Goal: Task Accomplishment & Management: Use online tool/utility

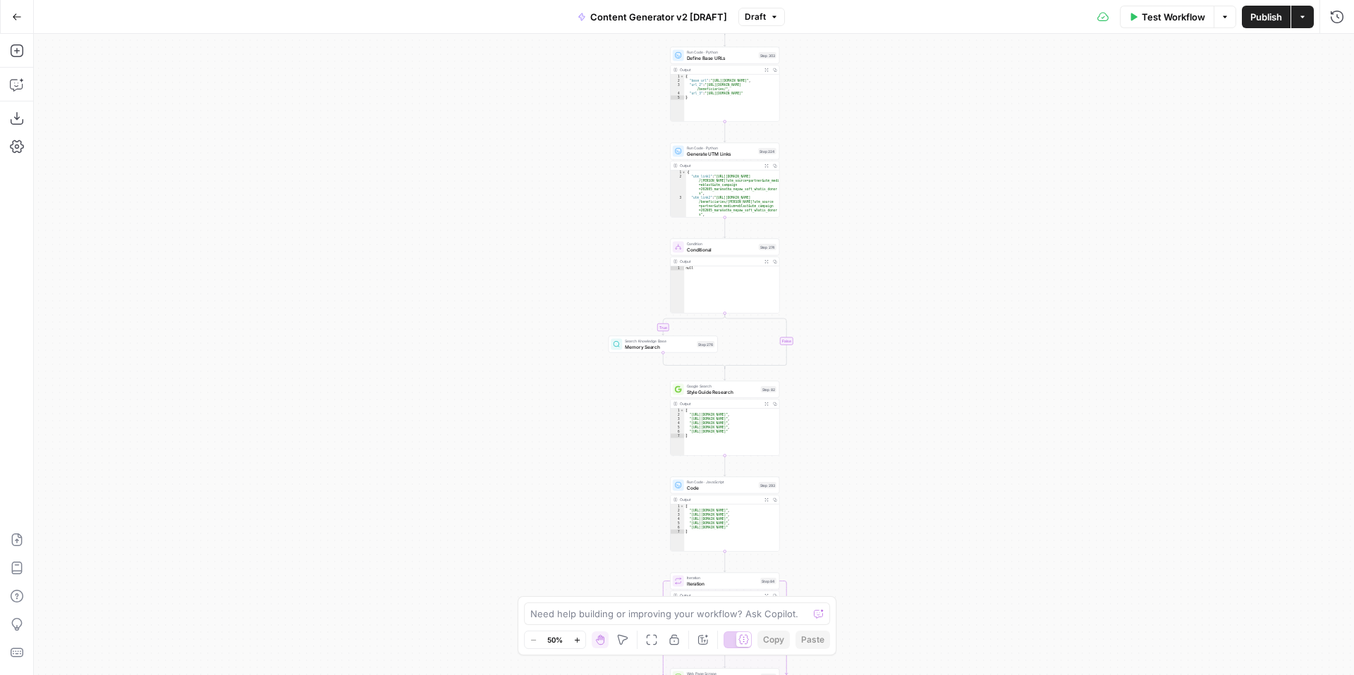
click at [752, 14] on span "Draft" at bounding box center [755, 17] width 21 height 13
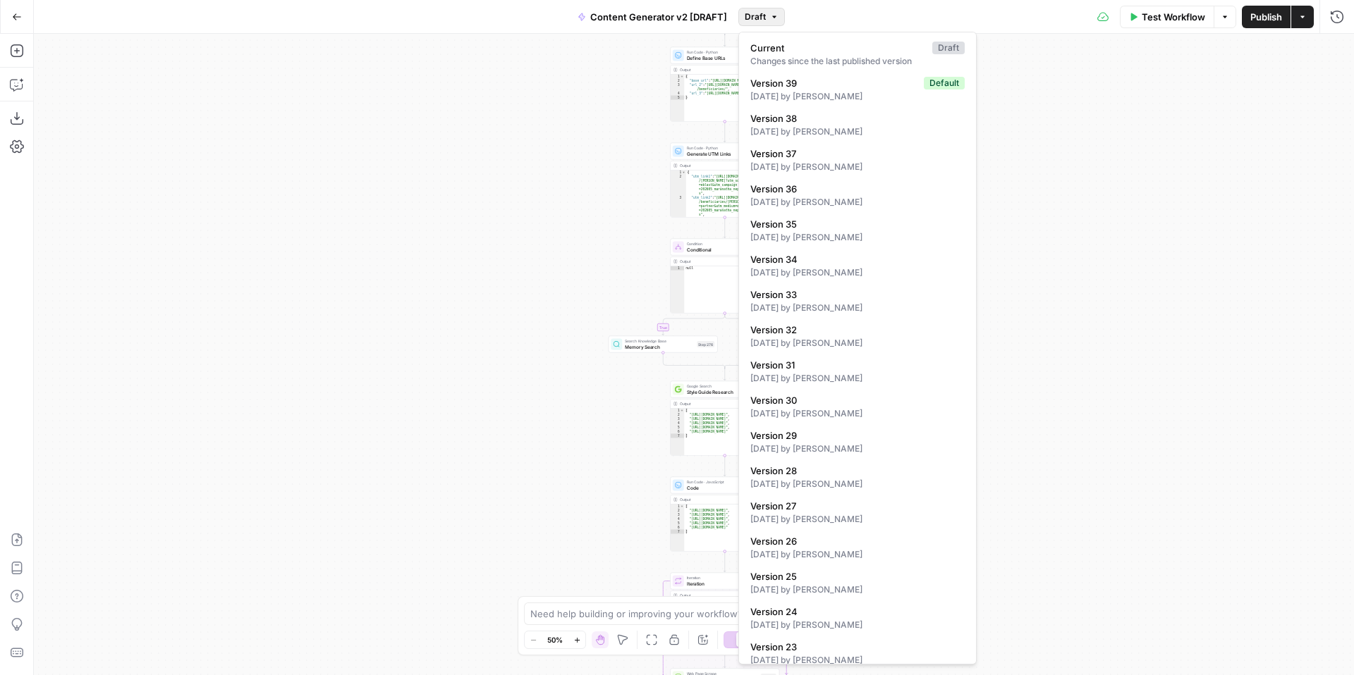
click at [1093, 163] on div "true false true false true false true false true false true false Workflow Set …" at bounding box center [694, 355] width 1320 height 642
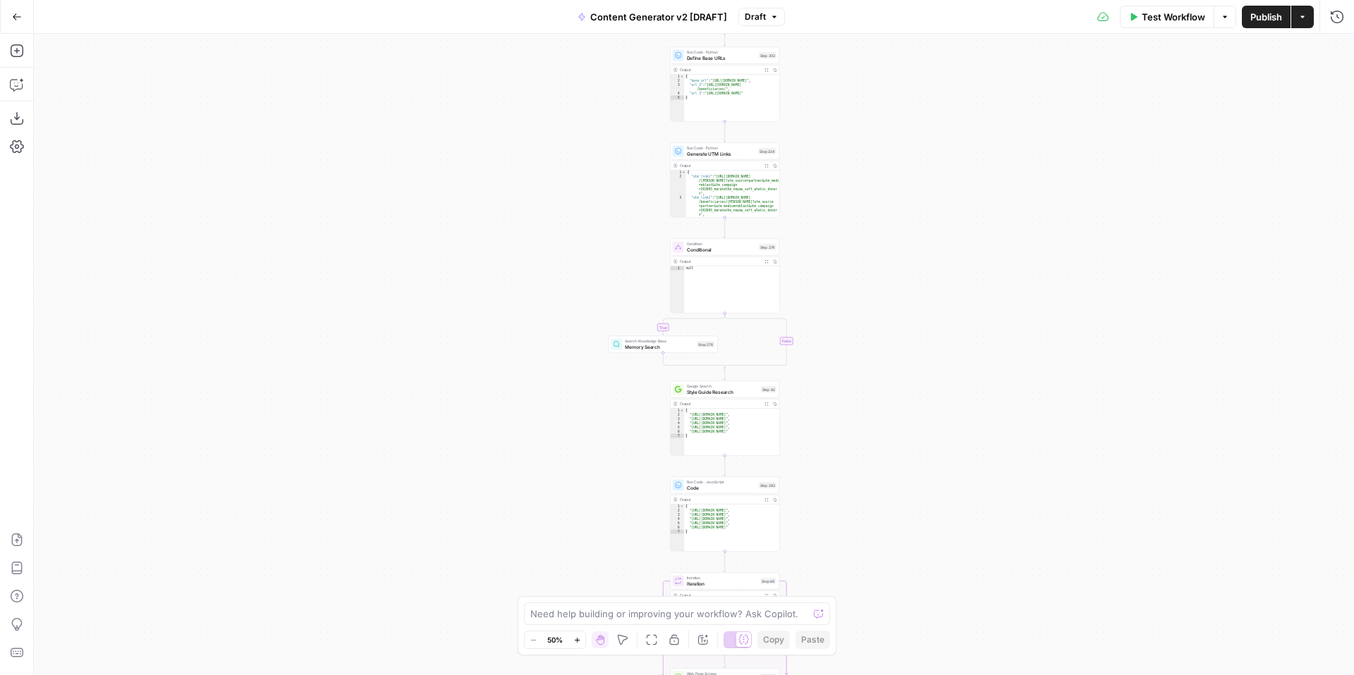
click at [580, 642] on icon "button" at bounding box center [577, 641] width 8 height 8
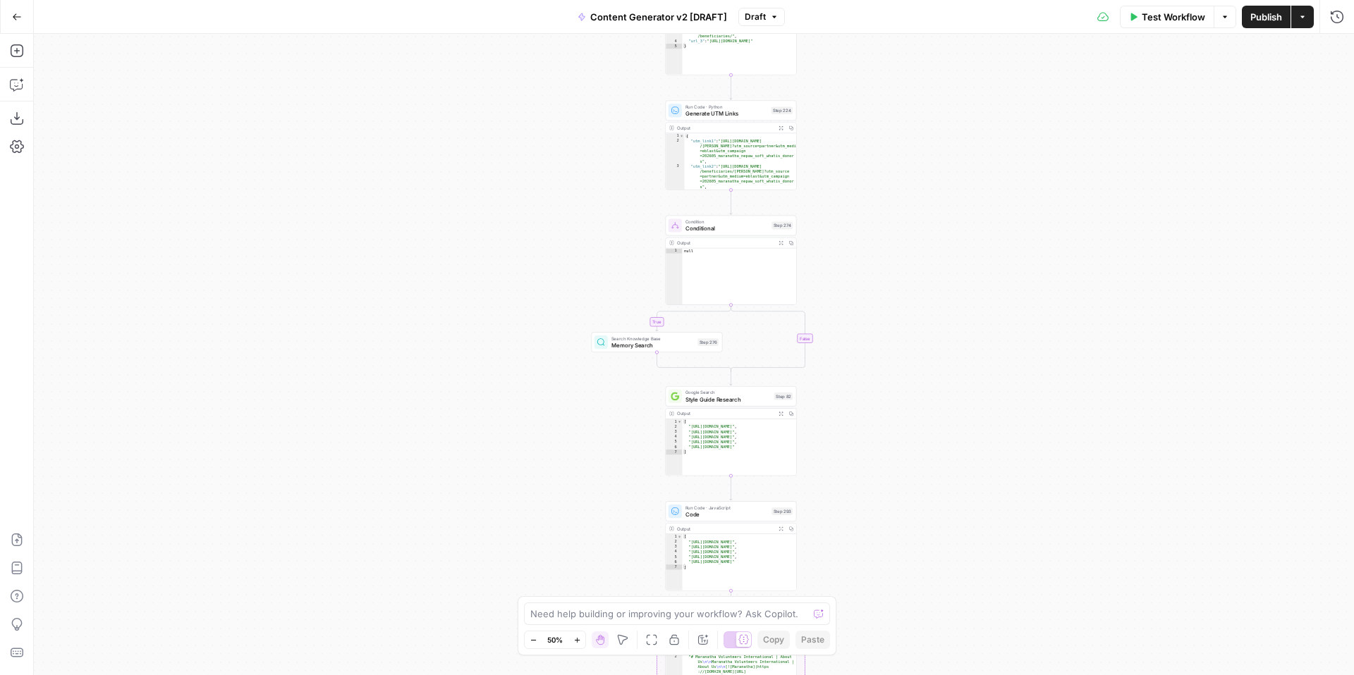
click at [580, 642] on icon "button" at bounding box center [577, 641] width 8 height 8
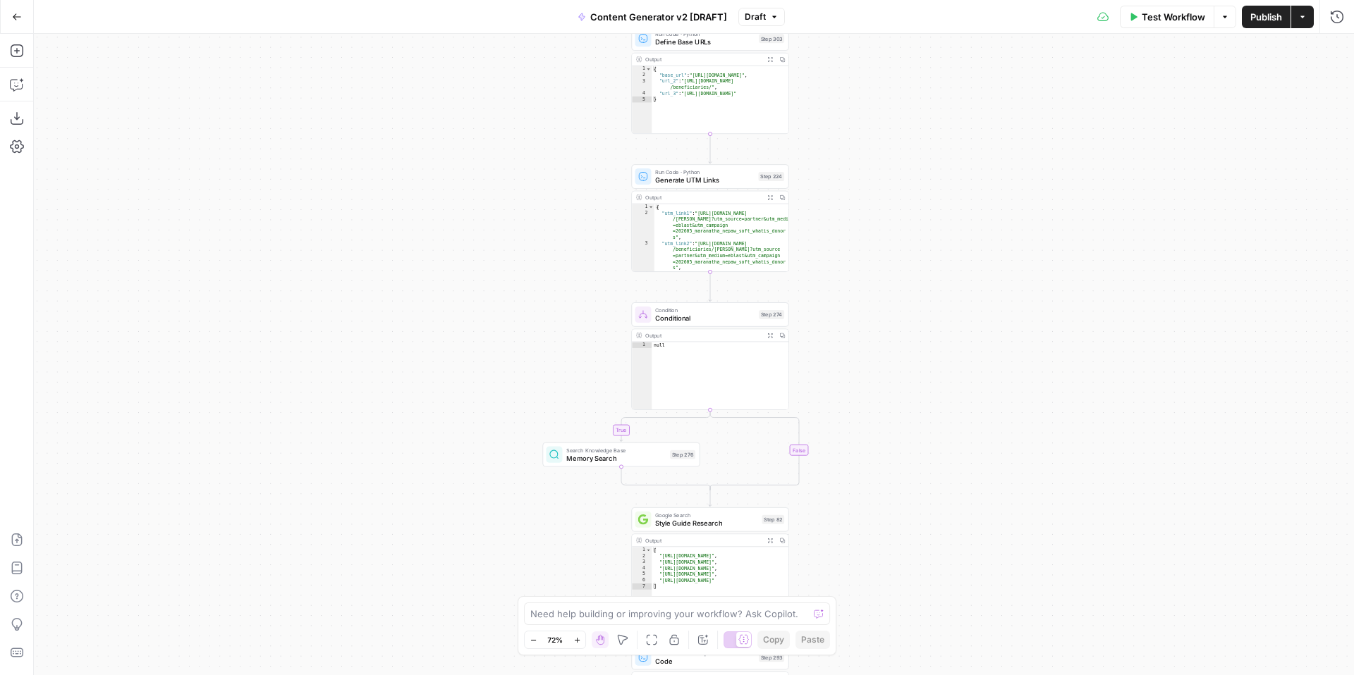
drag, startPoint x: 936, startPoint y: 254, endPoint x: 876, endPoint y: 506, distance: 258.8
click at [876, 513] on div "true false true false true false true false true false true false Workflow Set …" at bounding box center [694, 355] width 1320 height 642
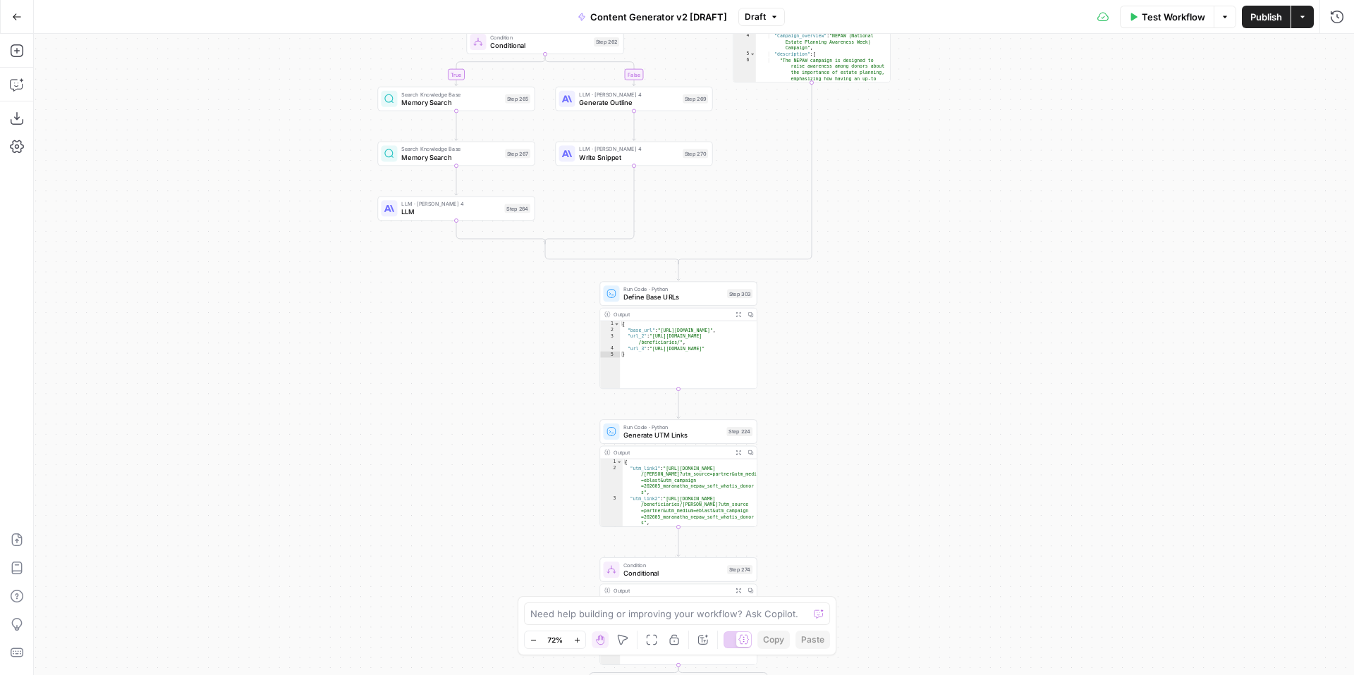
drag, startPoint x: 893, startPoint y: 310, endPoint x: 882, endPoint y: 535, distance: 225.9
click at [882, 543] on div "true false true false true false true false true false true false Workflow Set …" at bounding box center [694, 355] width 1320 height 642
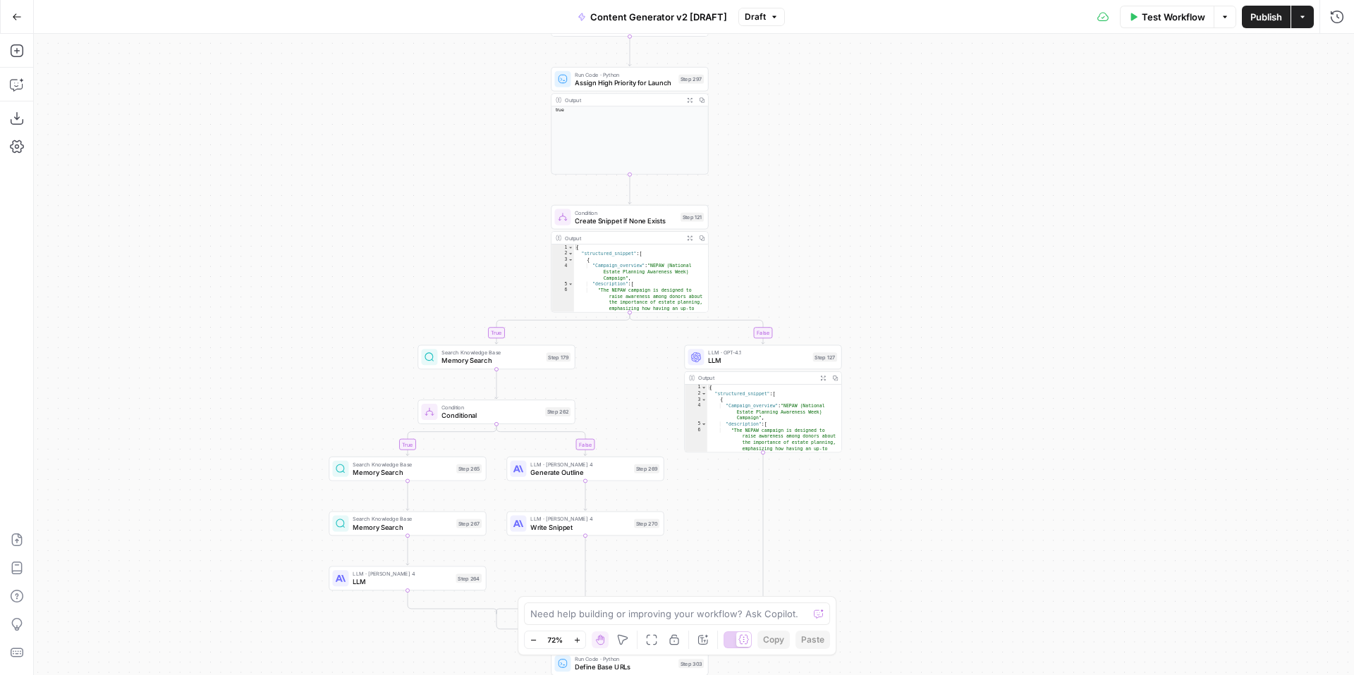
drag, startPoint x: 956, startPoint y: 305, endPoint x: 917, endPoint y: 525, distance: 222.7
click at [917, 535] on div "true false true false true false true false true false true false Workflow Set …" at bounding box center [694, 355] width 1320 height 642
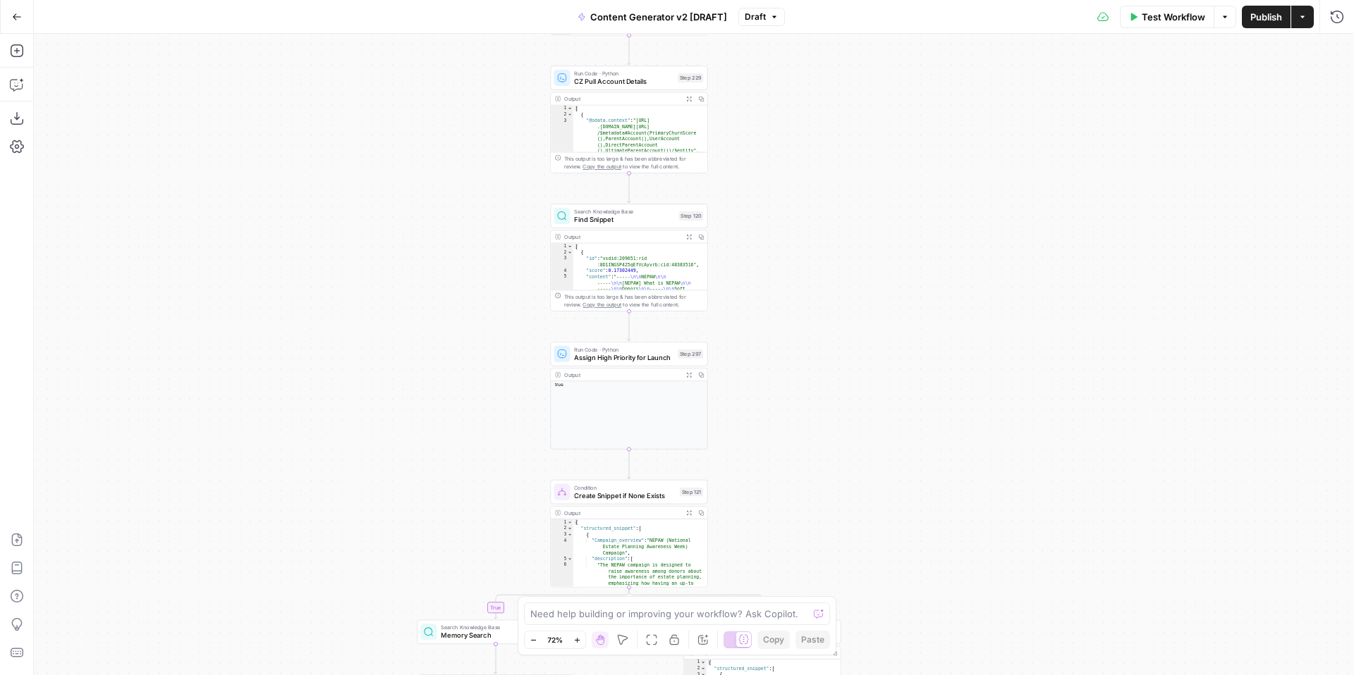
drag, startPoint x: 936, startPoint y: 268, endPoint x: 936, endPoint y: 543, distance: 275.0
click at [936, 543] on div "true false true false true false true false true false true false Workflow Set …" at bounding box center [694, 355] width 1320 height 642
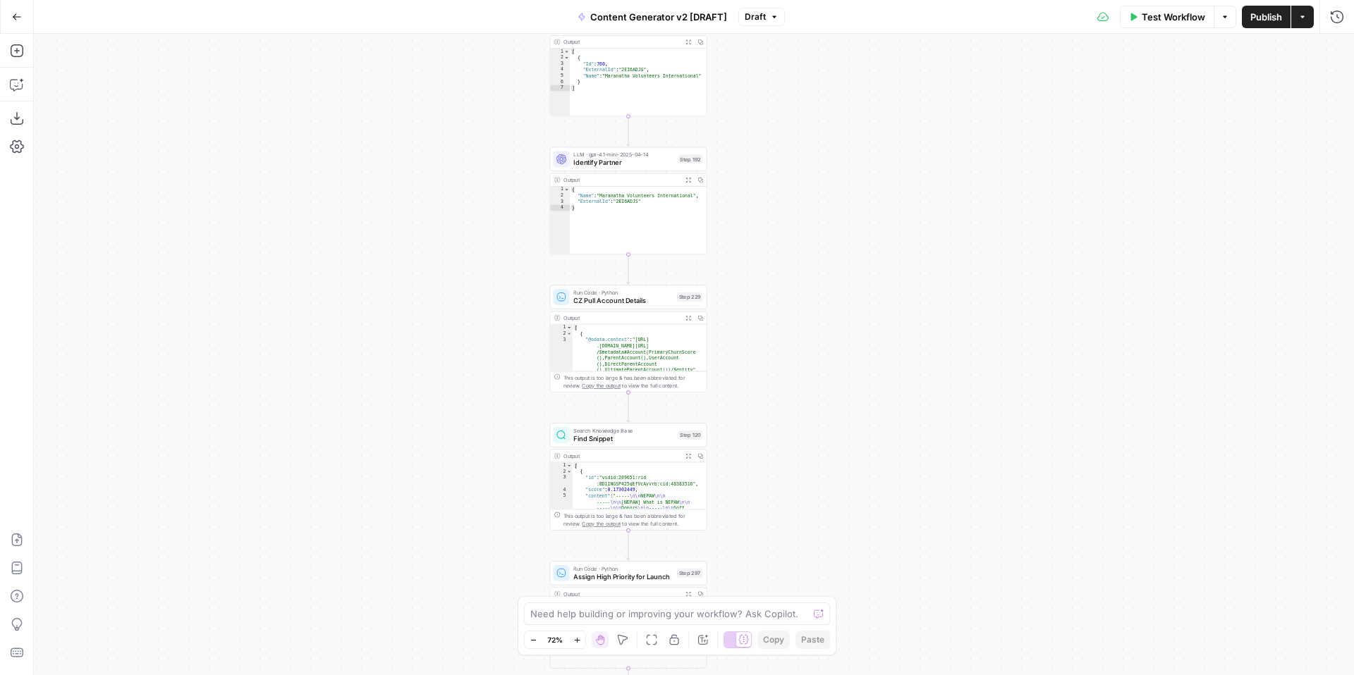
drag, startPoint x: 917, startPoint y: 281, endPoint x: 917, endPoint y: 491, distance: 210.1
click at [917, 491] on div "true false true false true false true false true false true false Workflow Set …" at bounding box center [694, 355] width 1320 height 642
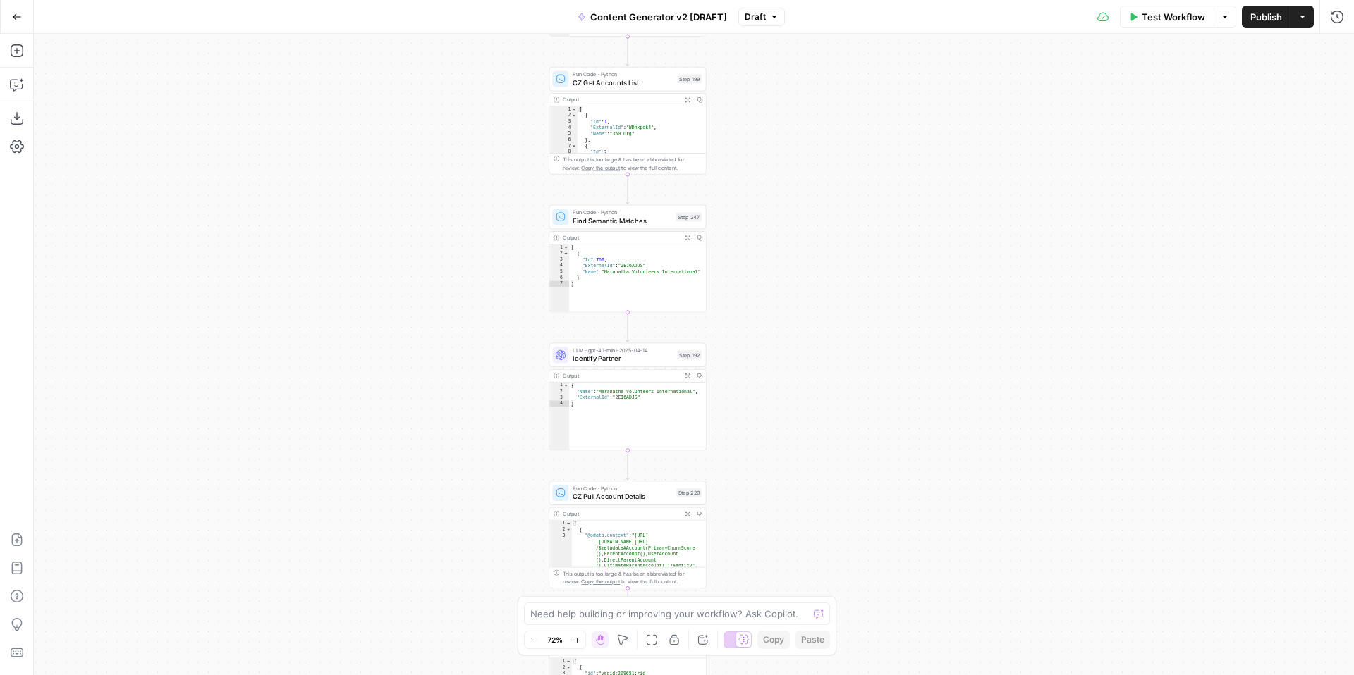
drag, startPoint x: 894, startPoint y: 285, endPoint x: 893, endPoint y: 468, distance: 183.3
click at [893, 468] on div "true false true false true false true false true false true false Workflow Set …" at bounding box center [694, 355] width 1320 height 642
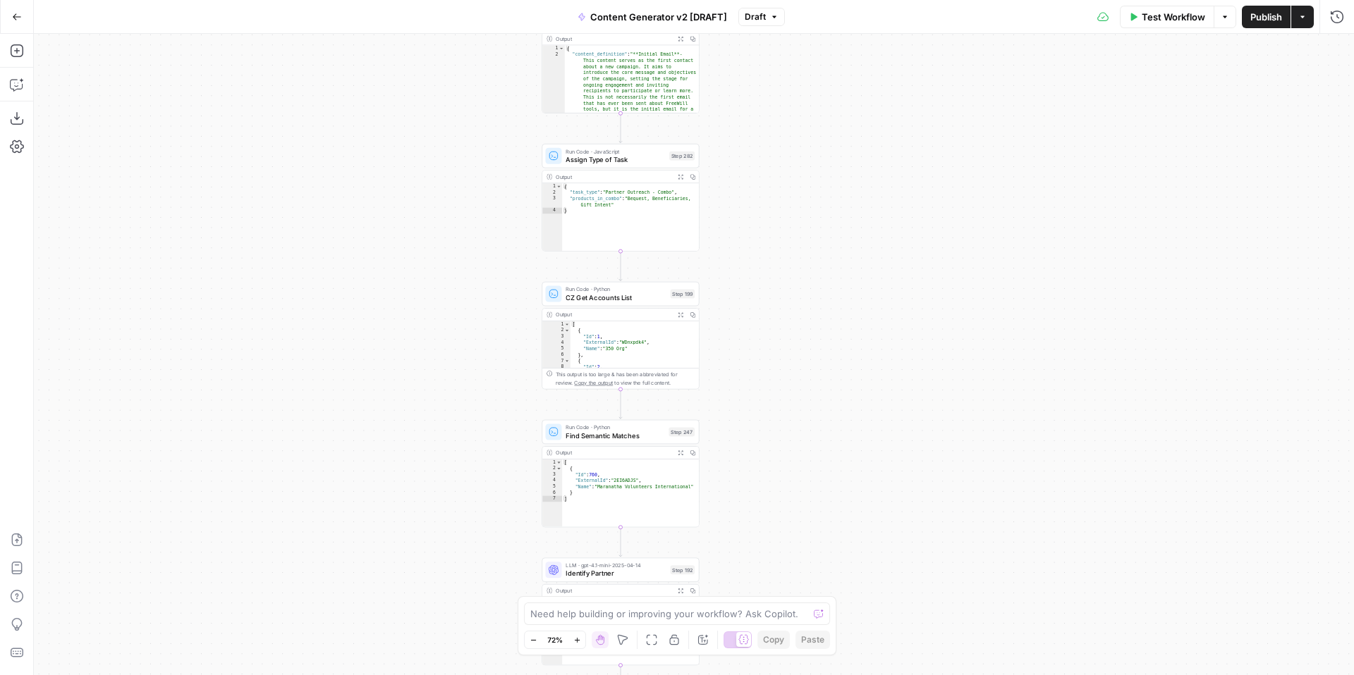
drag, startPoint x: 864, startPoint y: 274, endPoint x: 856, endPoint y: 470, distance: 195.5
click at [856, 477] on div "true false true false true false true false true false true false Workflow Set …" at bounding box center [694, 355] width 1320 height 642
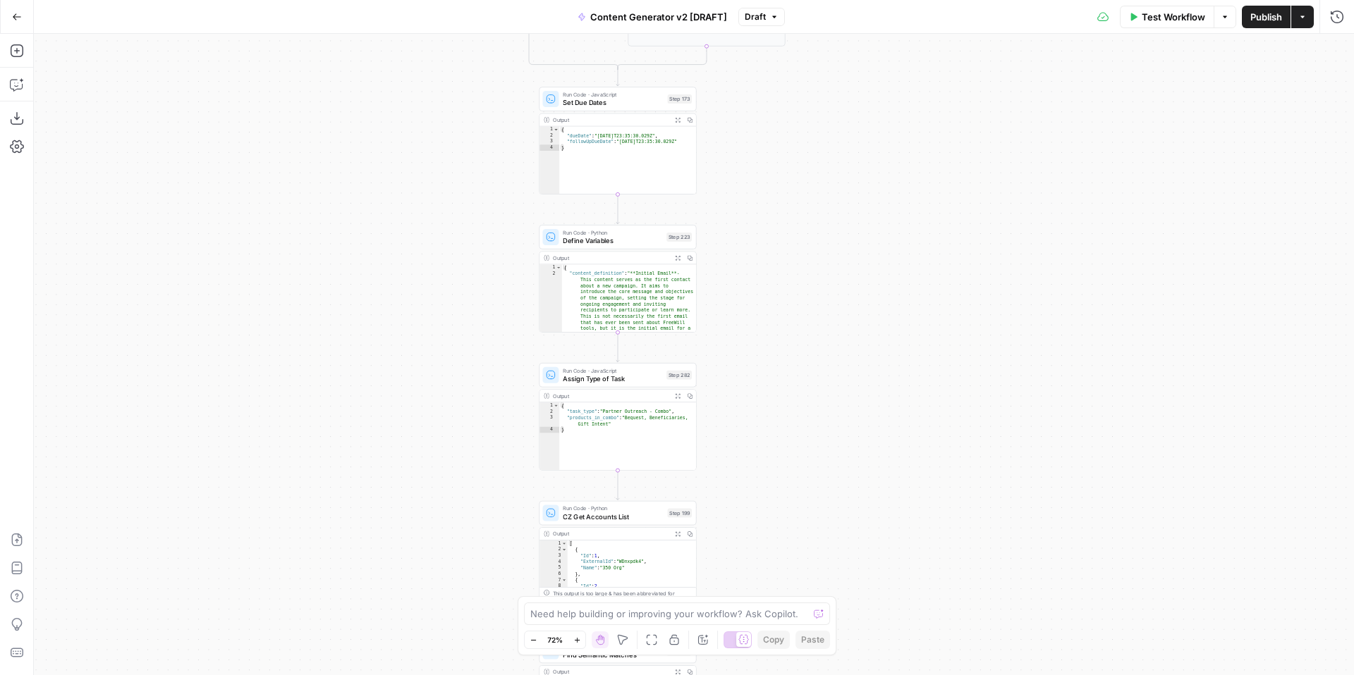
drag, startPoint x: 843, startPoint y: 259, endPoint x: 840, endPoint y: 472, distance: 213.0
click at [840, 479] on div "true false true false true false true false true false true false Workflow Set …" at bounding box center [694, 355] width 1320 height 642
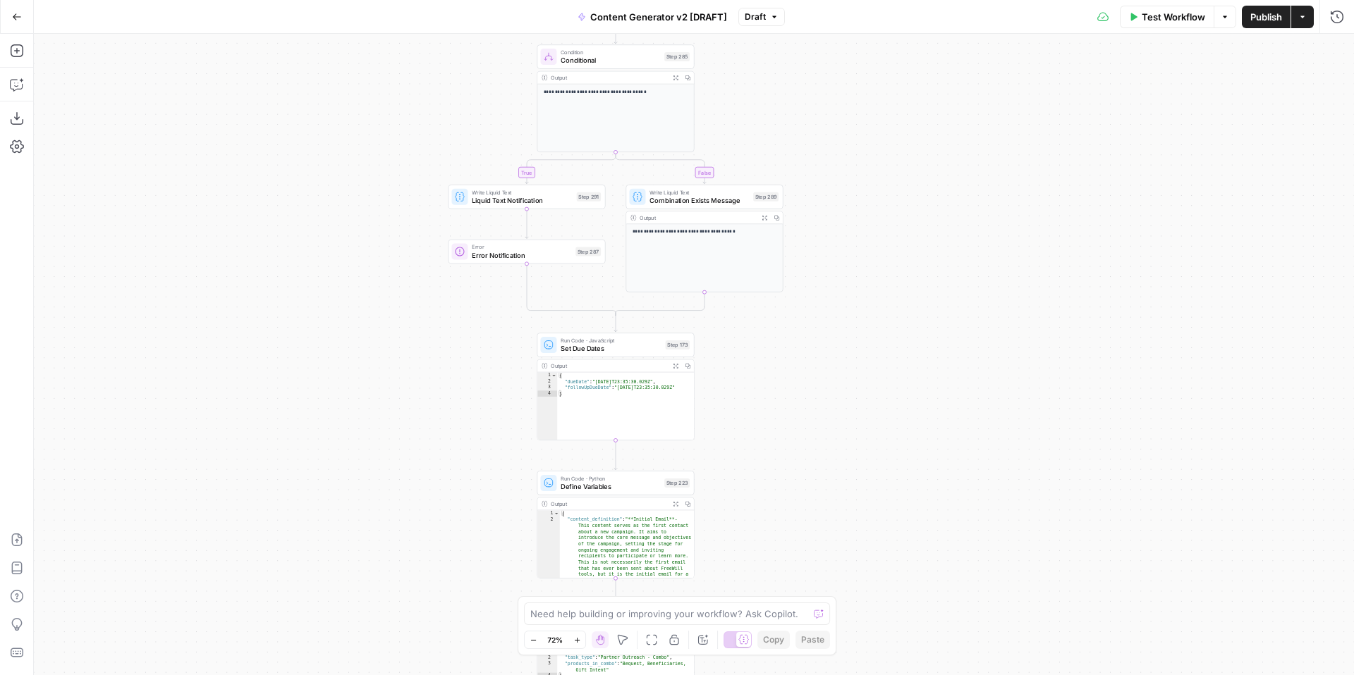
drag, startPoint x: 824, startPoint y: 242, endPoint x: 822, endPoint y: 484, distance: 241.9
click at [822, 489] on div "true false true false true false true false true false true false Workflow Set …" at bounding box center [694, 355] width 1320 height 642
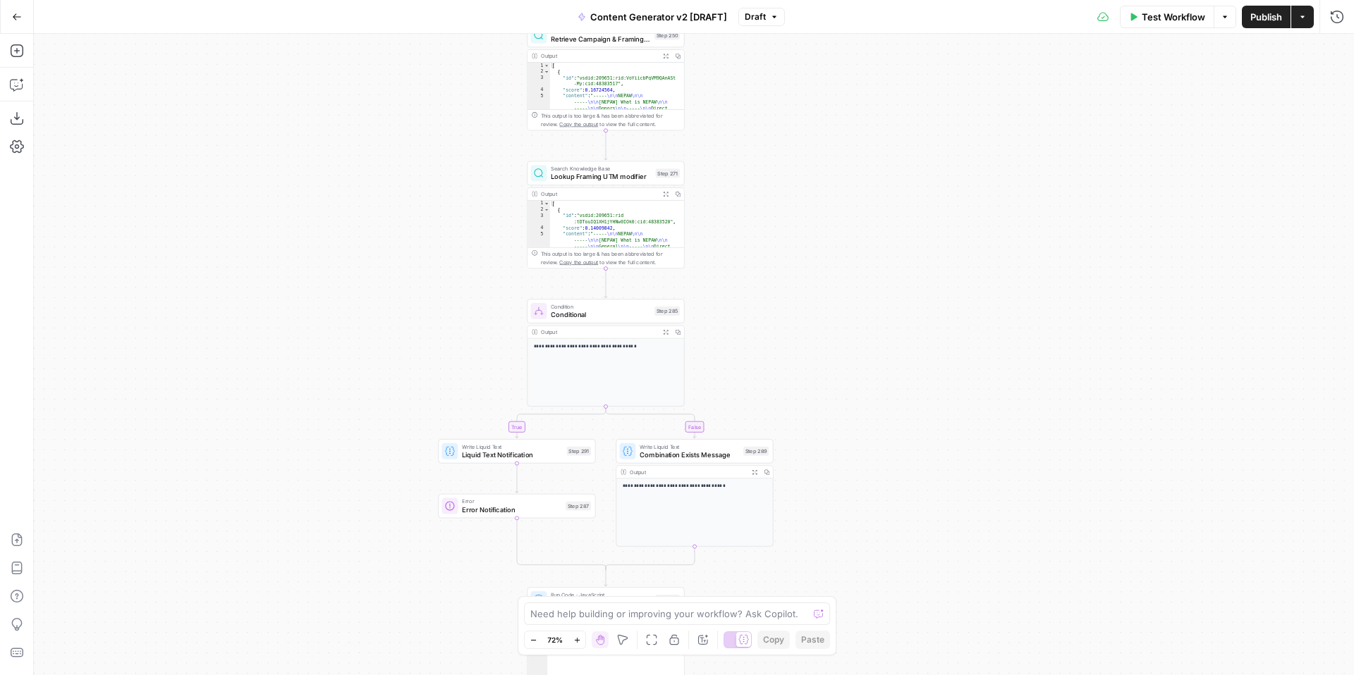
drag, startPoint x: 912, startPoint y: 291, endPoint x: 902, endPoint y: 479, distance: 188.5
click at [902, 482] on div "true false true false true false true false true false true false Workflow Set …" at bounding box center [694, 355] width 1320 height 642
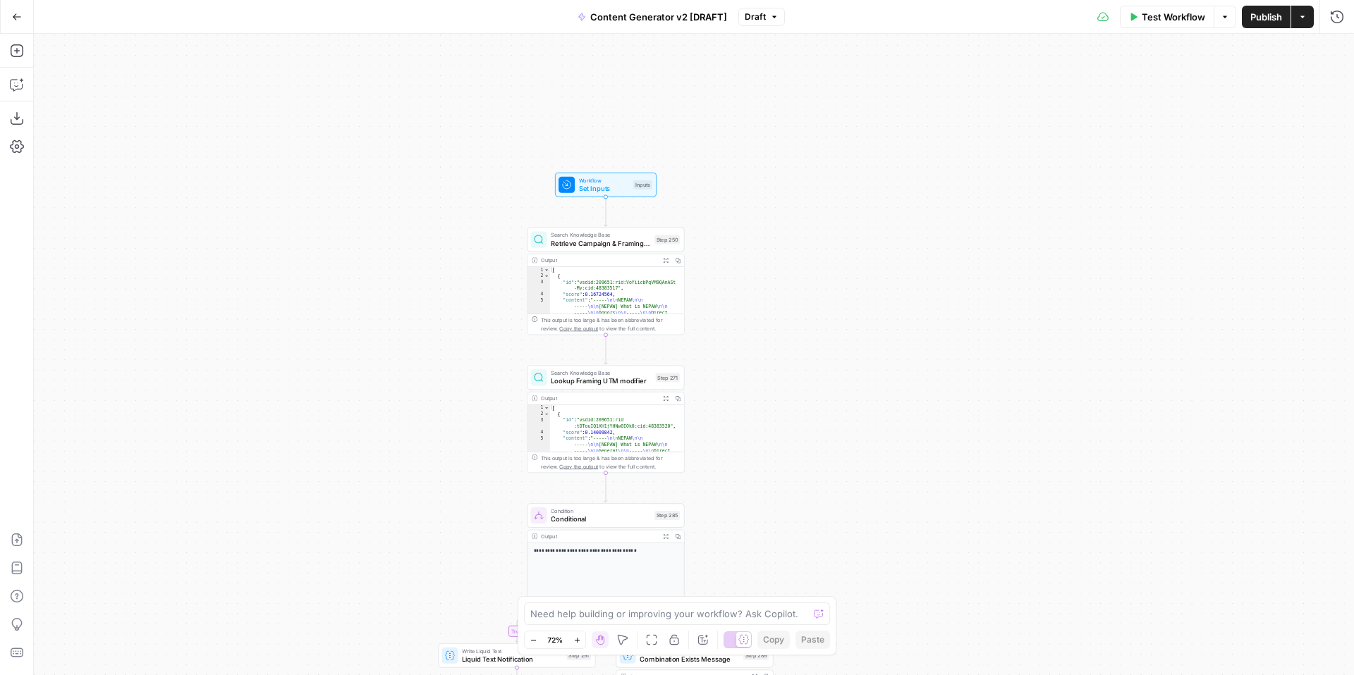
drag, startPoint x: 884, startPoint y: 264, endPoint x: 884, endPoint y: 465, distance: 200.3
click at [884, 465] on div "true false true false true false true false true false true false Workflow Set …" at bounding box center [694, 355] width 1320 height 642
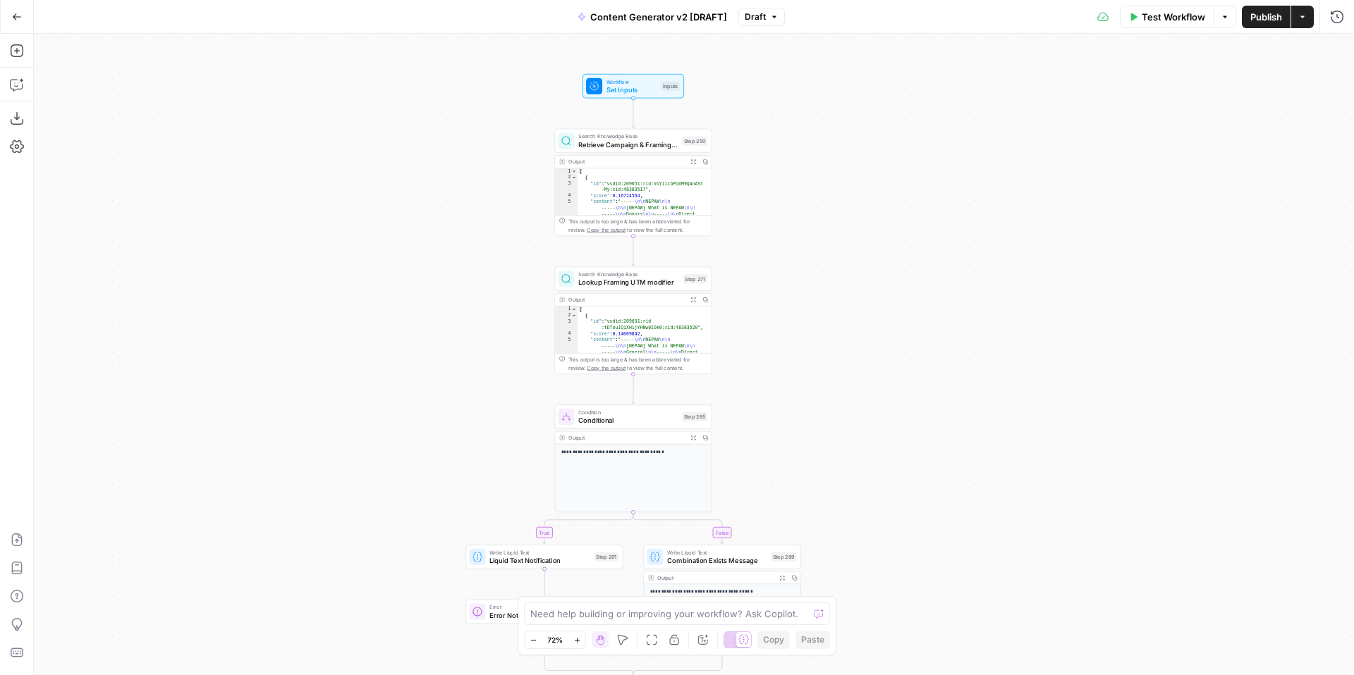
drag, startPoint x: 882, startPoint y: 446, endPoint x: 910, endPoint y: 337, distance: 112.0
click at [910, 343] on div "true false true false true false true false true false true false Workflow Set …" at bounding box center [694, 355] width 1320 height 642
click at [577, 641] on icon "button" at bounding box center [577, 641] width 8 height 8
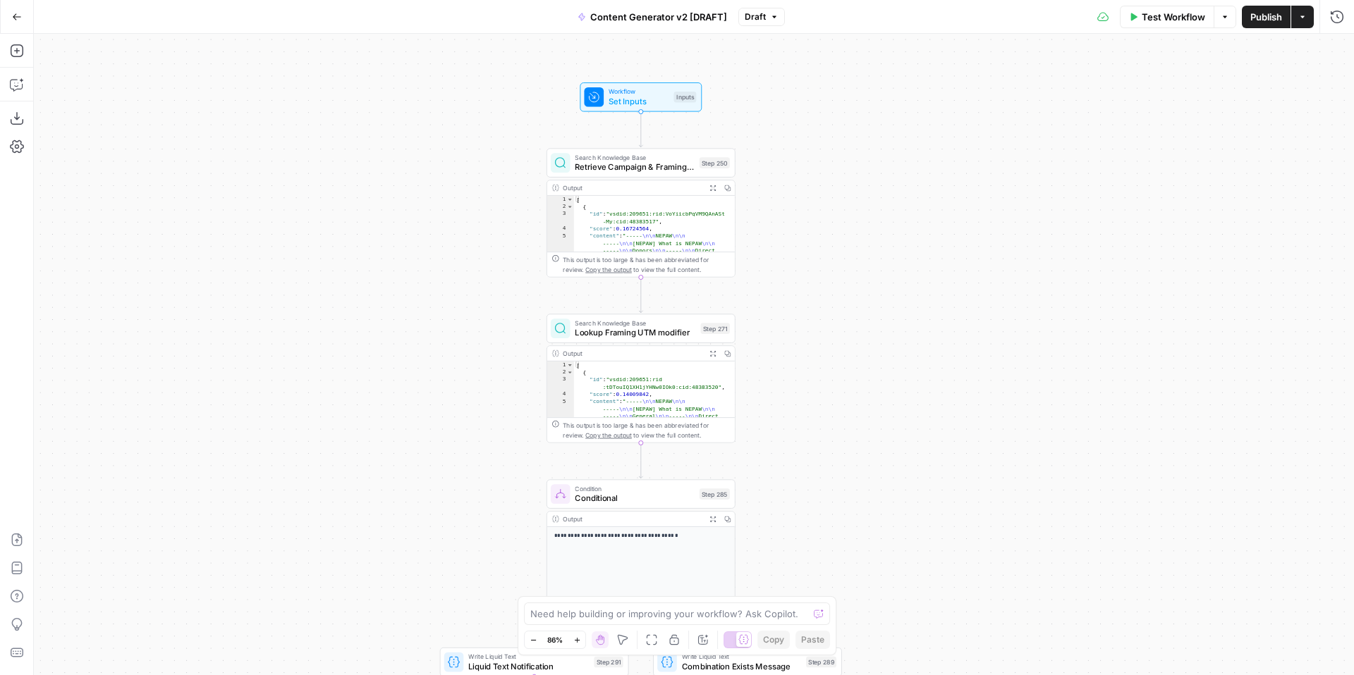
drag, startPoint x: 919, startPoint y: 348, endPoint x: 939, endPoint y: 415, distance: 70.5
click at [939, 415] on div "true false true false true false true false true false true false Workflow Set …" at bounding box center [694, 355] width 1320 height 642
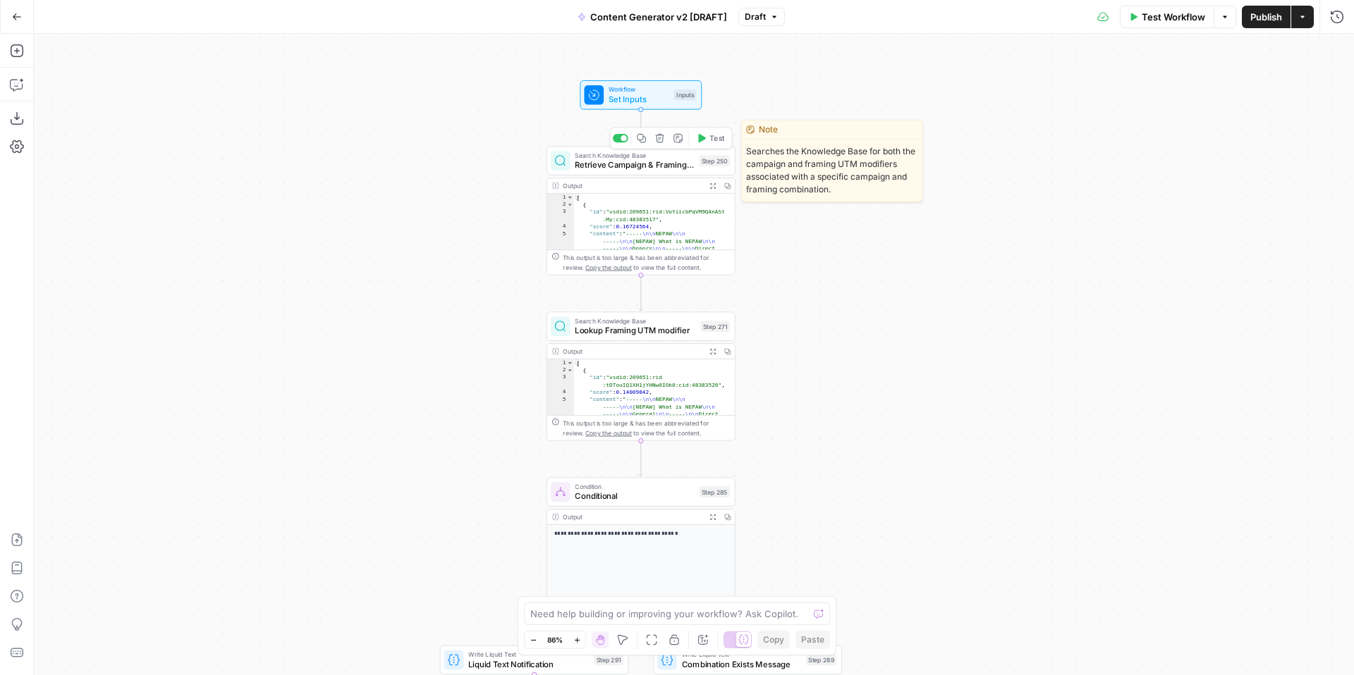
click at [658, 167] on span "Retrieve Campaign & Framing UTM modifiers" at bounding box center [634, 165] width 119 height 12
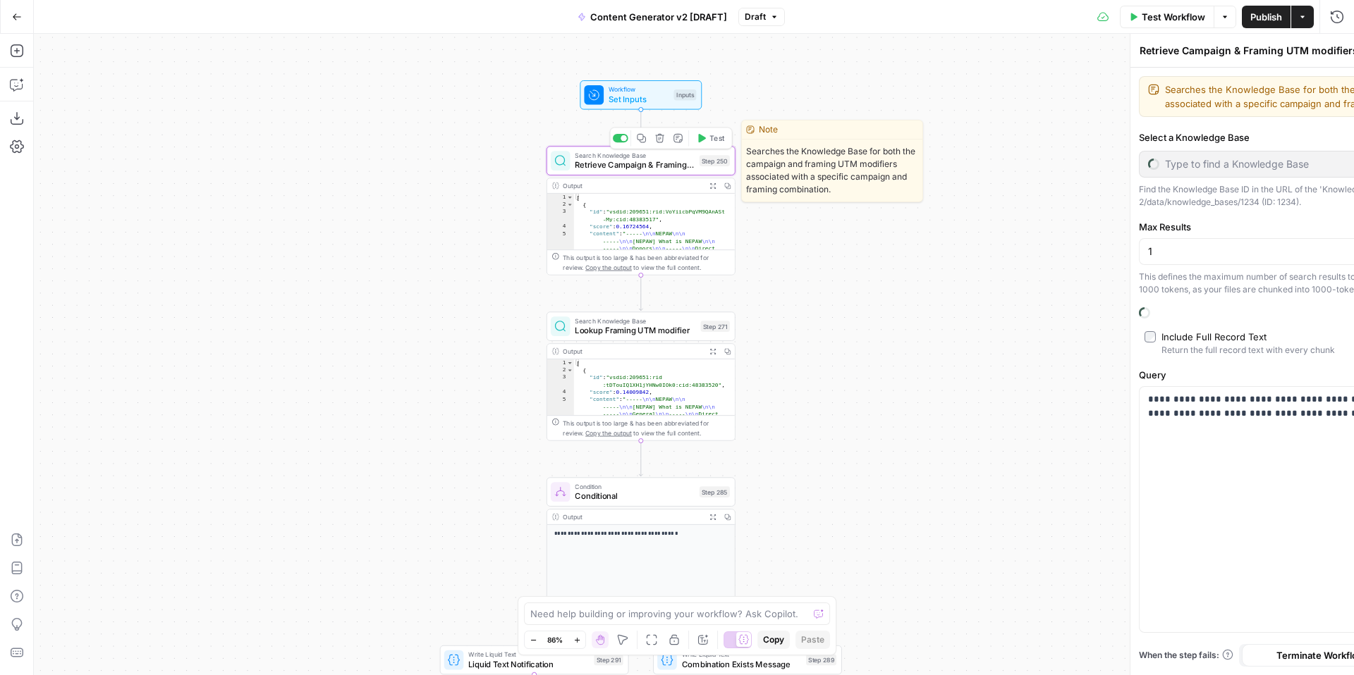
type input "Content Generator"
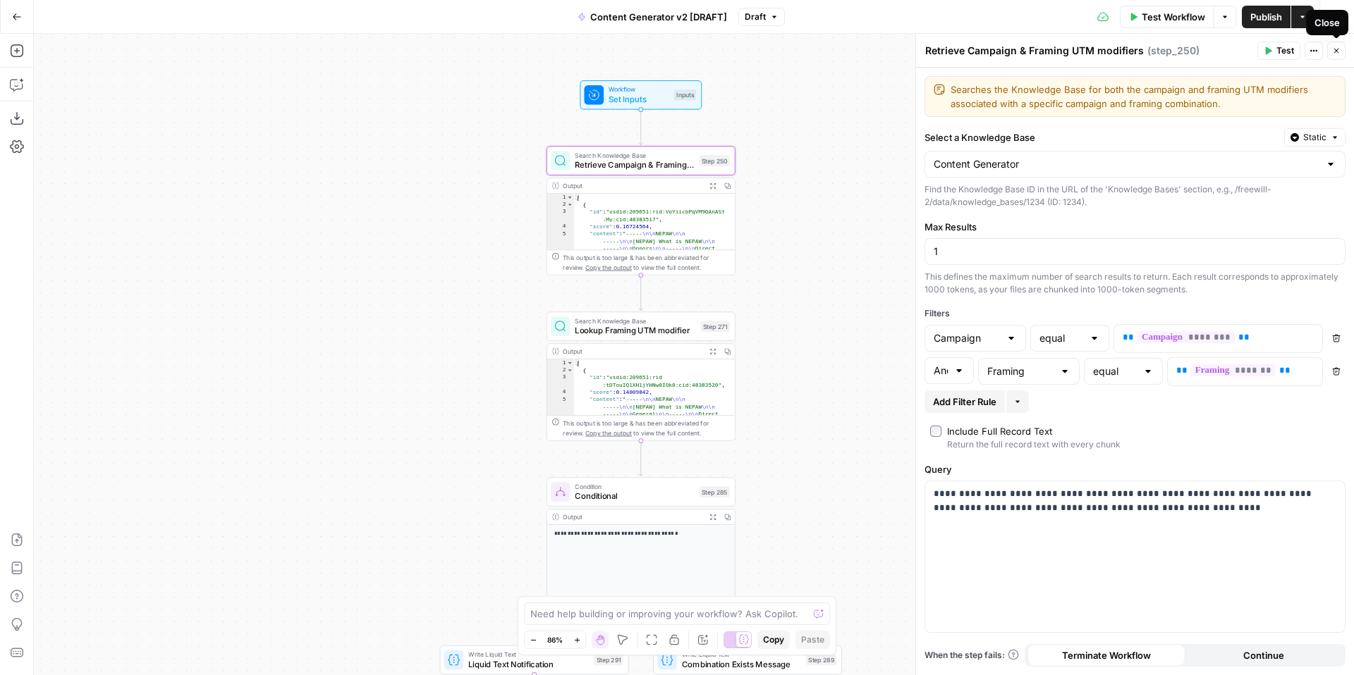
click at [1335, 51] on icon "button" at bounding box center [1336, 51] width 5 height 5
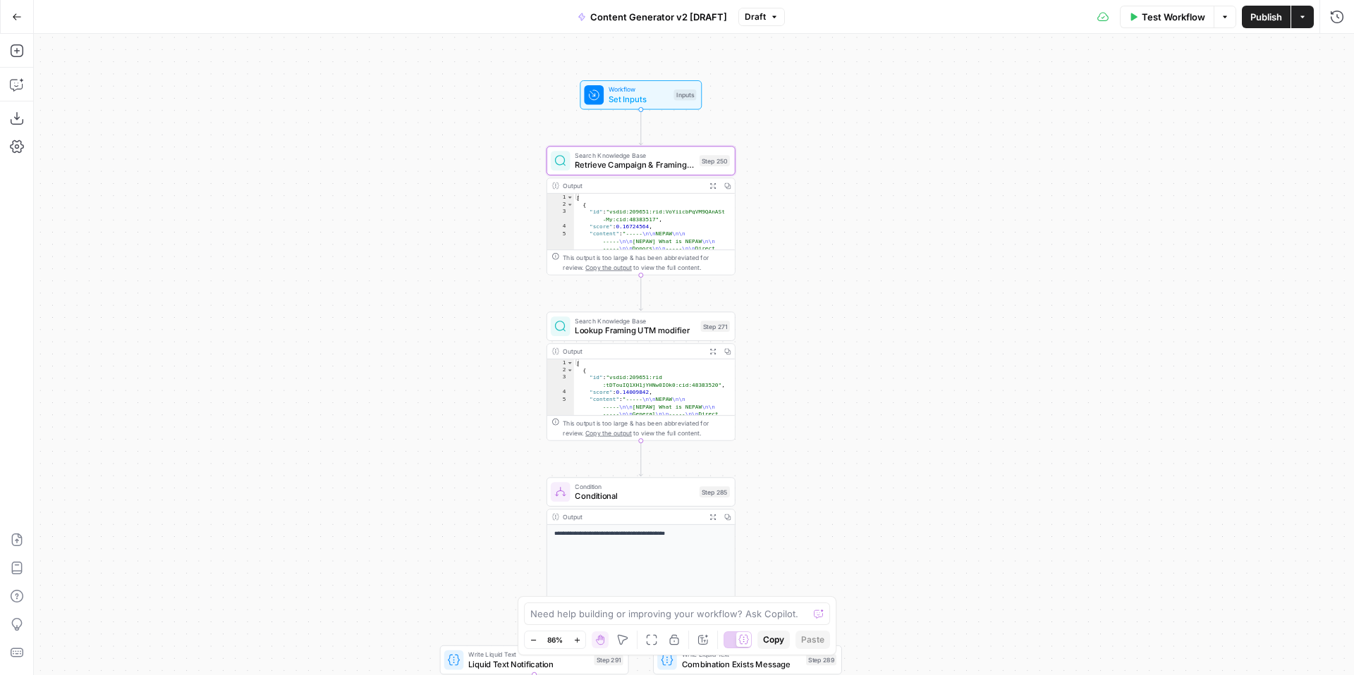
click at [992, 279] on div "true false true false true false true true false true false false Workflow Set …" at bounding box center [694, 355] width 1320 height 642
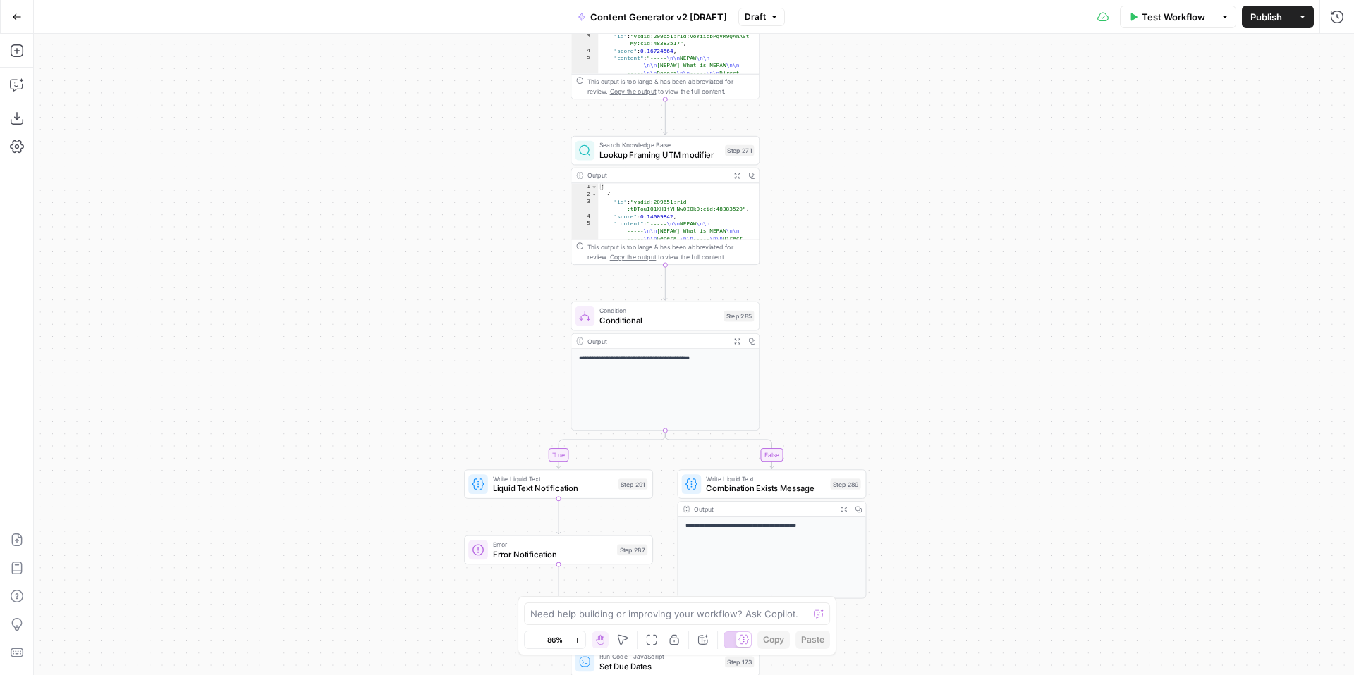
drag, startPoint x: 919, startPoint y: 436, endPoint x: 940, endPoint y: 277, distance: 160.0
click at [939, 279] on div "true false true false true false true true false true false false Workflow Set …" at bounding box center [694, 355] width 1320 height 642
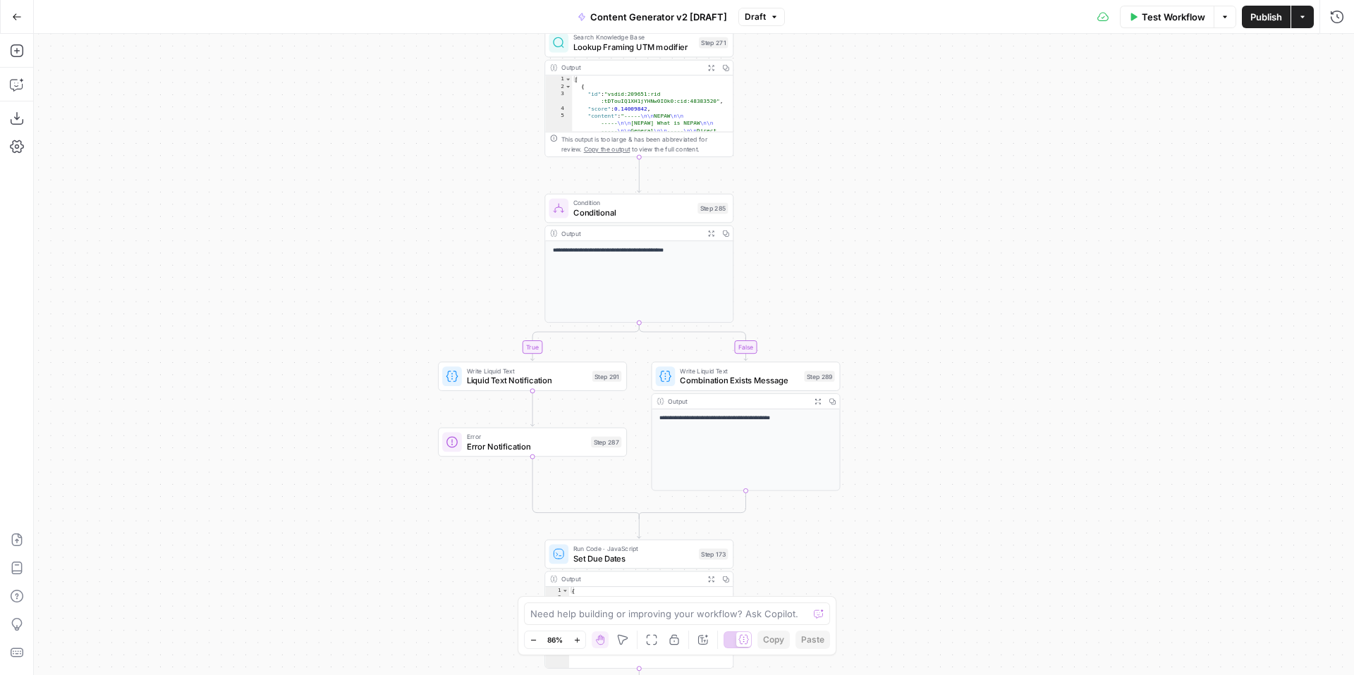
drag, startPoint x: 961, startPoint y: 424, endPoint x: 927, endPoint y: 305, distance: 124.6
click at [928, 305] on div "true false true false true false true true false true false false Workflow Set …" at bounding box center [694, 355] width 1320 height 642
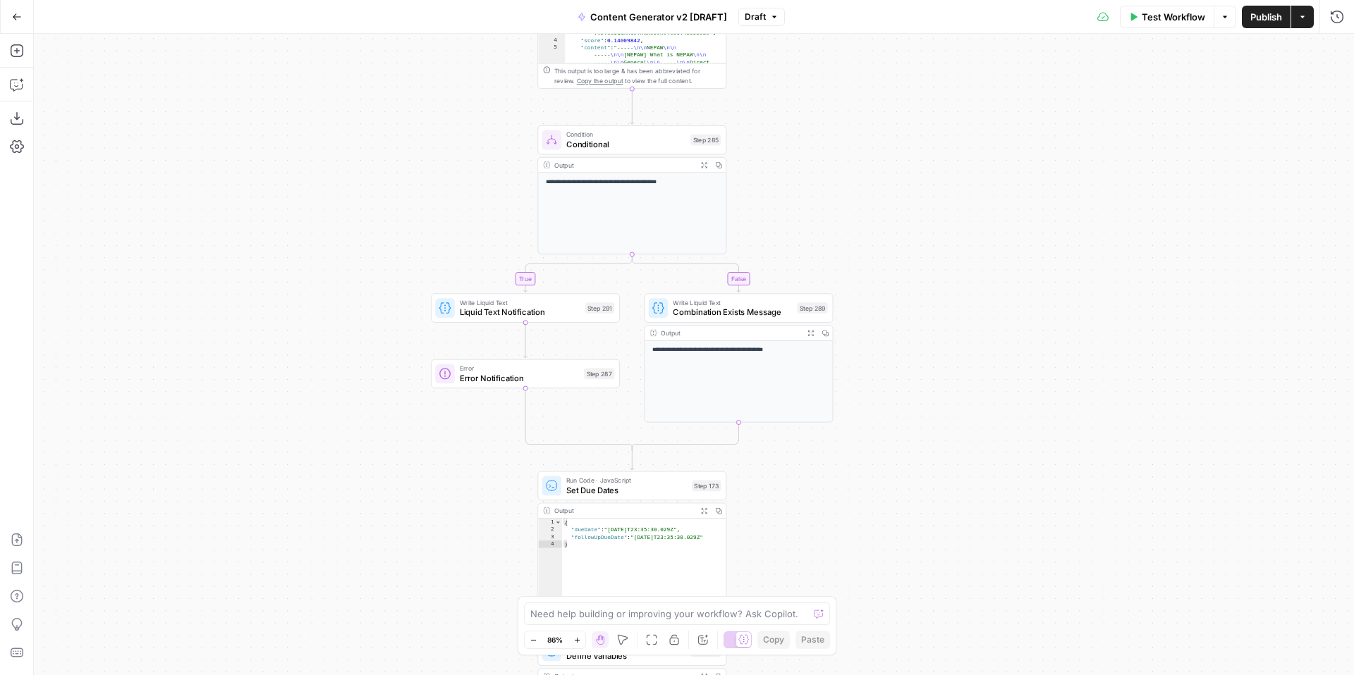
drag, startPoint x: 960, startPoint y: 413, endPoint x: 959, endPoint y: 355, distance: 57.8
click at [959, 355] on div "true false true false true false true true false true false false Workflow Set …" at bounding box center [694, 355] width 1320 height 642
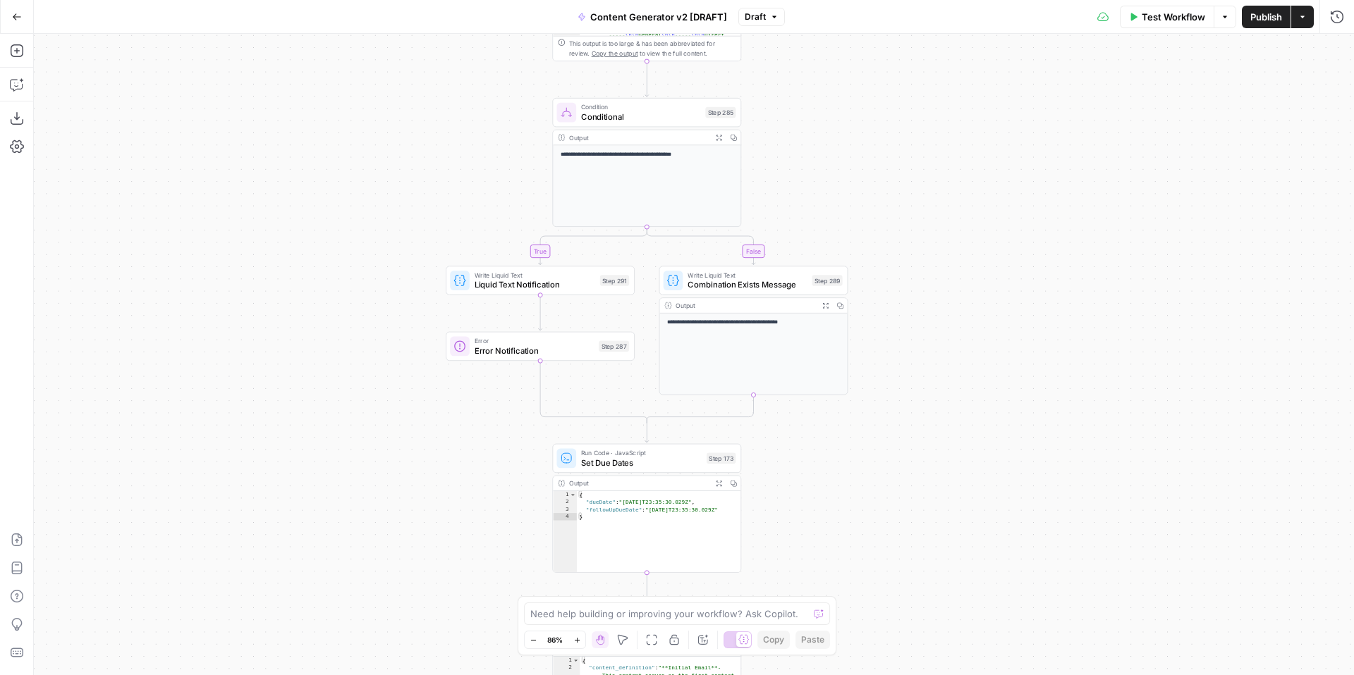
drag, startPoint x: 965, startPoint y: 381, endPoint x: 981, endPoint y: 355, distance: 30.4
click at [981, 355] on div "true false true false true false true true false true false false Workflow Set …" at bounding box center [694, 355] width 1320 height 642
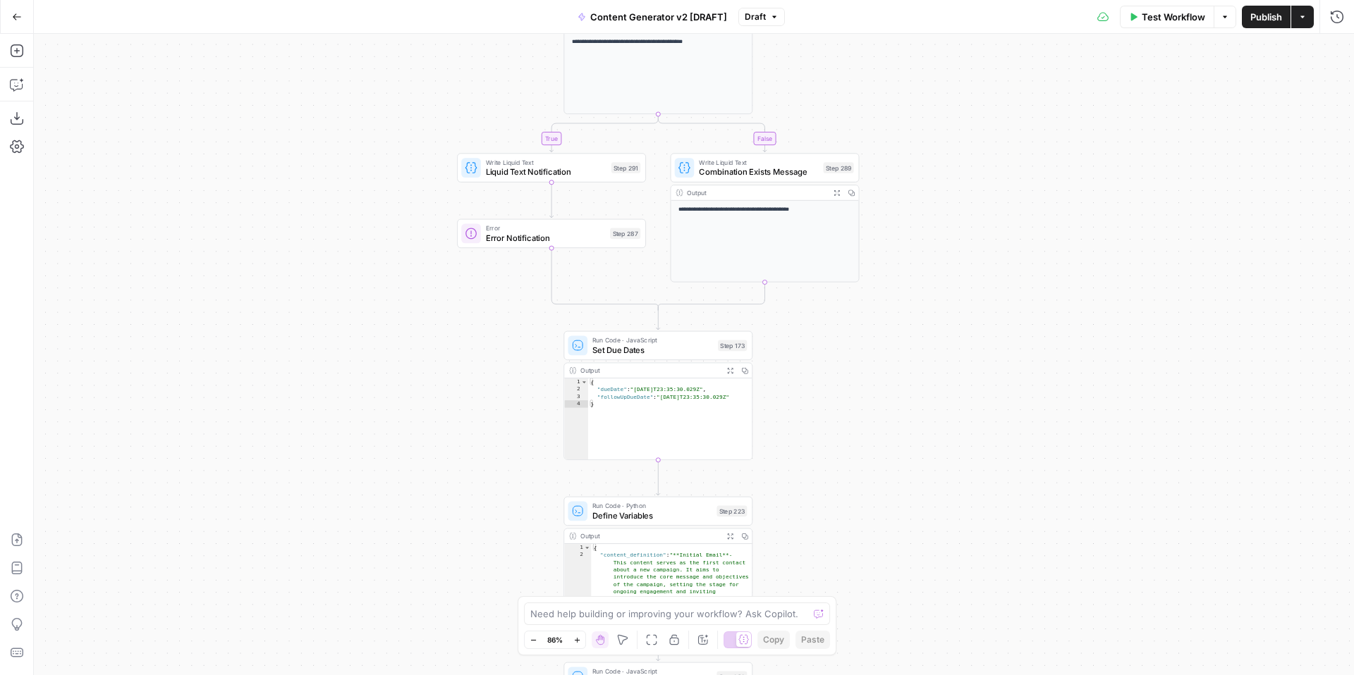
drag, startPoint x: 917, startPoint y: 452, endPoint x: 929, endPoint y: 325, distance: 127.5
click at [929, 325] on div "true false true false true false true true false true false false Workflow Set …" at bounding box center [694, 355] width 1320 height 642
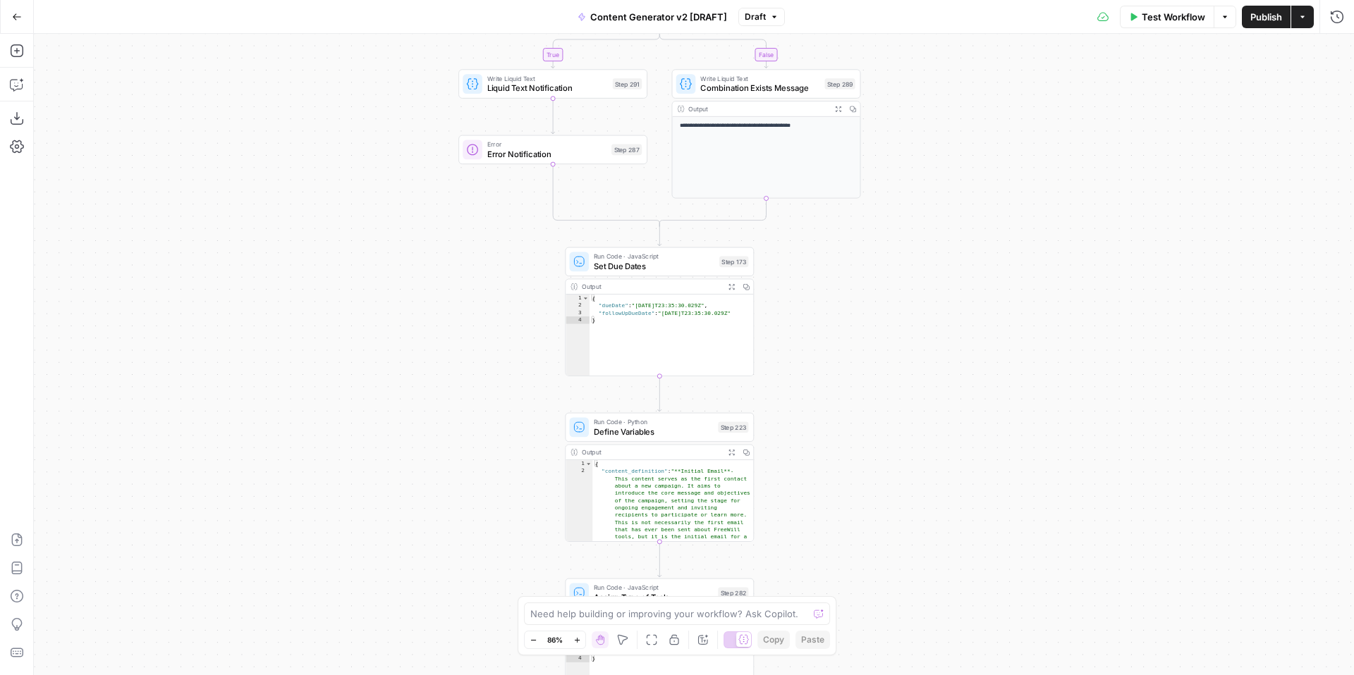
drag, startPoint x: 943, startPoint y: 446, endPoint x: 943, endPoint y: 375, distance: 70.5
click at [943, 375] on div "true false true false true false true true false true false false Workflow Set …" at bounding box center [694, 355] width 1320 height 642
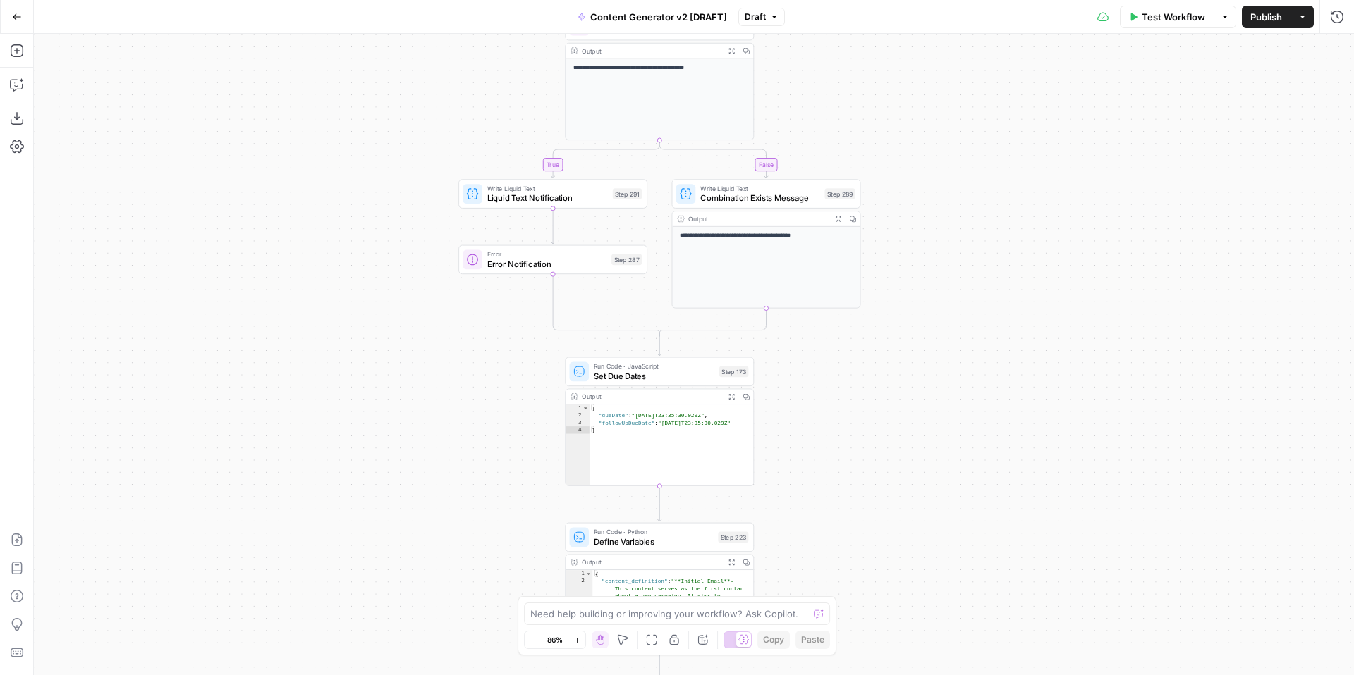
drag, startPoint x: 1013, startPoint y: 291, endPoint x: 1011, endPoint y: 418, distance: 127.6
click at [1011, 418] on div "true false true false true false true true false true false false Workflow Set …" at bounding box center [694, 355] width 1320 height 642
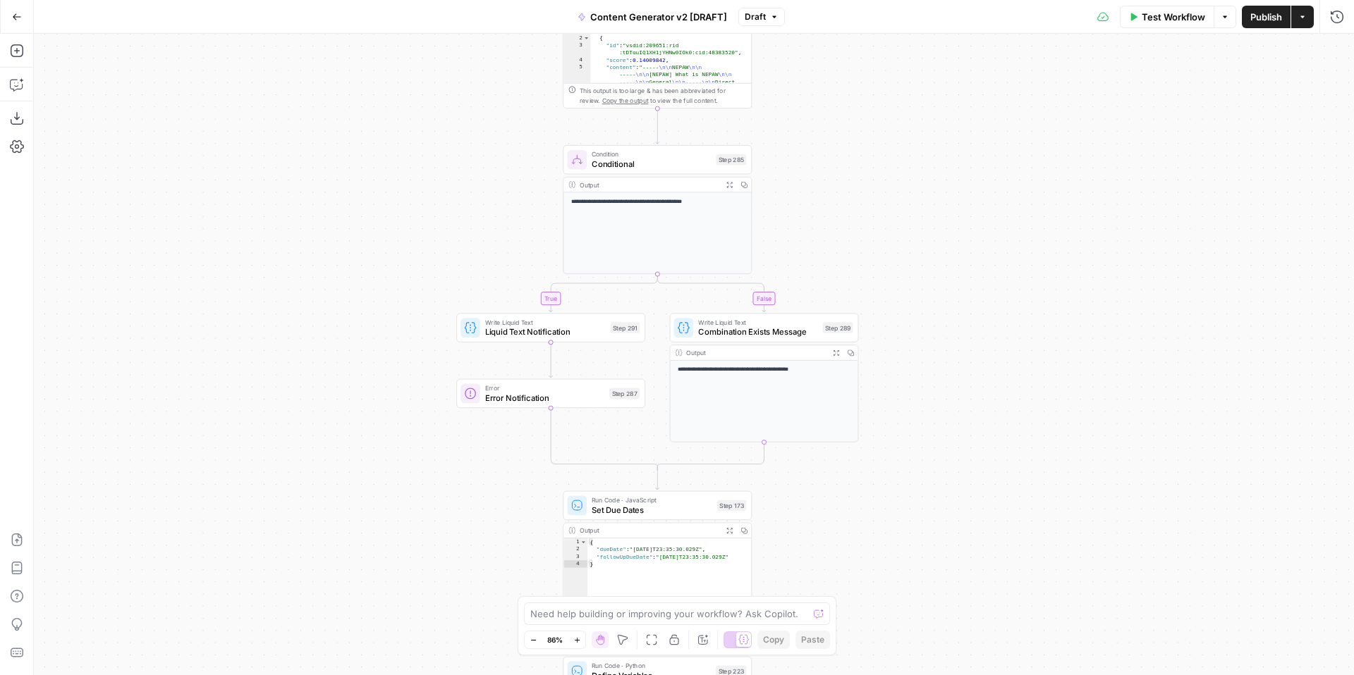
drag, startPoint x: 1005, startPoint y: 264, endPoint x: 997, endPoint y: 436, distance: 172.3
click at [998, 444] on div "true false true false true false true true false true false false Workflow Set …" at bounding box center [694, 355] width 1320 height 642
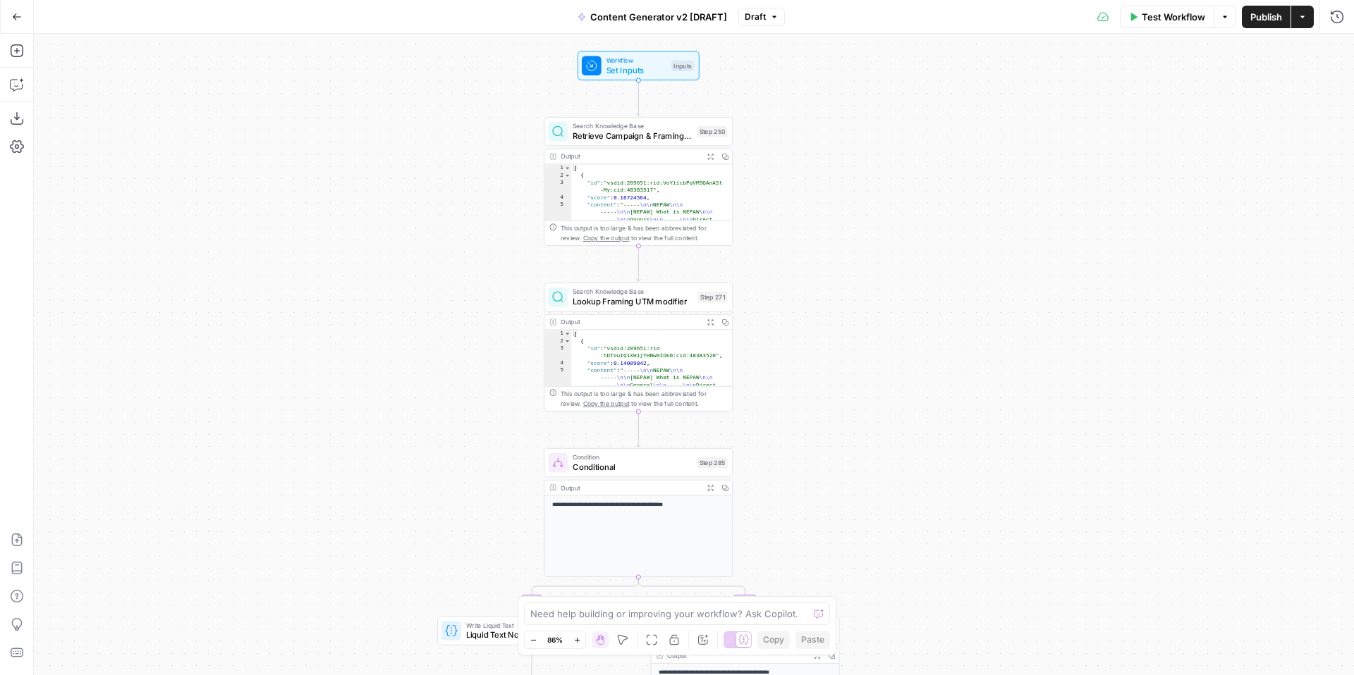
drag, startPoint x: 994, startPoint y: 258, endPoint x: 983, endPoint y: 431, distance: 173.1
click at [983, 431] on div "true false true false true false true true false true false false Workflow Set …" at bounding box center [694, 355] width 1320 height 642
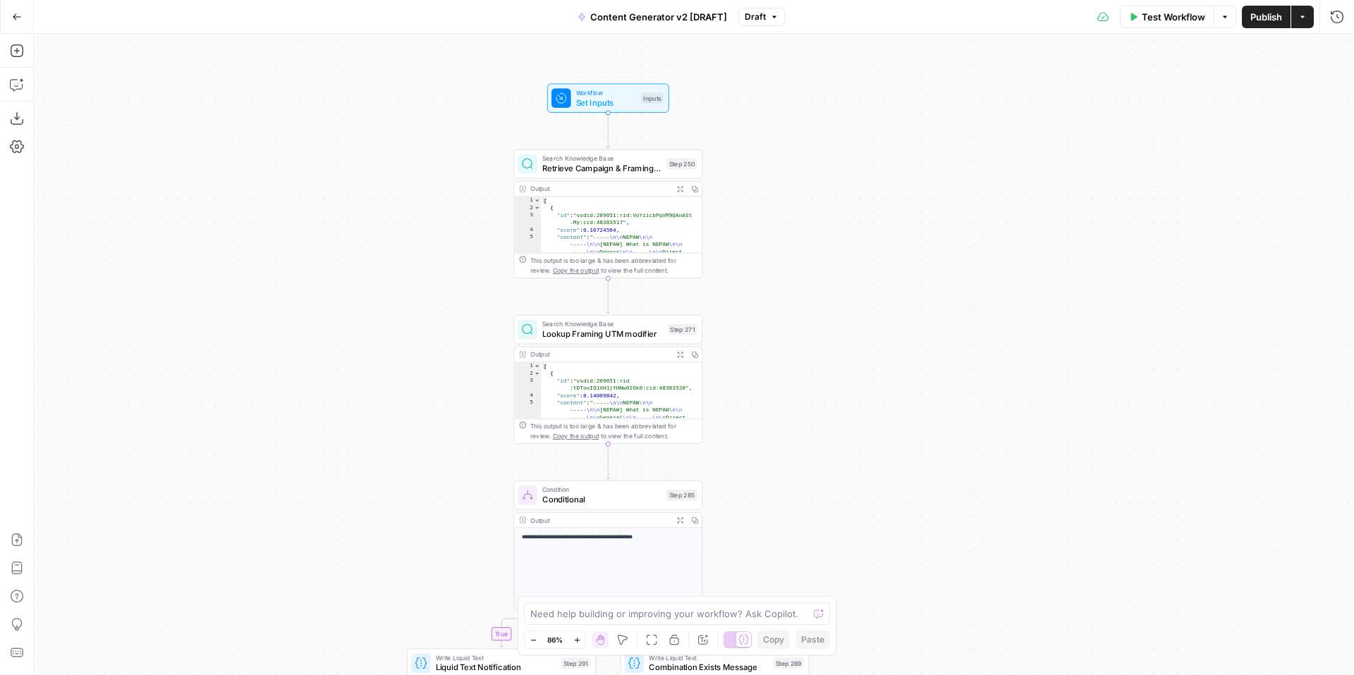
drag, startPoint x: 947, startPoint y: 296, endPoint x: 921, endPoint y: 324, distance: 37.9
click at [921, 324] on div "true false true false true false true true false true false false Workflow Set …" at bounding box center [694, 355] width 1320 height 642
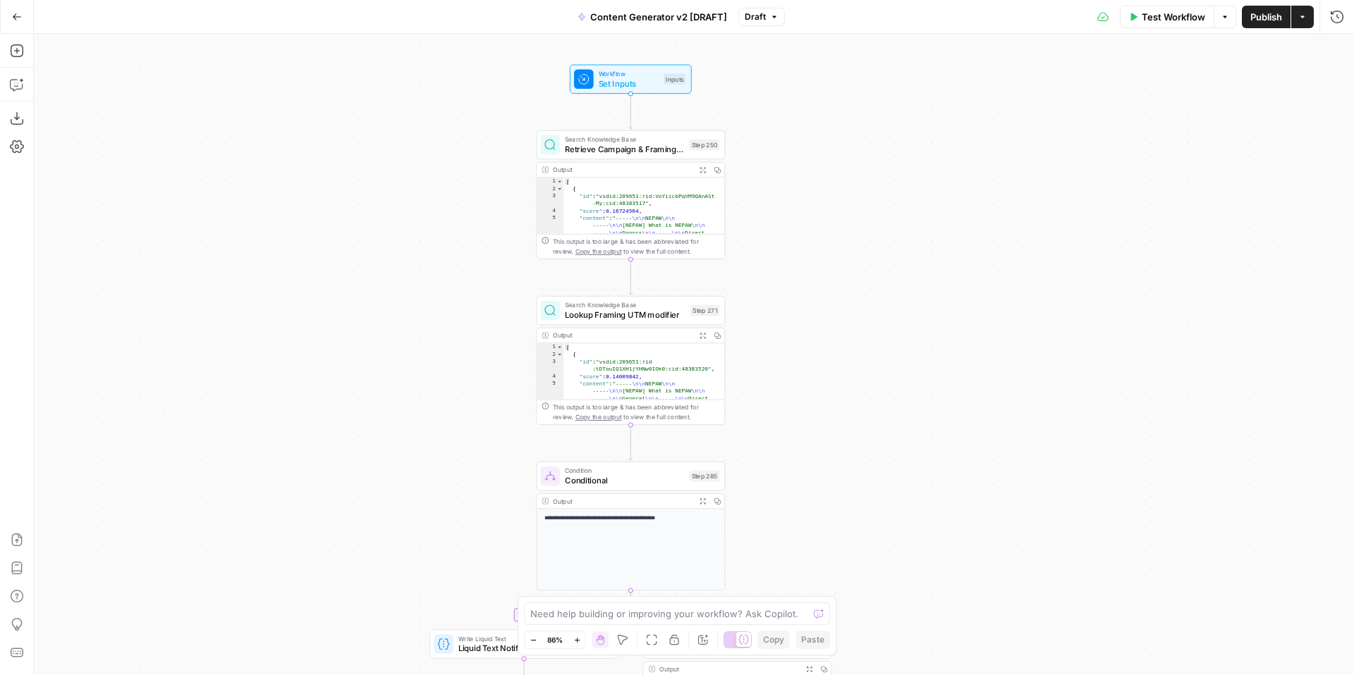
drag, startPoint x: 864, startPoint y: 320, endPoint x: 888, endPoint y: 311, distance: 25.0
click at [888, 311] on div "true false true false true false true true false true false false Workflow Set …" at bounding box center [694, 355] width 1320 height 642
click at [750, 18] on span "Draft" at bounding box center [755, 17] width 21 height 13
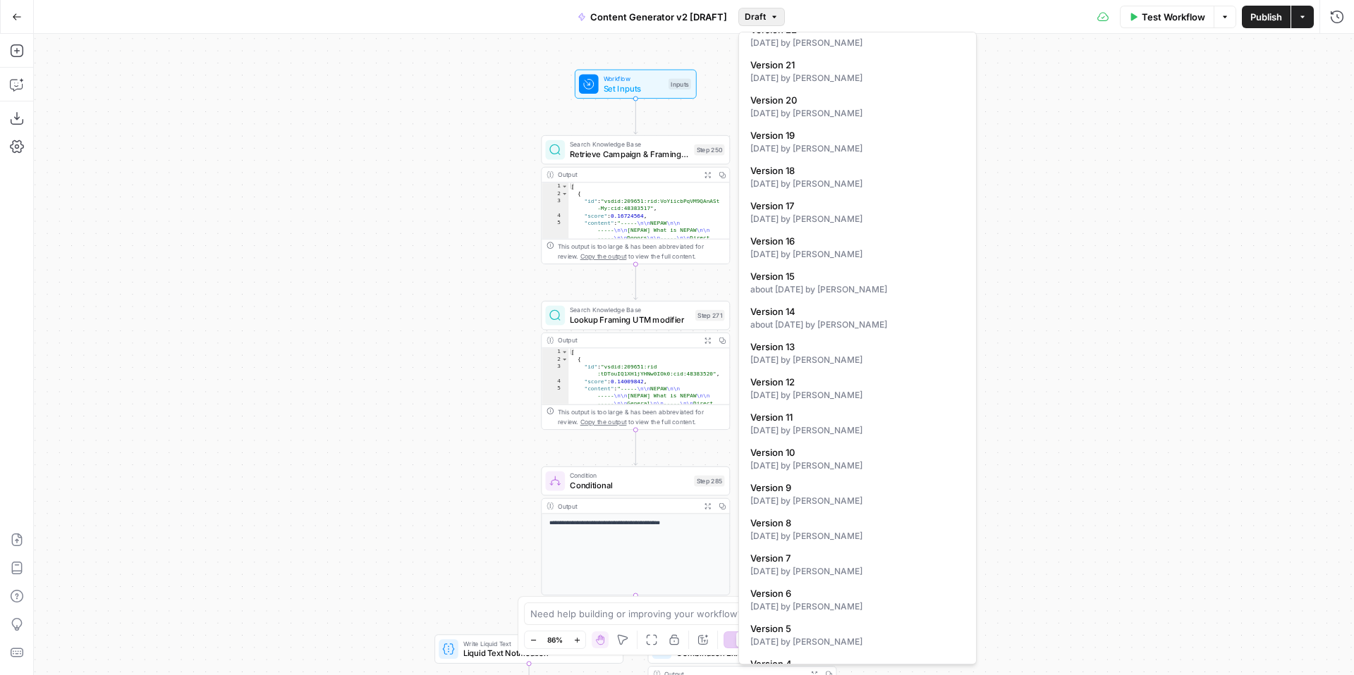
scroll to position [787, 0]
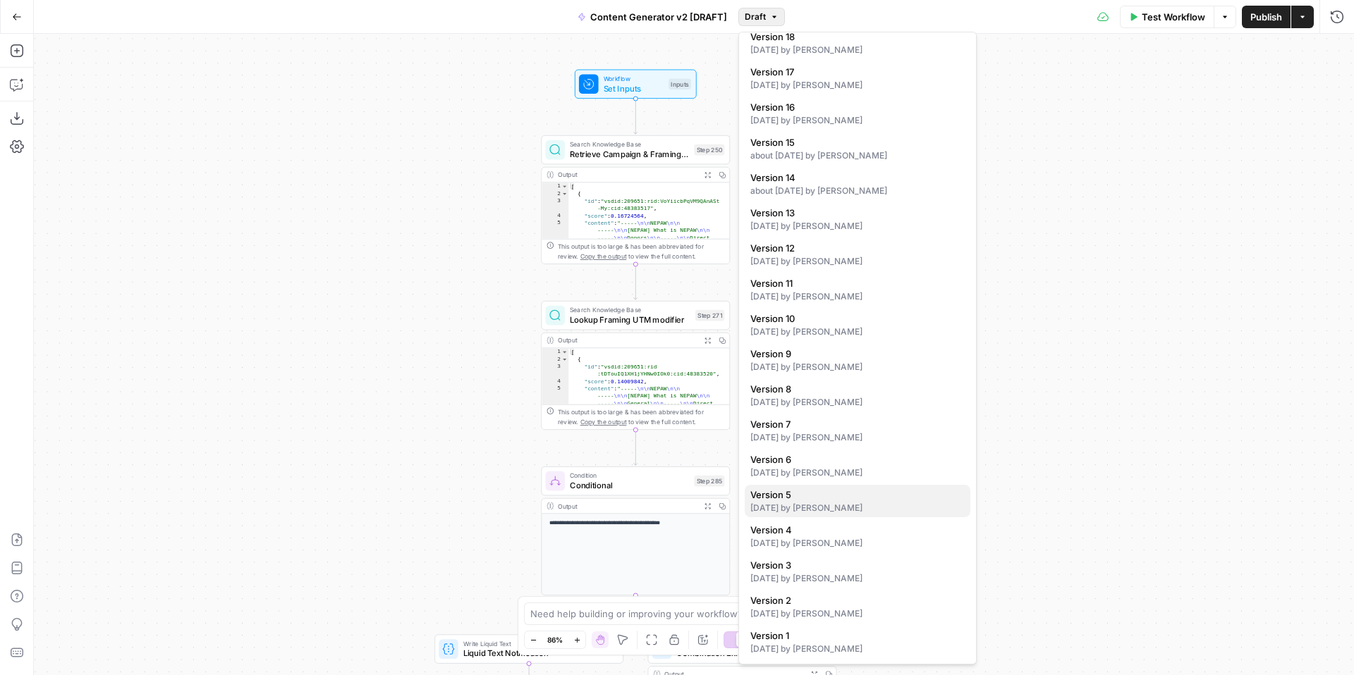
click at [876, 507] on div "3 months ago by Kelly Jo Drey" at bounding box center [857, 508] width 214 height 13
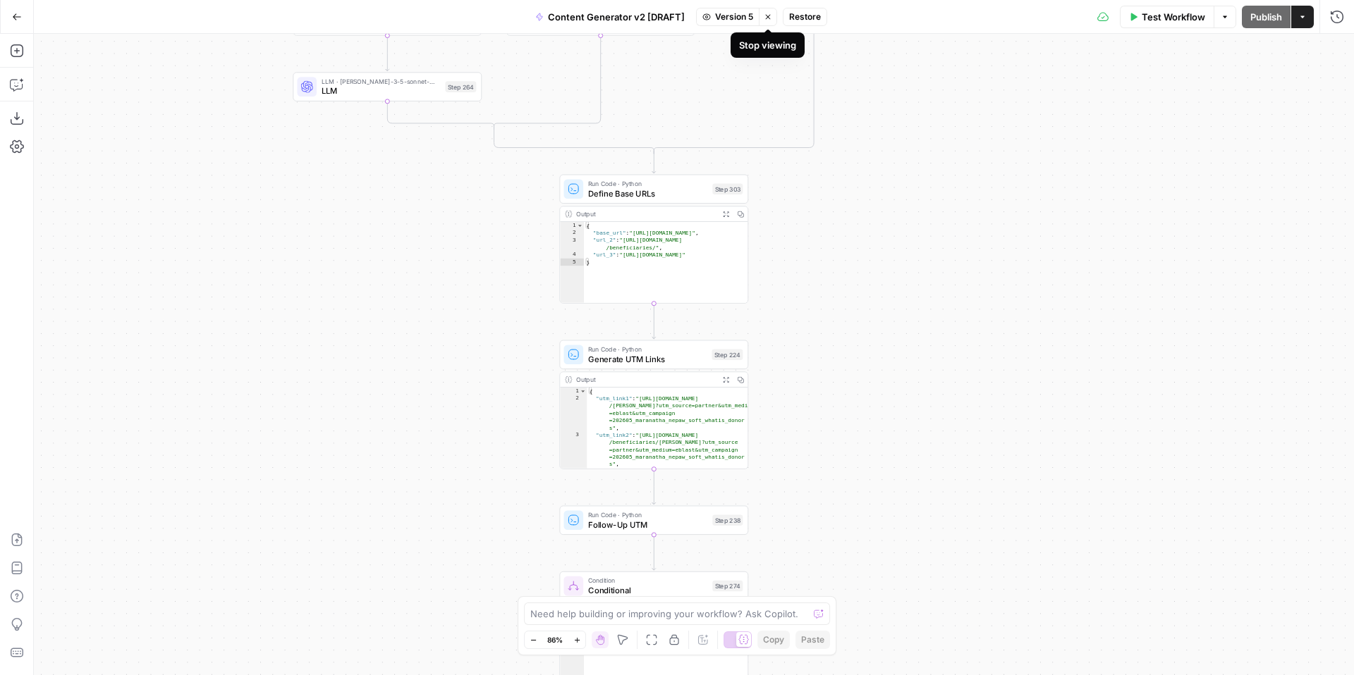
click at [767, 18] on icon "button" at bounding box center [768, 17] width 8 height 8
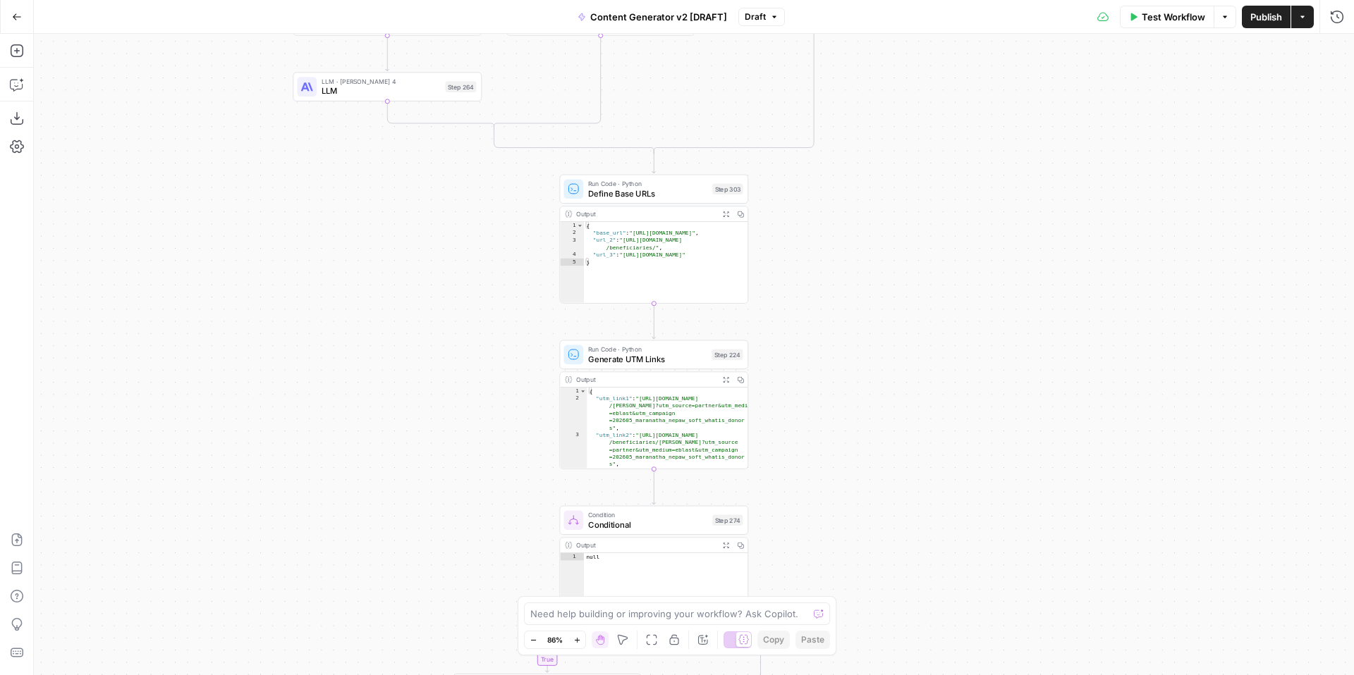
drag, startPoint x: 767, startPoint y: 18, endPoint x: 745, endPoint y: 18, distance: 22.6
click at [745, 18] on span "Draft" at bounding box center [755, 17] width 21 height 13
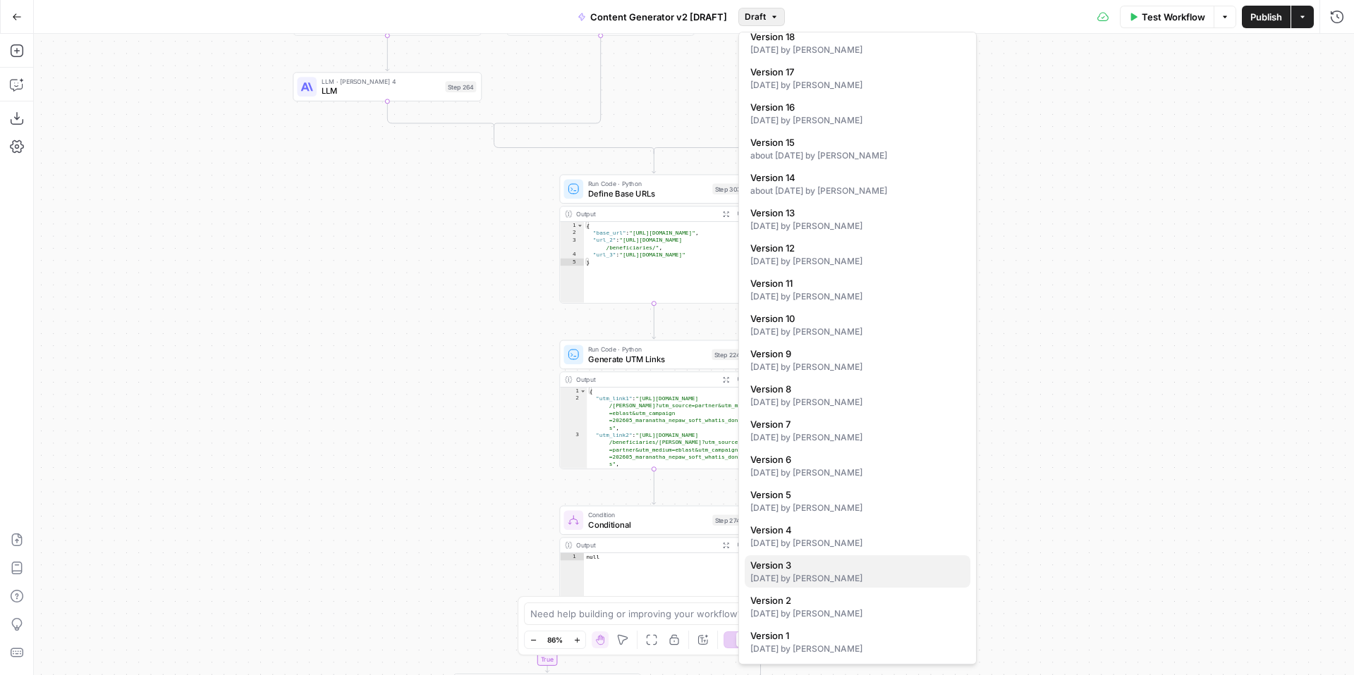
click at [869, 565] on span "Version 3" at bounding box center [854, 565] width 209 height 14
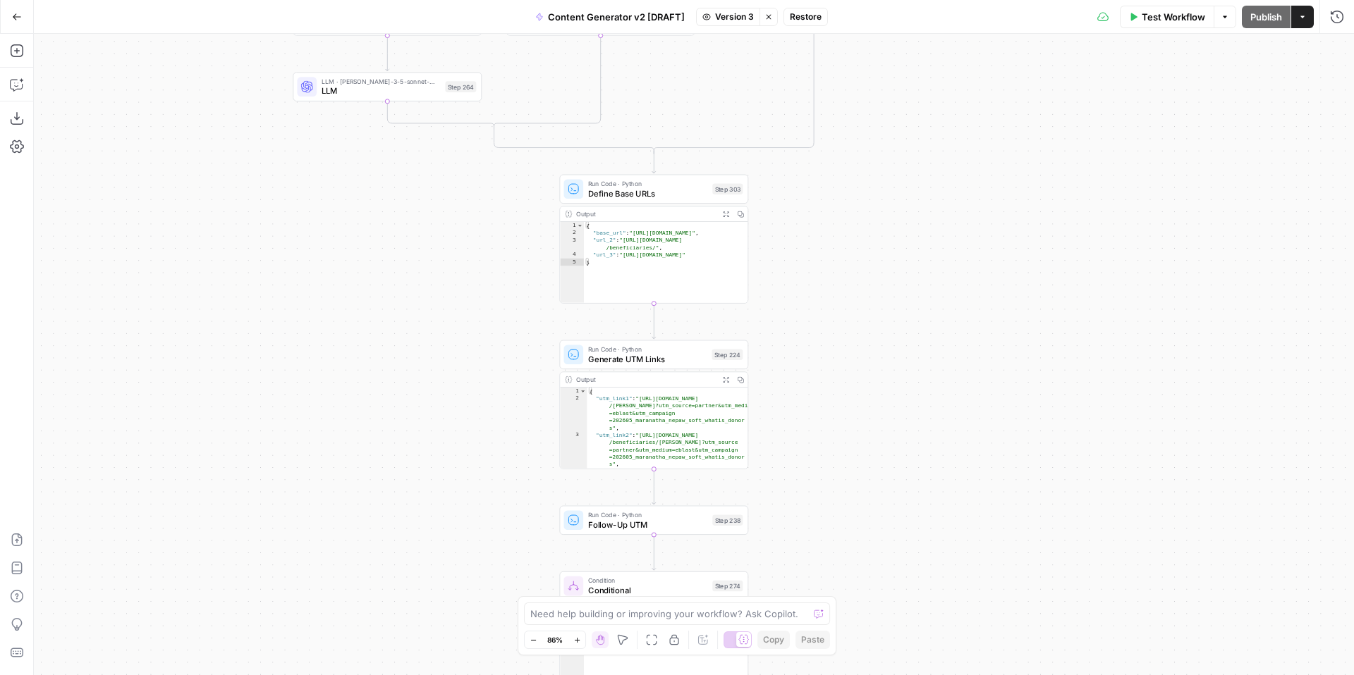
click at [768, 20] on icon "button" at bounding box center [768, 17] width 8 height 8
click at [752, 17] on span "Draft" at bounding box center [755, 17] width 21 height 13
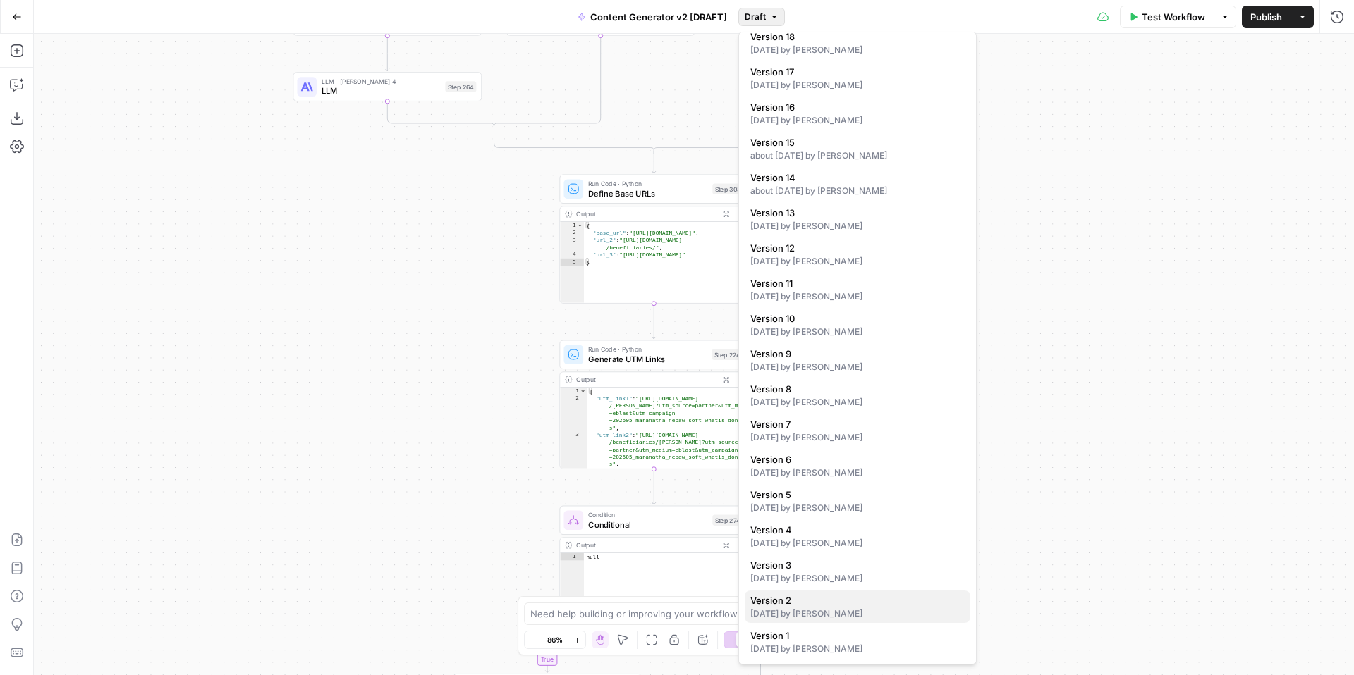
click at [881, 602] on span "Version 2" at bounding box center [854, 601] width 209 height 14
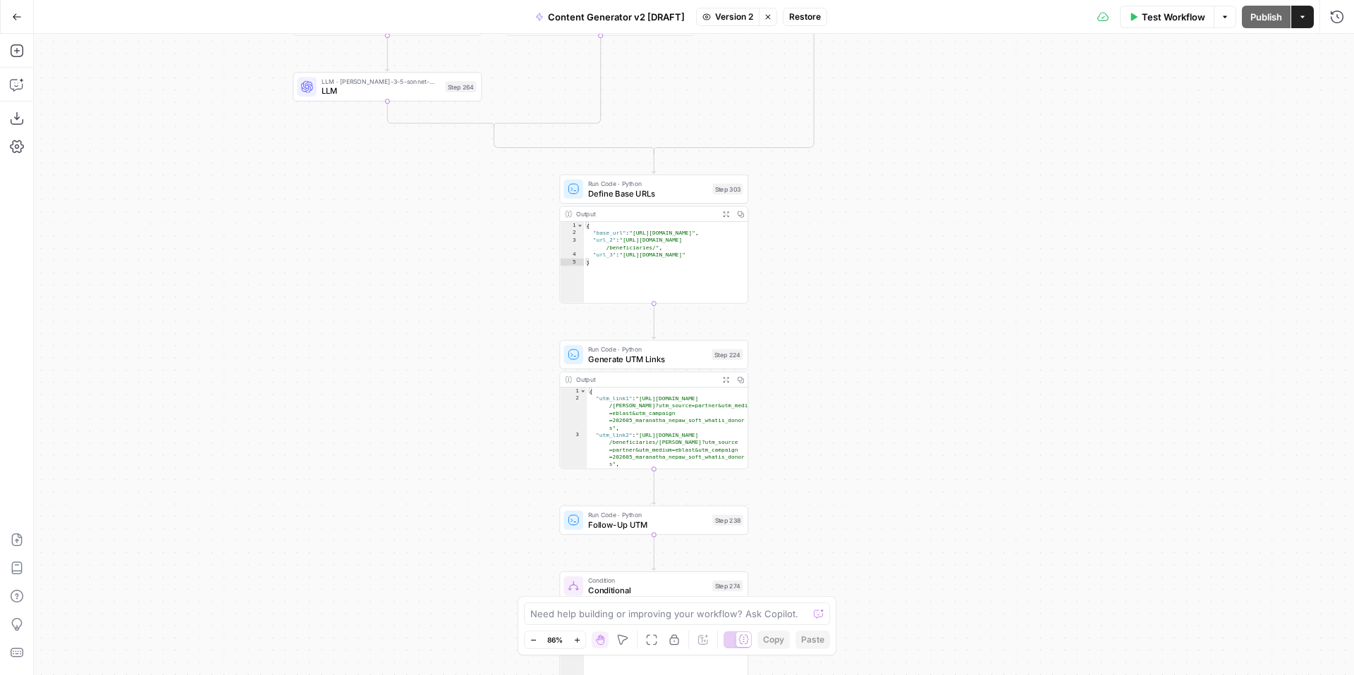
click at [771, 18] on button "Stop viewing" at bounding box center [768, 17] width 18 height 18
click at [753, 20] on span "Draft" at bounding box center [755, 17] width 21 height 13
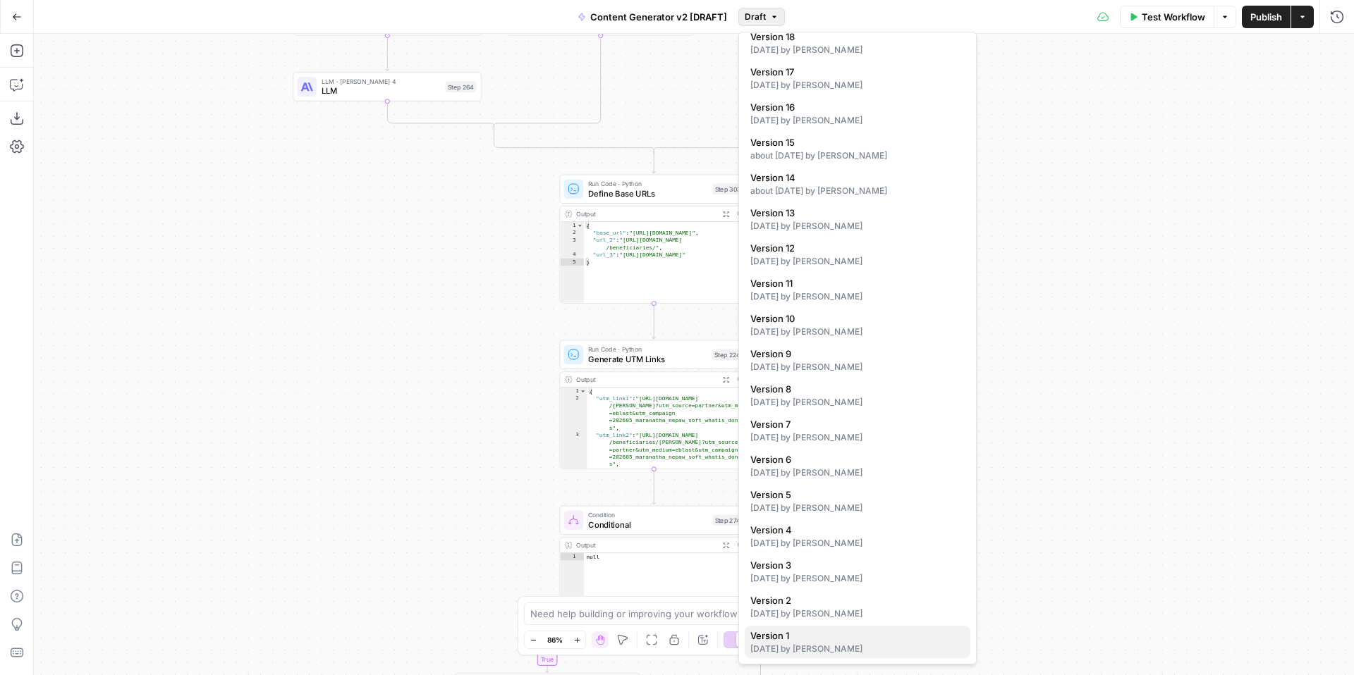
click at [828, 644] on div "3 months ago by Kelly Jo Drey" at bounding box center [857, 649] width 214 height 13
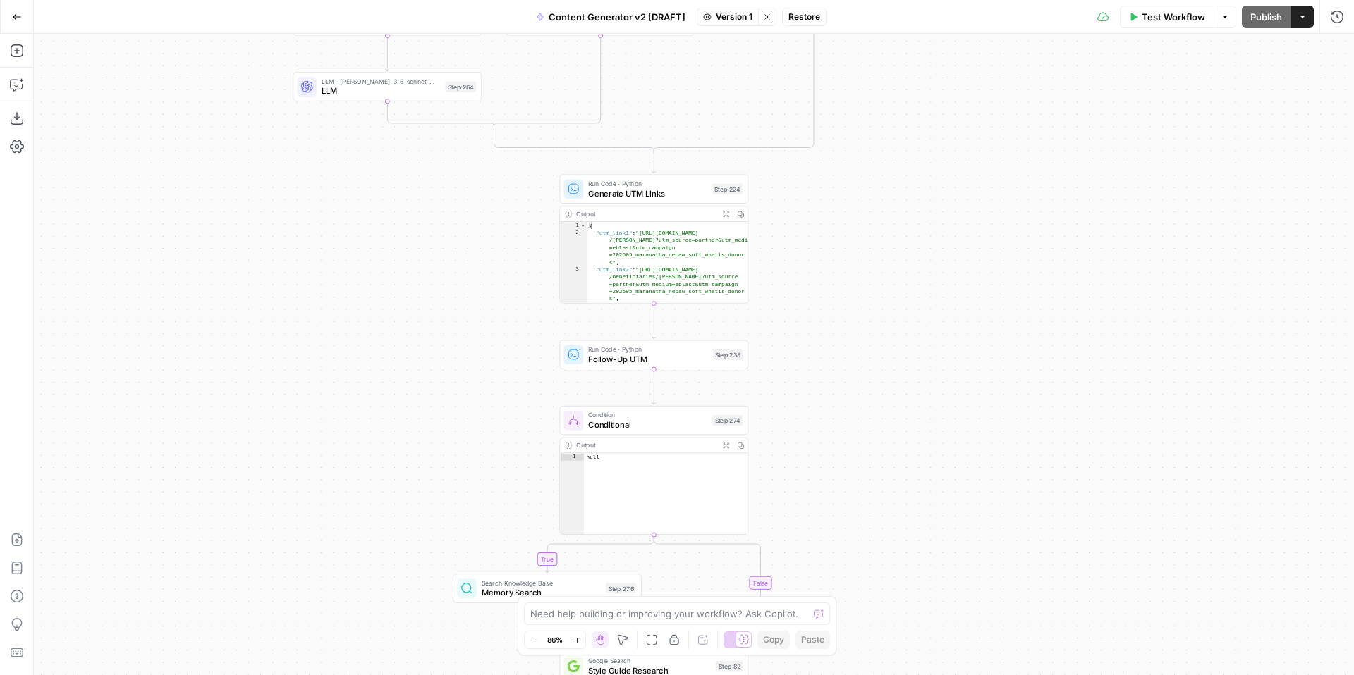
click at [769, 22] on button "Stop viewing" at bounding box center [767, 17] width 18 height 18
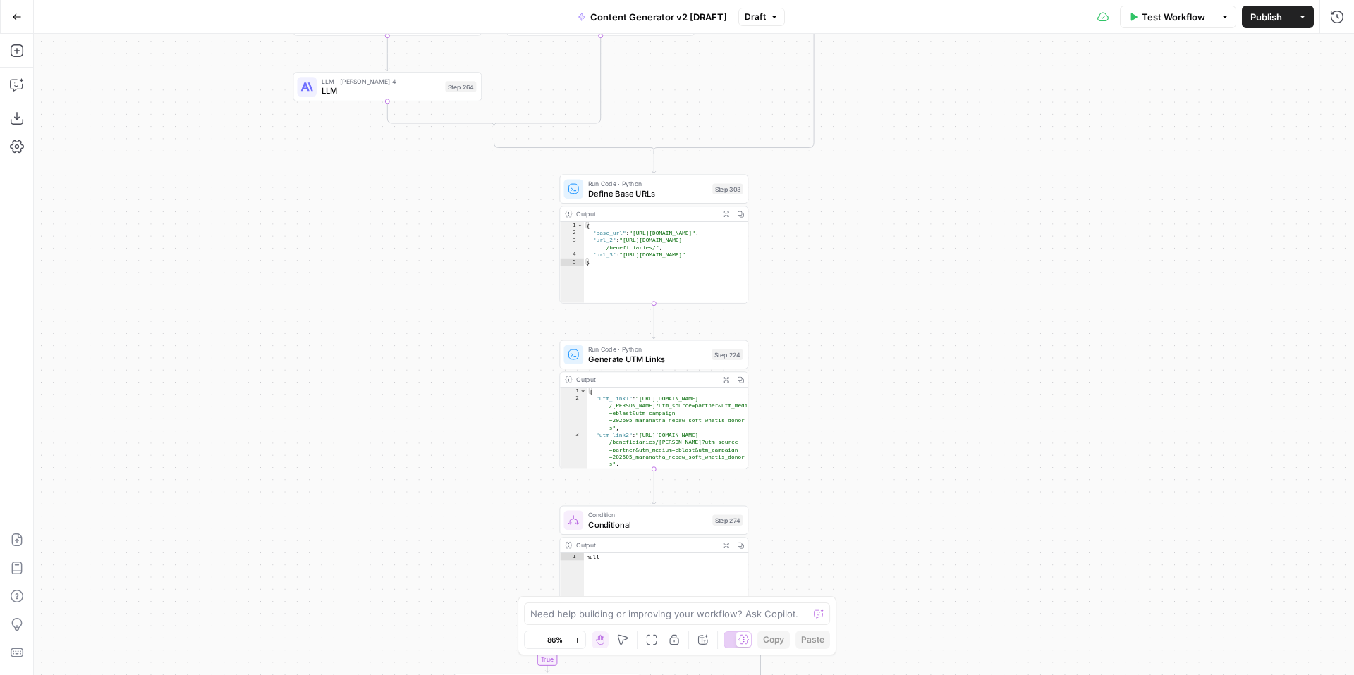
click at [759, 16] on span "Draft" at bounding box center [755, 17] width 21 height 13
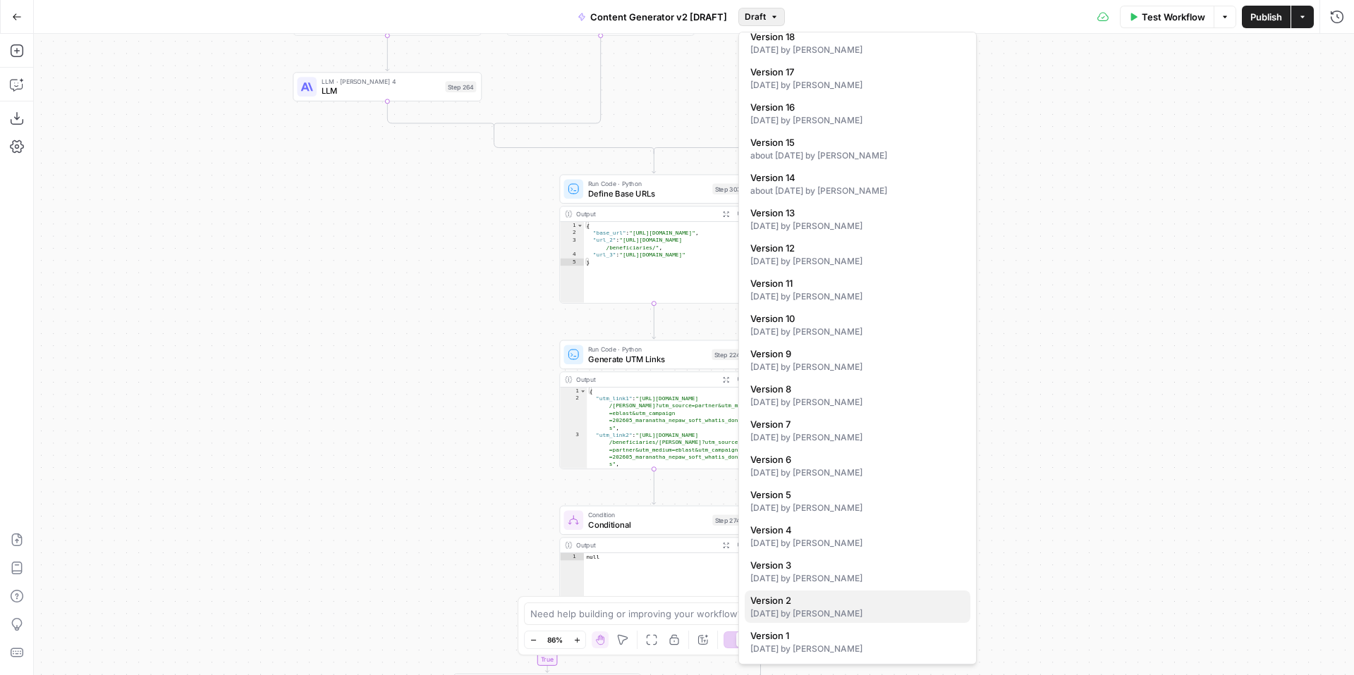
click at [854, 603] on span "Version 2" at bounding box center [854, 601] width 209 height 14
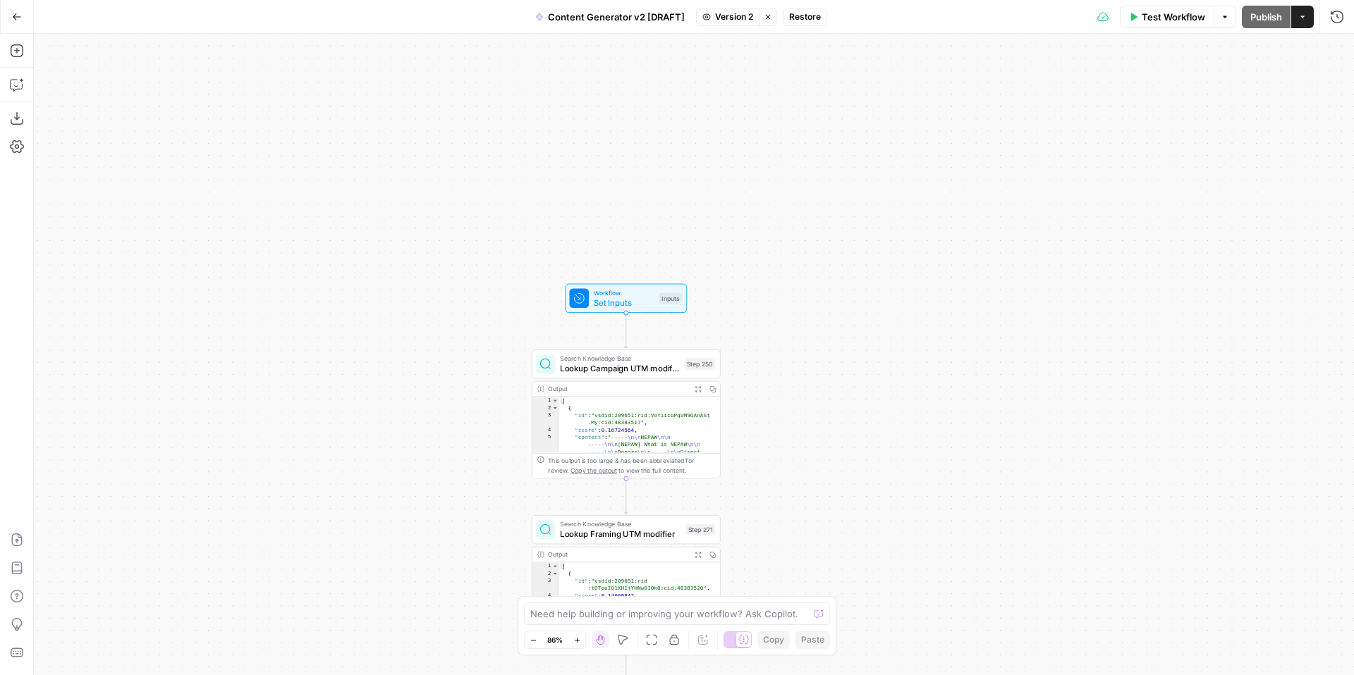
click at [620, 299] on span "Set Inputs" at bounding box center [624, 303] width 61 height 12
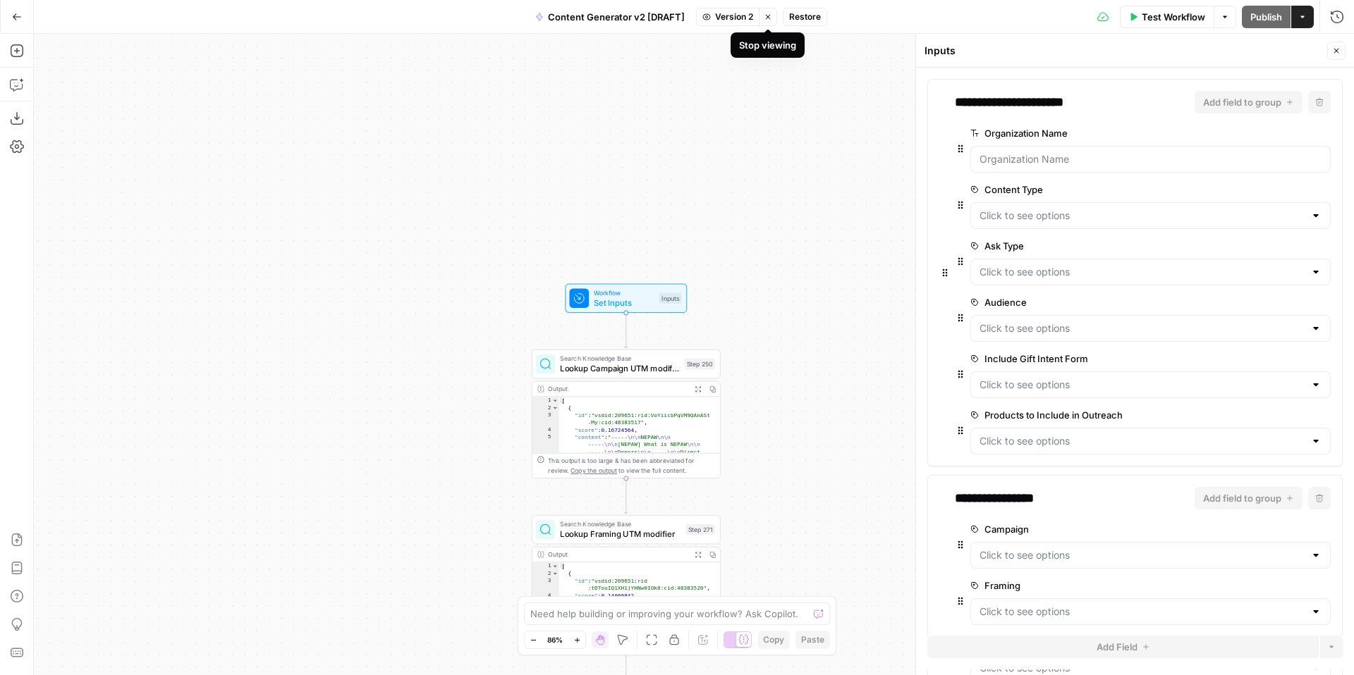
click at [771, 18] on icon "button" at bounding box center [768, 17] width 8 height 8
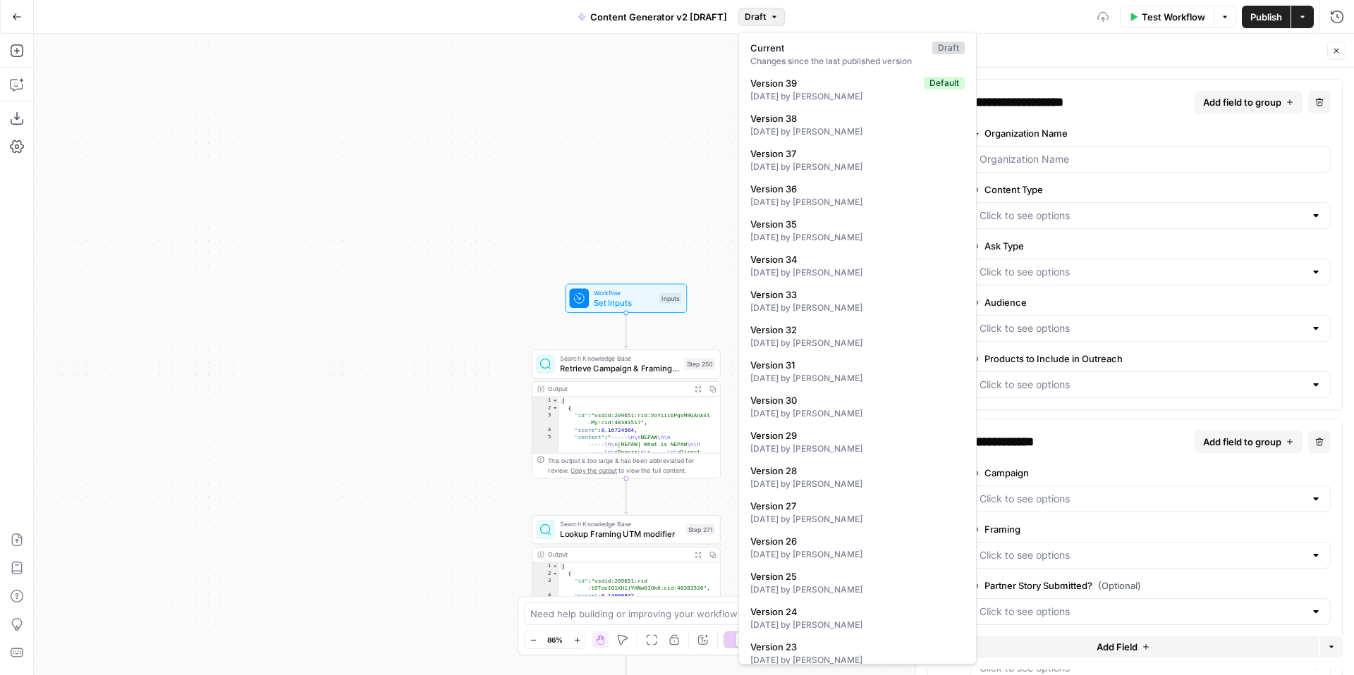
click at [766, 18] on button "Draft" at bounding box center [761, 17] width 47 height 18
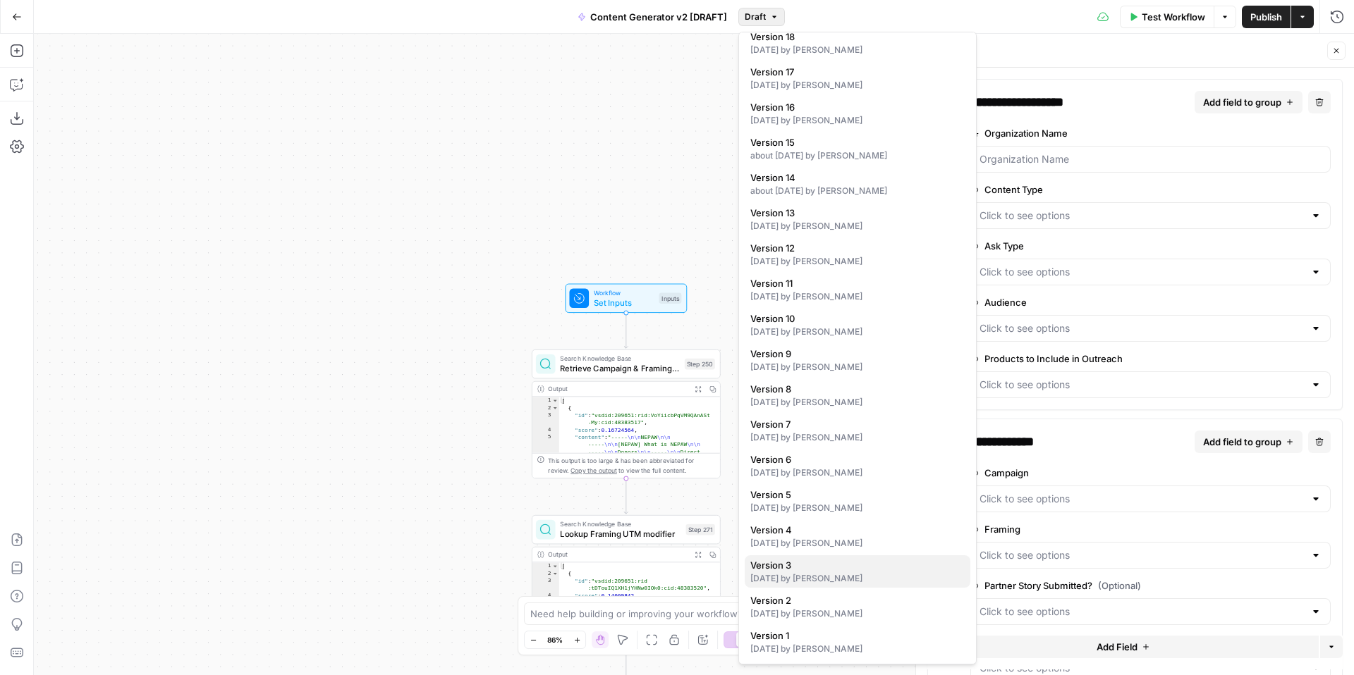
click at [860, 575] on div "3 months ago by Kelly Jo Drey" at bounding box center [857, 579] width 214 height 13
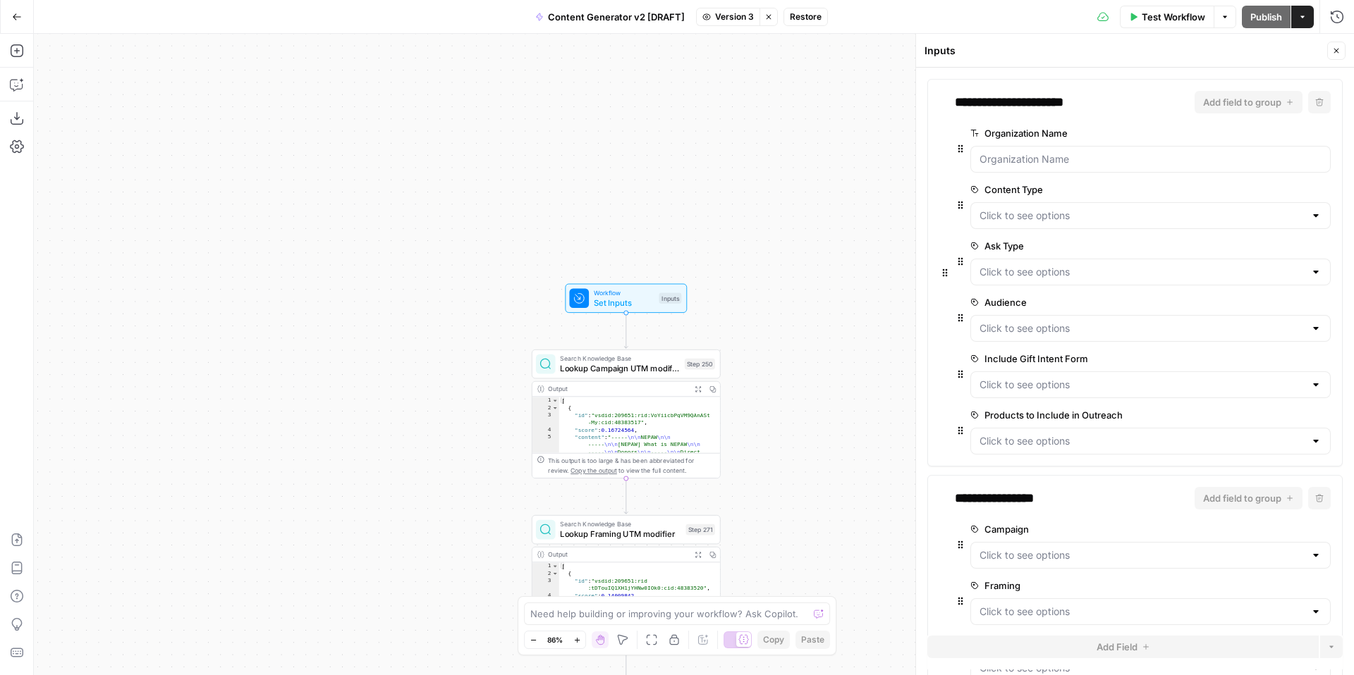
click at [769, 21] on button "Stop viewing" at bounding box center [768, 17] width 18 height 18
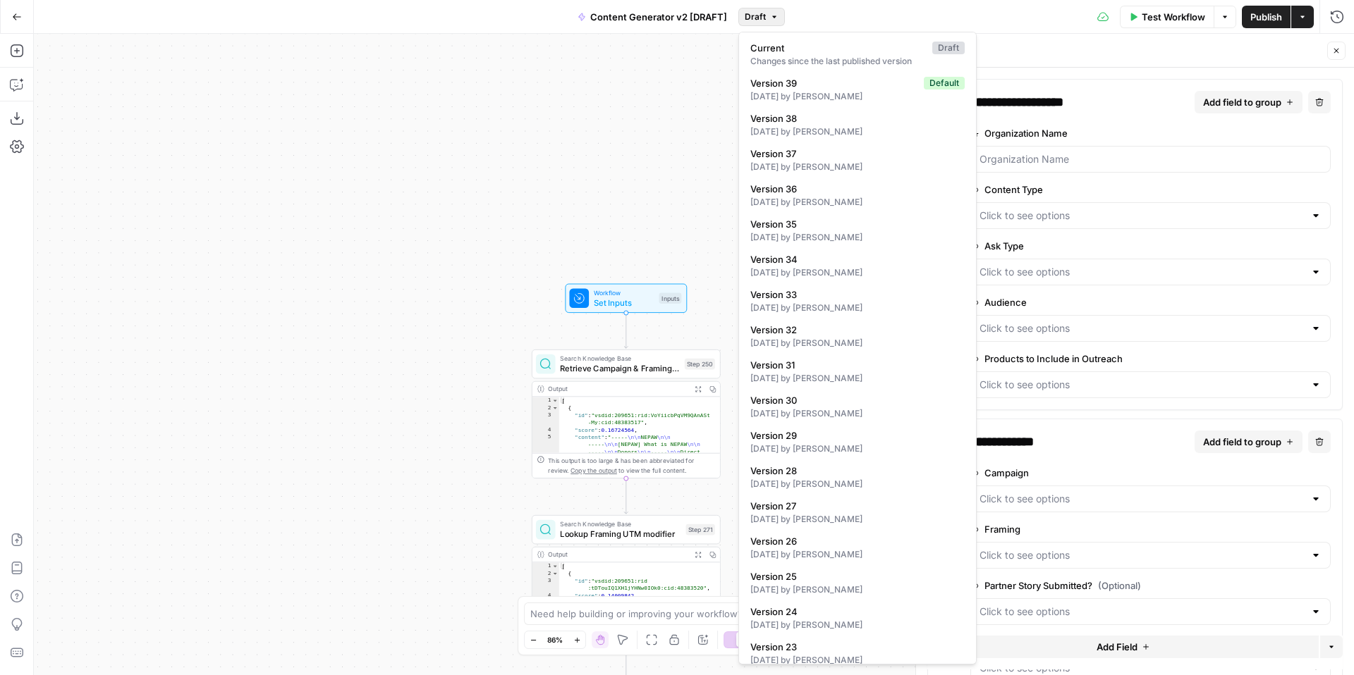
click at [759, 21] on span "Draft" at bounding box center [755, 17] width 21 height 13
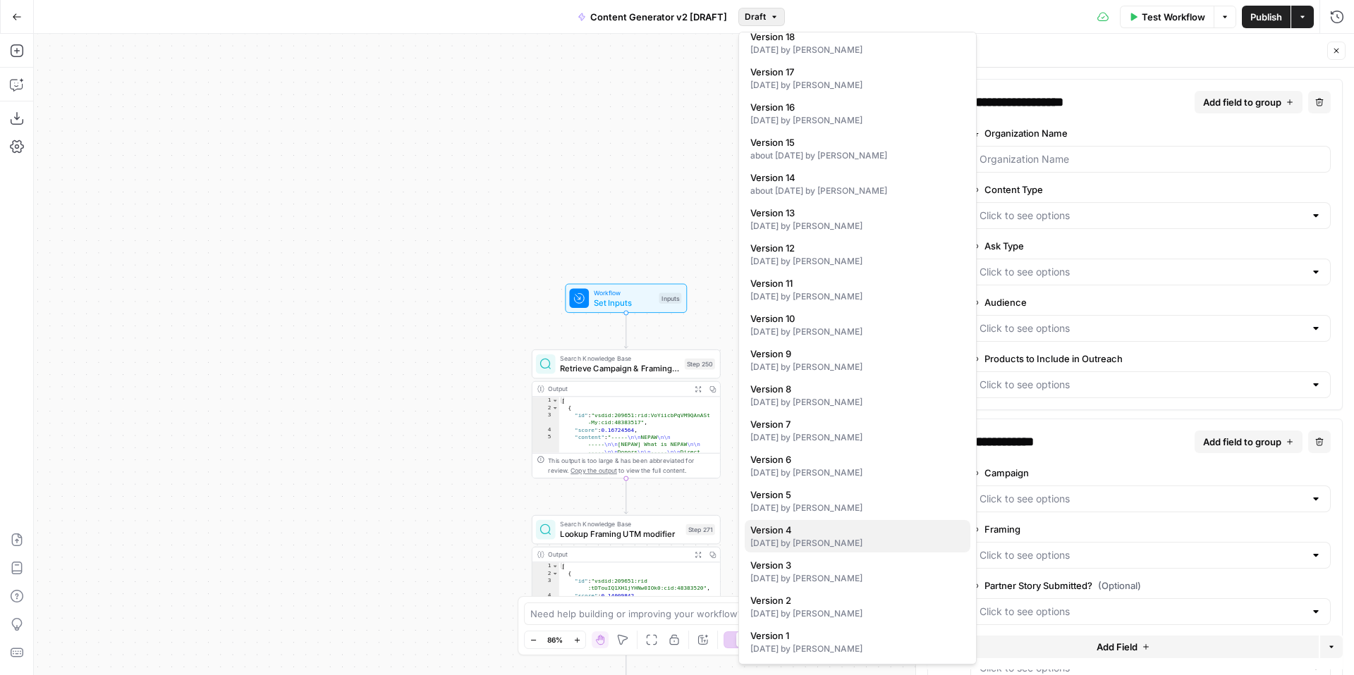
click at [864, 542] on div "3 months ago by Kelly Jo Drey" at bounding box center [857, 543] width 214 height 13
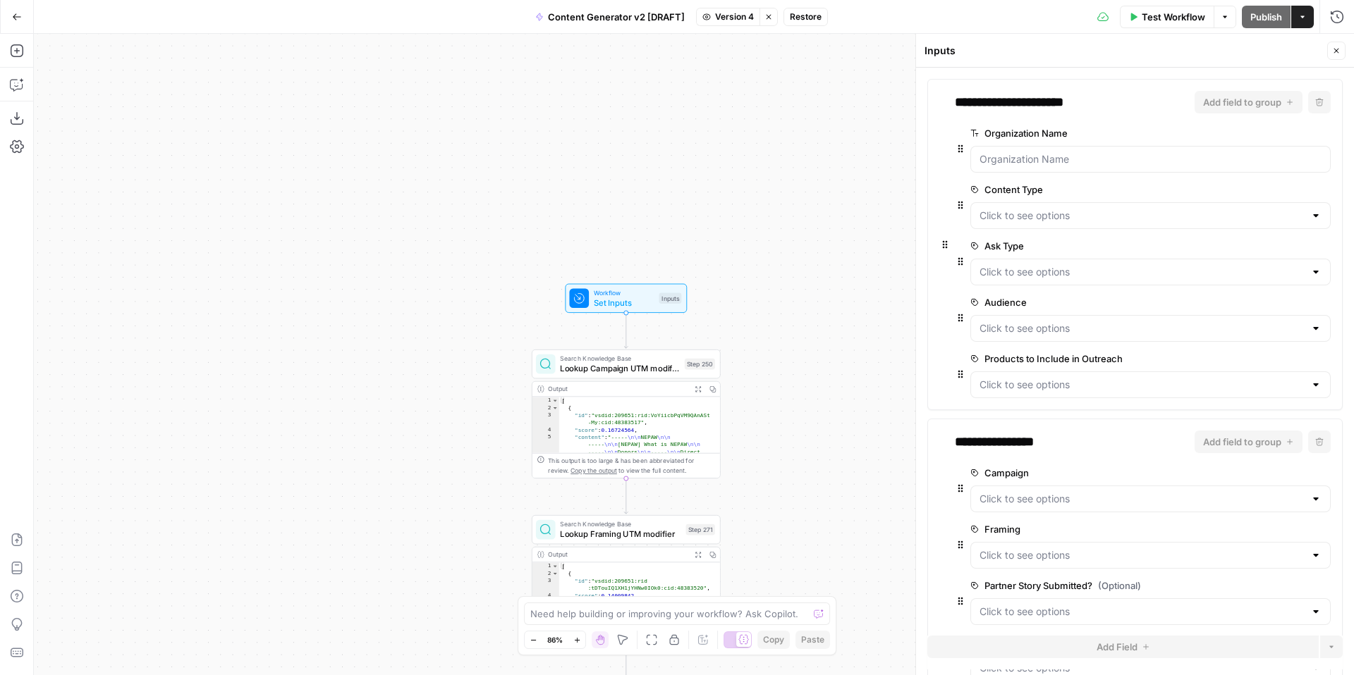
click at [764, 13] on icon "button" at bounding box center [768, 17] width 8 height 8
click at [1339, 47] on icon "button" at bounding box center [1336, 51] width 8 height 8
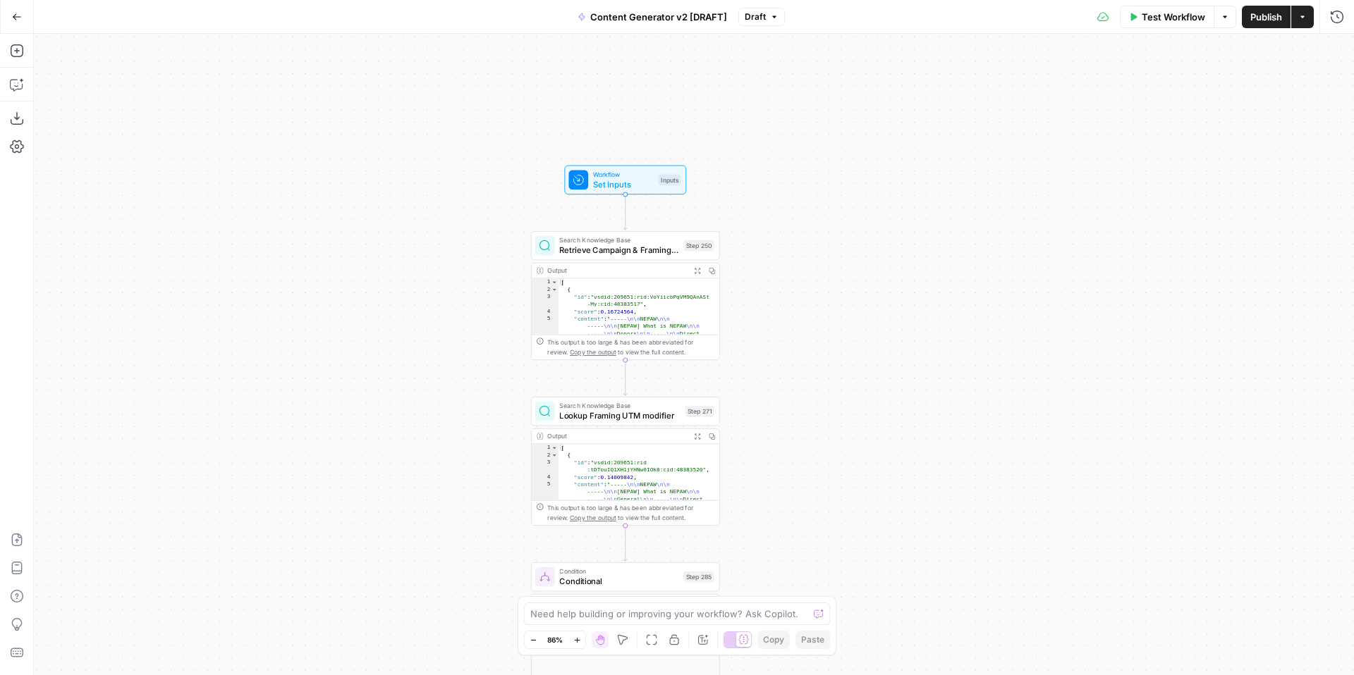
drag, startPoint x: 867, startPoint y: 412, endPoint x: 866, endPoint y: 186, distance: 225.6
click at [866, 191] on div "true false true false true false true true false true false false Workflow Set …" at bounding box center [694, 355] width 1320 height 642
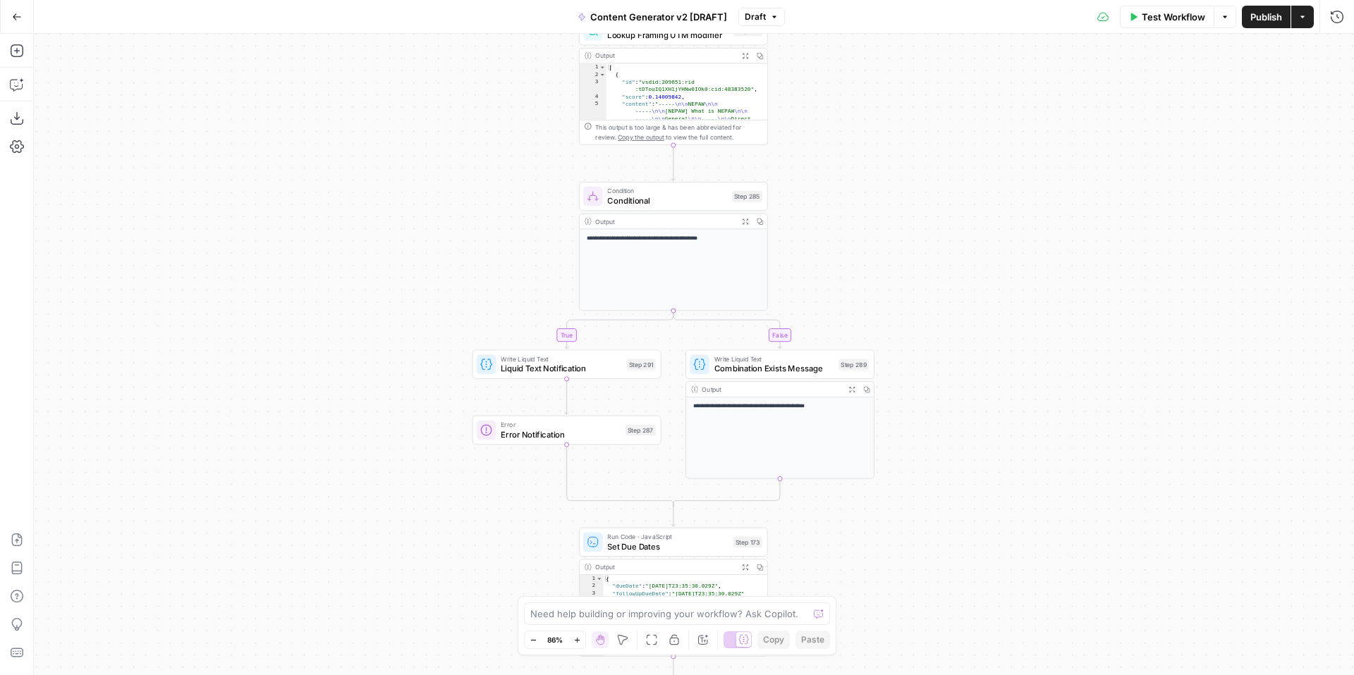
drag, startPoint x: 852, startPoint y: 438, endPoint x: 900, endPoint y: 118, distance: 322.9
click at [900, 118] on div "true false true false true false true true false true false false Workflow Set …" at bounding box center [694, 355] width 1320 height 642
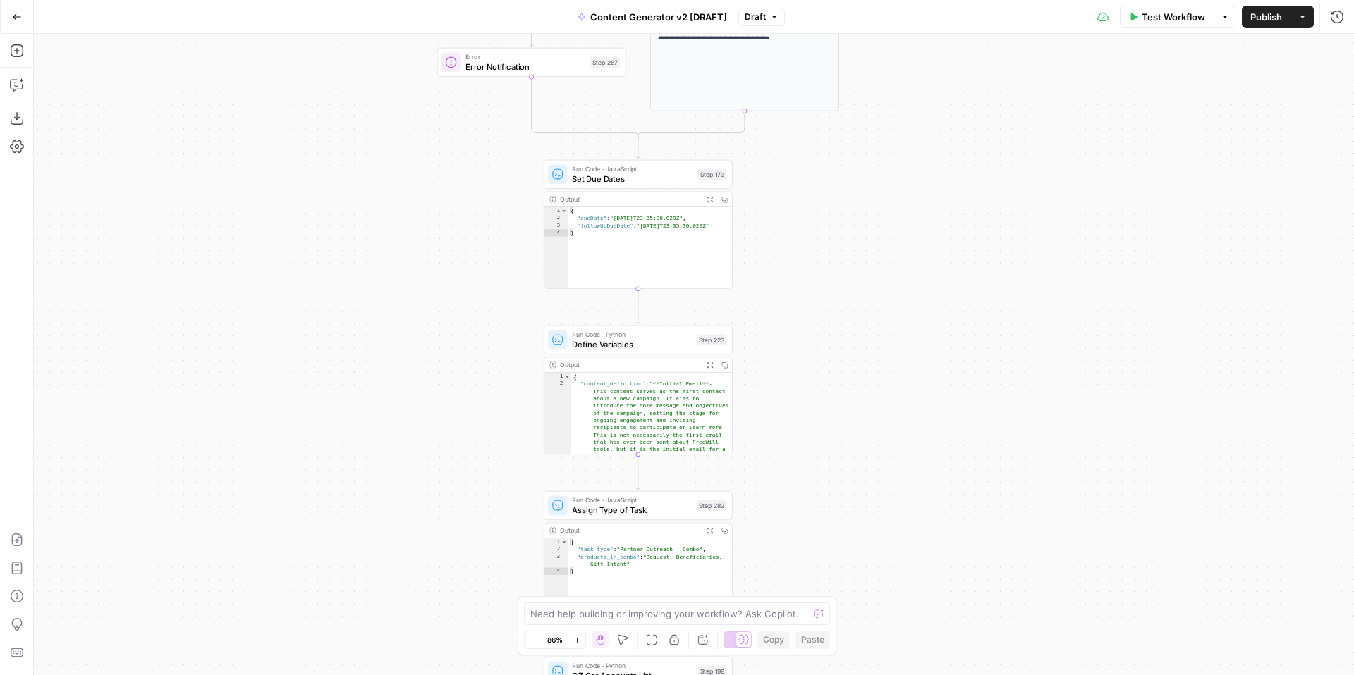
drag, startPoint x: 898, startPoint y: 191, endPoint x: 868, endPoint y: 95, distance: 100.4
click at [868, 97] on div "true false true false true false true true false true false false Workflow Set …" at bounding box center [694, 355] width 1320 height 642
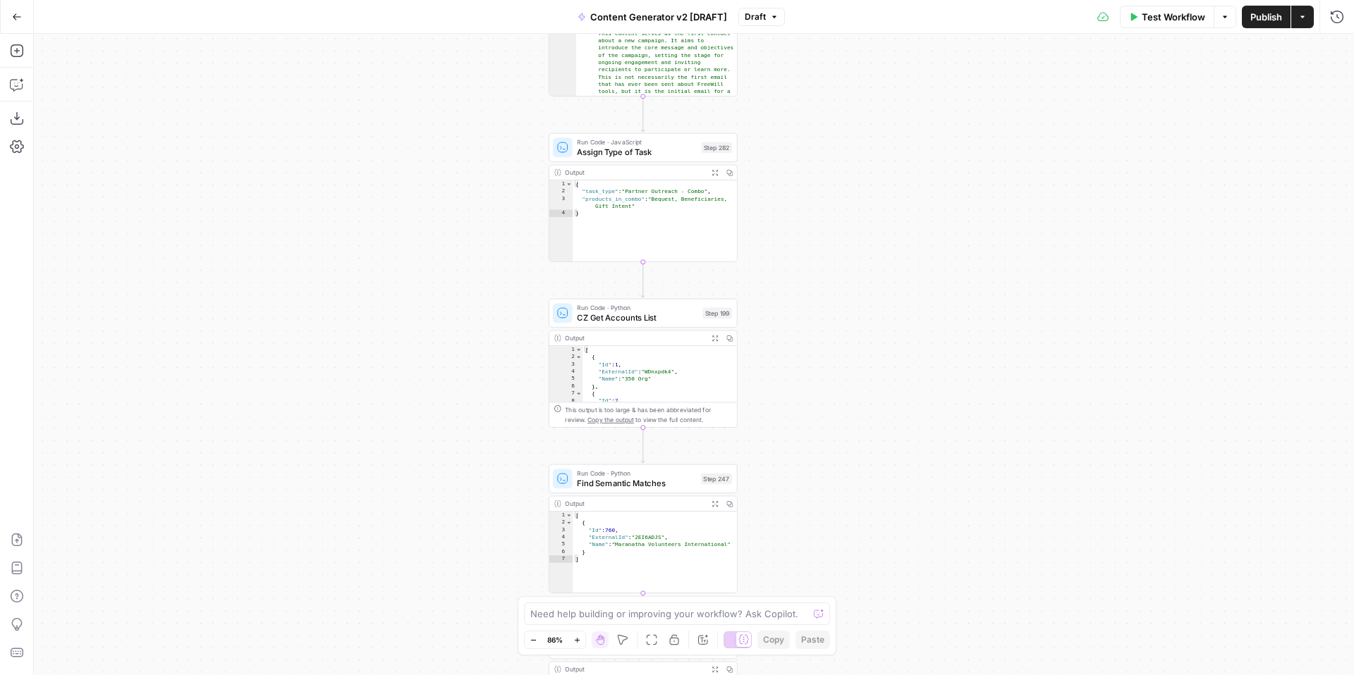
drag, startPoint x: 861, startPoint y: 187, endPoint x: 860, endPoint y: 41, distance: 146.0
click at [860, 44] on div "true false true false true false true true false true false false Workflow Set …" at bounding box center [694, 355] width 1320 height 642
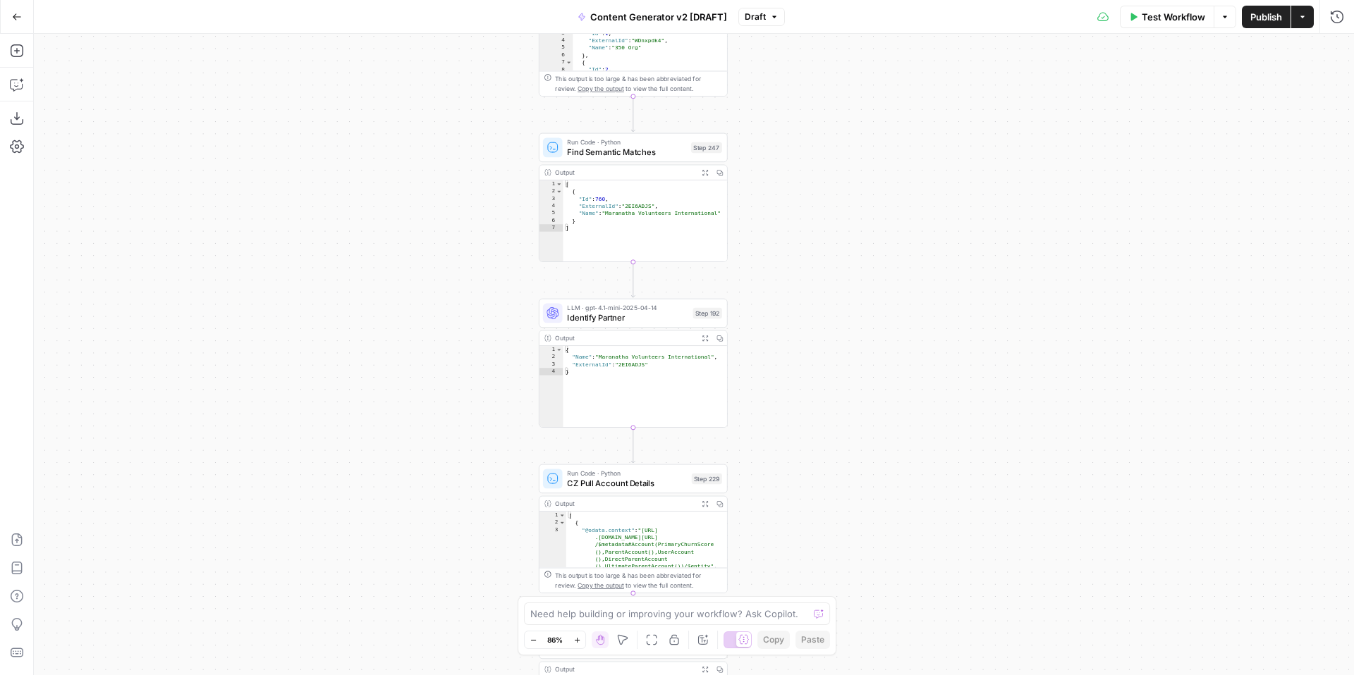
drag, startPoint x: 871, startPoint y: 347, endPoint x: 860, endPoint y: 32, distance: 315.4
click at [860, 32] on div "Go Back Content Generator v2 [DRAFT] Draft Test Workflow Options Publish Action…" at bounding box center [677, 337] width 1354 height 675
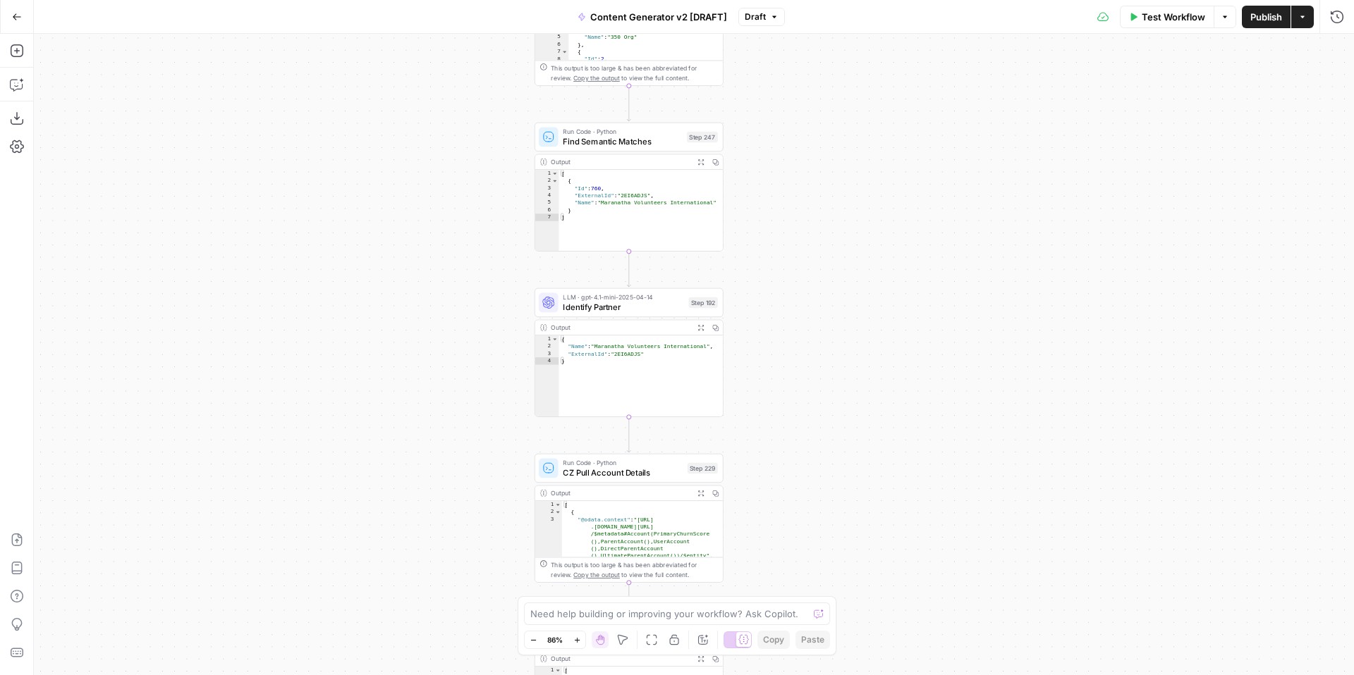
drag, startPoint x: 886, startPoint y: 340, endPoint x: 888, endPoint y: 59, distance: 280.6
click at [889, 63] on div "true false true false true false true true false true false false Workflow Set …" at bounding box center [694, 355] width 1320 height 642
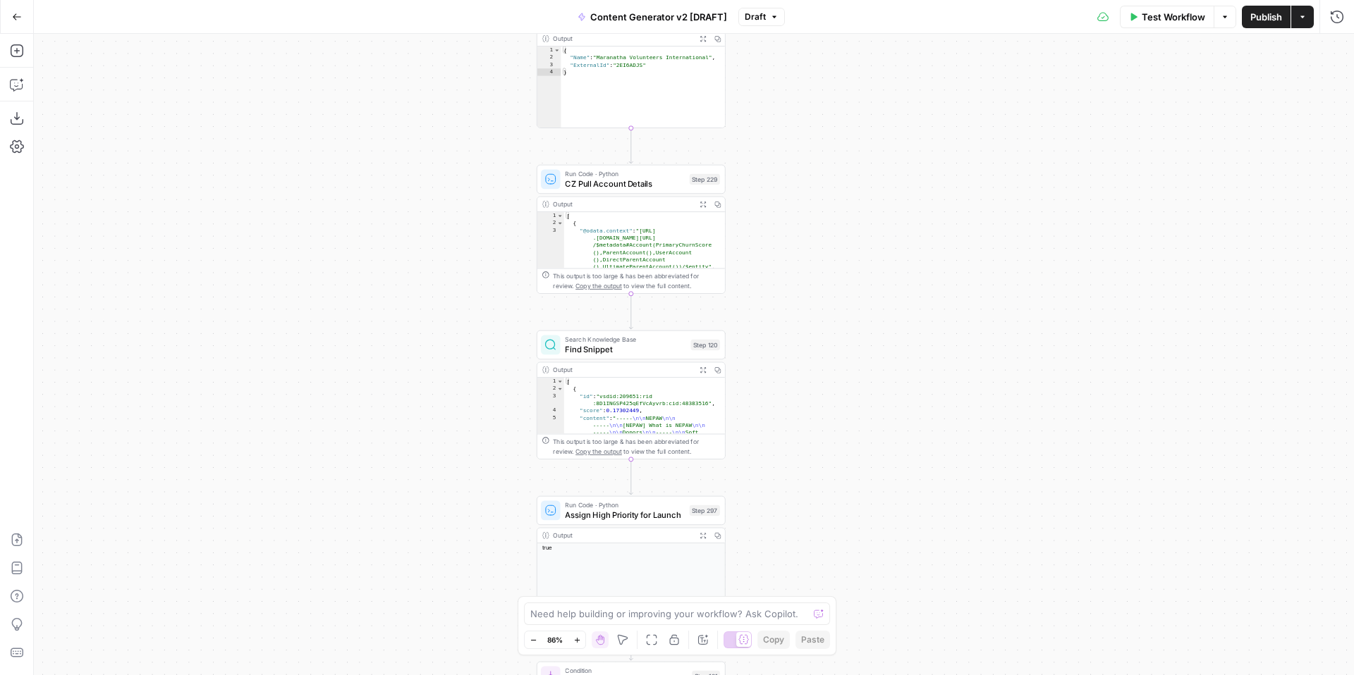
drag, startPoint x: 886, startPoint y: 365, endPoint x: 888, endPoint y: 51, distance: 313.1
click at [888, 56] on div "true false true false true false true true false true false false Workflow Set …" at bounding box center [694, 355] width 1320 height 642
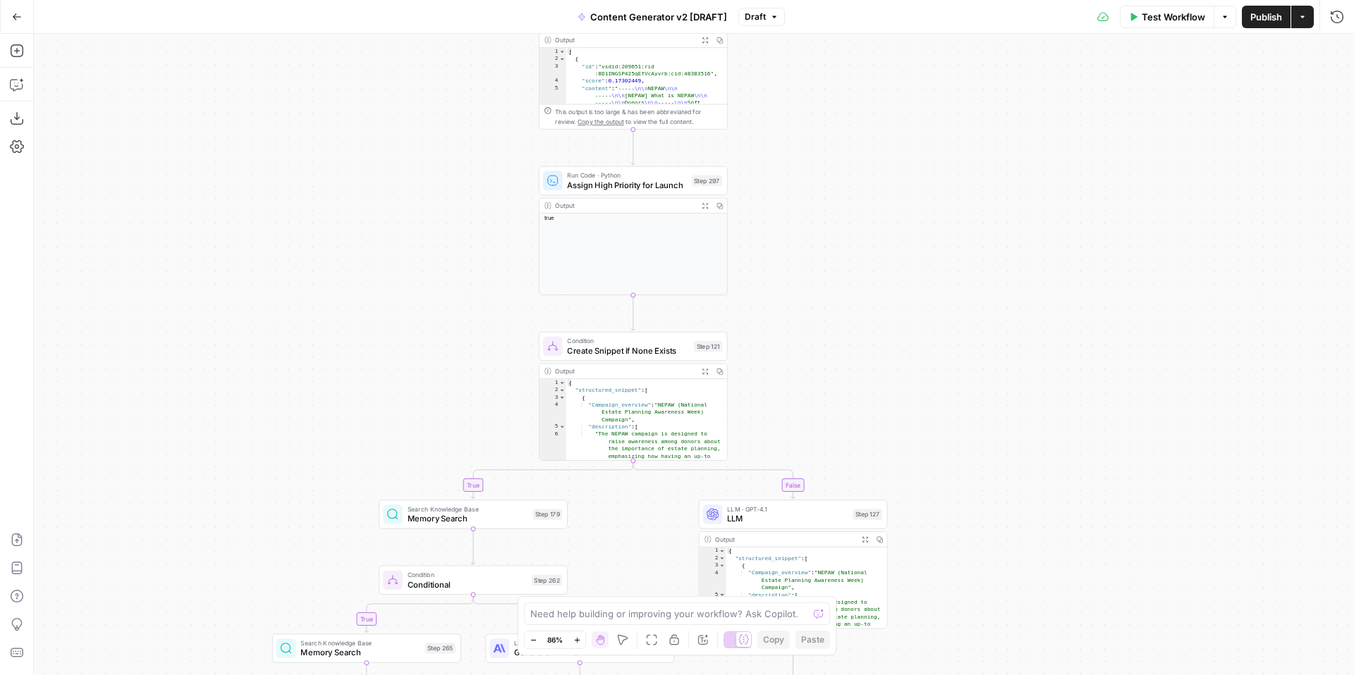
drag, startPoint x: 885, startPoint y: 369, endPoint x: 903, endPoint y: 144, distance: 225.6
click at [903, 144] on div "true false true false true false true true false true false false Workflow Set …" at bounding box center [694, 355] width 1320 height 642
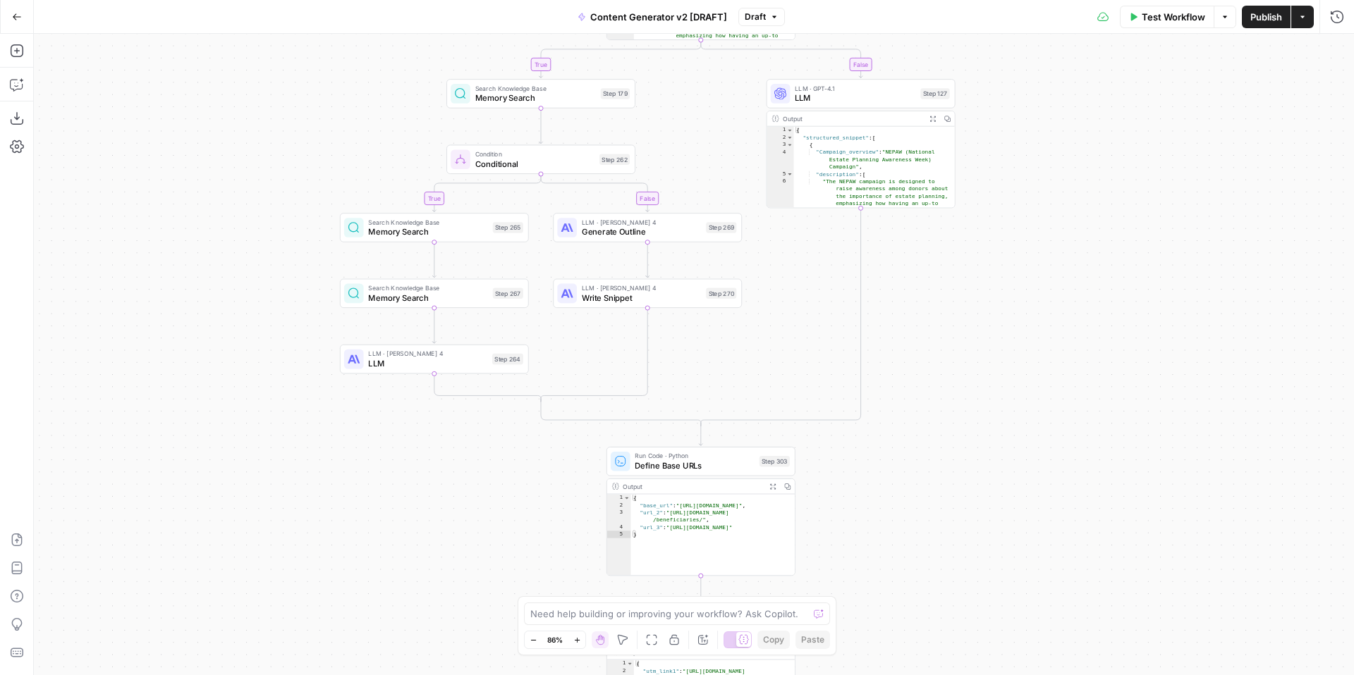
drag, startPoint x: 989, startPoint y: 458, endPoint x: 1043, endPoint y: 194, distance: 269.8
click at [1044, 196] on div "true false true false true false true true false true false false Workflow Set …" at bounding box center [694, 355] width 1320 height 642
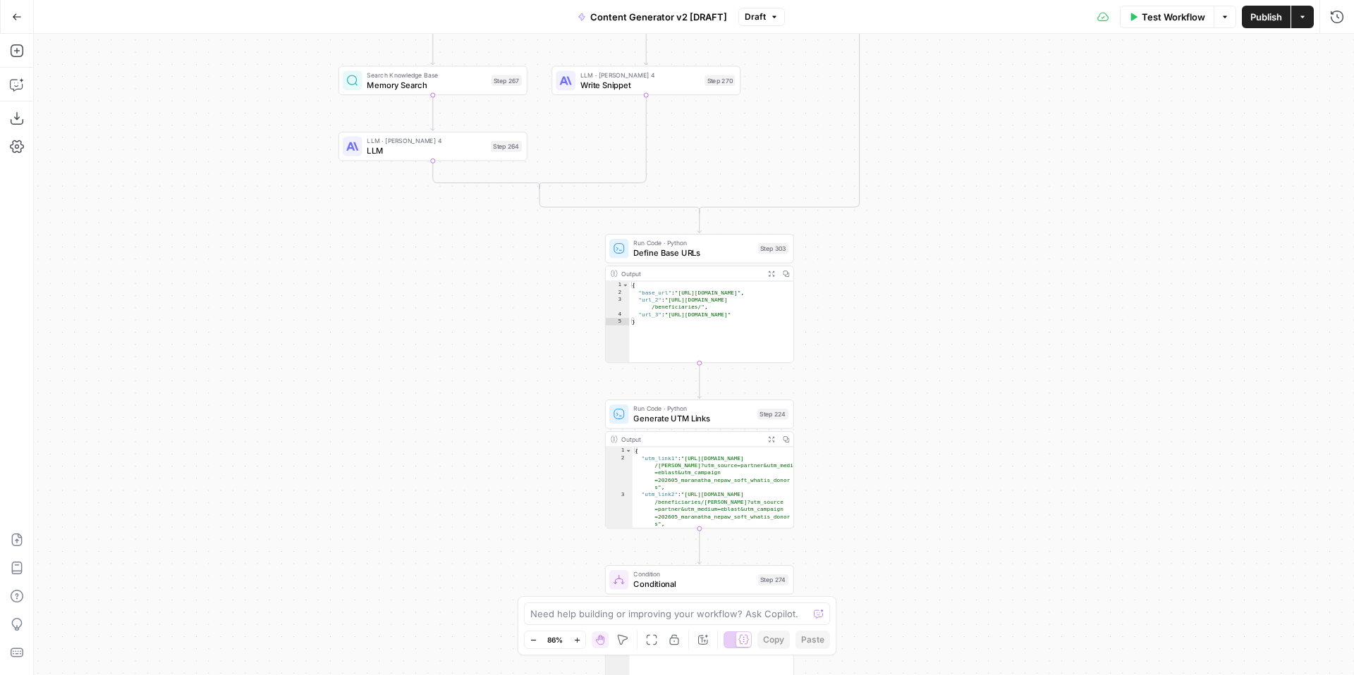
drag, startPoint x: 969, startPoint y: 447, endPoint x: 944, endPoint y: 245, distance: 203.2
click at [947, 250] on div "true false true false true false true true false true false false Workflow Set …" at bounding box center [694, 355] width 1320 height 642
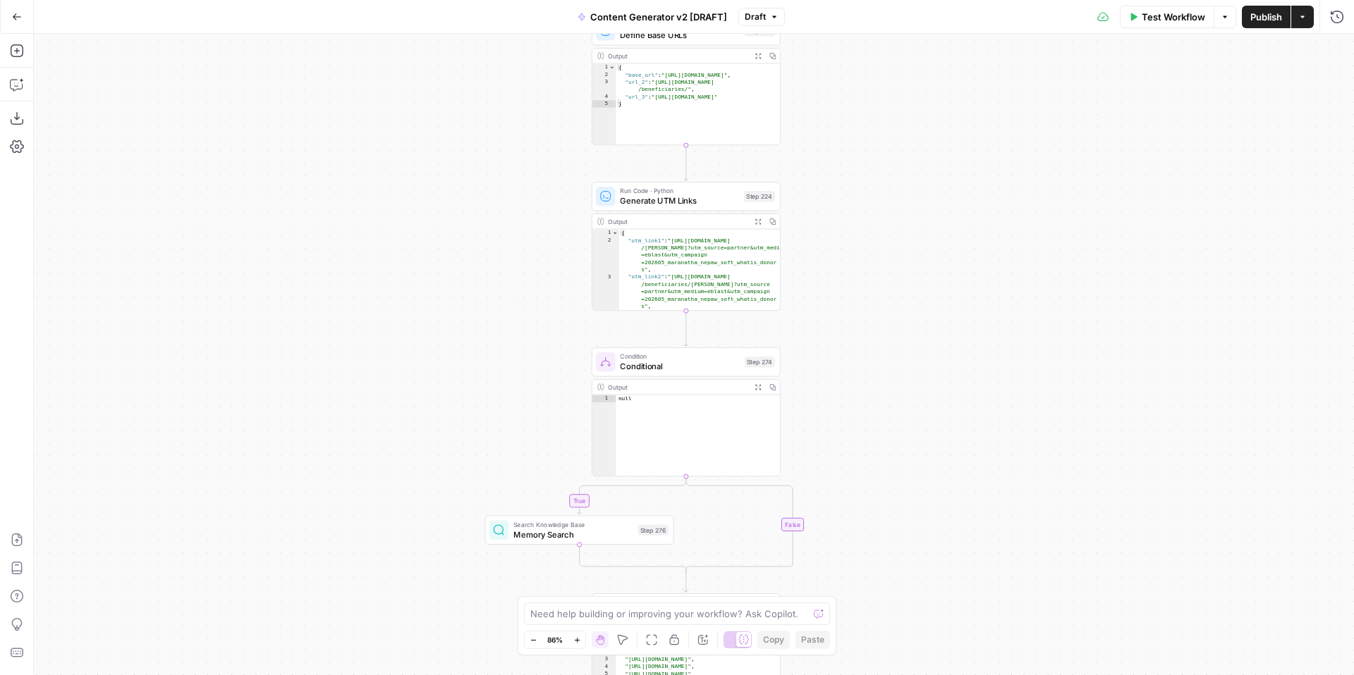
drag, startPoint x: 927, startPoint y: 419, endPoint x: 930, endPoint y: 272, distance: 146.7
click at [930, 274] on div "true false true false true false true true false true false false Workflow Set …" at bounding box center [694, 355] width 1320 height 642
click at [754, 16] on span "Draft" at bounding box center [755, 17] width 21 height 13
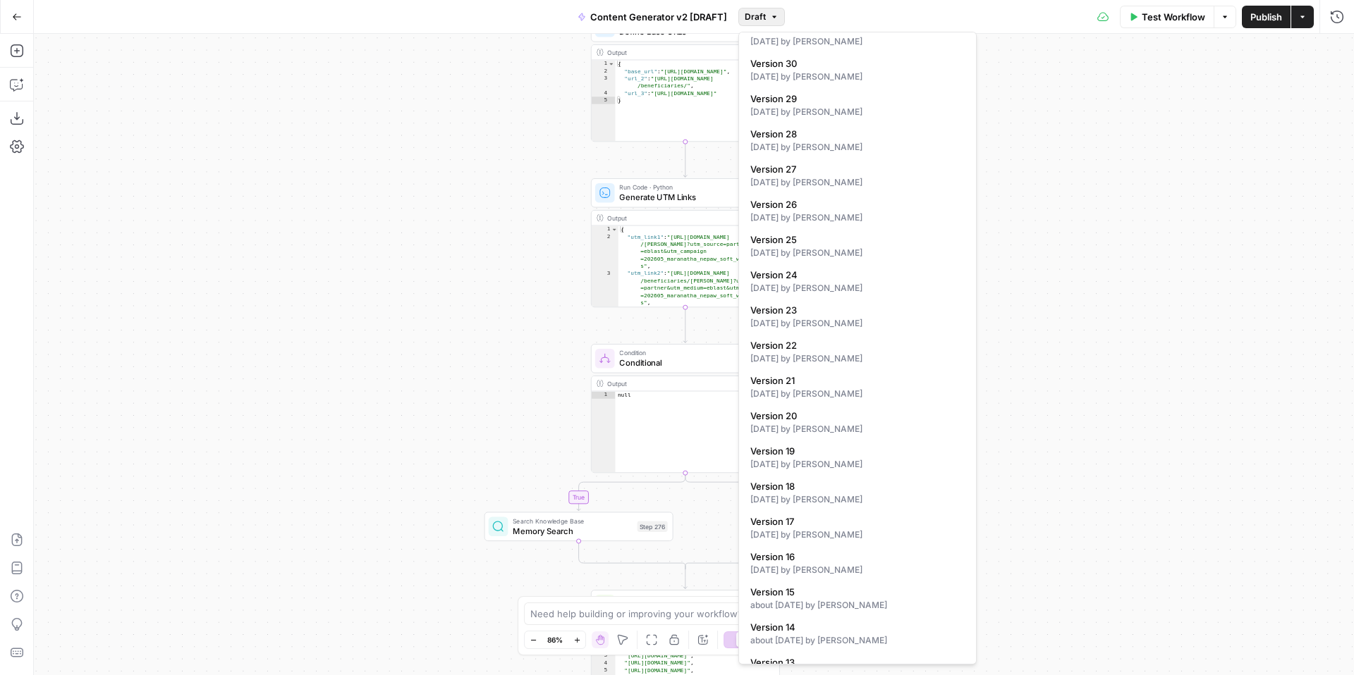
scroll to position [264, 0]
click at [875, 214] on div "10 days ago by Kelly Jo Drey" at bounding box center [857, 220] width 214 height 13
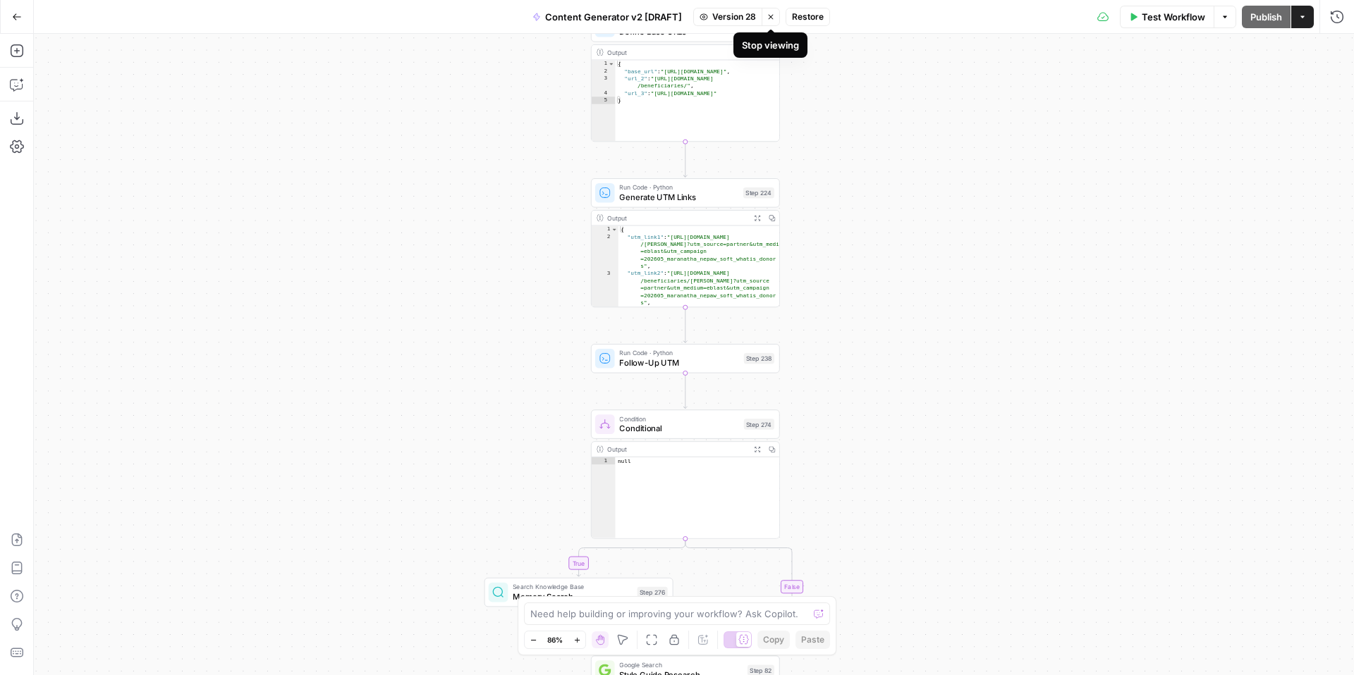
click at [771, 16] on icon "button" at bounding box center [771, 16] width 5 height 5
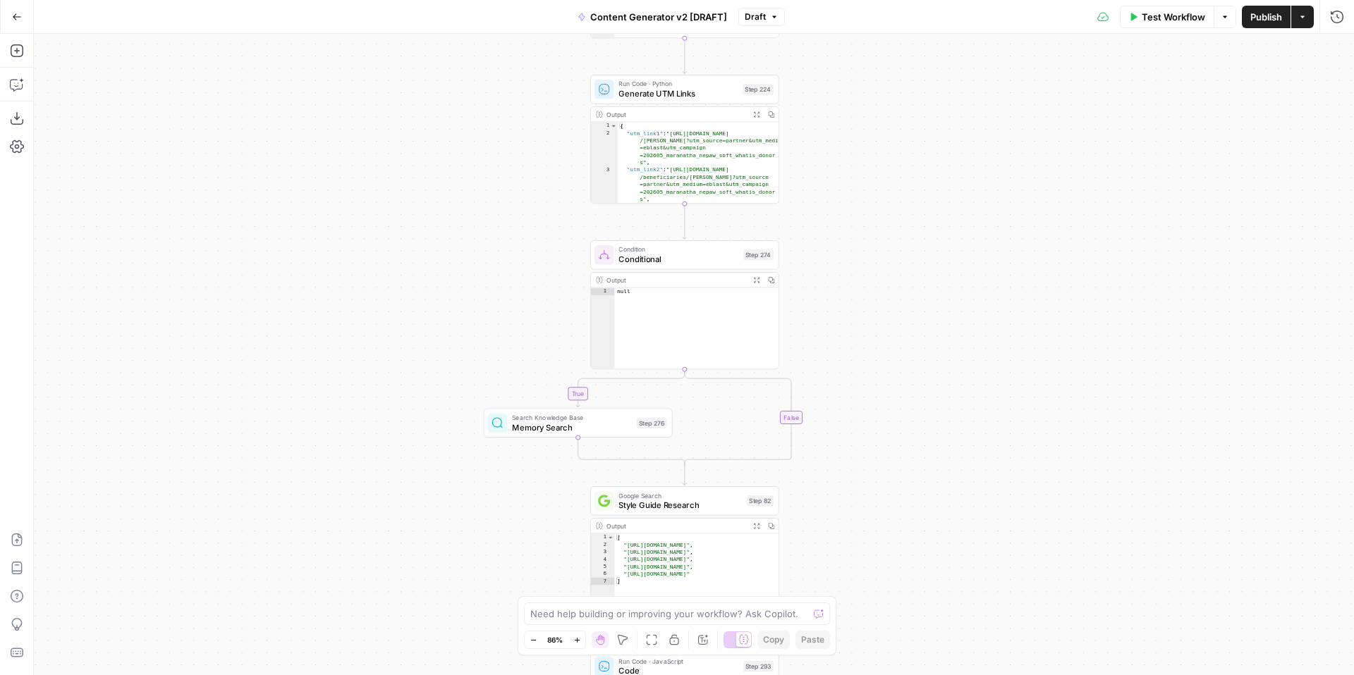
drag, startPoint x: 917, startPoint y: 472, endPoint x: 903, endPoint y: 242, distance: 231.0
click at [905, 245] on div "true false true false true false true true false true false false Workflow Set …" at bounding box center [694, 355] width 1320 height 642
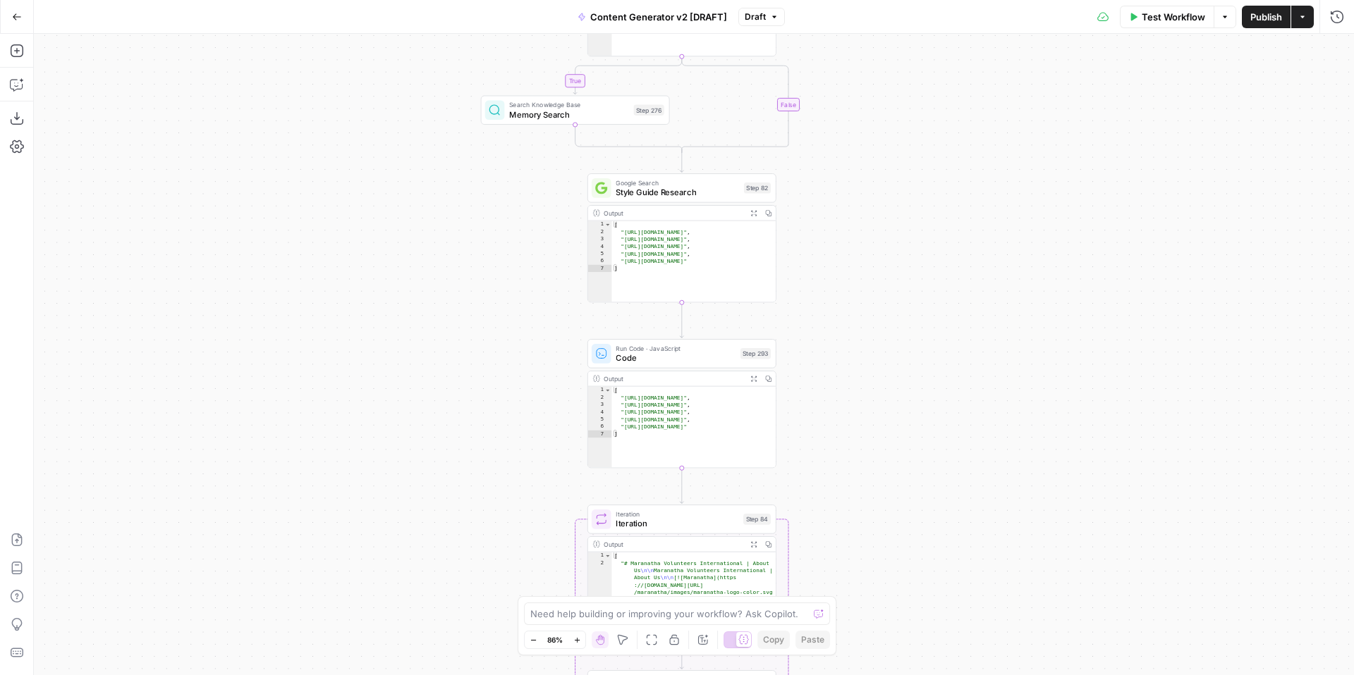
drag, startPoint x: 947, startPoint y: 475, endPoint x: 948, endPoint y: 236, distance: 239.7
click at [950, 238] on div "true false true false true false true true false true false false Workflow Set …" at bounding box center [694, 355] width 1320 height 642
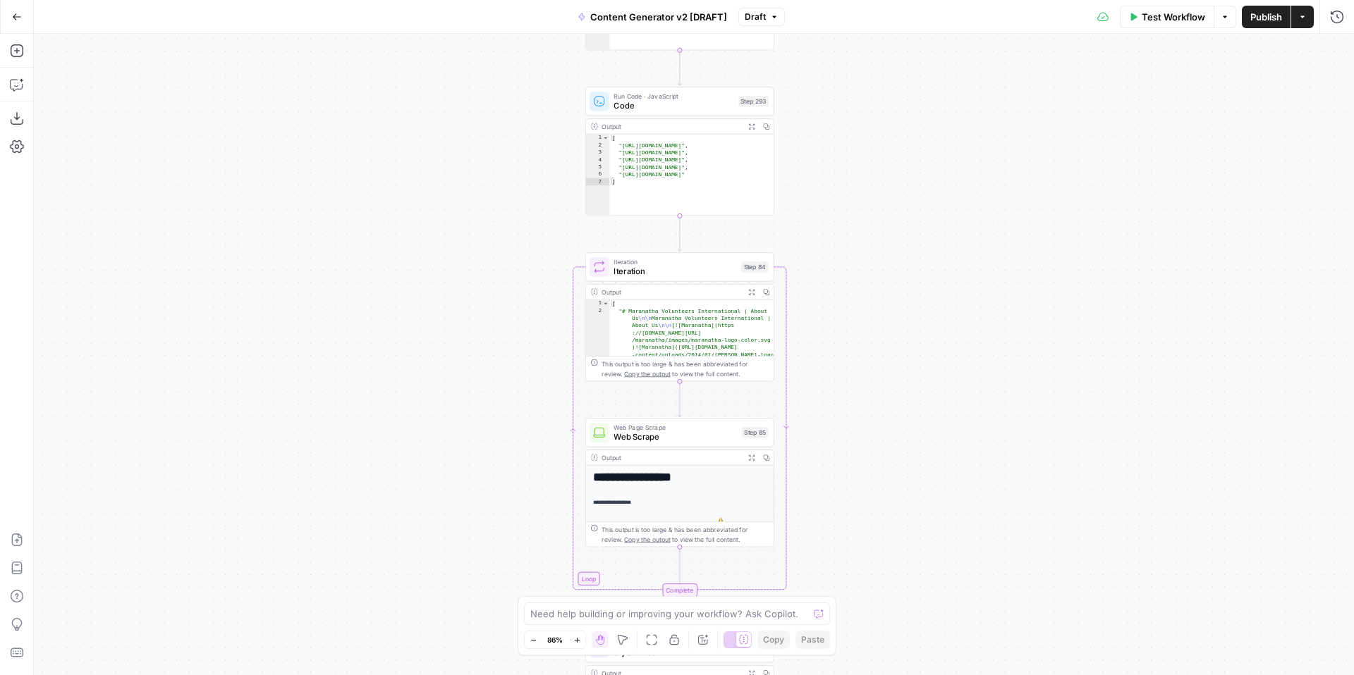
drag, startPoint x: 953, startPoint y: 453, endPoint x: 948, endPoint y: 211, distance: 242.6
click at [948, 211] on div "true false true false true false true true false true false false Workflow Set …" at bounding box center [694, 355] width 1320 height 642
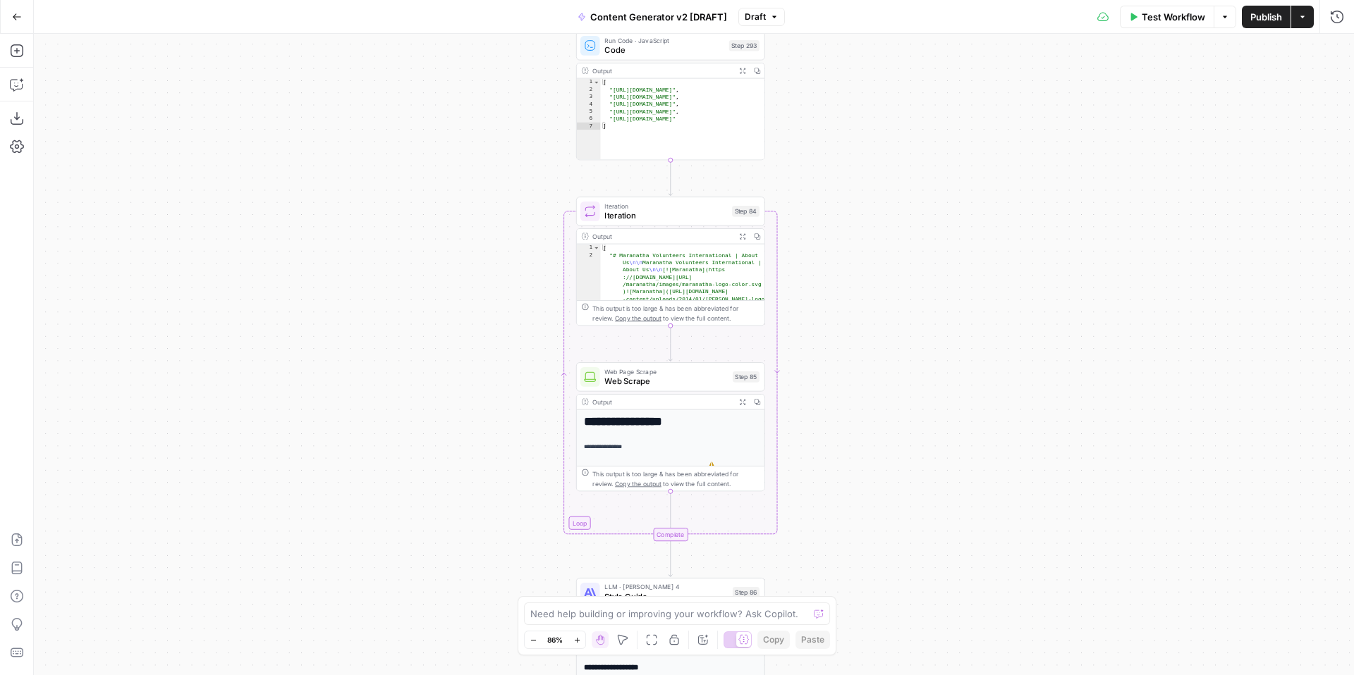
drag, startPoint x: 946, startPoint y: 467, endPoint x: 939, endPoint y: 219, distance: 248.3
click at [939, 219] on div "true false true false true false true true false true false false Workflow Set …" at bounding box center [694, 355] width 1320 height 642
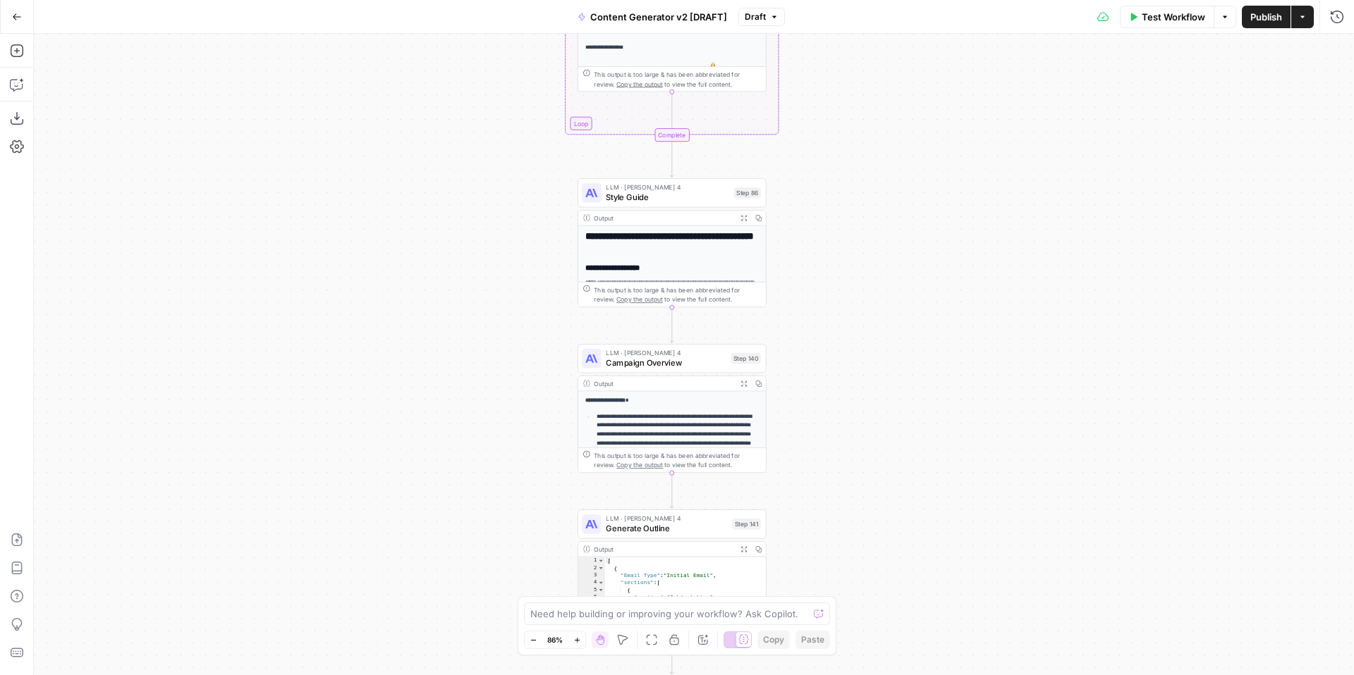
drag, startPoint x: 933, startPoint y: 455, endPoint x: 932, endPoint y: 265, distance: 189.7
click at [934, 267] on div "true false true false true false true true false true false false Workflow Set …" at bounding box center [694, 355] width 1320 height 642
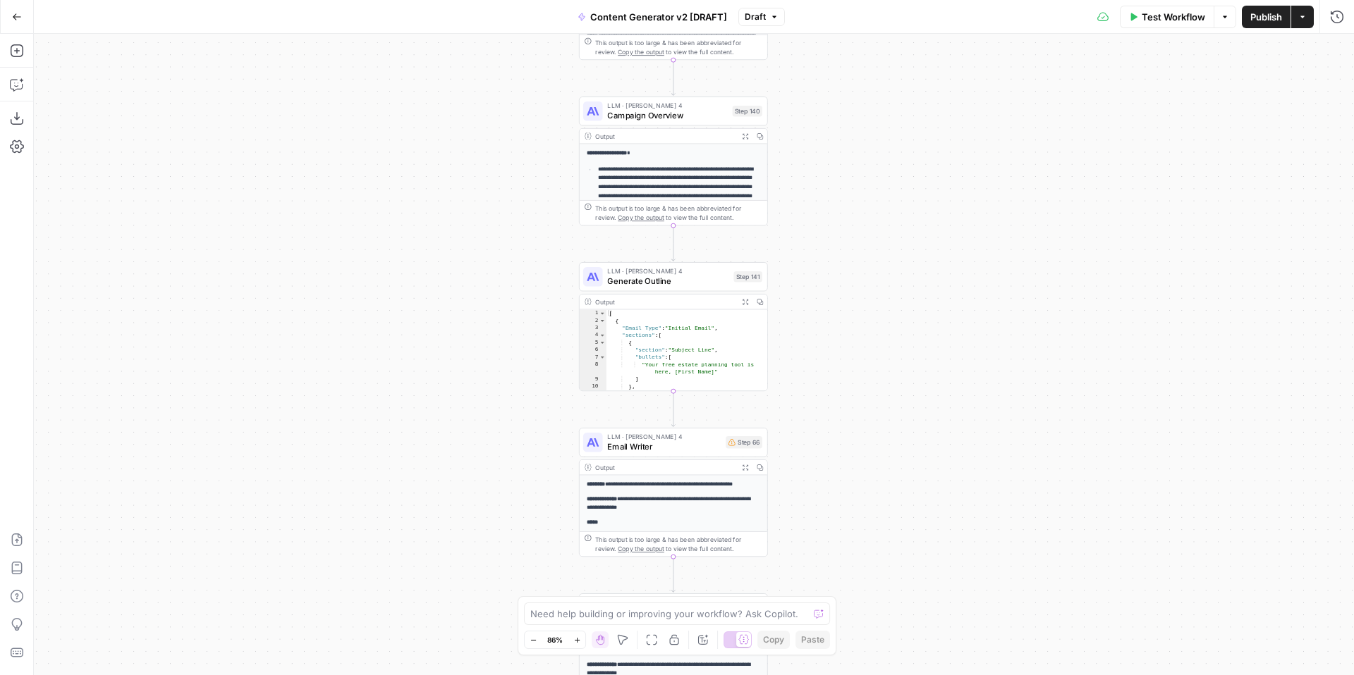
drag, startPoint x: 920, startPoint y: 415, endPoint x: 927, endPoint y: 212, distance: 203.2
click at [929, 216] on div "true false true false true false true true false true false false Workflow Set …" at bounding box center [694, 355] width 1320 height 642
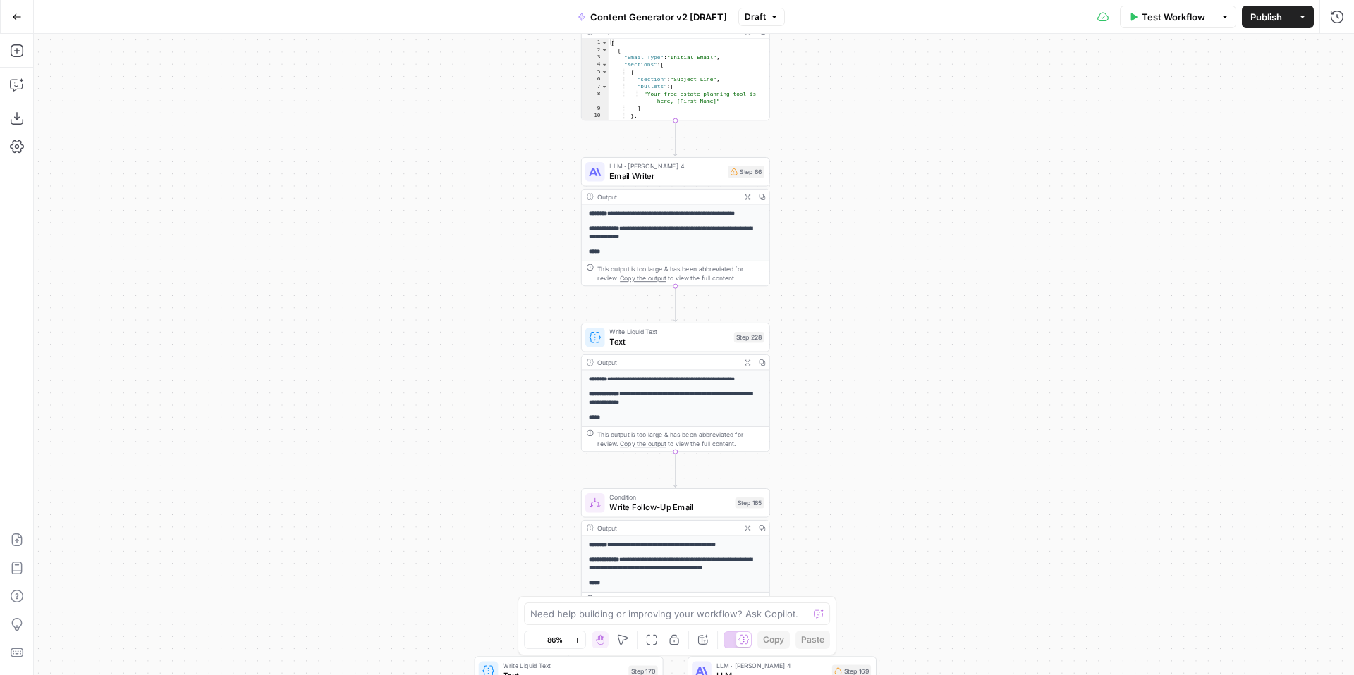
drag, startPoint x: 917, startPoint y: 442, endPoint x: 919, endPoint y: 204, distance: 238.3
click at [919, 204] on div "true false true false true false true true false true false false Workflow Set …" at bounding box center [694, 355] width 1320 height 642
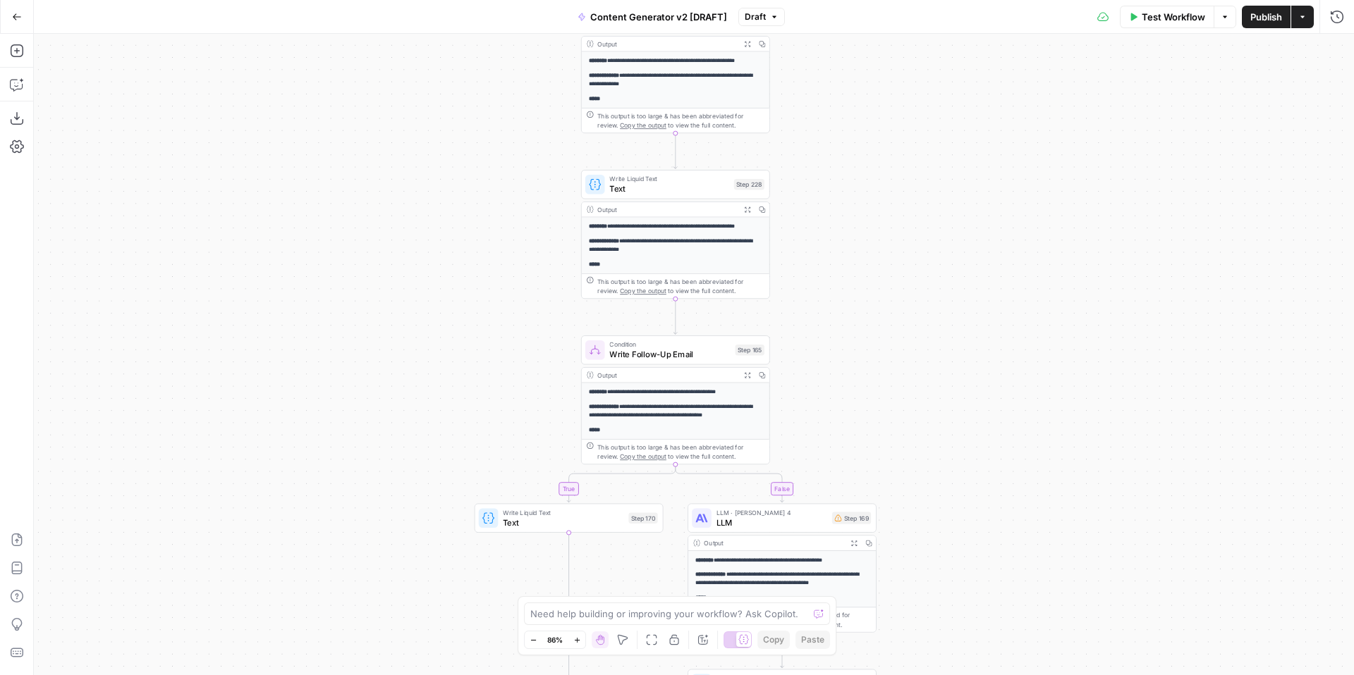
drag, startPoint x: 919, startPoint y: 432, endPoint x: 912, endPoint y: 188, distance: 243.4
click at [913, 189] on div "true false true false true false true true false true false false Workflow Set …" at bounding box center [694, 355] width 1320 height 642
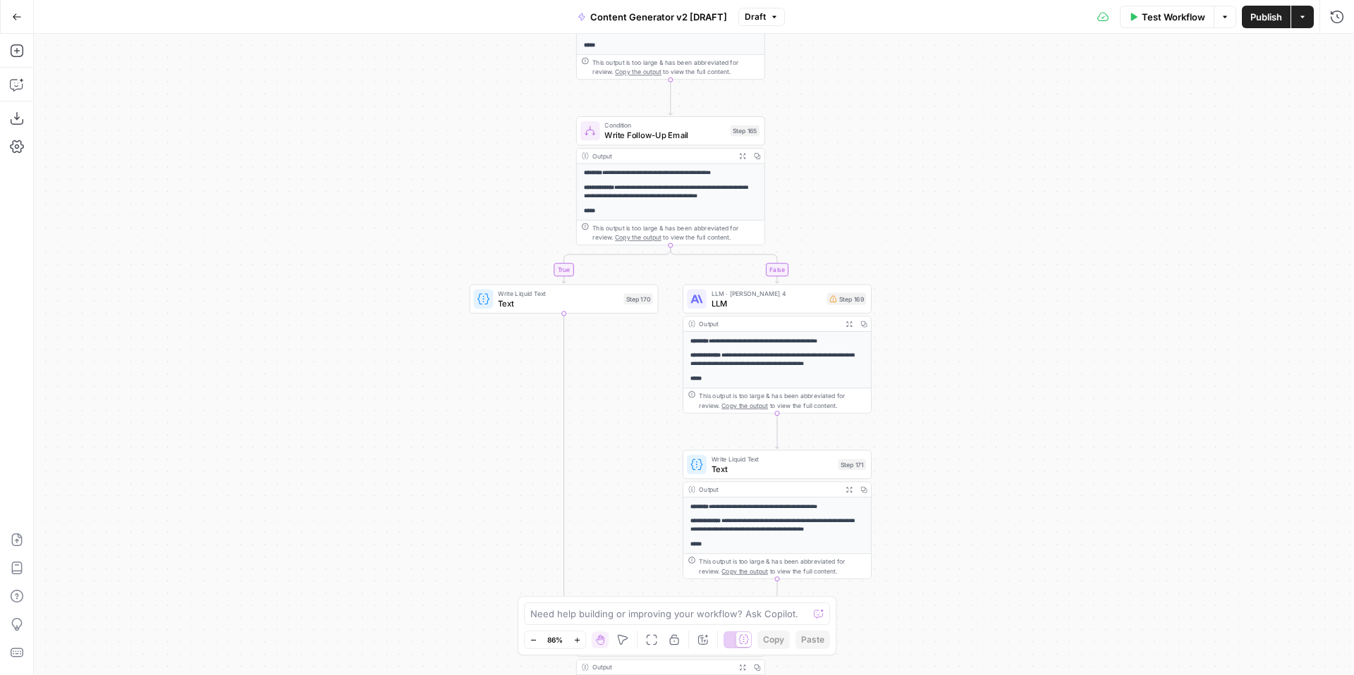
drag, startPoint x: 925, startPoint y: 367, endPoint x: 922, endPoint y: 215, distance: 151.6
click at [924, 216] on div "true false true false true false true true false true false false Workflow Set …" at bounding box center [694, 355] width 1320 height 642
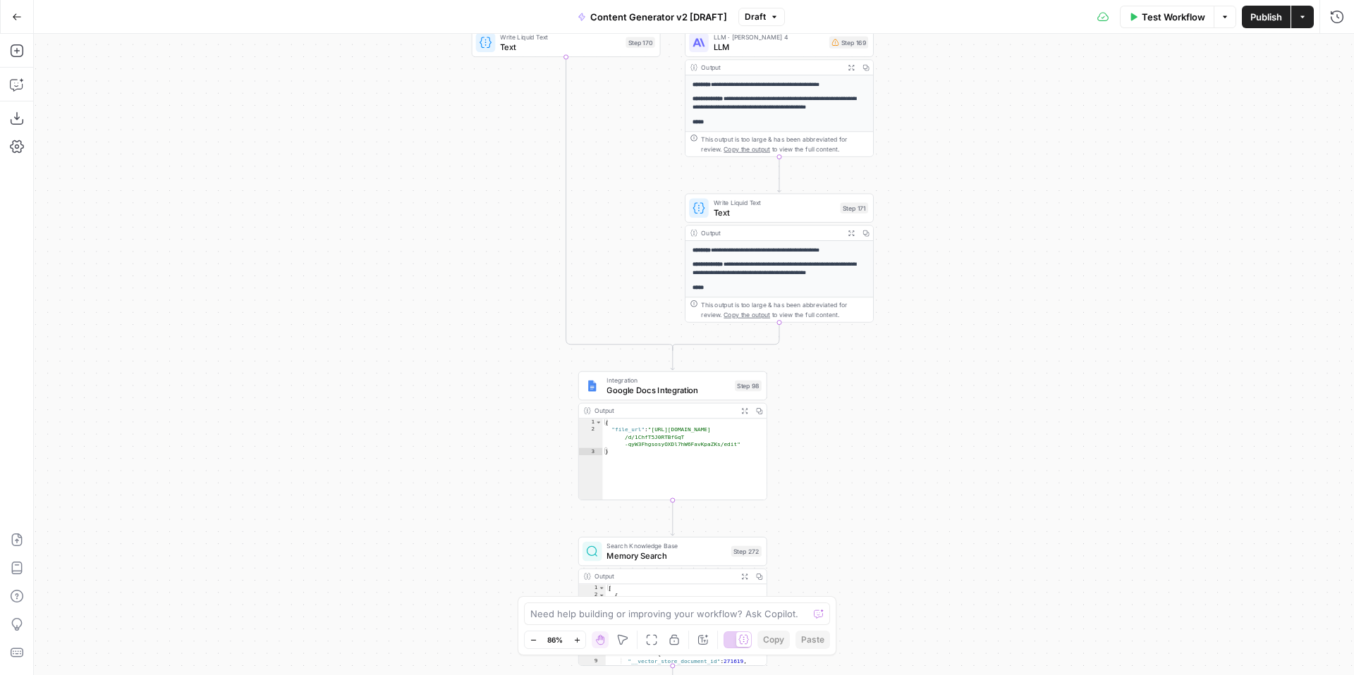
drag, startPoint x: 953, startPoint y: 463, endPoint x: 955, endPoint y: 212, distance: 251.0
click at [956, 217] on div "true false true false true false true true false true false false Workflow Set …" at bounding box center [694, 355] width 1320 height 642
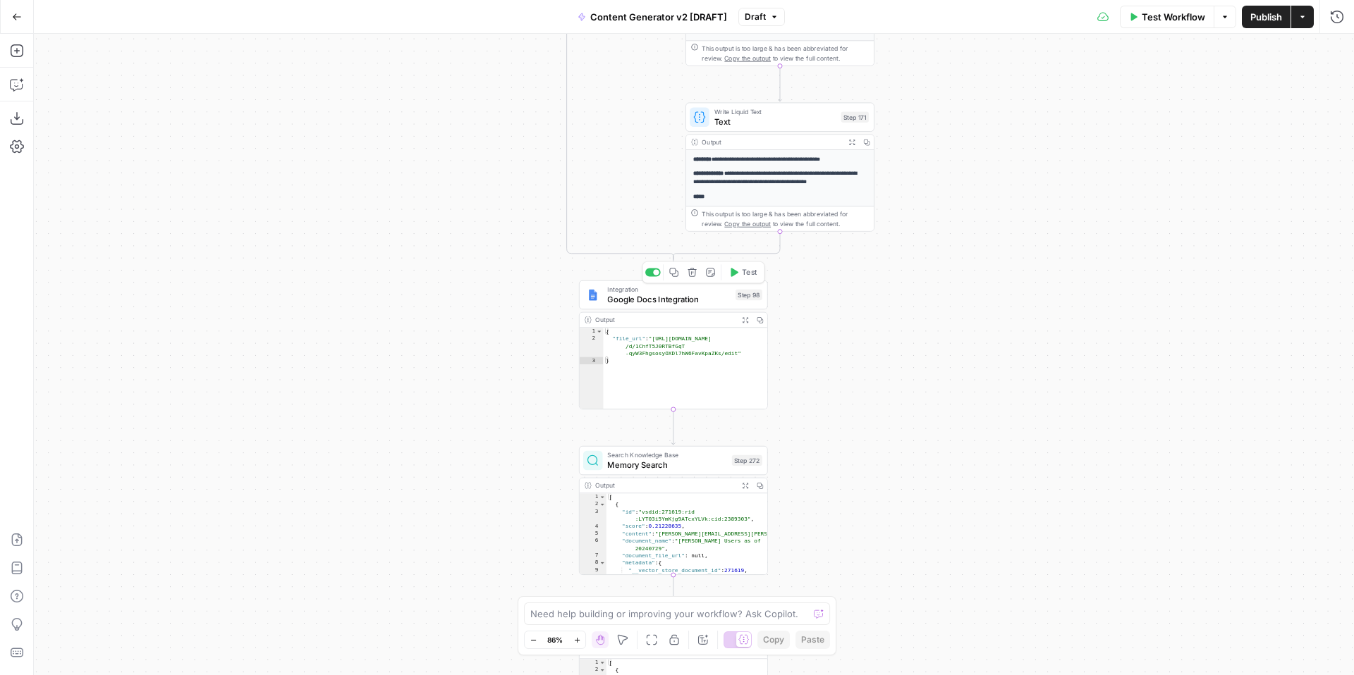
click at [671, 300] on span "Google Docs Integration" at bounding box center [668, 299] width 123 height 12
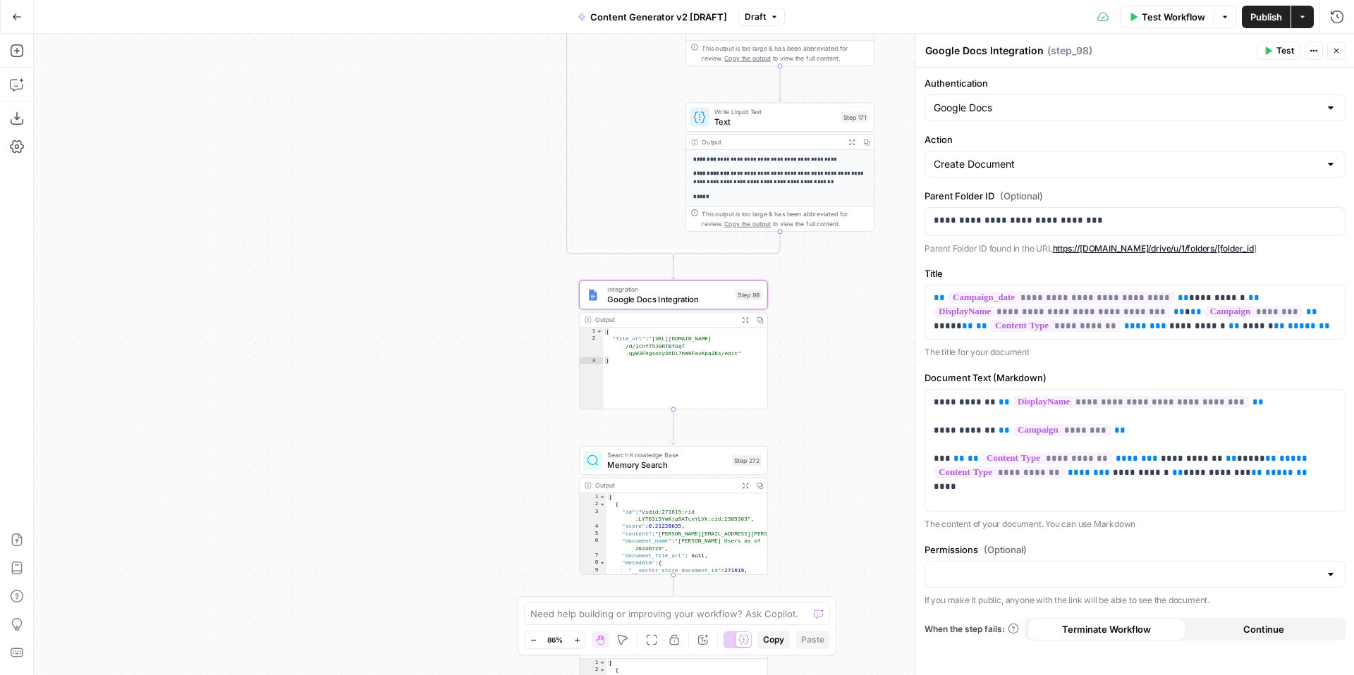
click at [1340, 53] on icon "button" at bounding box center [1336, 51] width 8 height 8
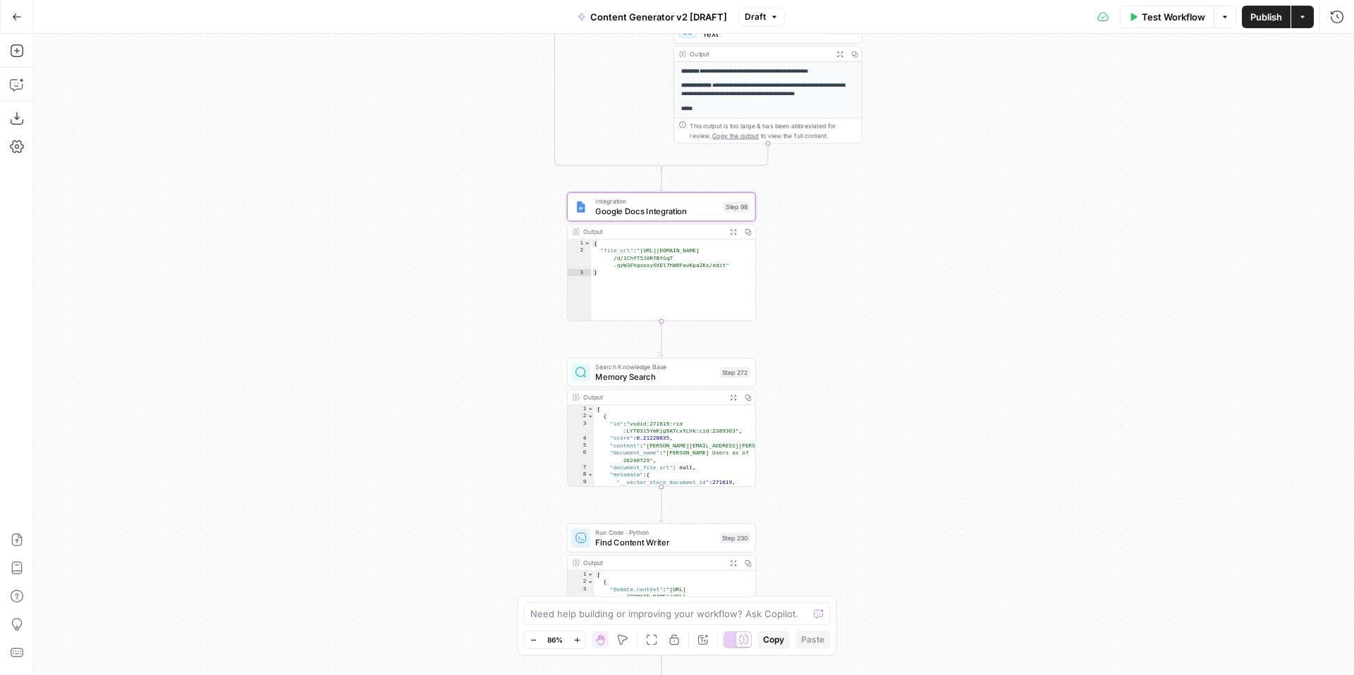
drag, startPoint x: 1029, startPoint y: 398, endPoint x: 1015, endPoint y: 181, distance: 216.9
click at [1017, 185] on div "true false true false true false true true false true false false Workflow Set …" at bounding box center [694, 355] width 1320 height 642
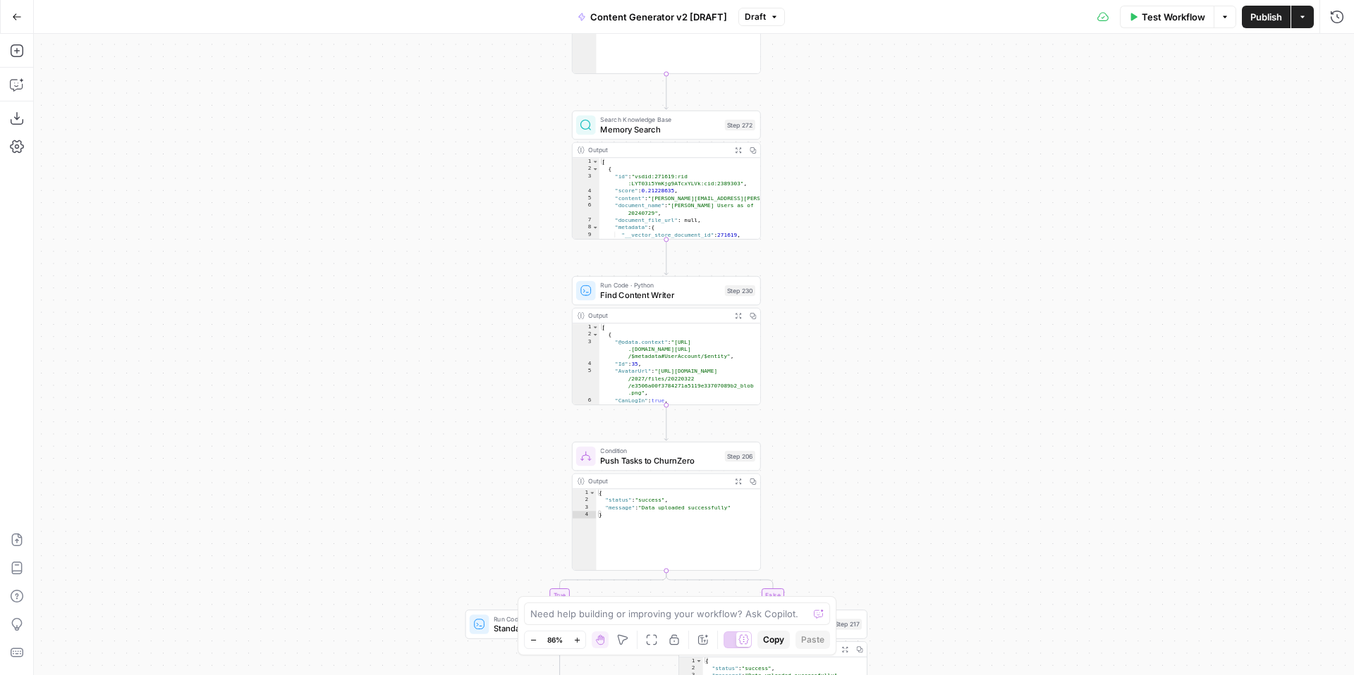
drag, startPoint x: 998, startPoint y: 477, endPoint x: 1006, endPoint y: 293, distance: 184.2
click at [1006, 293] on div "true false true false true false true true false true false false Workflow Set …" at bounding box center [694, 355] width 1320 height 642
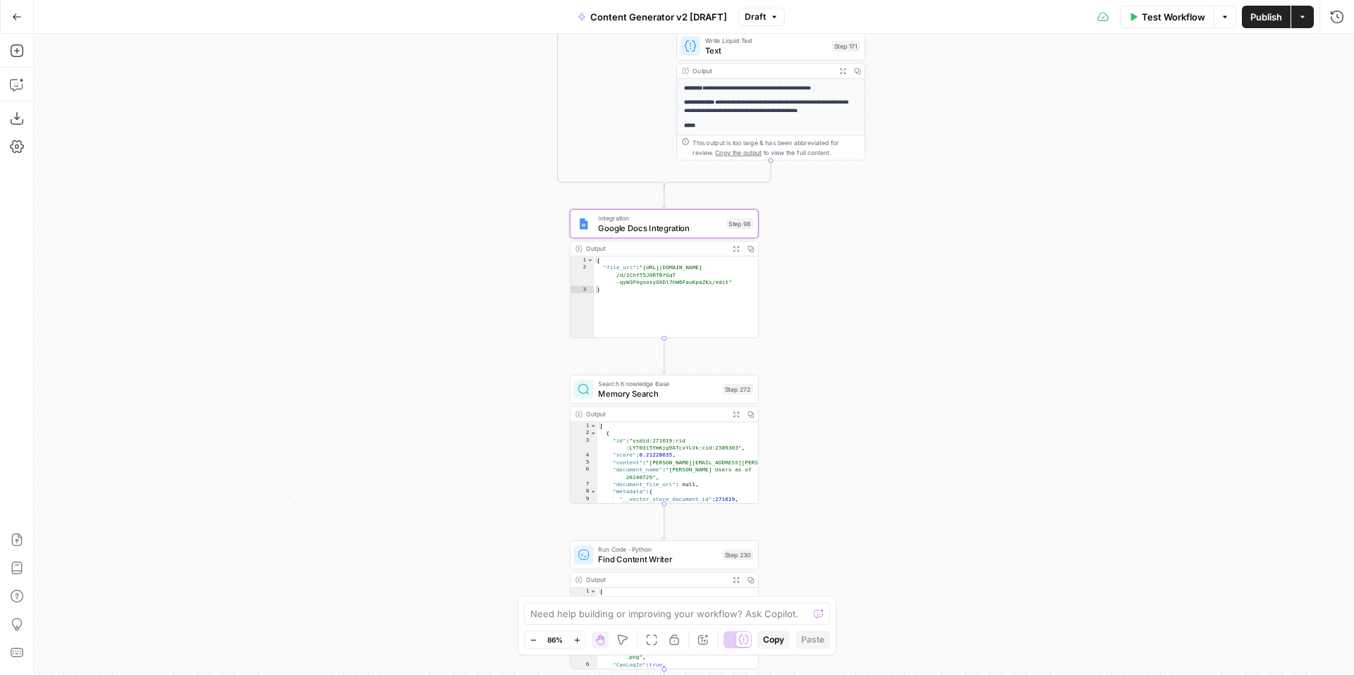
drag, startPoint x: 1005, startPoint y: 291, endPoint x: 999, endPoint y: 639, distance: 347.7
click at [1000, 640] on div "true false true false true false true true false true false false Workflow Set …" at bounding box center [694, 355] width 1320 height 642
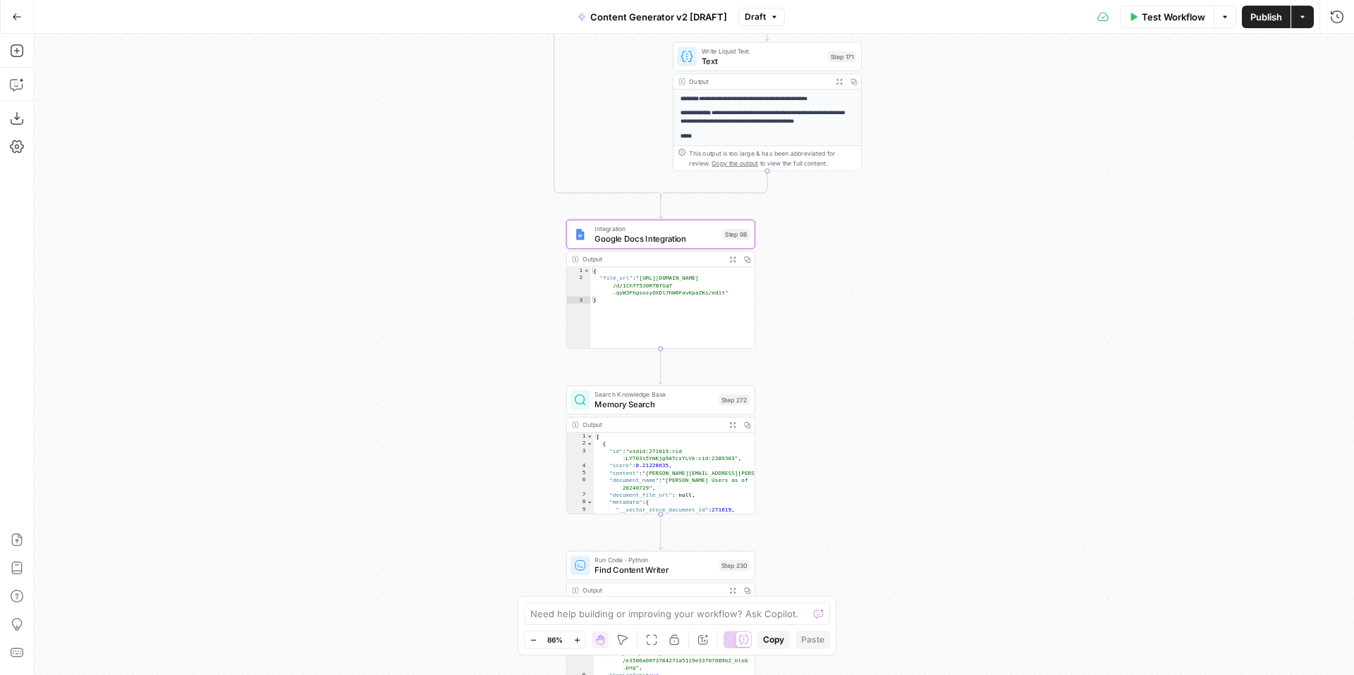
drag, startPoint x: 989, startPoint y: 608, endPoint x: 981, endPoint y: 413, distance: 194.8
click at [981, 413] on div "true false true false true false true true false true false false Workflow Set …" at bounding box center [694, 355] width 1320 height 642
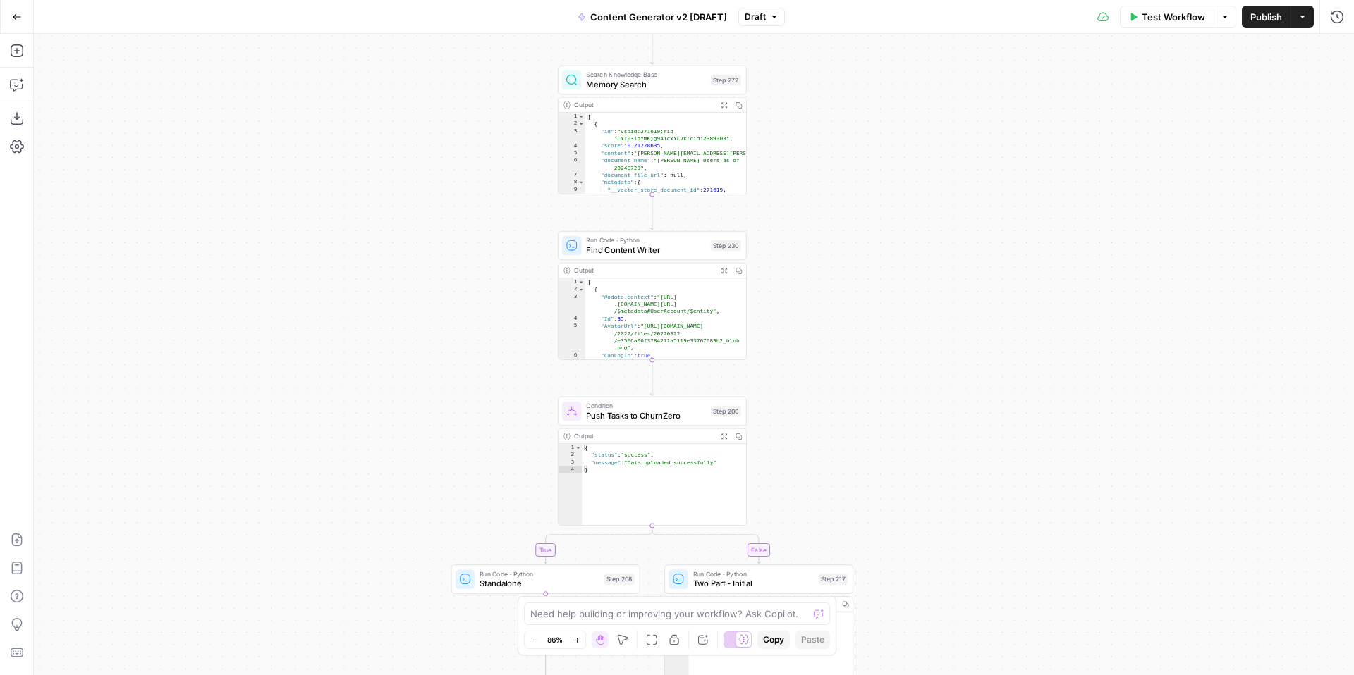
drag, startPoint x: 962, startPoint y: 499, endPoint x: 952, endPoint y: 331, distance: 168.1
click at [954, 334] on div "true false true false true false true true false true false false Workflow Set …" at bounding box center [694, 355] width 1320 height 642
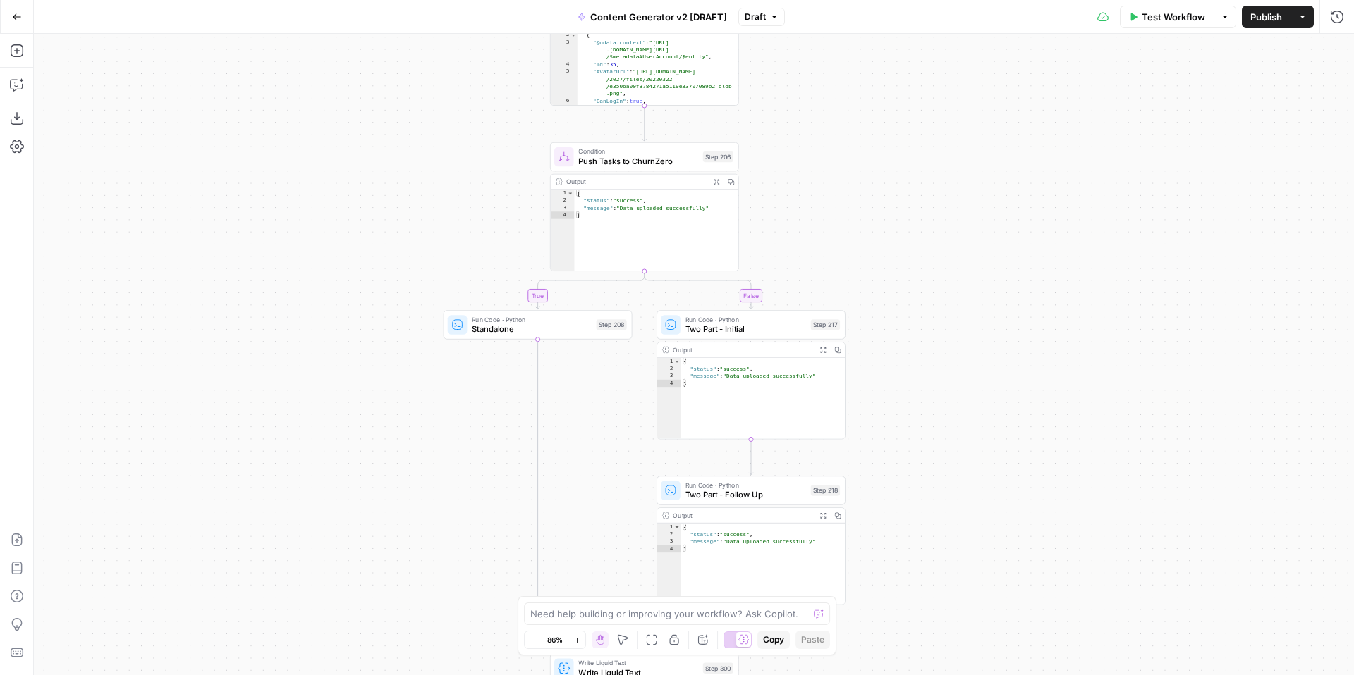
drag, startPoint x: 960, startPoint y: 522, endPoint x: 958, endPoint y: 298, distance: 224.9
click at [958, 300] on div "true false true false true false true true false true false false Workflow Set …" at bounding box center [694, 355] width 1320 height 642
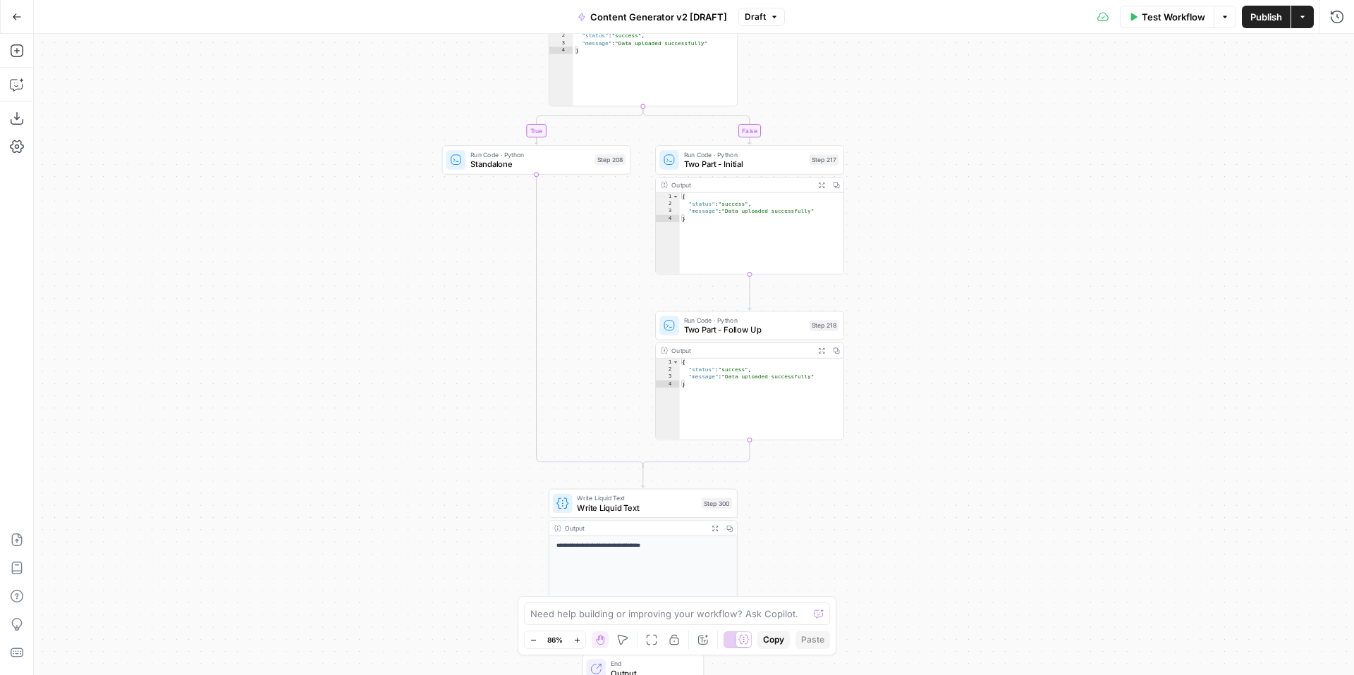
drag, startPoint x: 965, startPoint y: 458, endPoint x: 965, endPoint y: 309, distance: 148.8
click at [965, 310] on div "true false true false true false true true false true false false Workflow Set …" at bounding box center [694, 355] width 1320 height 642
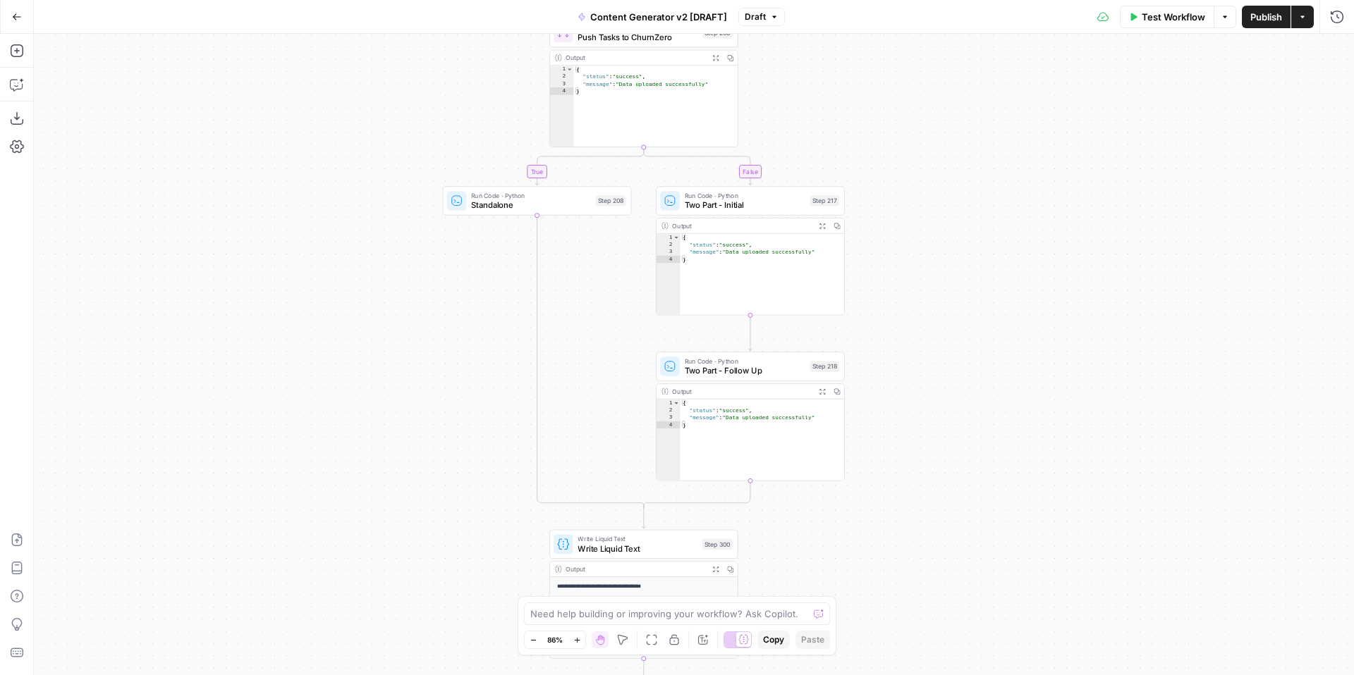
drag, startPoint x: 968, startPoint y: 428, endPoint x: 966, endPoint y: 480, distance: 52.2
click at [967, 484] on div "true false true false true false true true false true false false Workflow Set …" at bounding box center [694, 355] width 1320 height 642
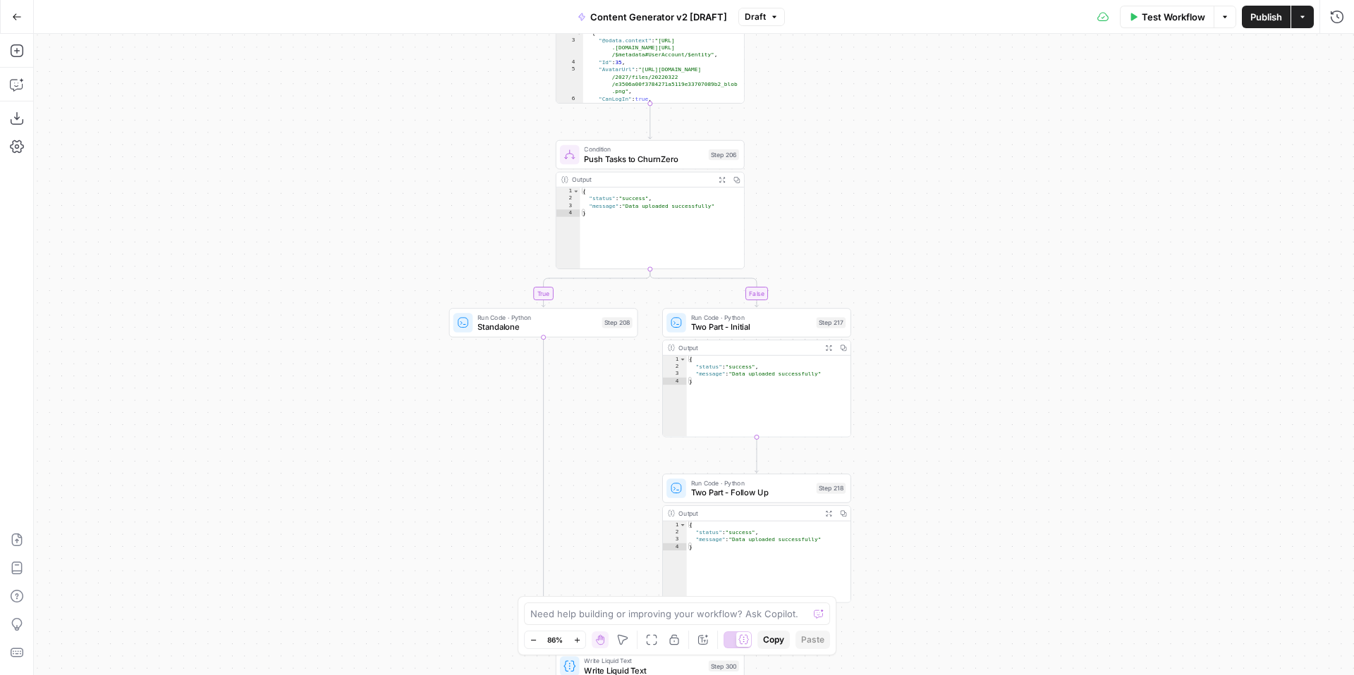
drag, startPoint x: 980, startPoint y: 401, endPoint x: 1005, endPoint y: 177, distance: 225.0
click at [1006, 178] on div "true false true false true false true true false true false false Workflow Set …" at bounding box center [694, 355] width 1320 height 642
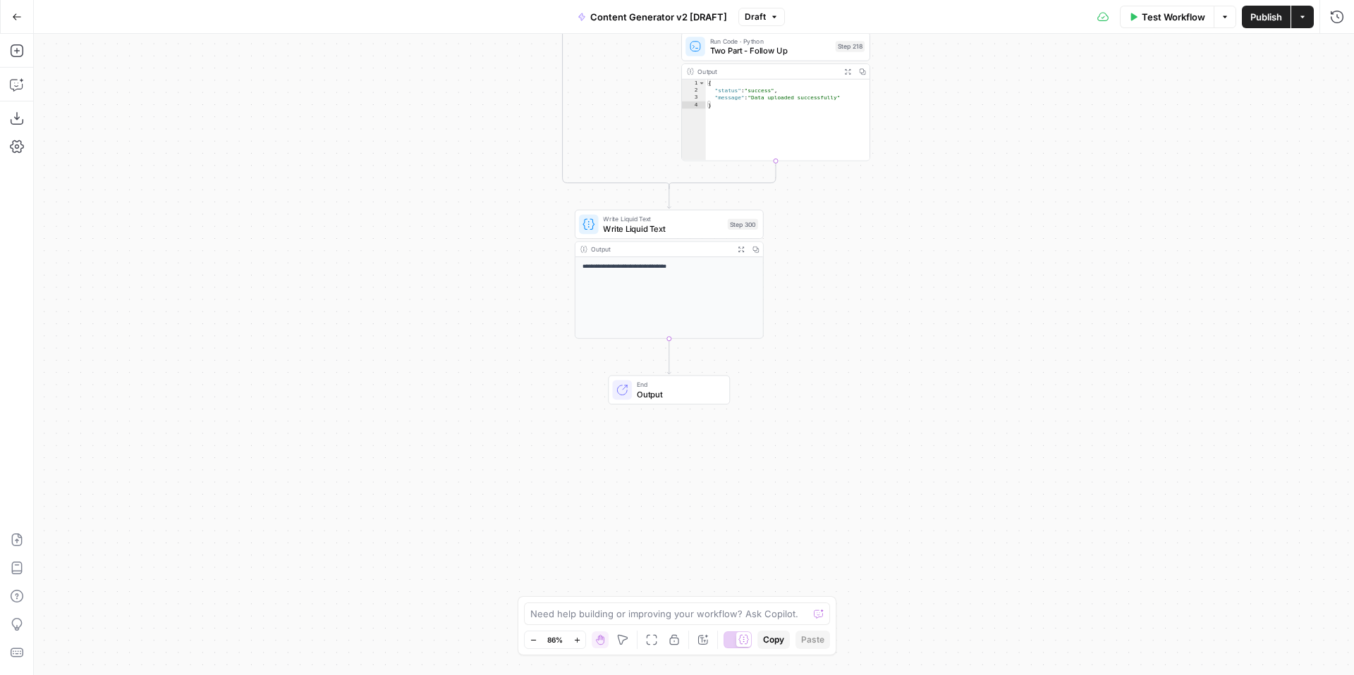
drag, startPoint x: 995, startPoint y: 426, endPoint x: 979, endPoint y: 583, distance: 158.0
click at [980, 583] on div "true false true false true false true true false true false false Workflow Set …" at bounding box center [694, 355] width 1320 height 642
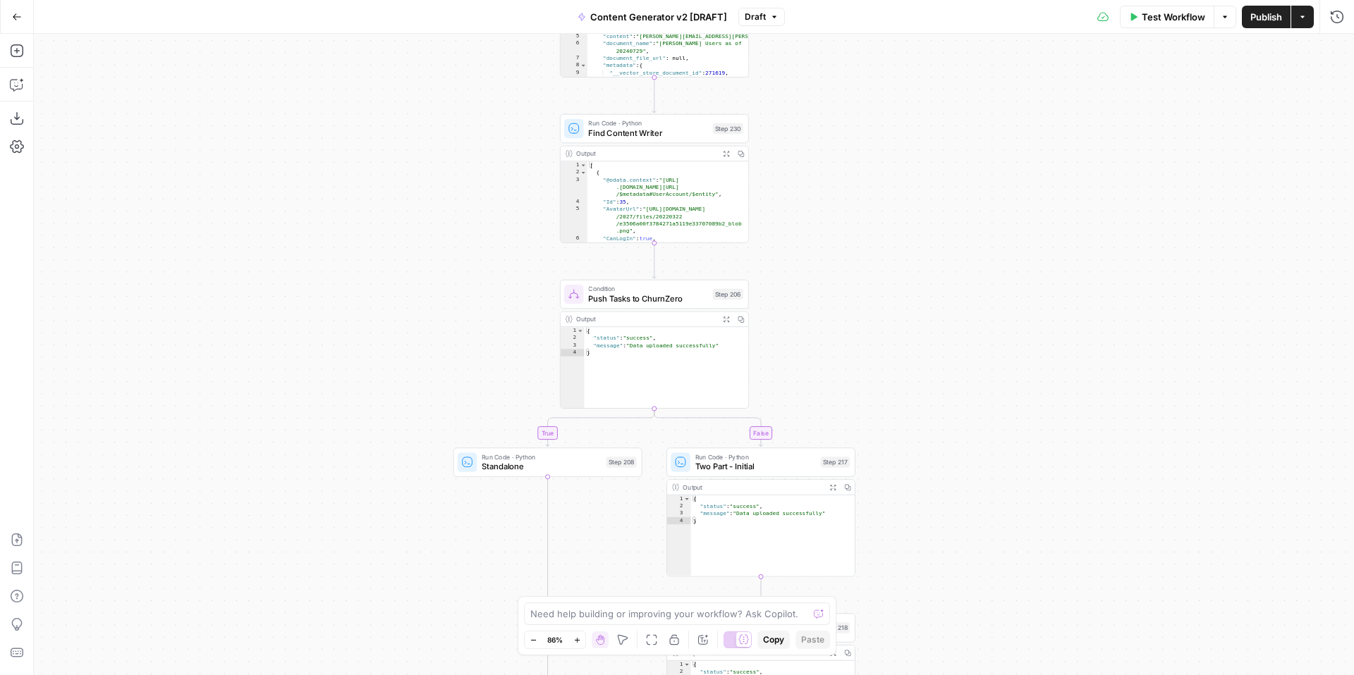
drag, startPoint x: 1006, startPoint y: 302, endPoint x: 1004, endPoint y: 621, distance: 319.4
click at [1005, 622] on div "true false true false true false true true false true false false Workflow Set …" at bounding box center [694, 355] width 1320 height 642
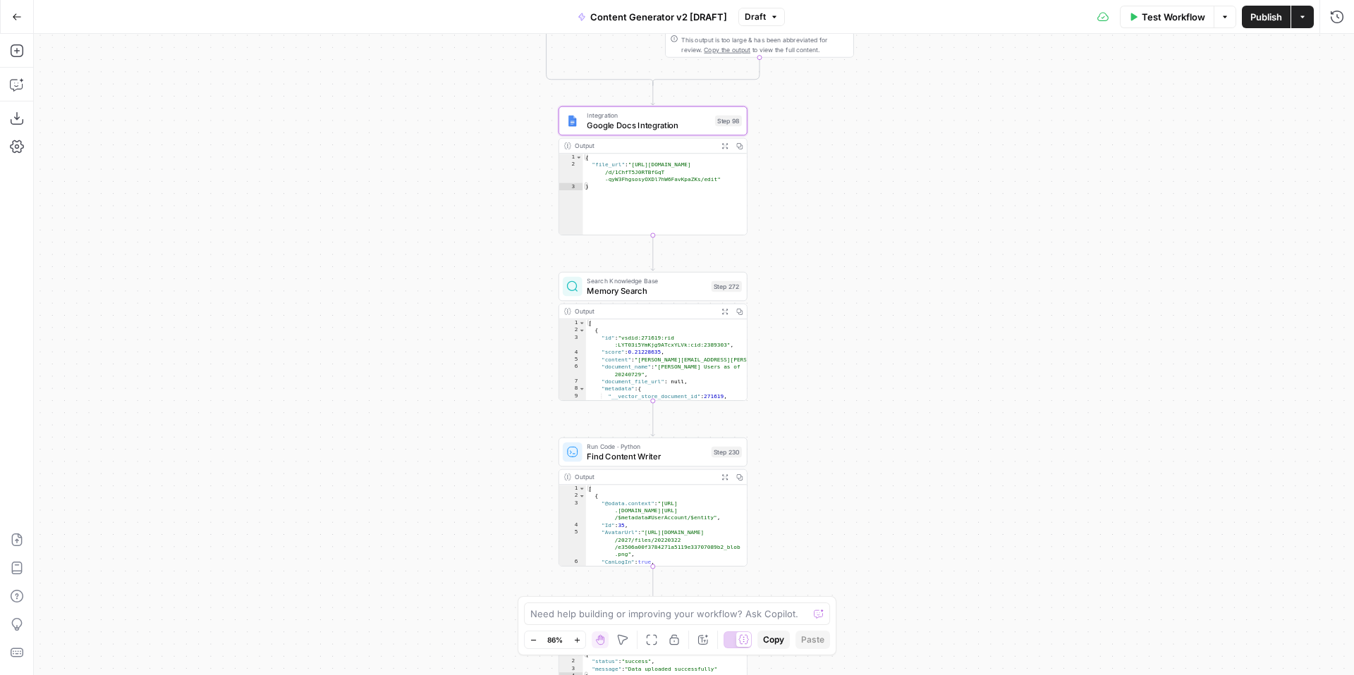
drag, startPoint x: 1015, startPoint y: 283, endPoint x: 1013, endPoint y: 602, distance: 318.7
click at [1014, 607] on div "true false true false true false true true false true false false Workflow Set …" at bounding box center [694, 355] width 1320 height 642
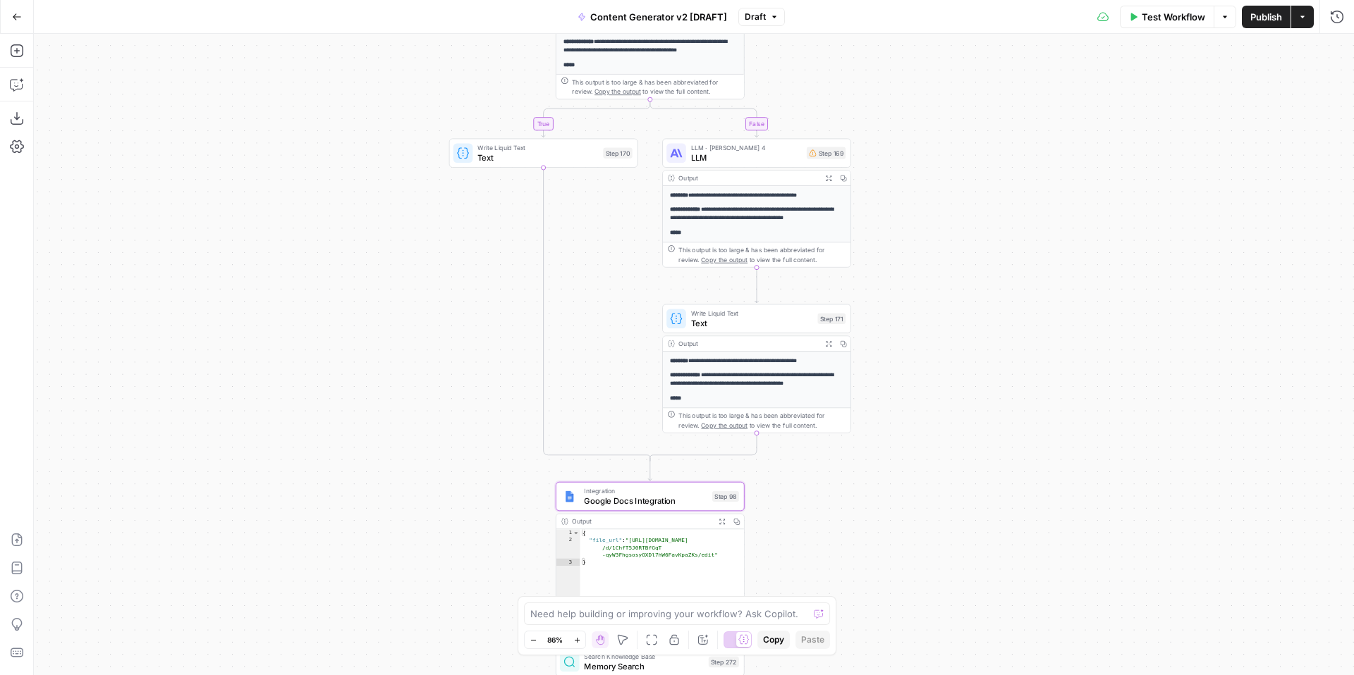
drag, startPoint x: 1014, startPoint y: 322, endPoint x: 1012, endPoint y: 665, distance: 343.4
click at [1012, 671] on div "true false true false true false true true false true false false Workflow Set …" at bounding box center [694, 355] width 1320 height 642
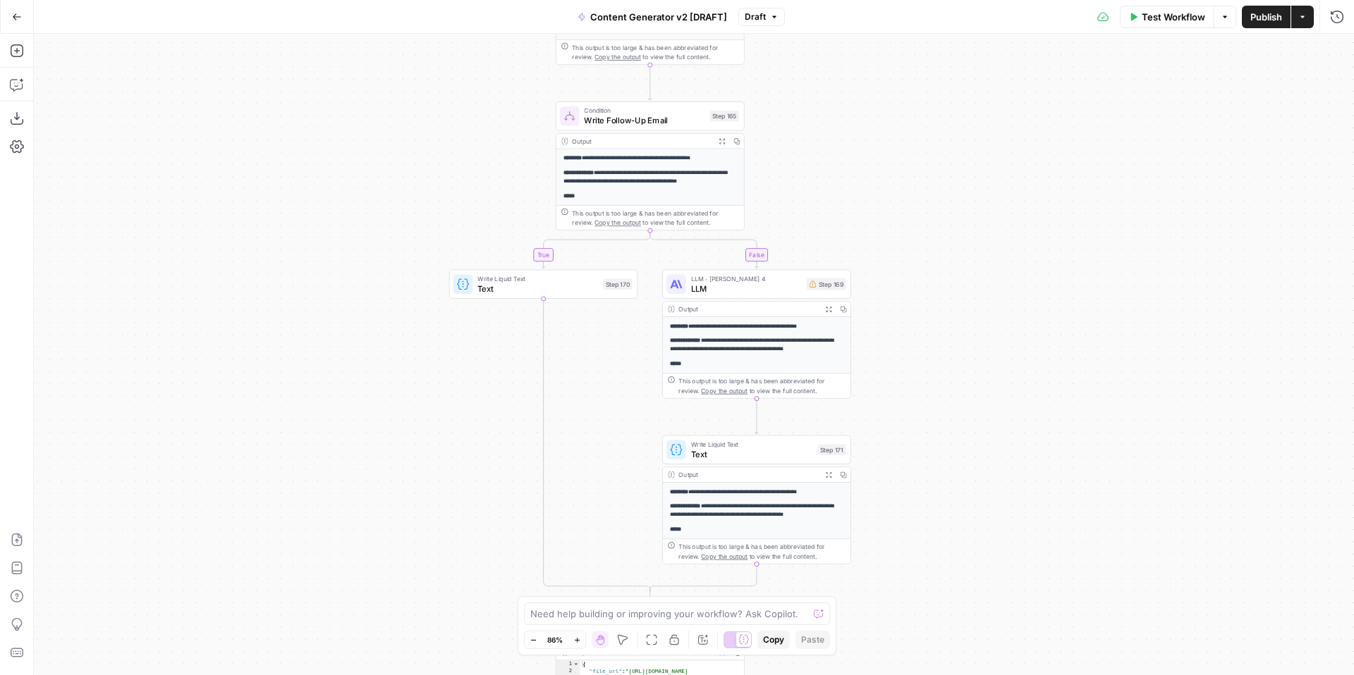
drag, startPoint x: 1011, startPoint y: 279, endPoint x: 1011, endPoint y: 491, distance: 212.2
click at [1011, 499] on div "true false true false true false true true false true false false Workflow Set …" at bounding box center [694, 355] width 1320 height 642
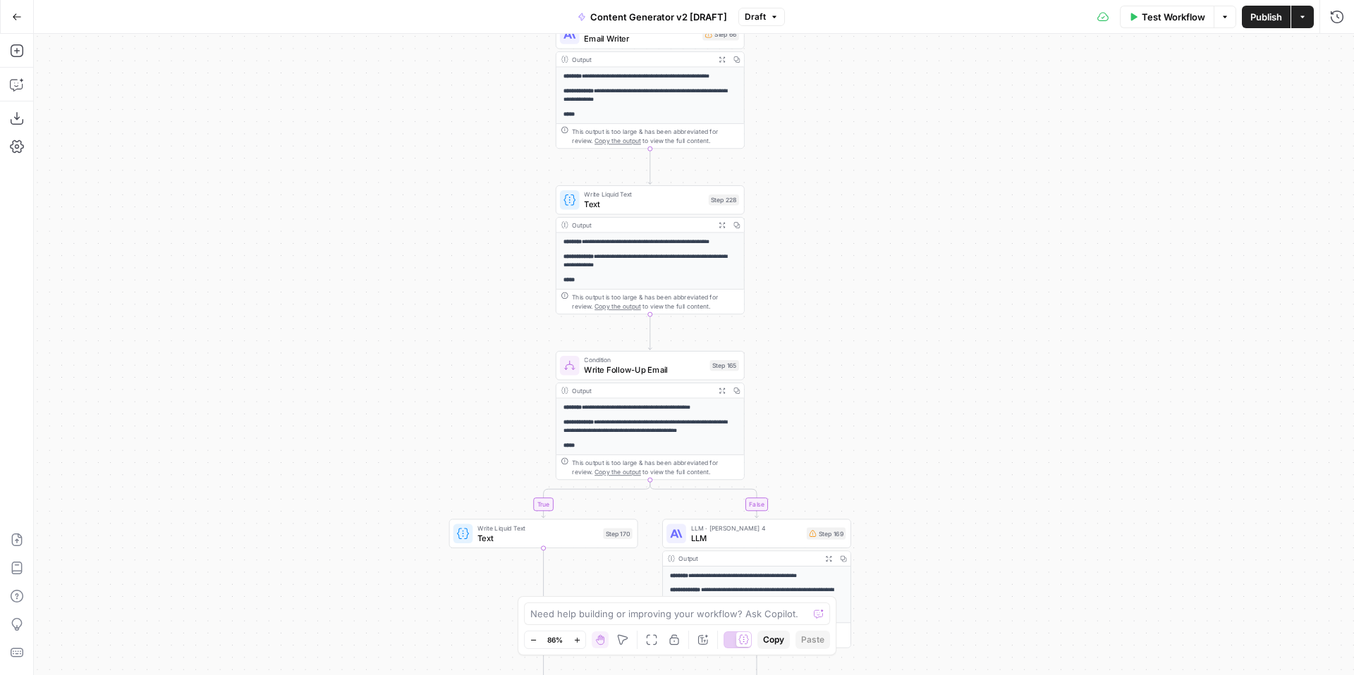
drag, startPoint x: 943, startPoint y: 208, endPoint x: 943, endPoint y: 475, distance: 266.5
click at [943, 479] on div "true false true false true false true true false true false false Workflow Set …" at bounding box center [694, 355] width 1320 height 642
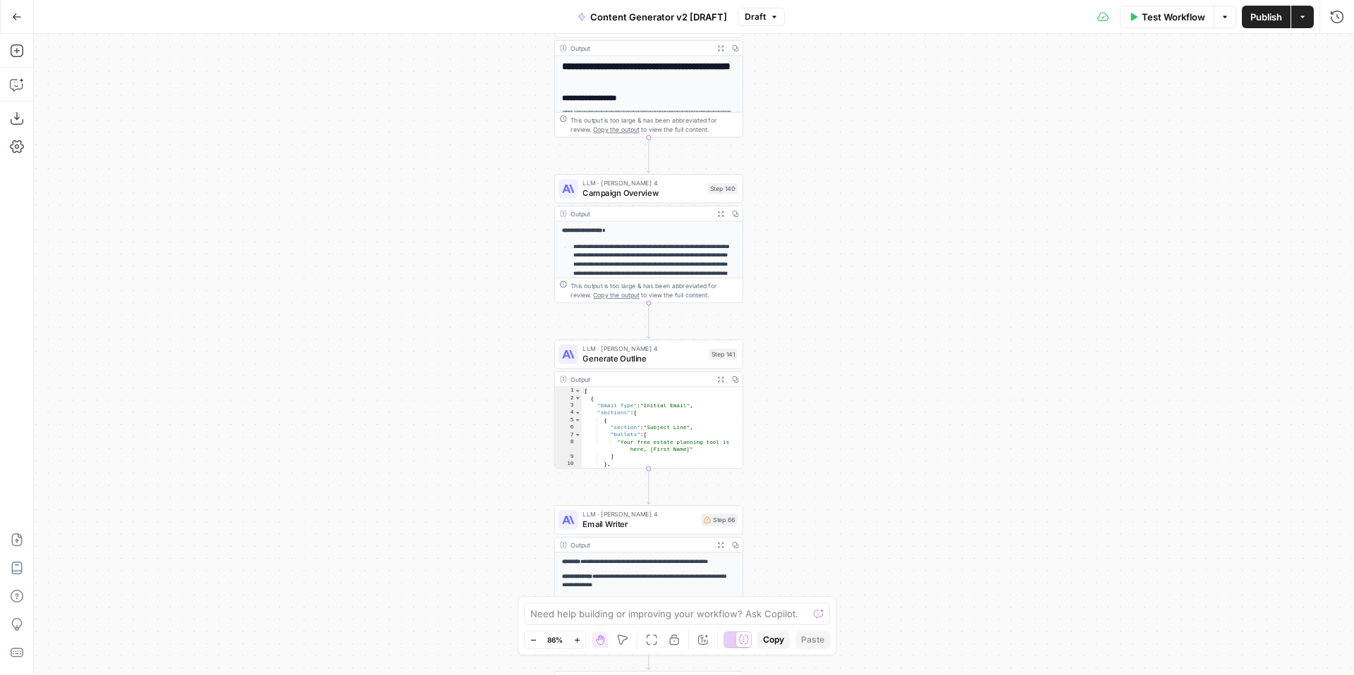
drag, startPoint x: 926, startPoint y: 372, endPoint x: 918, endPoint y: 559, distance: 187.0
click at [919, 565] on div "true false true false true false true true false true false false Workflow Set …" at bounding box center [694, 355] width 1320 height 642
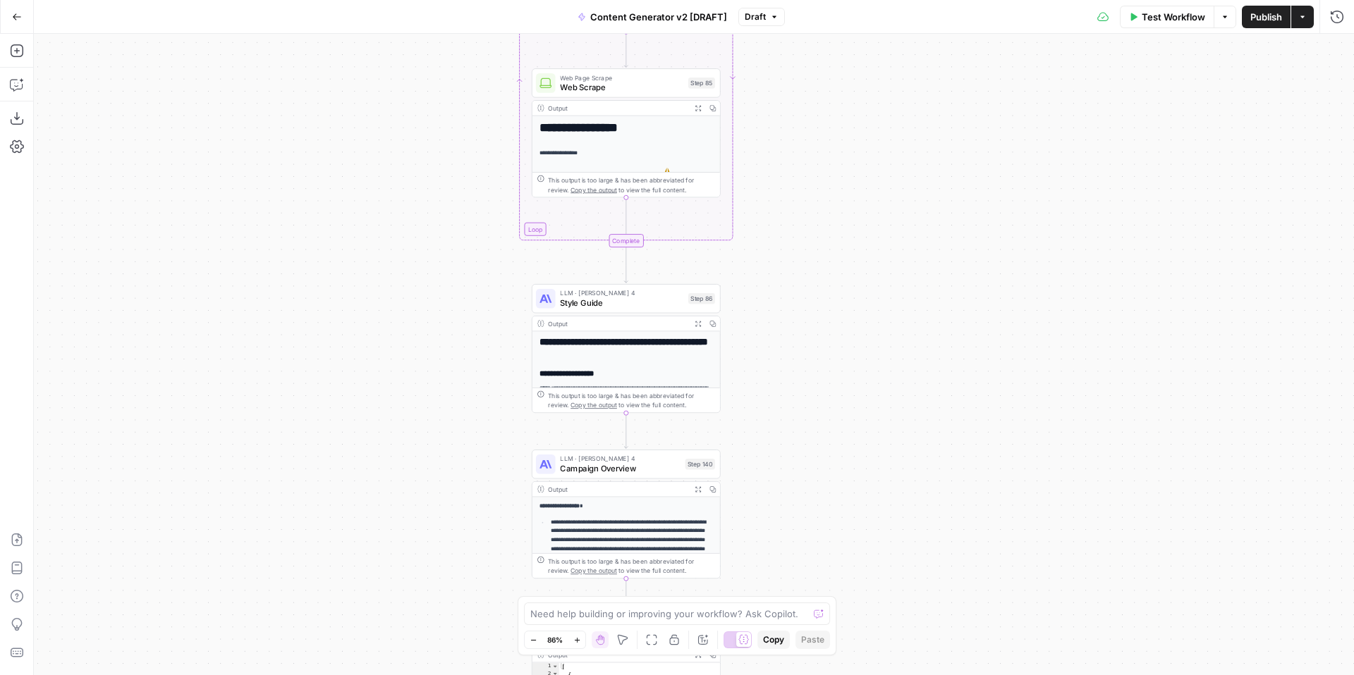
drag, startPoint x: 892, startPoint y: 227, endPoint x: 873, endPoint y: 540, distance: 313.6
click at [873, 540] on div "true false true false true false true true false true false false Workflow Set …" at bounding box center [694, 355] width 1320 height 642
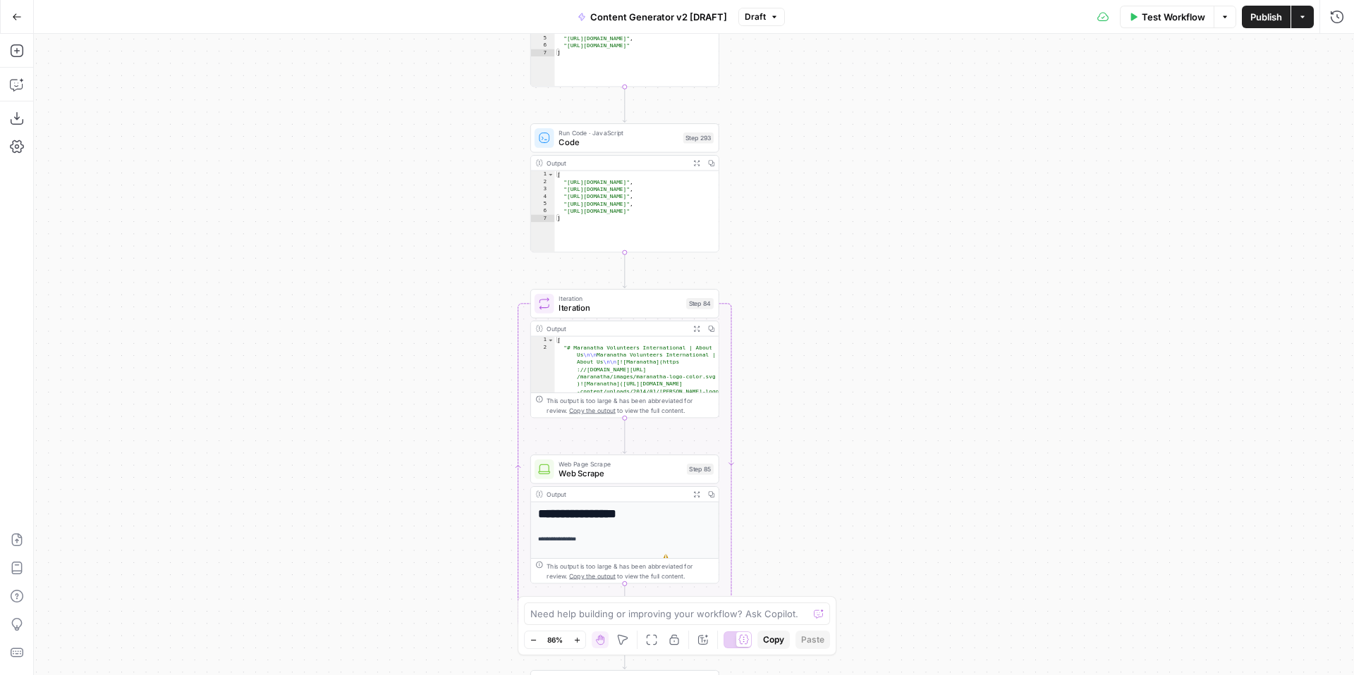
drag, startPoint x: 864, startPoint y: 226, endPoint x: 864, endPoint y: 550, distance: 324.4
click at [864, 554] on div "true false true false true false true true false true false false Workflow Set …" at bounding box center [694, 355] width 1320 height 642
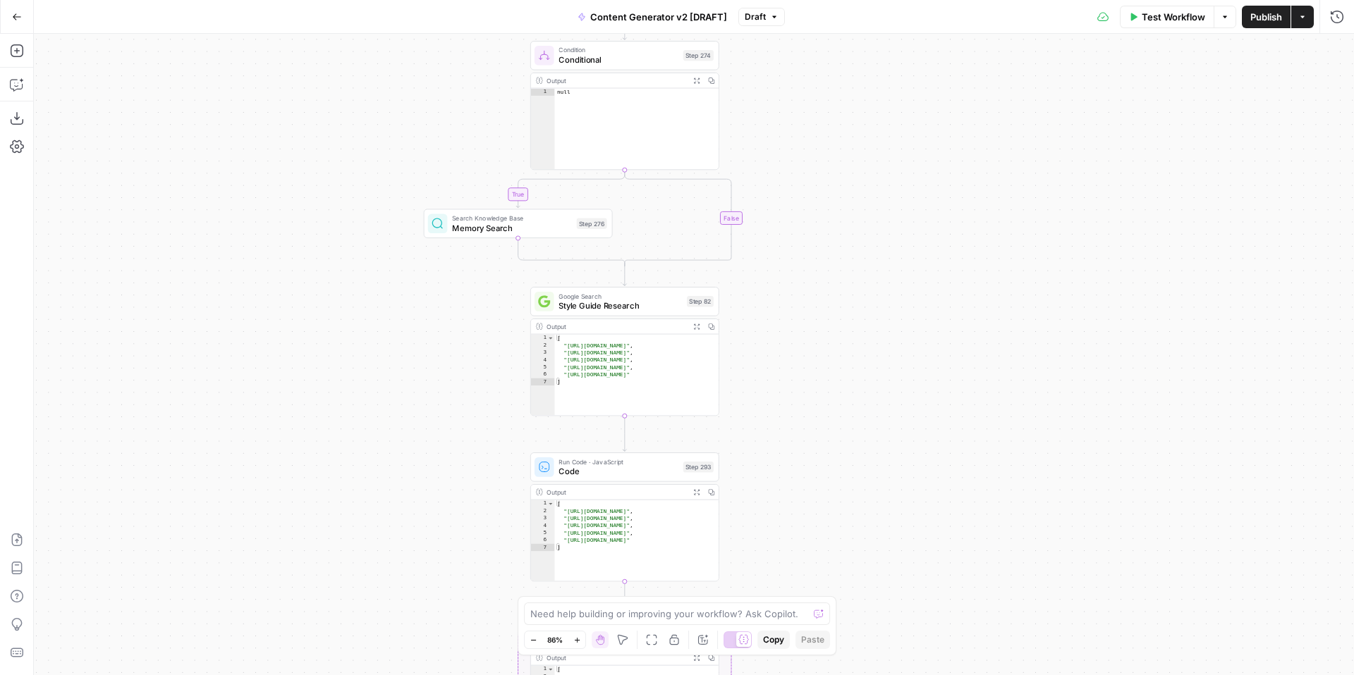
drag, startPoint x: 841, startPoint y: 211, endPoint x: 841, endPoint y: 491, distance: 279.9
click at [841, 491] on div "true false true false true false true true false true false false Workflow Set …" at bounding box center [694, 355] width 1320 height 642
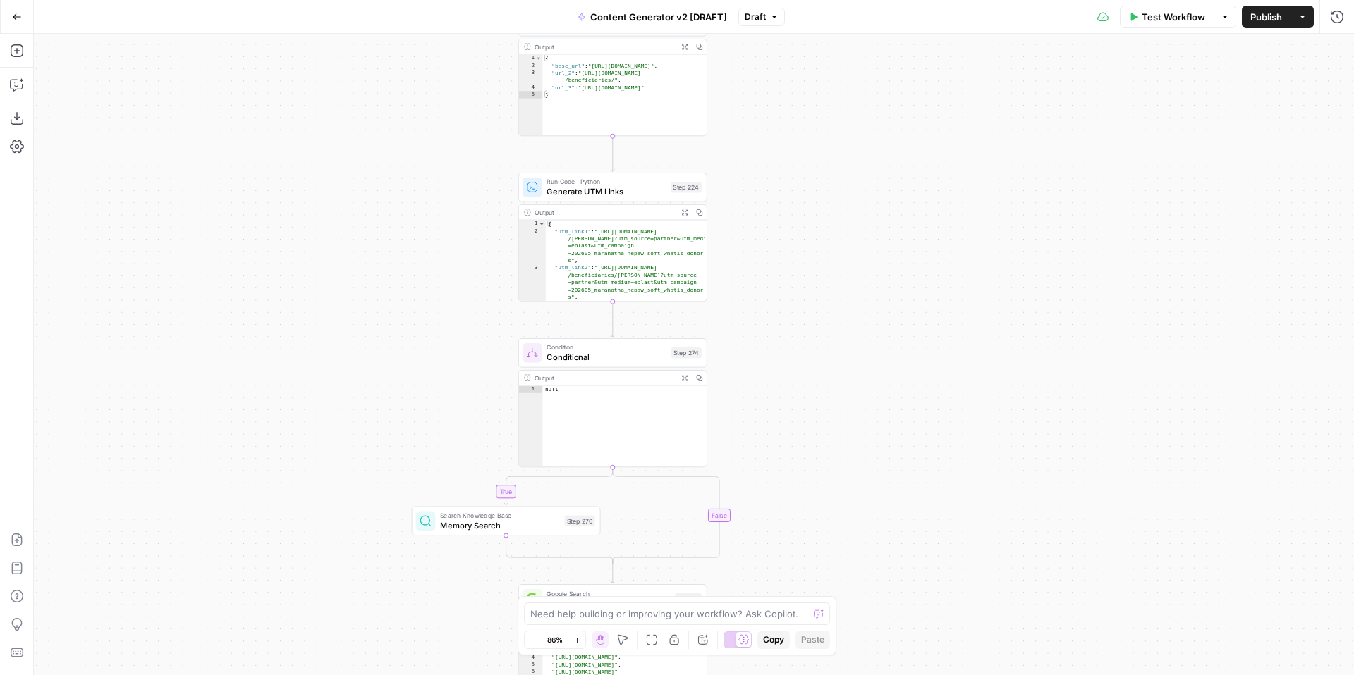
drag, startPoint x: 840, startPoint y: 226, endPoint x: 826, endPoint y: 513, distance: 288.0
click at [827, 517] on div "true false true false true false true true false true false false Workflow Set …" at bounding box center [694, 355] width 1320 height 642
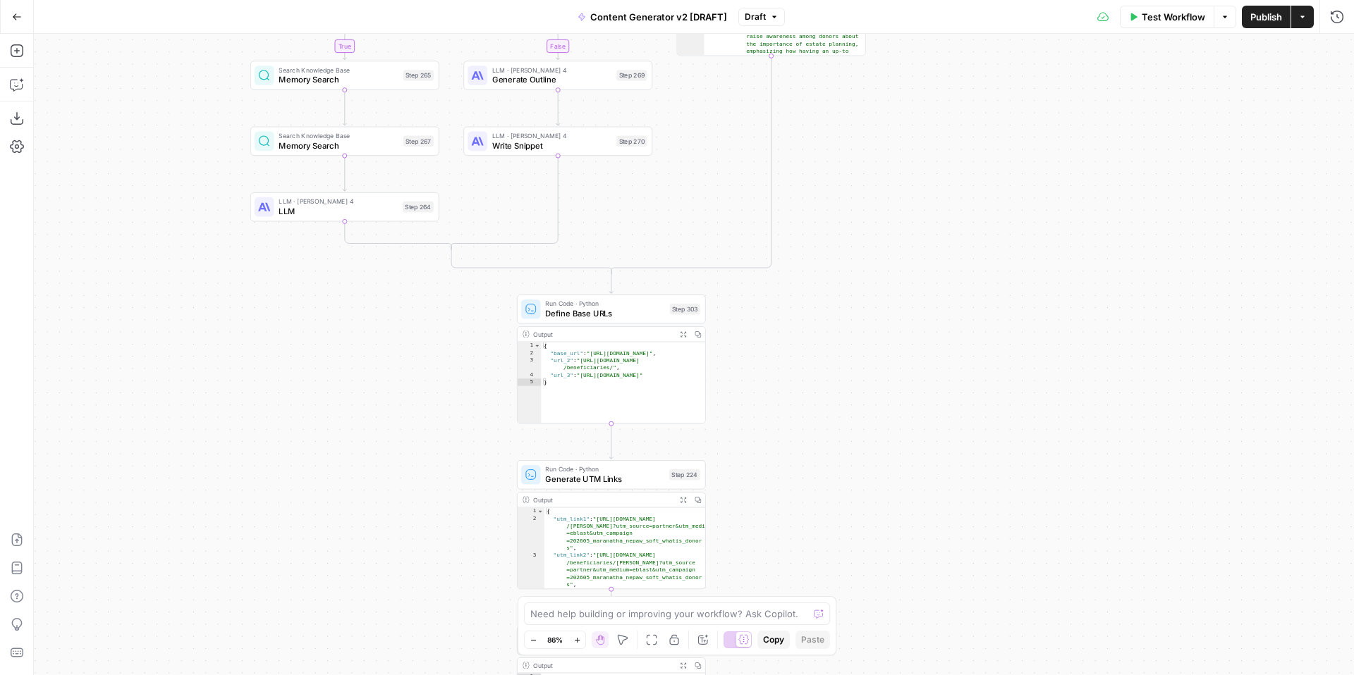
drag, startPoint x: 844, startPoint y: 286, endPoint x: 842, endPoint y: 566, distance: 279.9
click at [842, 573] on div "true false true false true false true true false true false false Workflow Set …" at bounding box center [694, 355] width 1320 height 642
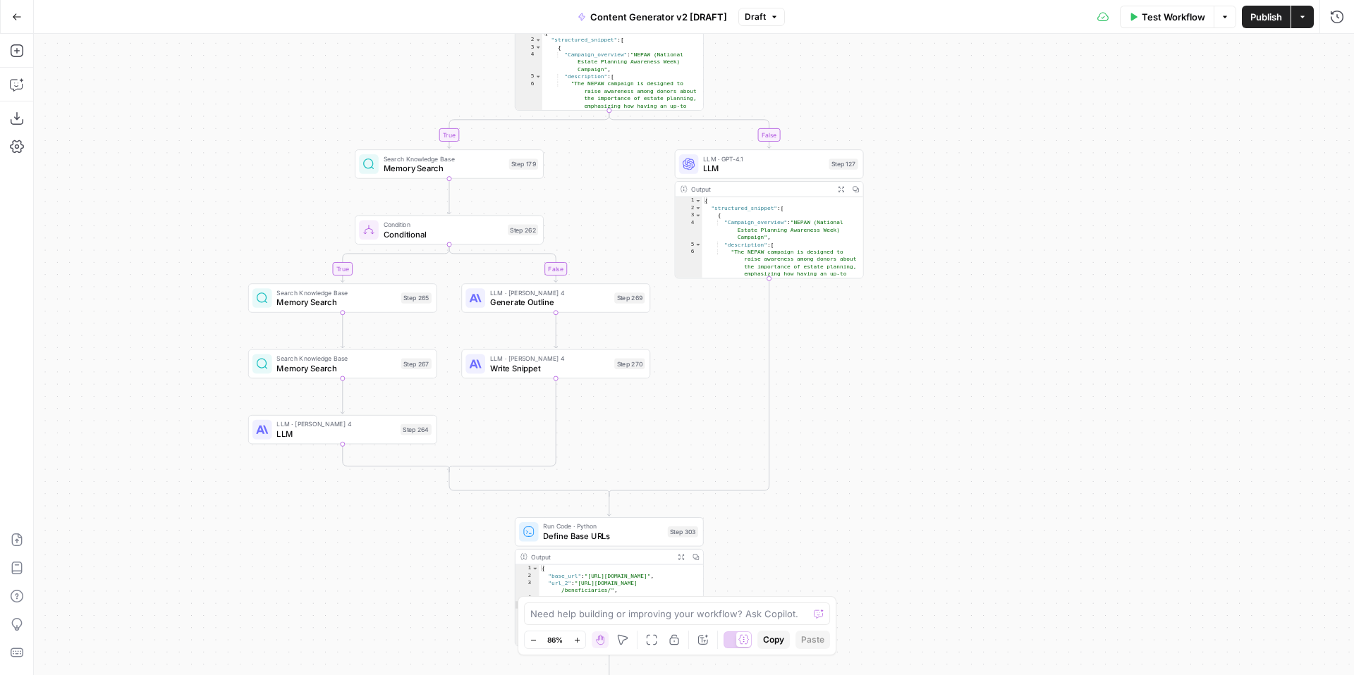
drag, startPoint x: 884, startPoint y: 293, endPoint x: 879, endPoint y: 579, distance: 286.3
click at [879, 583] on div "true false true false true false true true false true false false Workflow Set …" at bounding box center [694, 355] width 1320 height 642
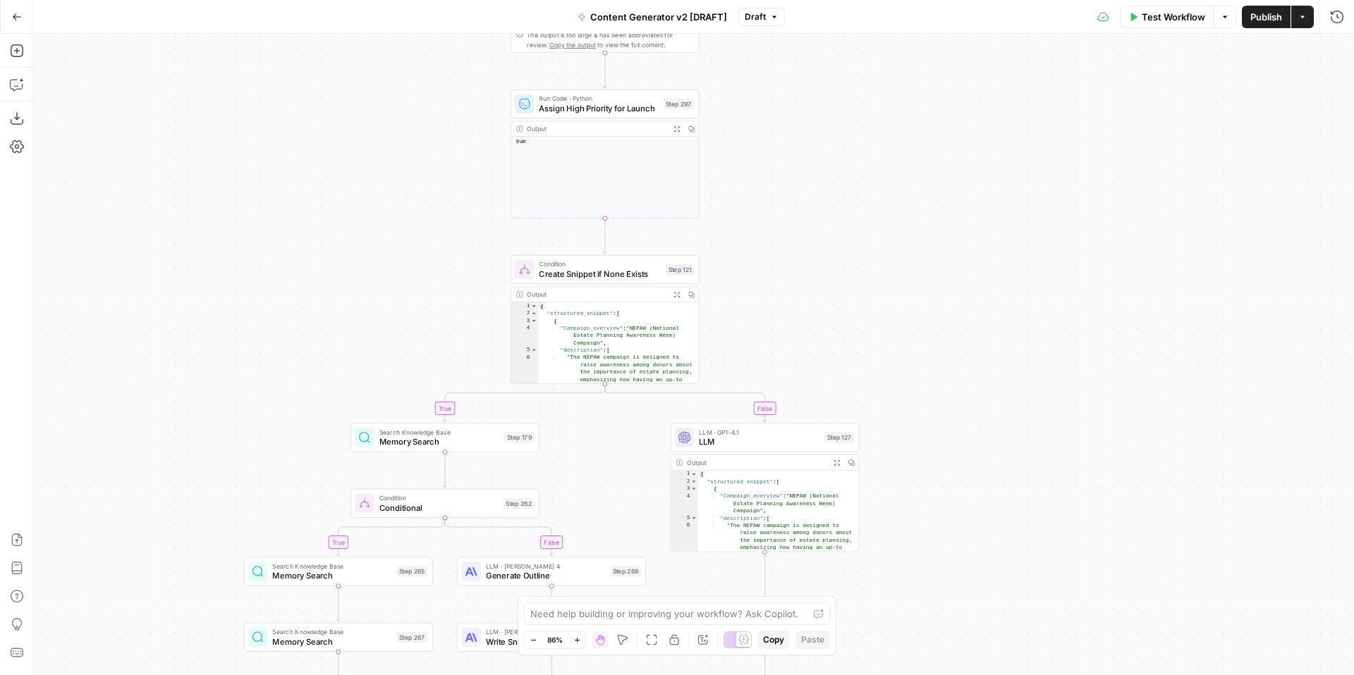
drag, startPoint x: 950, startPoint y: 274, endPoint x: 946, endPoint y: 574, distance: 300.4
click at [948, 575] on div "true false true false true false true true false true false false Workflow Set …" at bounding box center [694, 355] width 1320 height 642
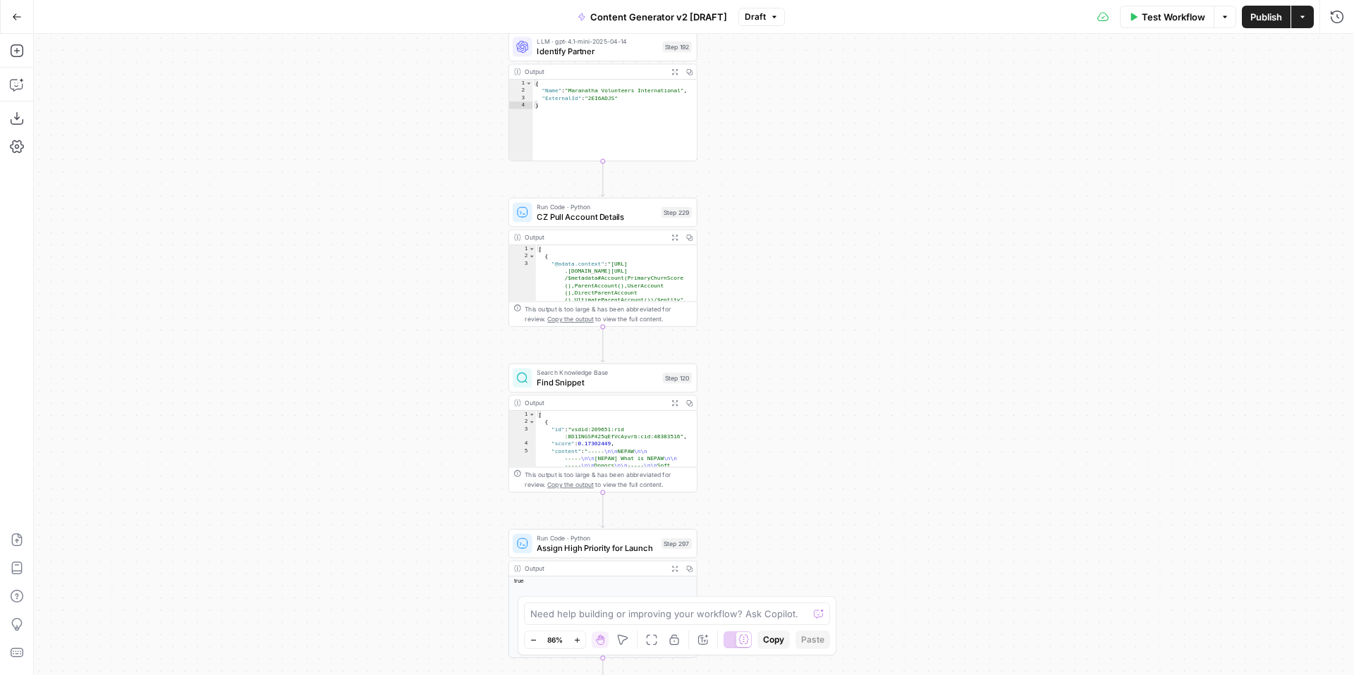
drag, startPoint x: 924, startPoint y: 282, endPoint x: 925, endPoint y: 580, distance: 298.3
click at [924, 584] on div "true false true false true false true true false true false false Workflow Set …" at bounding box center [694, 355] width 1320 height 642
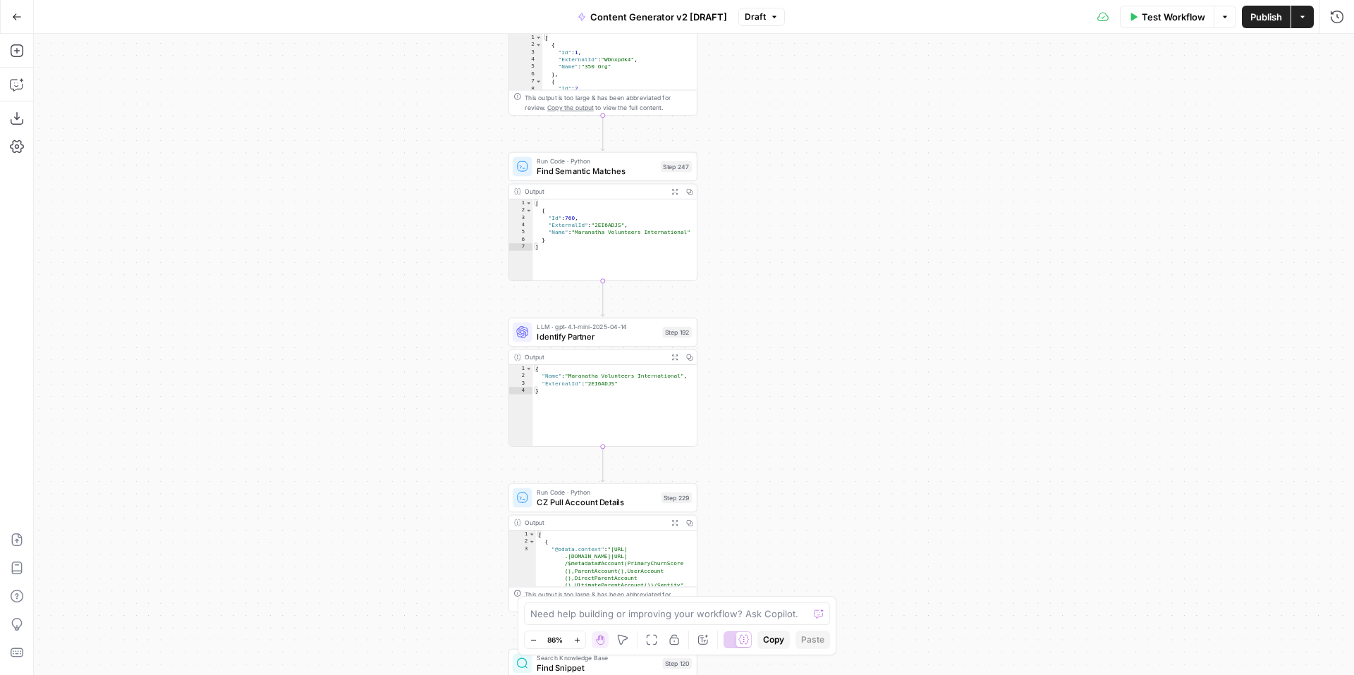
drag, startPoint x: 930, startPoint y: 299, endPoint x: 931, endPoint y: 584, distance: 284.9
click at [930, 587] on div "true false true false true false true true false true false false Workflow Set …" at bounding box center [694, 355] width 1320 height 642
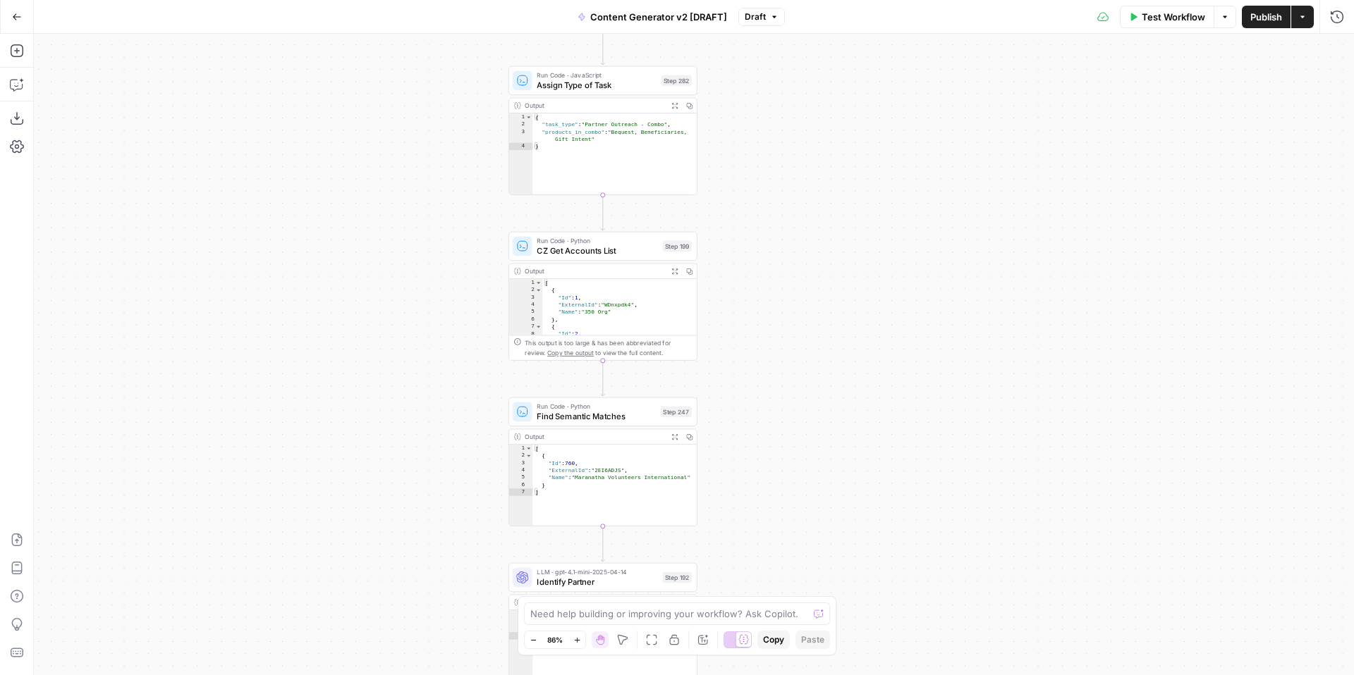
drag, startPoint x: 919, startPoint y: 268, endPoint x: 919, endPoint y: 550, distance: 282.0
click at [919, 557] on div "true false true false true false true true false true false false Workflow Set …" at bounding box center [694, 355] width 1320 height 642
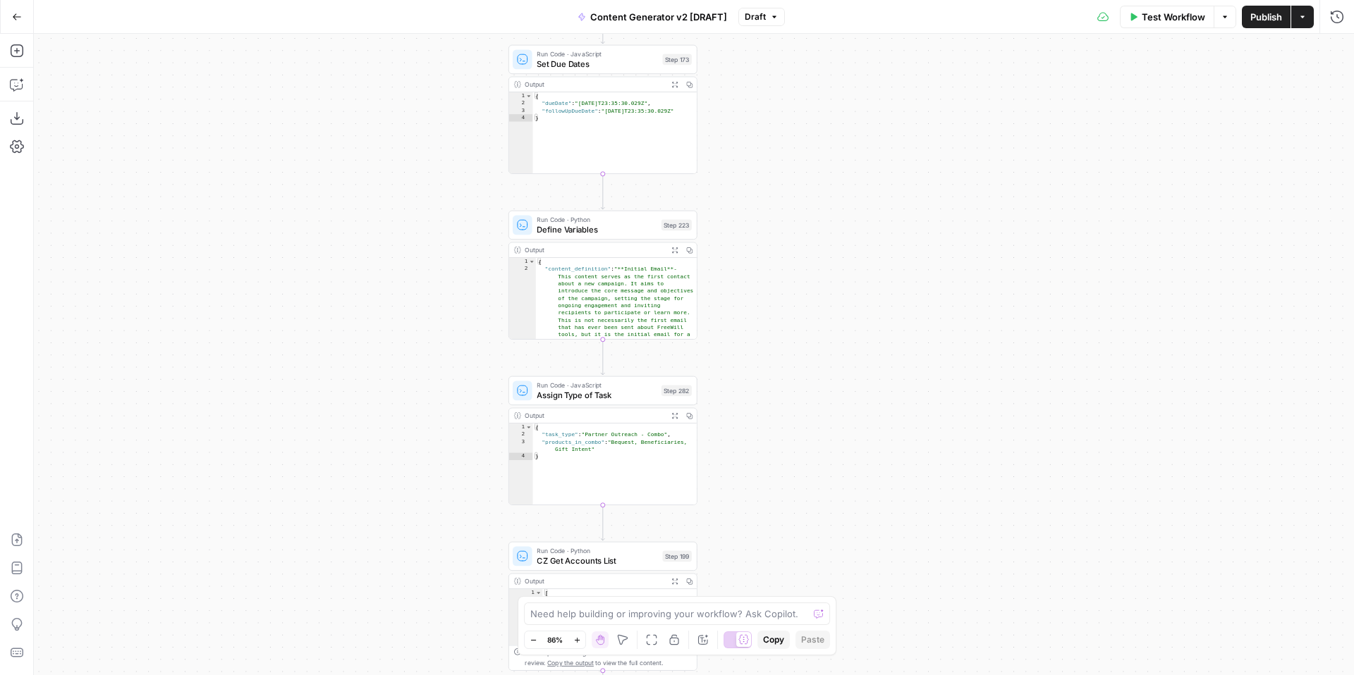
drag, startPoint x: 905, startPoint y: 289, endPoint x: 905, endPoint y: 549, distance: 259.5
click at [905, 552] on div "true false true false true false true true false true false false Workflow Set …" at bounding box center [694, 355] width 1320 height 642
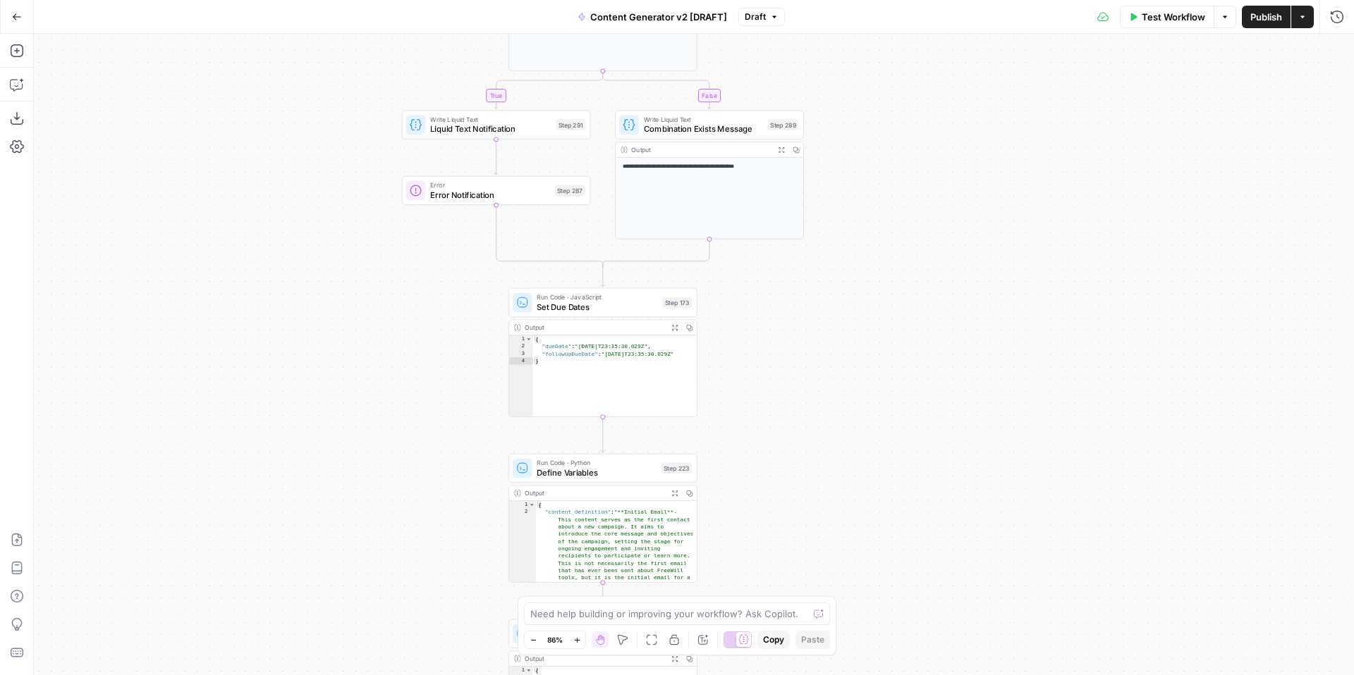
drag, startPoint x: 910, startPoint y: 263, endPoint x: 917, endPoint y: 540, distance: 277.2
click at [917, 541] on div "true false true false true false true true false true false false Workflow Set …" at bounding box center [694, 355] width 1320 height 642
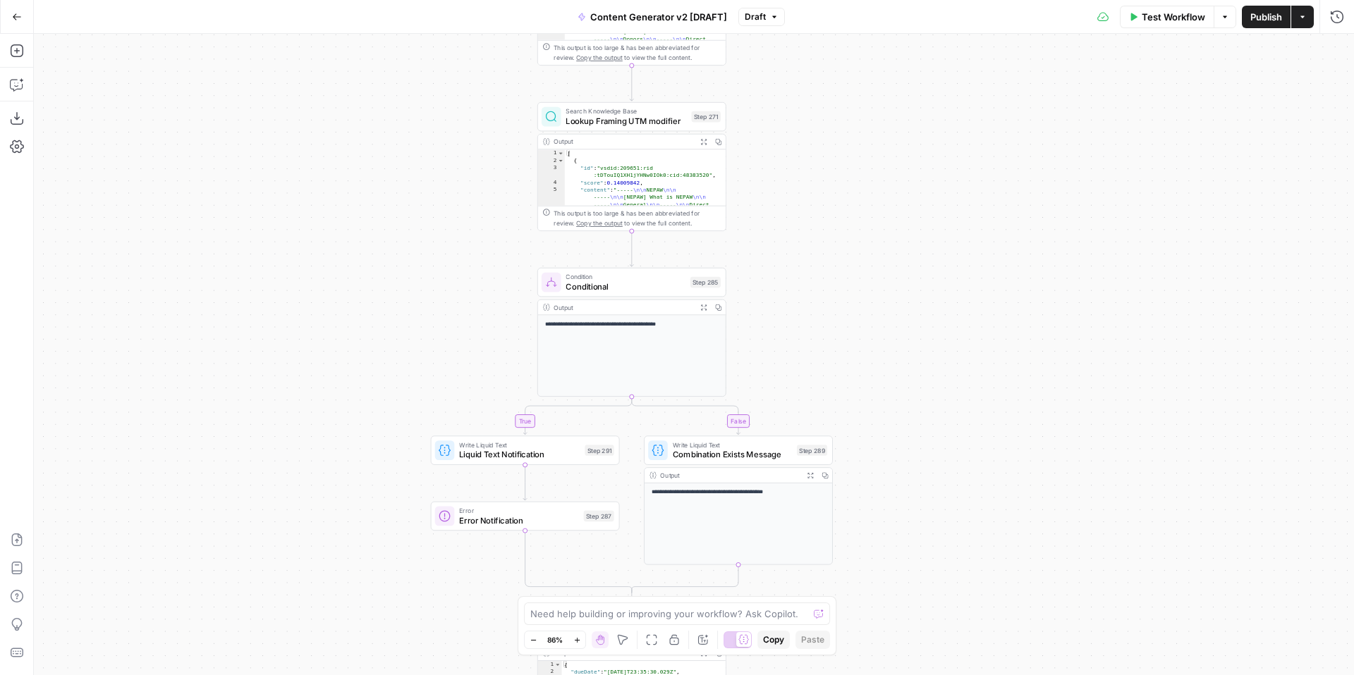
drag, startPoint x: 1006, startPoint y: 263, endPoint x: 1028, endPoint y: 527, distance: 265.3
click at [1028, 530] on div "true false true false true false true true false true false false Workflow Set …" at bounding box center [694, 355] width 1320 height 642
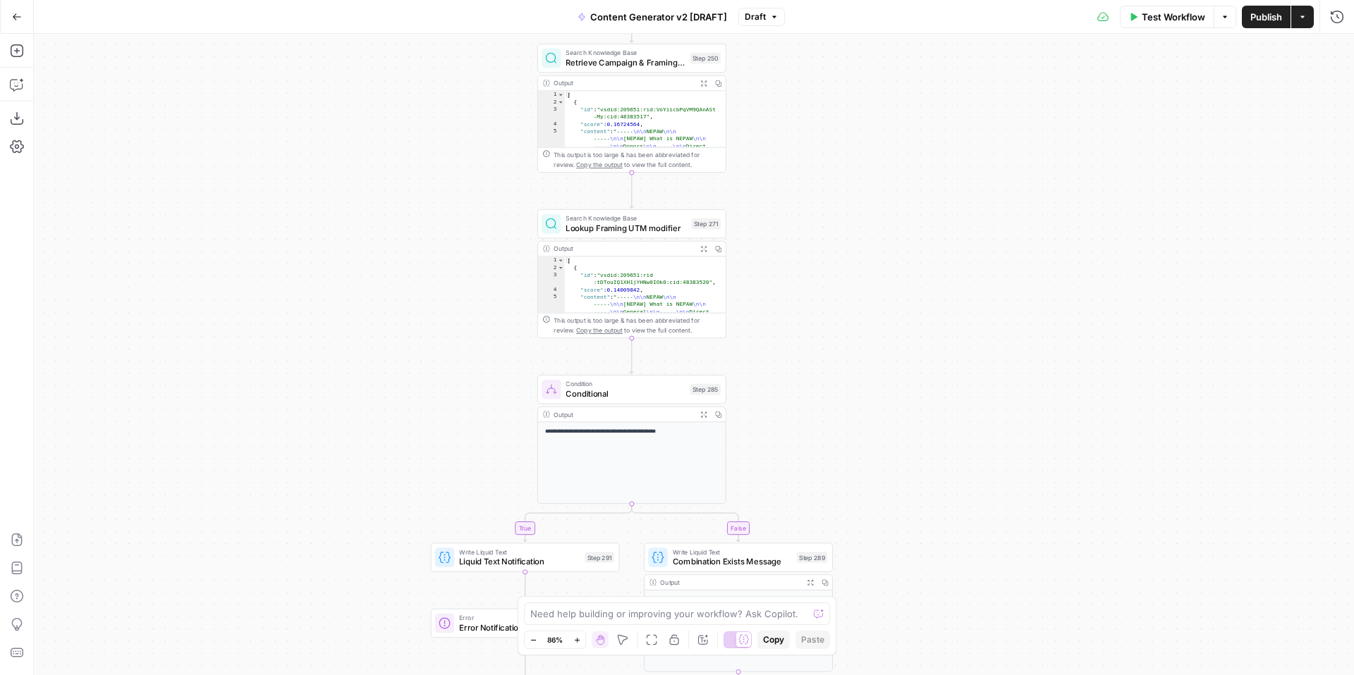
drag, startPoint x: 974, startPoint y: 257, endPoint x: 974, endPoint y: 496, distance: 239.7
click at [974, 501] on div "true false true false true false true true false true false false Workflow Set …" at bounding box center [694, 355] width 1320 height 642
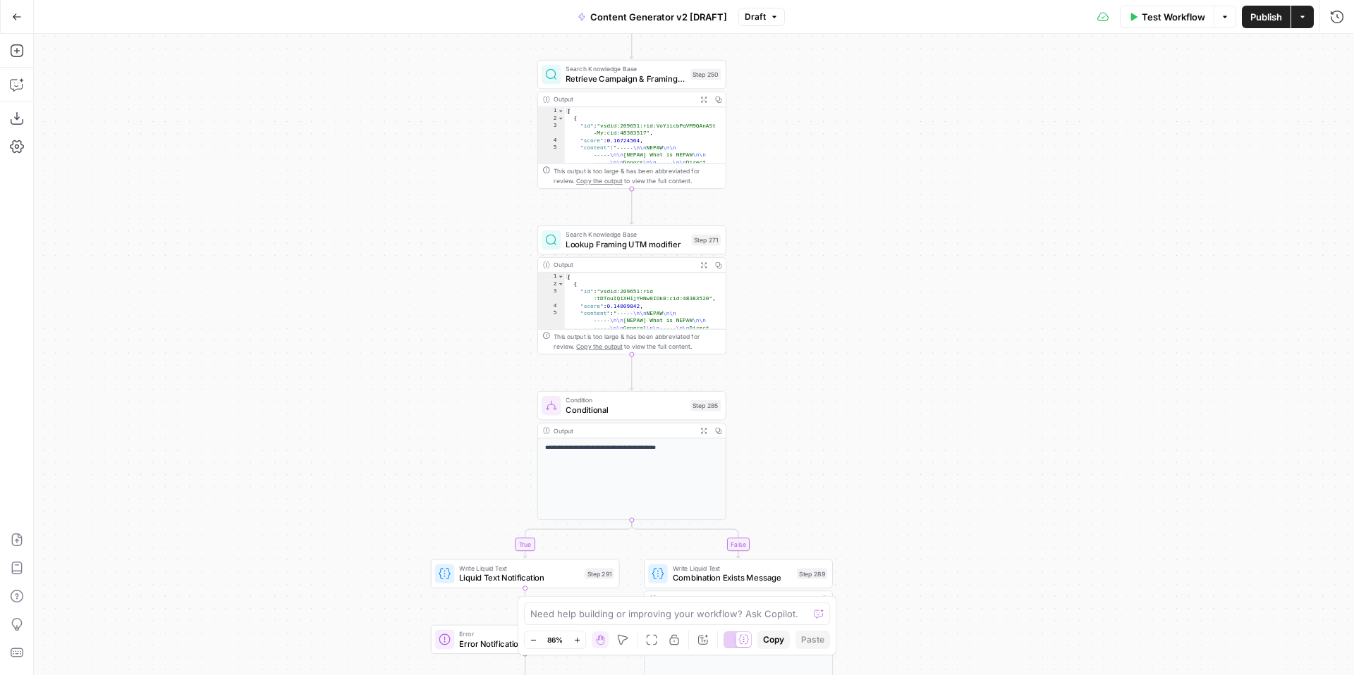
drag
click at [971, 263] on div "true false true false true false true true false true false false Workflow Set …" at bounding box center [694, 355] width 1320 height 642
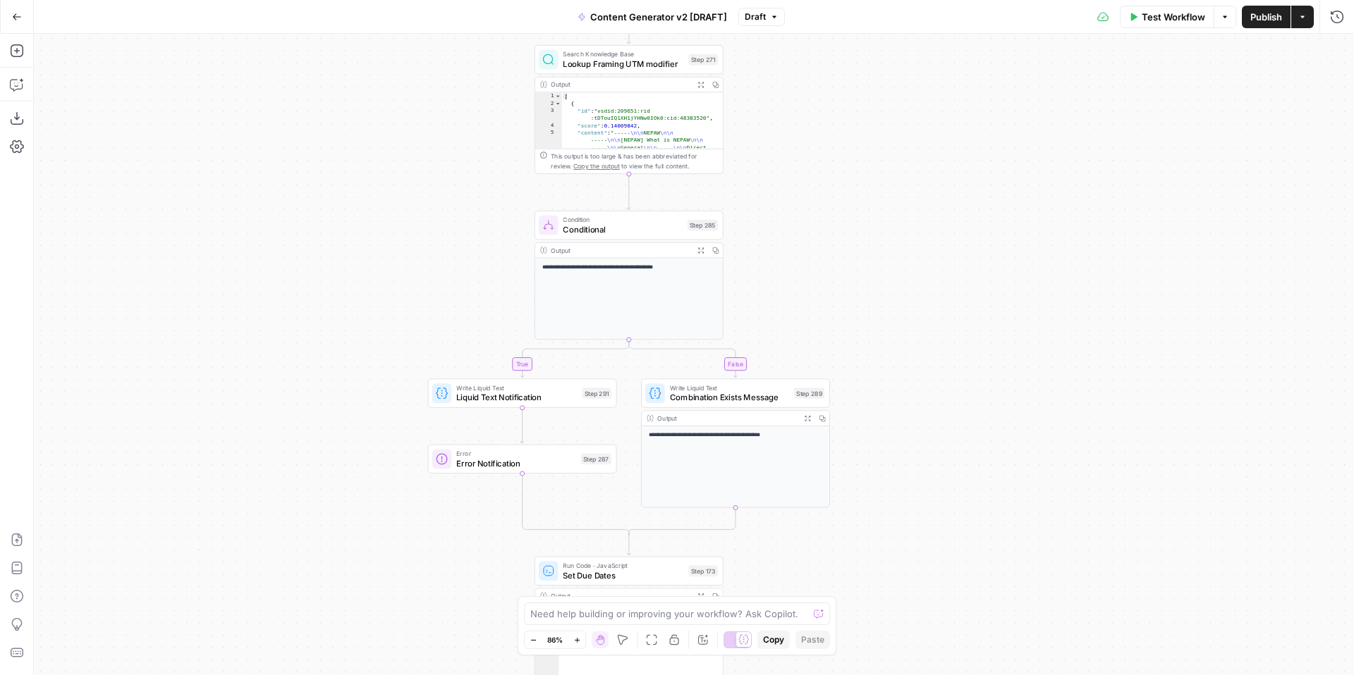
click at [974, 302] on div "true false true false true false true true false true false false Workflow Set …" at bounding box center [694, 355] width 1320 height 642
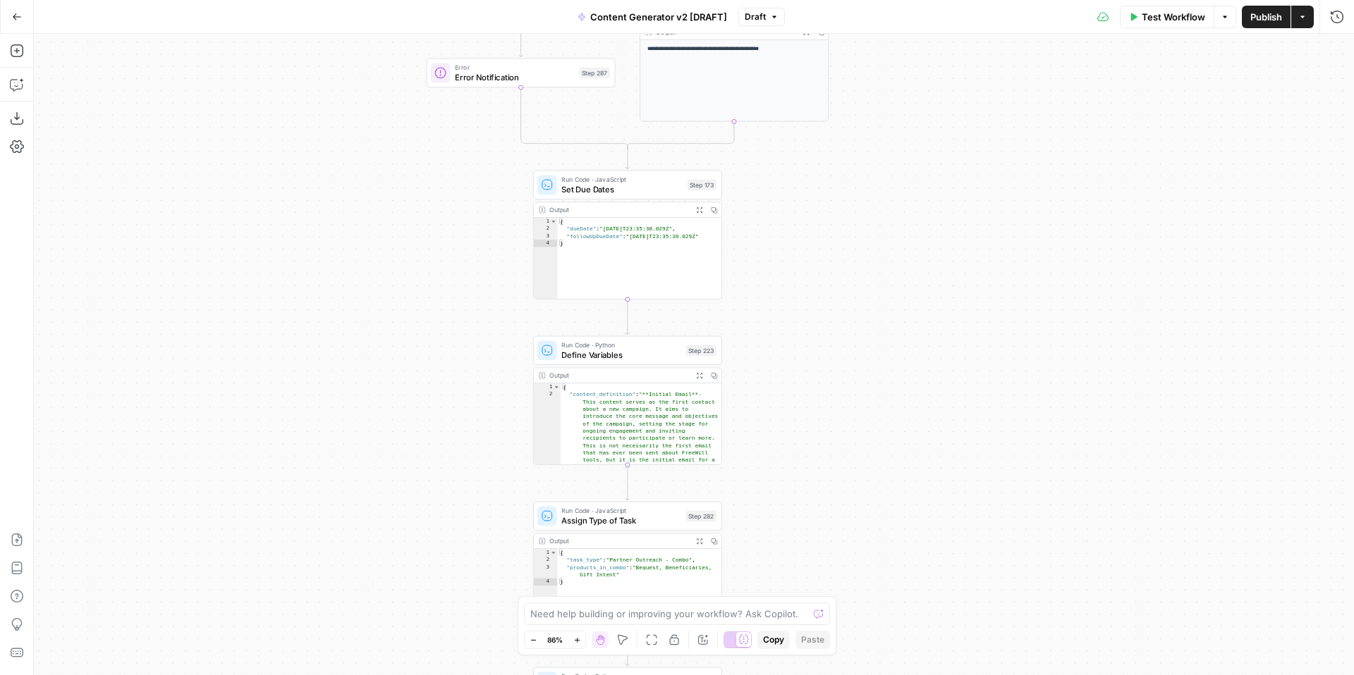
click at [964, 271] on div "true false true false true false true true false true false false Workflow Set …" at bounding box center [694, 355] width 1320 height 642
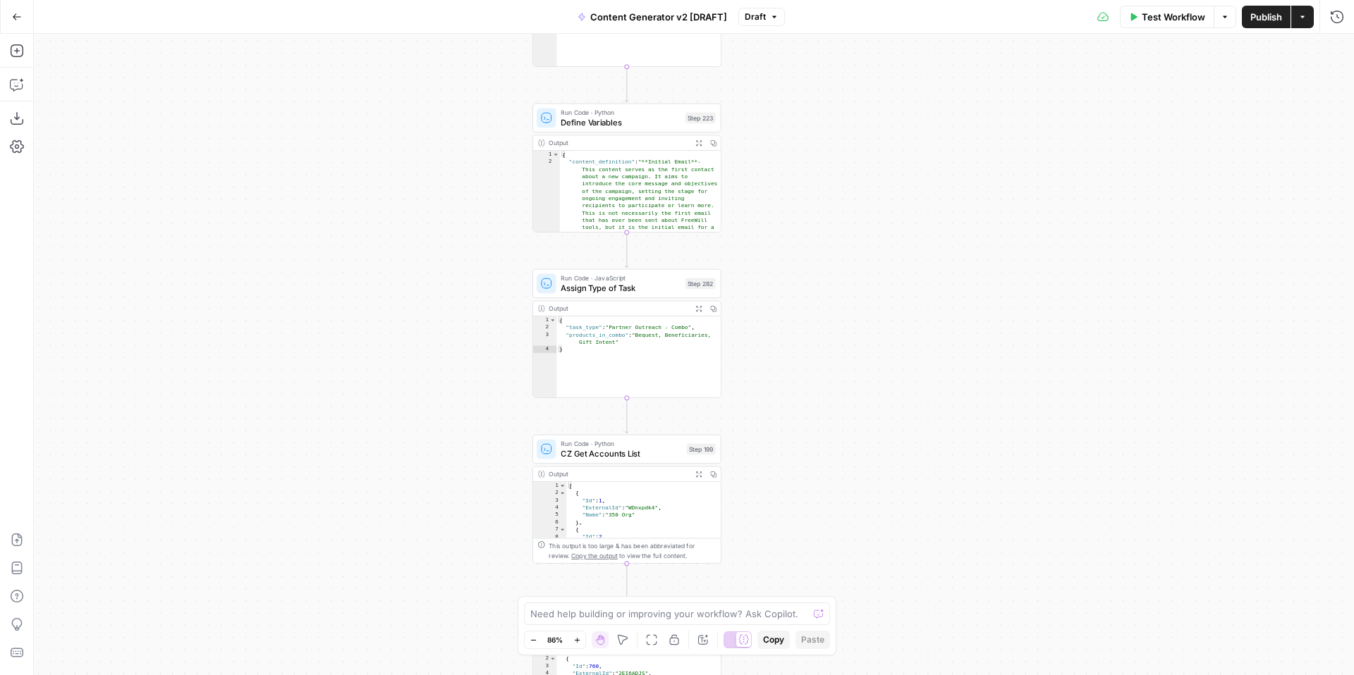
click at [912, 220] on div "true false true false true false true true false true false false Workflow Set …" at bounding box center [694, 355] width 1320 height 642
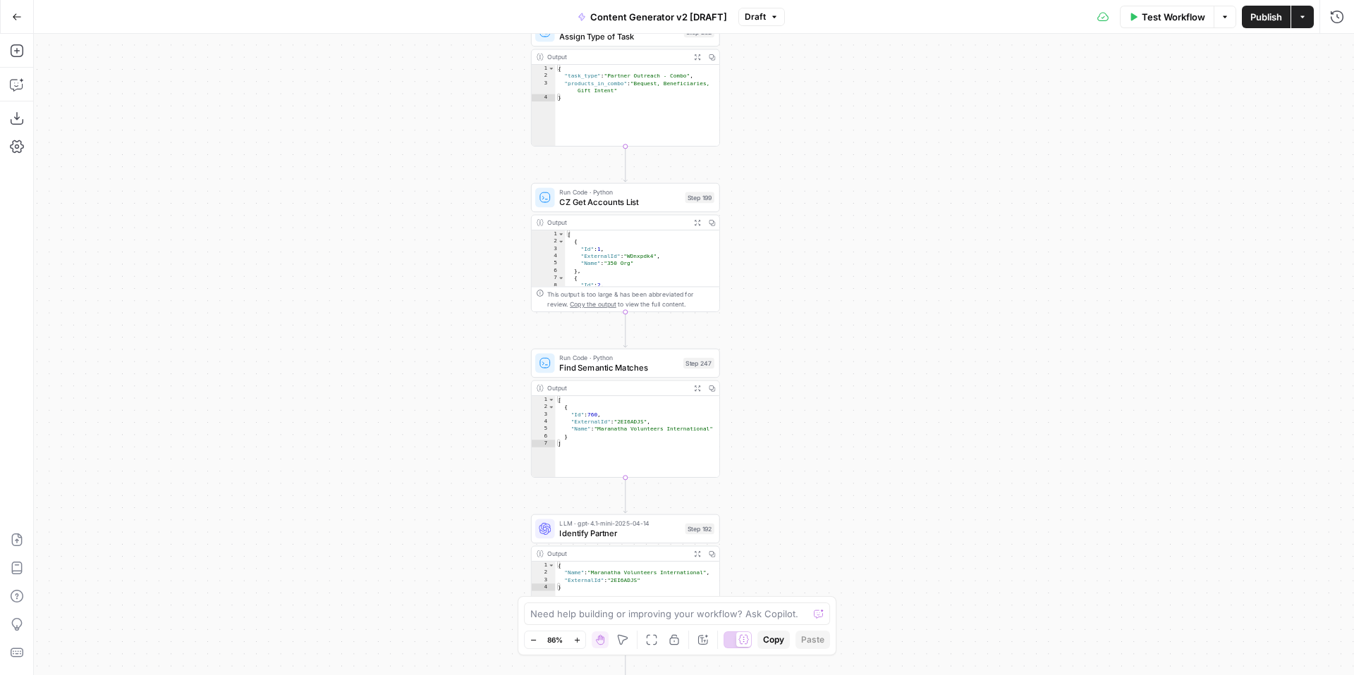
click at [909, 225] on div "true false true false true false true true false true false false Workflow Set …" at bounding box center [694, 355] width 1320 height 642
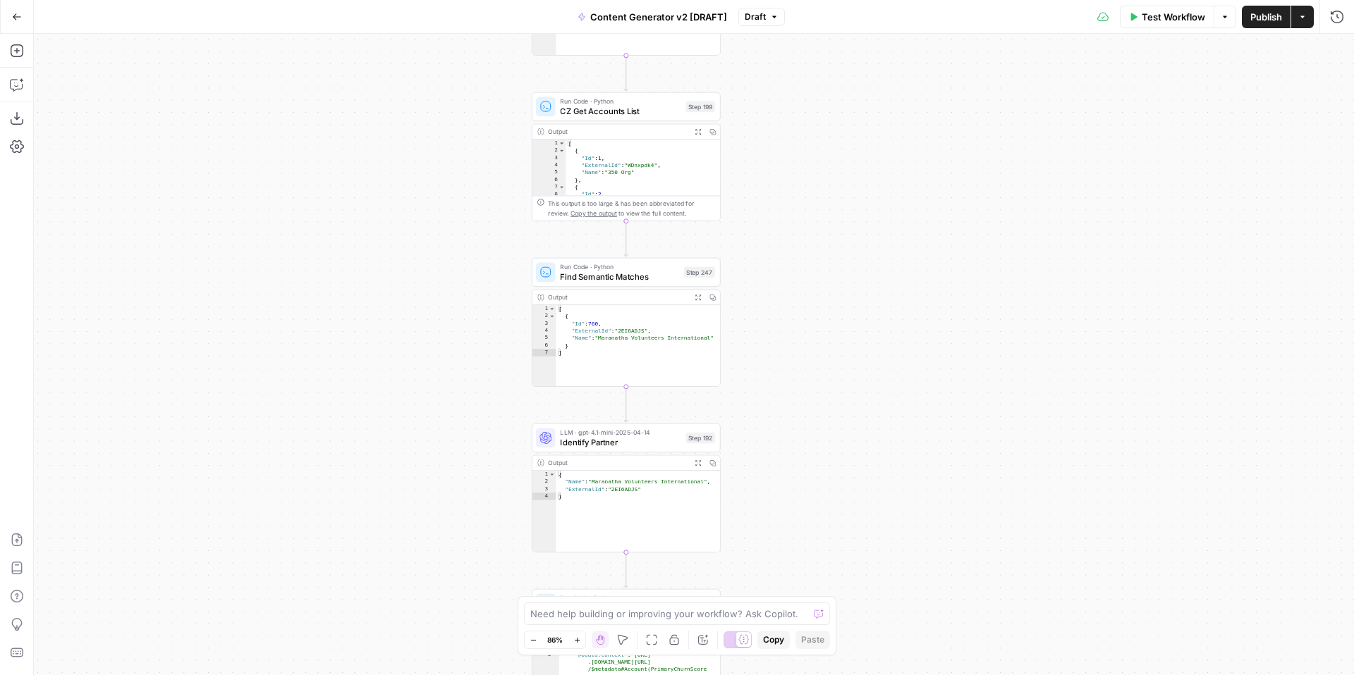
click at [903, 213] on div "true false true false true false true true false true false false Workflow Set …" at bounding box center [694, 355] width 1320 height 642
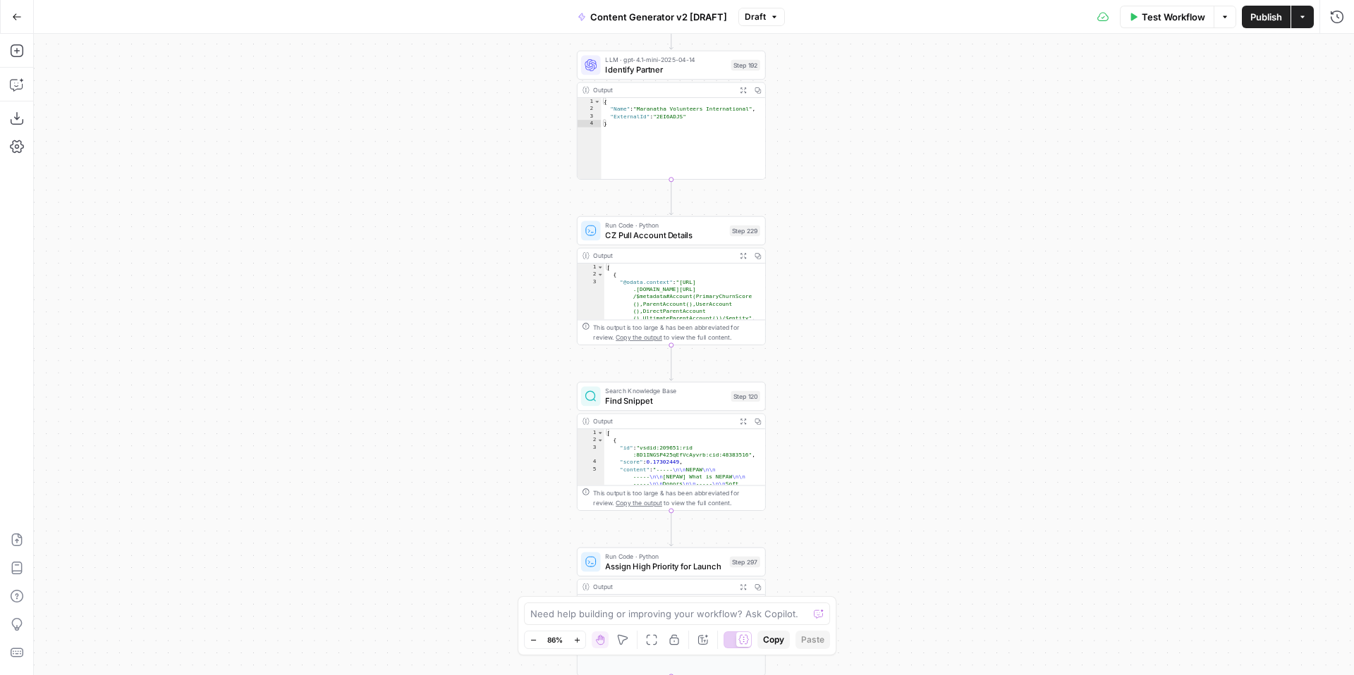
click at [931, 207] on div "true false true false true false true true false true false false Workflow Set …" at bounding box center [694, 355] width 1320 height 642
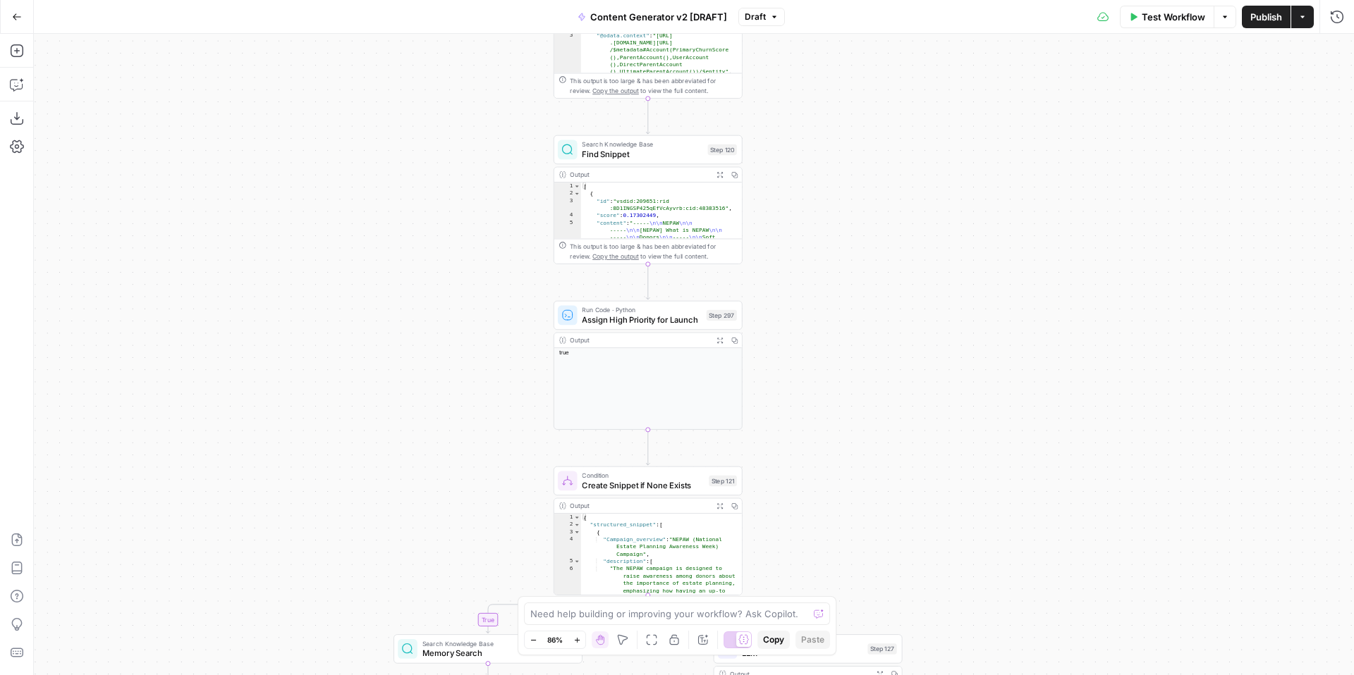
click at [907, 209] on div "true false true false true false true true false true false false Workflow Set …" at bounding box center [694, 355] width 1320 height 642
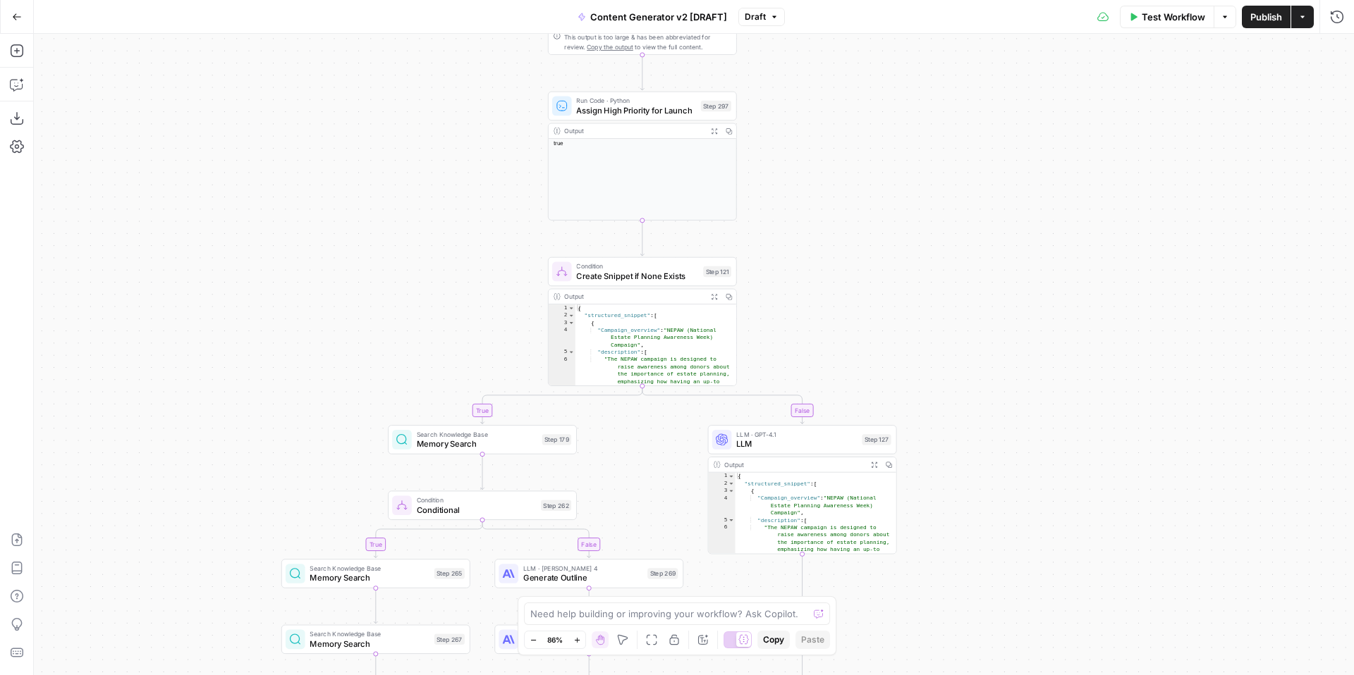
click at [903, 227] on div "true false true false true false true true false true false false Workflow Set …" at bounding box center [694, 355] width 1320 height 642
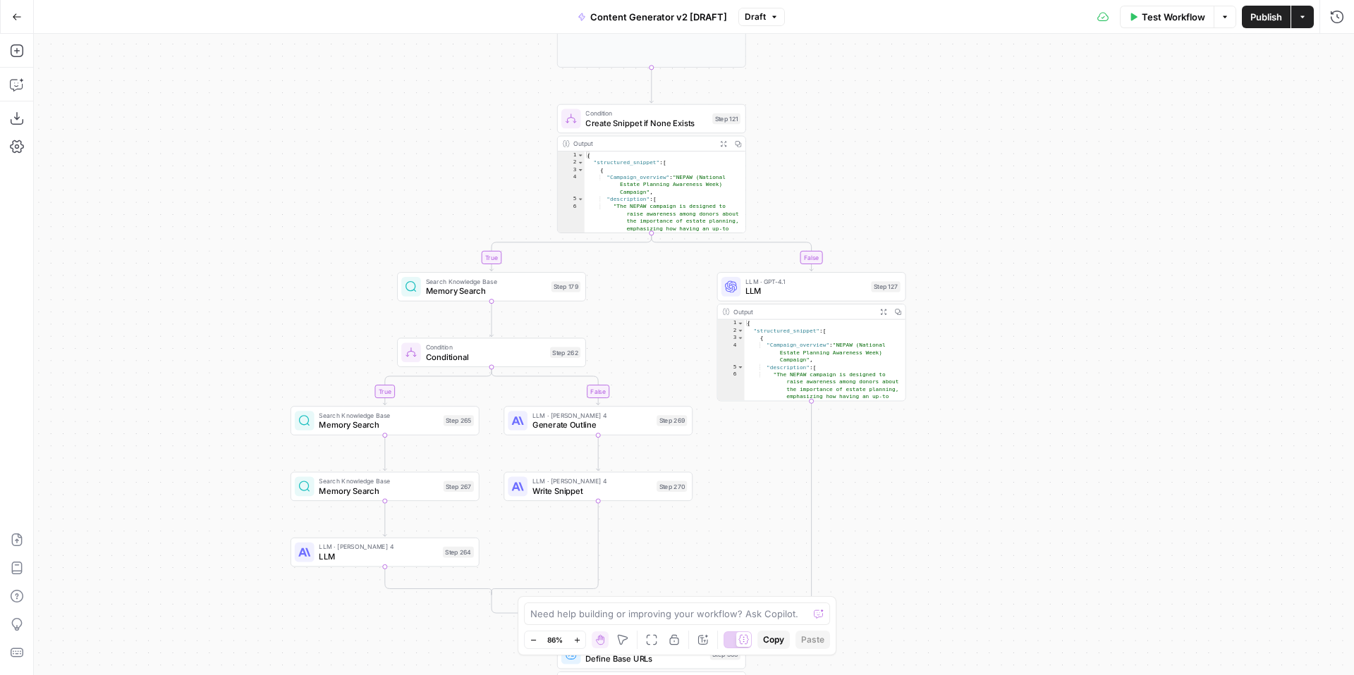
click at [973, 434] on div "true false true false true false true true false true false false Workflow Set …" at bounding box center [694, 355] width 1320 height 642
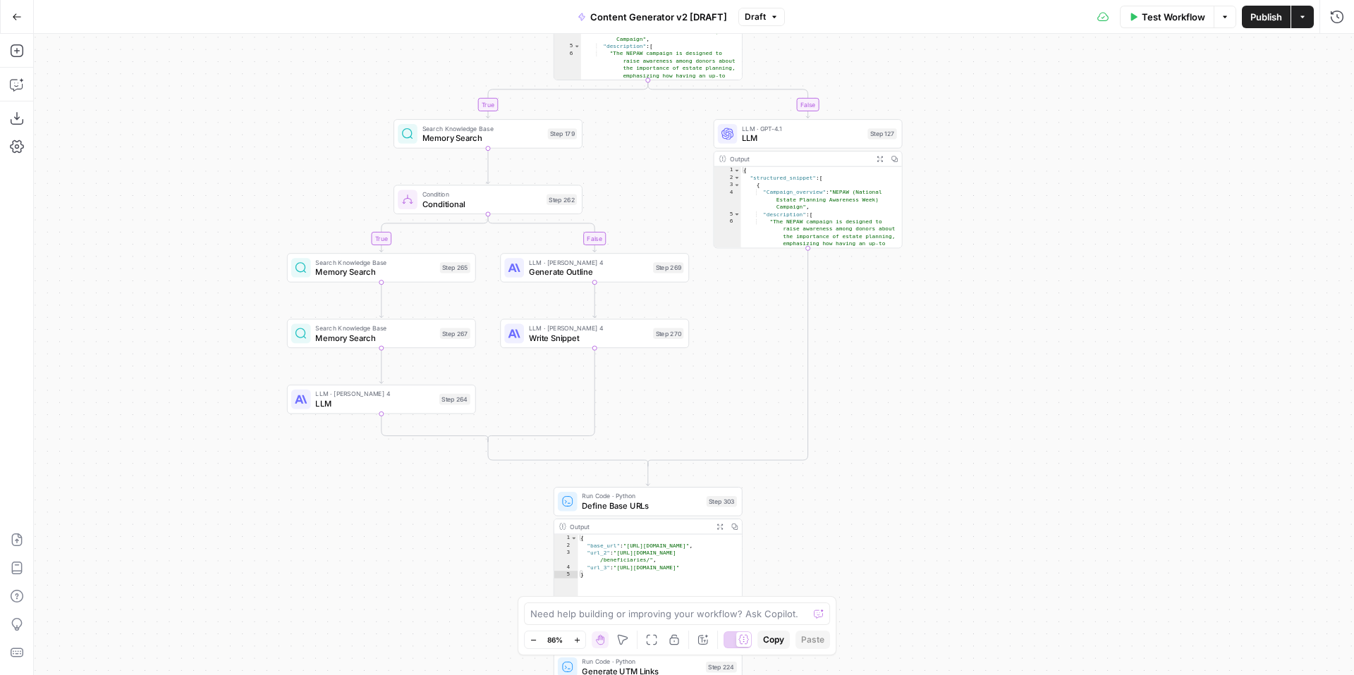
click at [908, 352] on div "true false true false true false true true false true false false Workflow Set …" at bounding box center [694, 355] width 1320 height 642
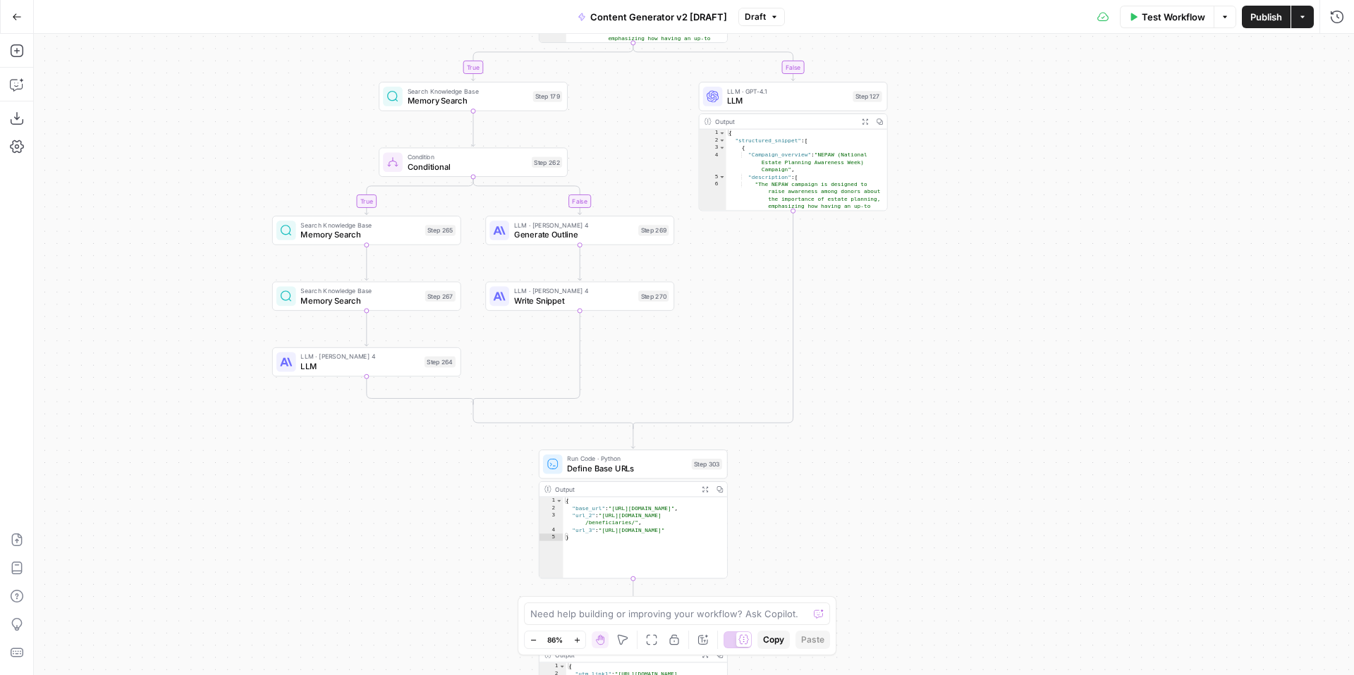
click at [918, 615] on div "true false true false true false true true false true false false Workflow Set …" at bounding box center [694, 355] width 1320 height 642
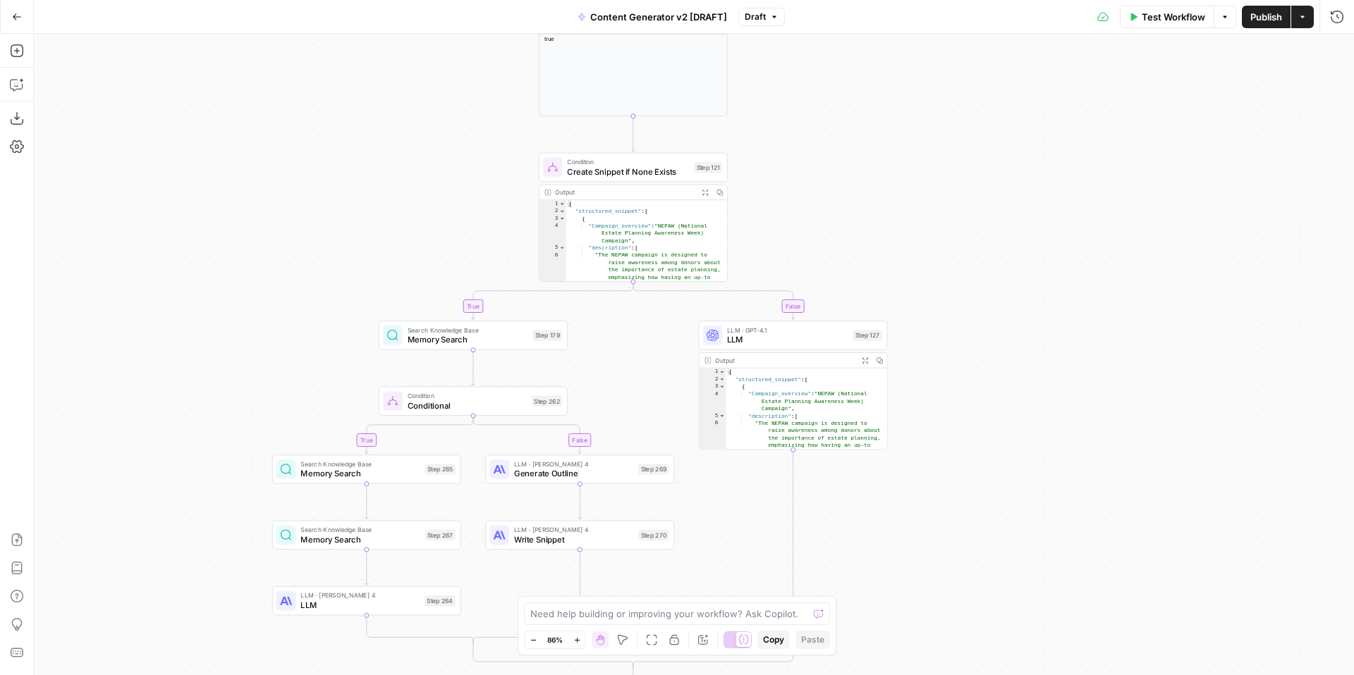
click at [960, 582] on div "true false true false true false true true false true false false Workflow Set …" at bounding box center [694, 355] width 1320 height 642
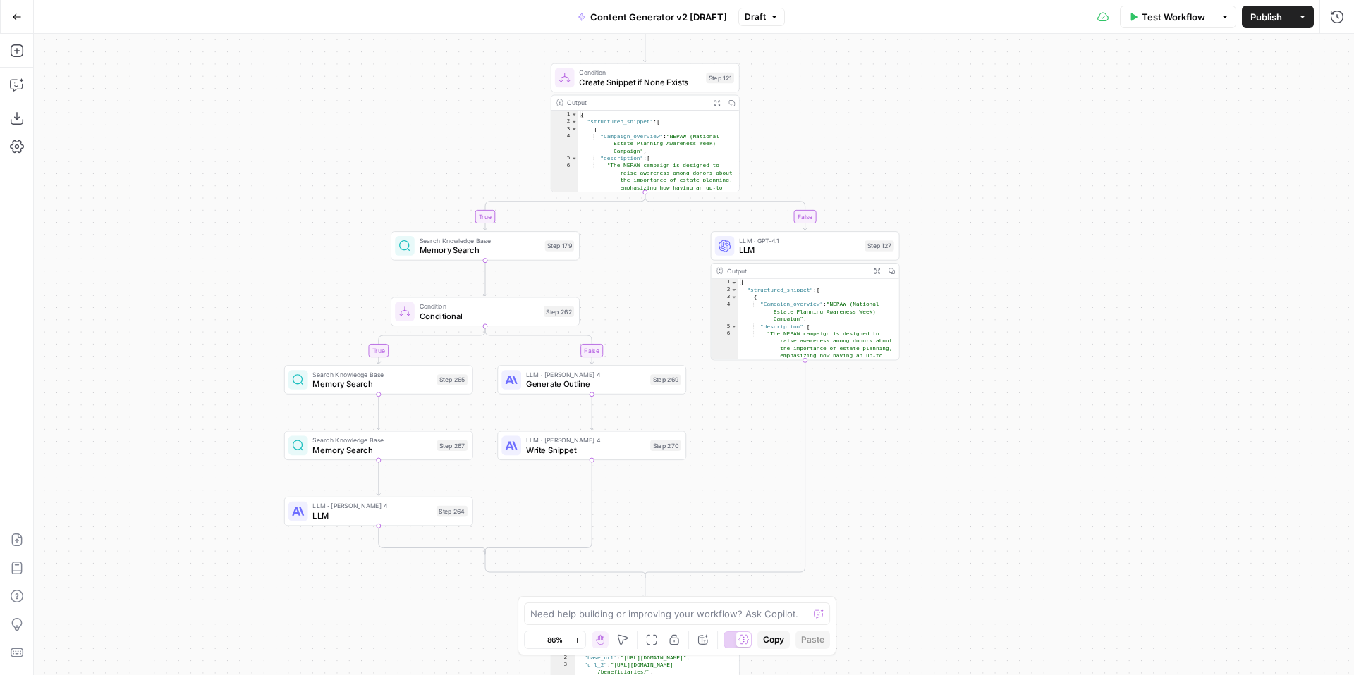
click at [999, 236] on div "true false true false true false true true false true false false Workflow Set …" at bounding box center [694, 355] width 1320 height 642
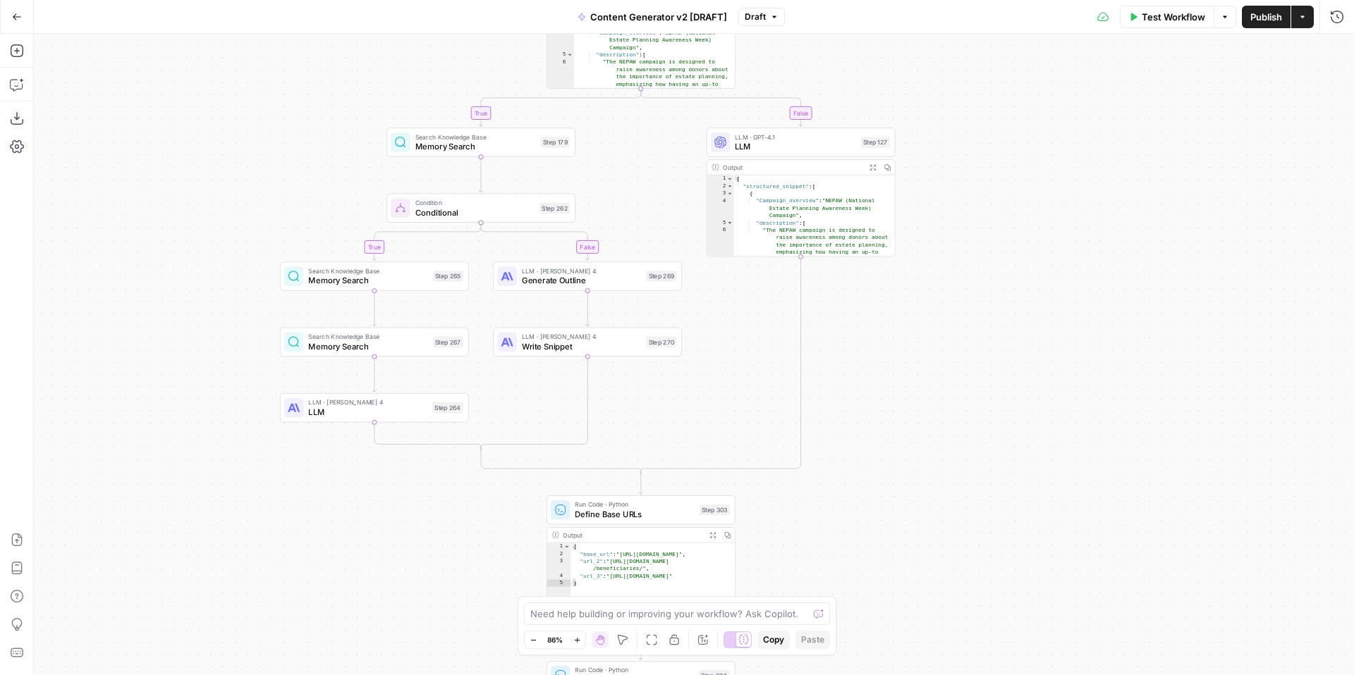
click at [1005, 295] on div "true false true false true false true true false true false false Workflow Set …" at bounding box center [694, 355] width 1320 height 642
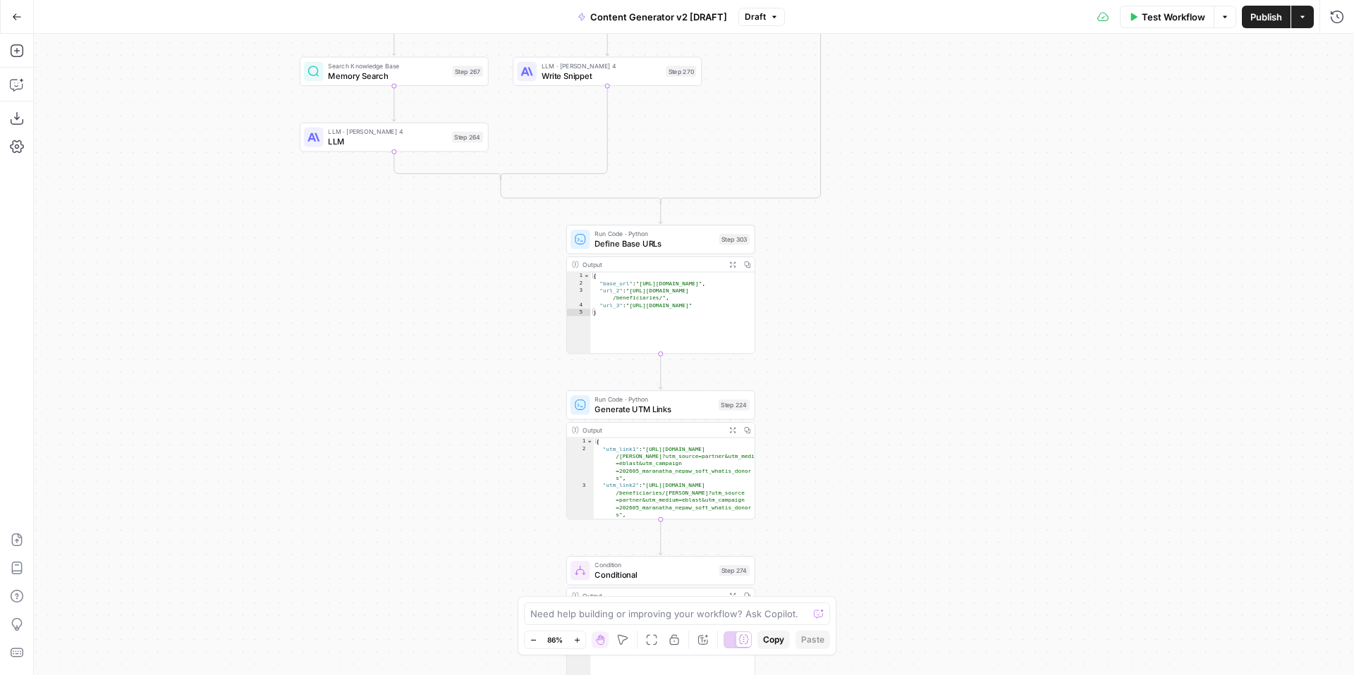
click at [958, 301] on div "true false true false true false true true false true false false Workflow Set …" at bounding box center [694, 355] width 1320 height 642
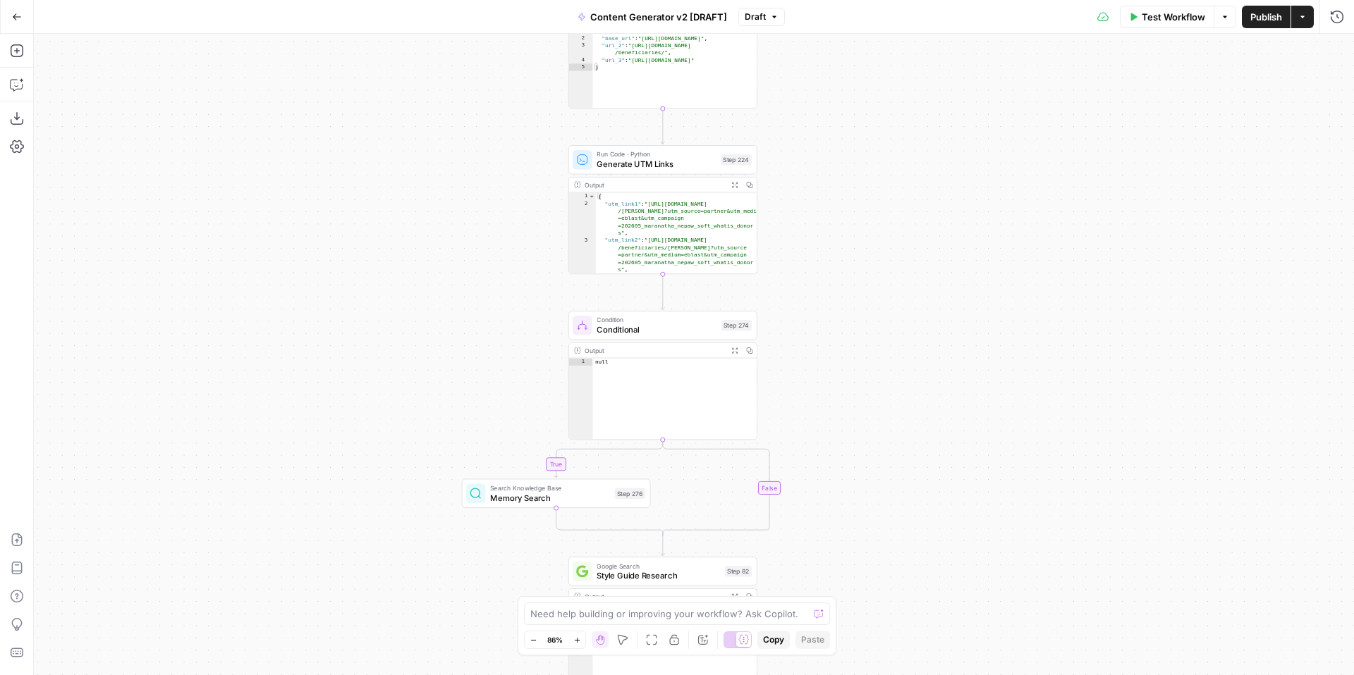
click at [953, 314] on div "true false true false true false true true false true false false Workflow Set …" at bounding box center [694, 355] width 1320 height 642
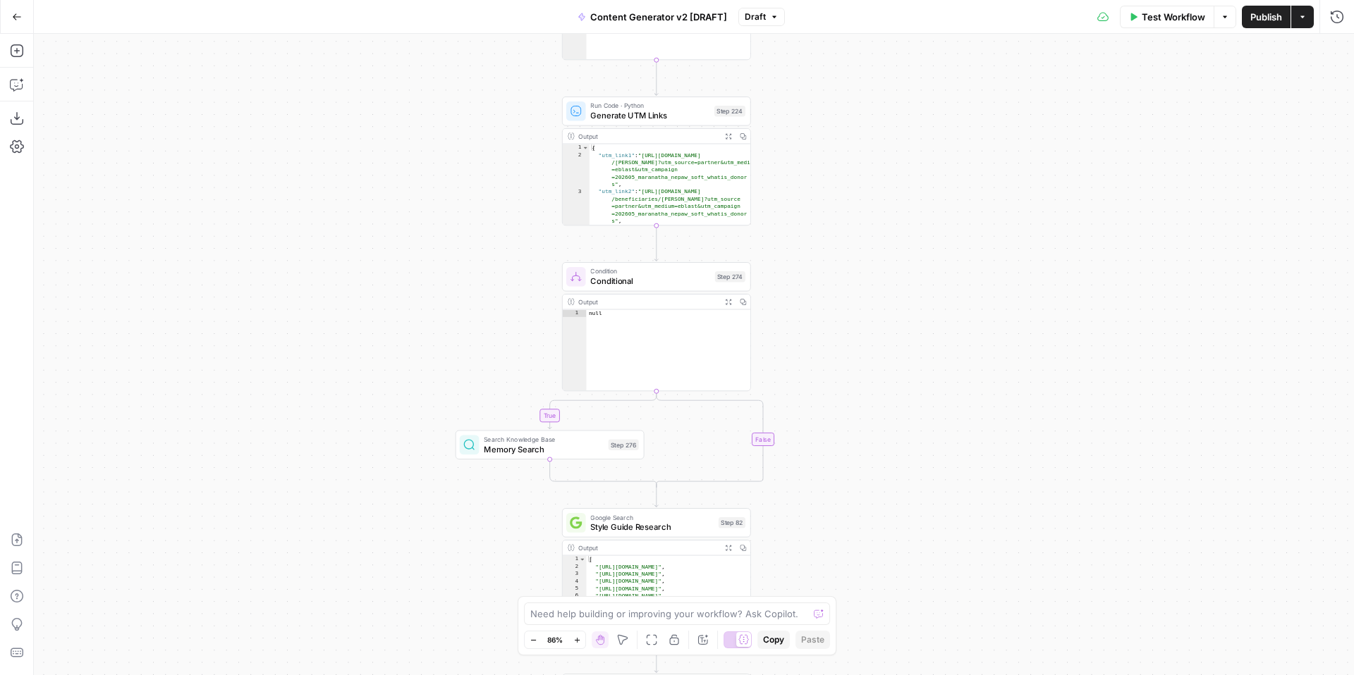
click at [948, 294] on div "true false true false true false true true false true false false Workflow Set …" at bounding box center [694, 355] width 1320 height 642
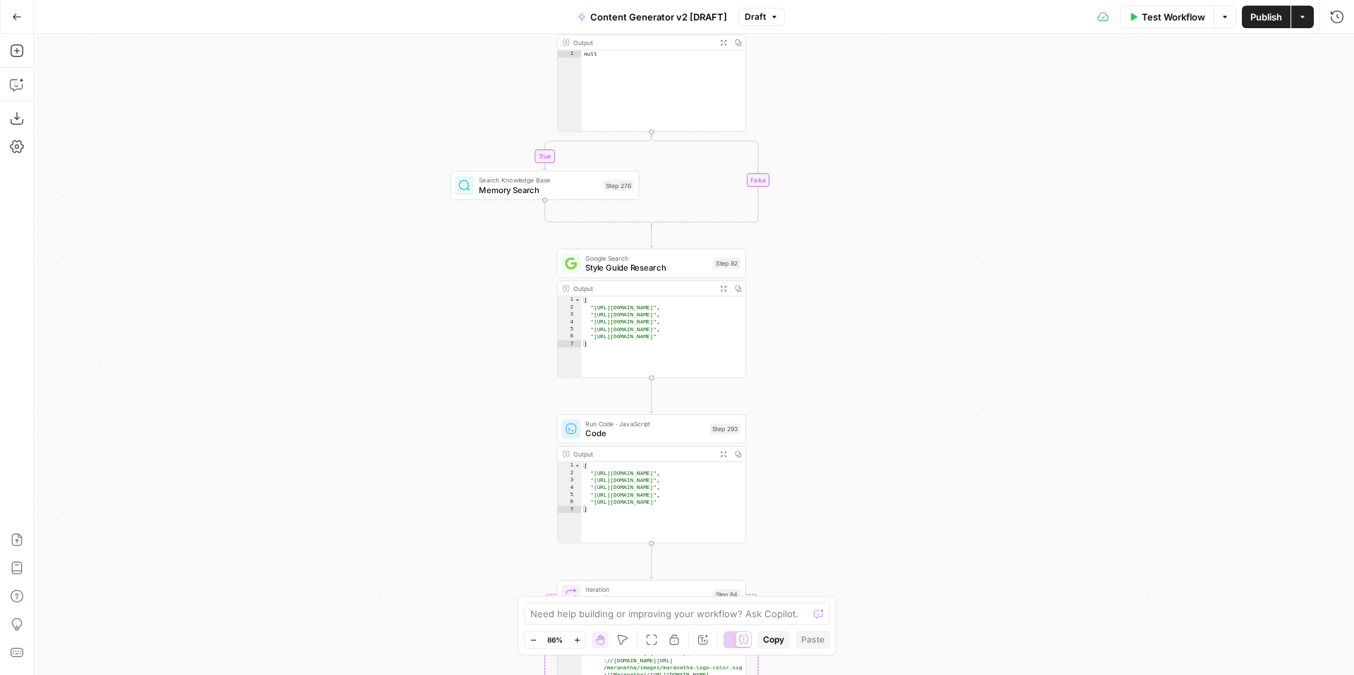
click at [946, 296] on div "true false true false true false true true false true false false Workflow Set …" at bounding box center [694, 355] width 1320 height 642
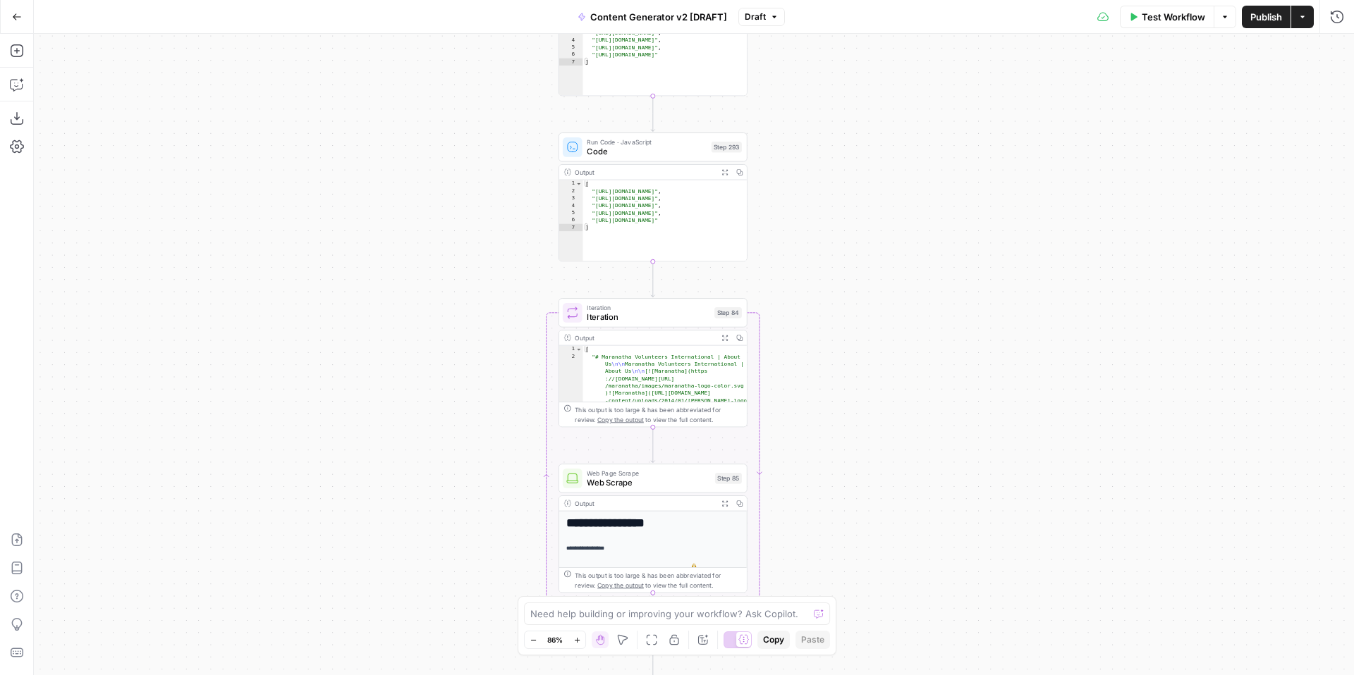
click at [911, 237] on div "true false true false true false true true false true false false Workflow Set …" at bounding box center [694, 355] width 1320 height 642
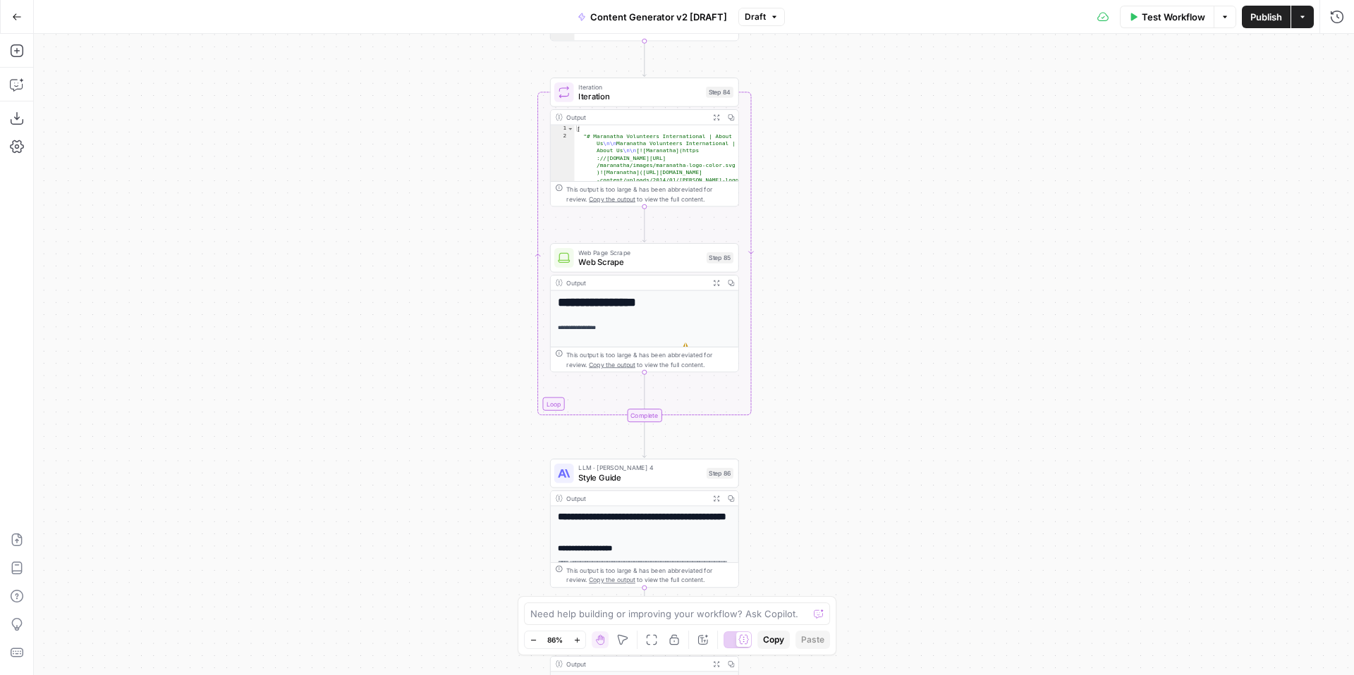
click at [903, 224] on div "true false true false true false true true false true false false Workflow Set …" at bounding box center [694, 355] width 1320 height 642
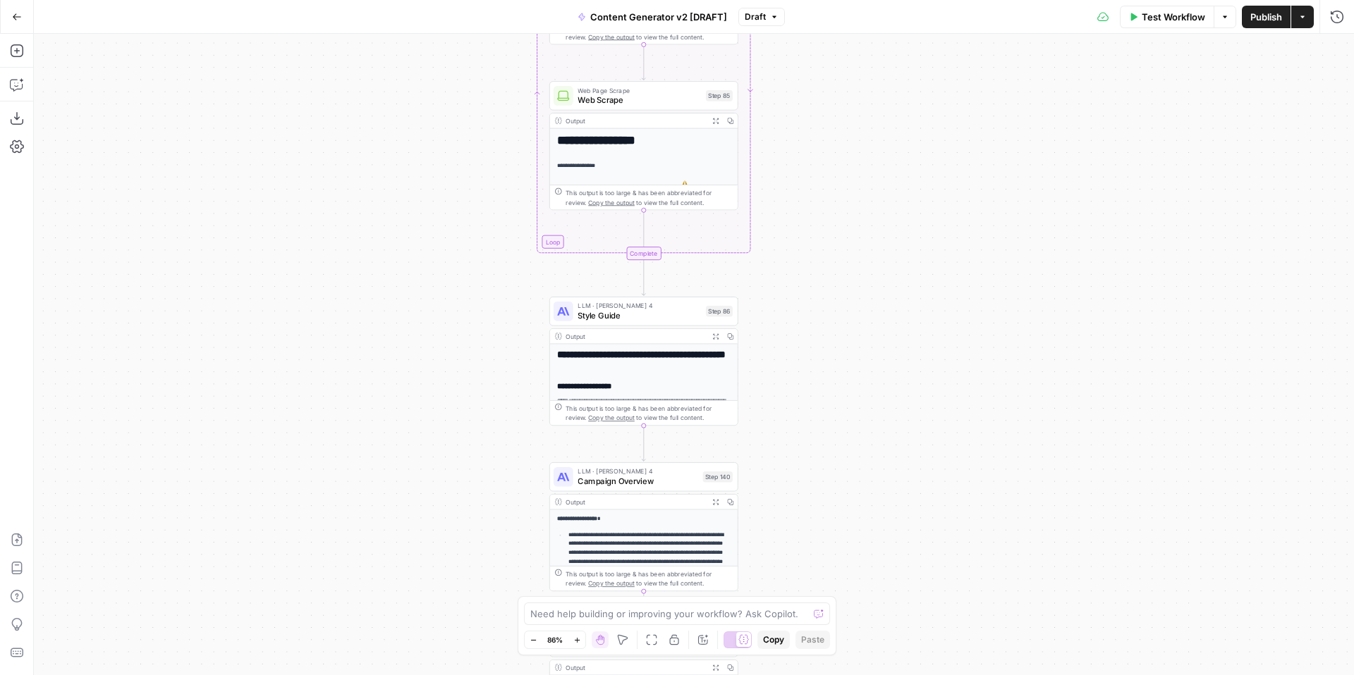
click at [905, 264] on div "true false true false true false true true false true false false Workflow Set …" at bounding box center [694, 355] width 1320 height 642
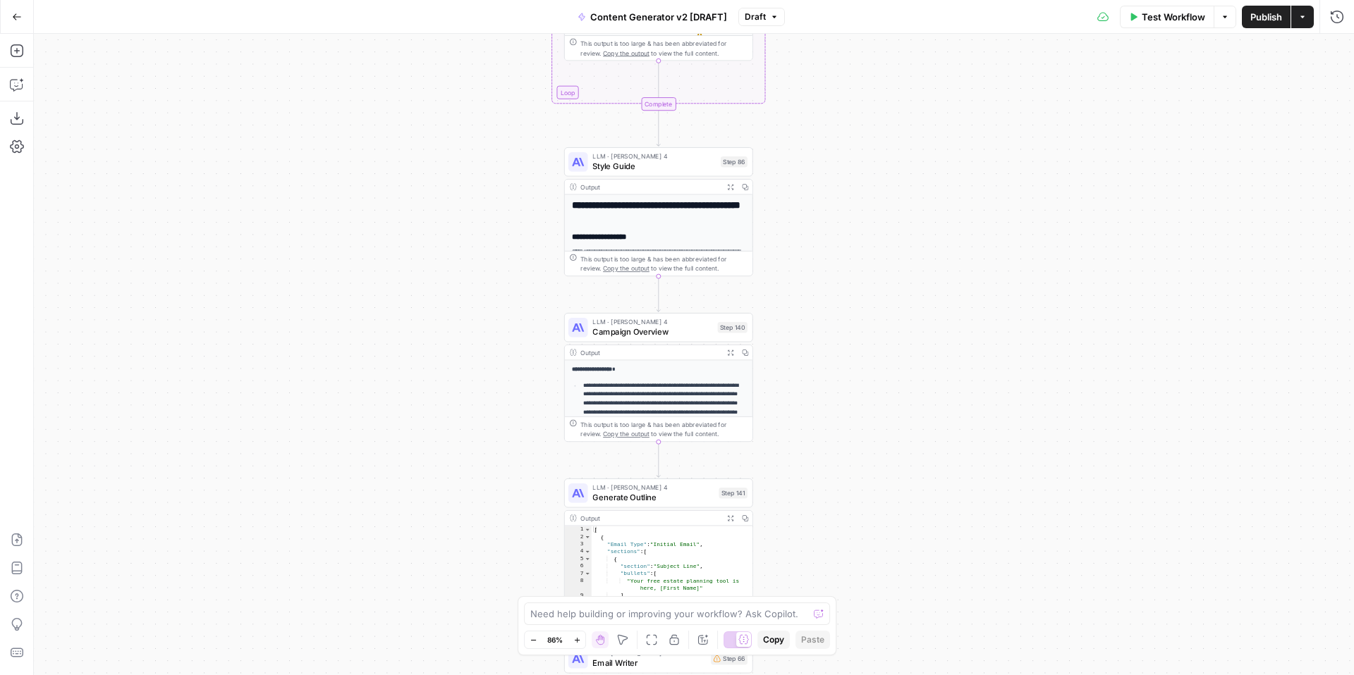
click at [893, 292] on div "true false true false true false true true false true false false Workflow Set …" at bounding box center [694, 355] width 1320 height 642
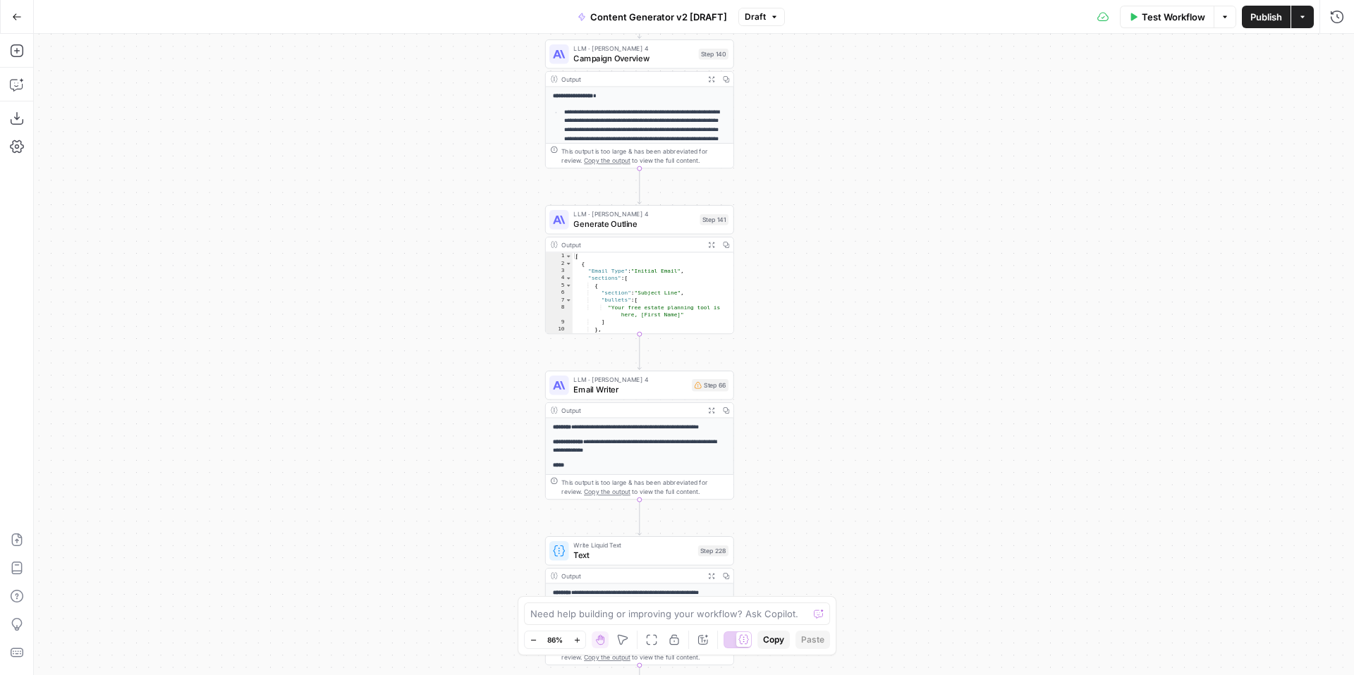
click at [899, 338] on div "true false true false true false true true false true false false Workflow Set …" at bounding box center [694, 355] width 1320 height 642
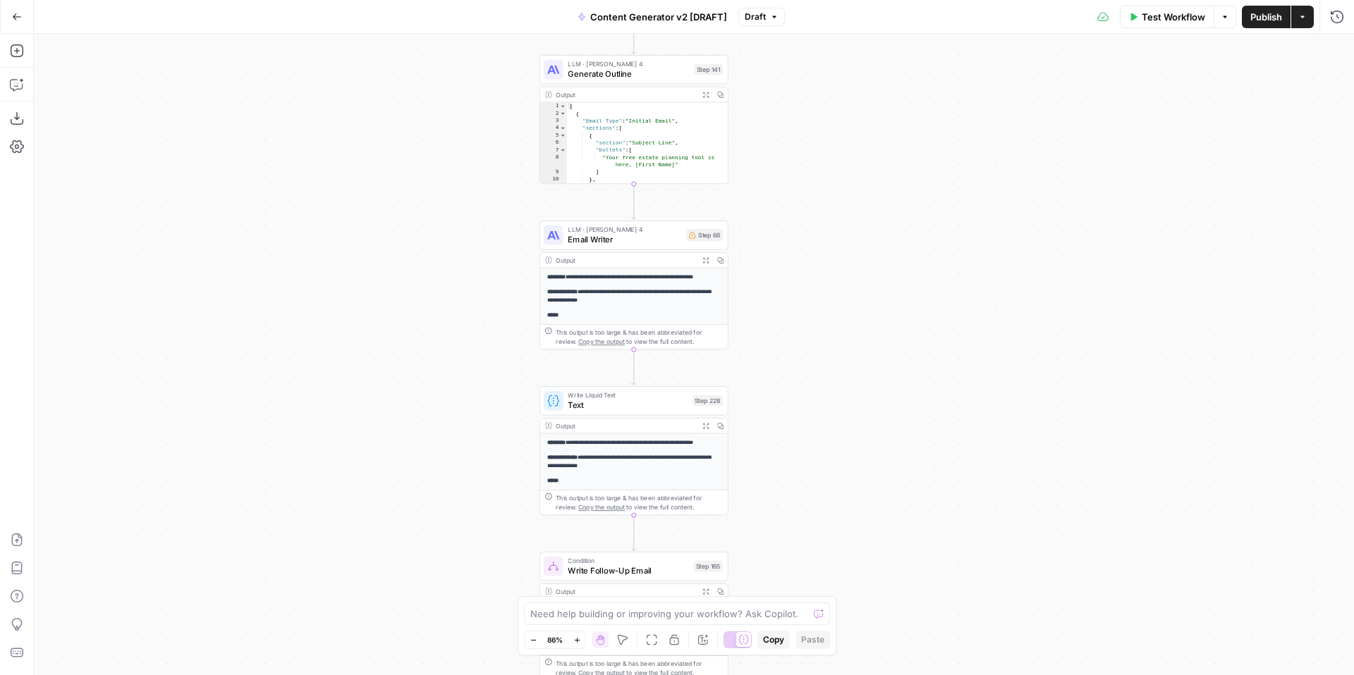
click at [893, 376] on div "true false true false true false true true false true false false Workflow Set …" at bounding box center [694, 355] width 1320 height 642
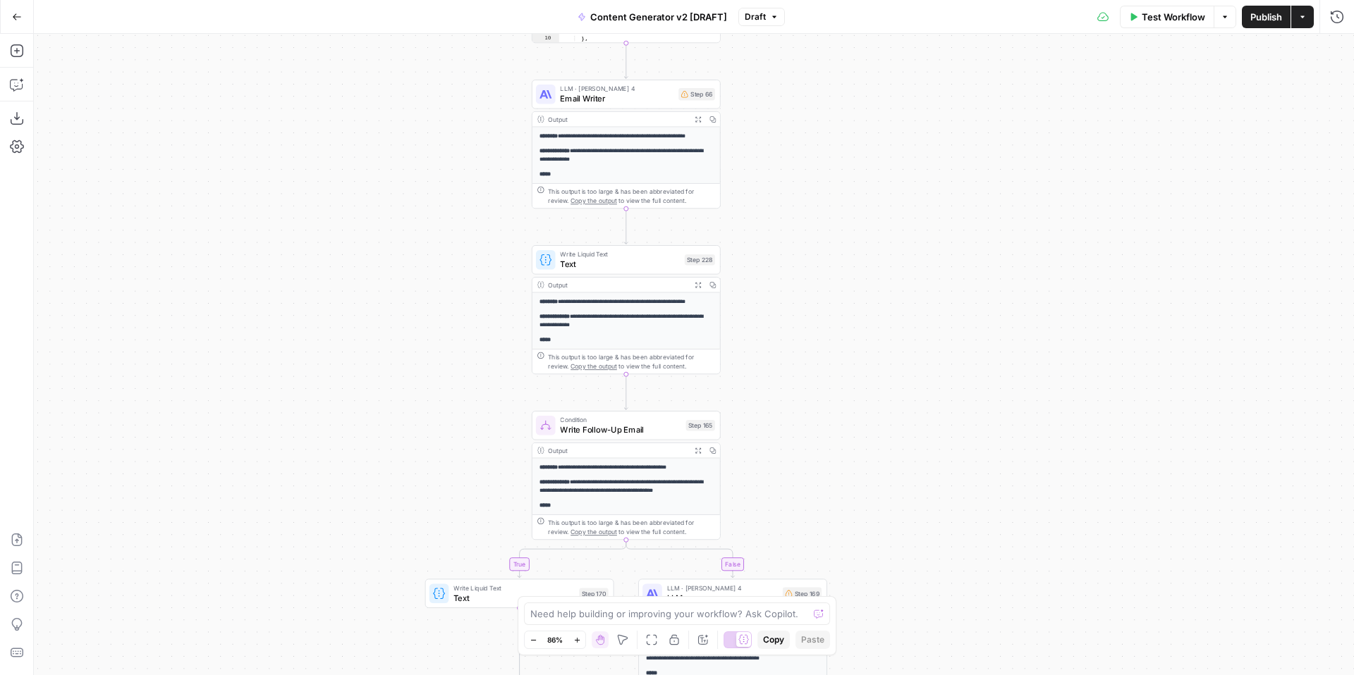
click at [875, 362] on div "true false true false true false true true false true false false Workflow Set …" at bounding box center [694, 355] width 1320 height 642
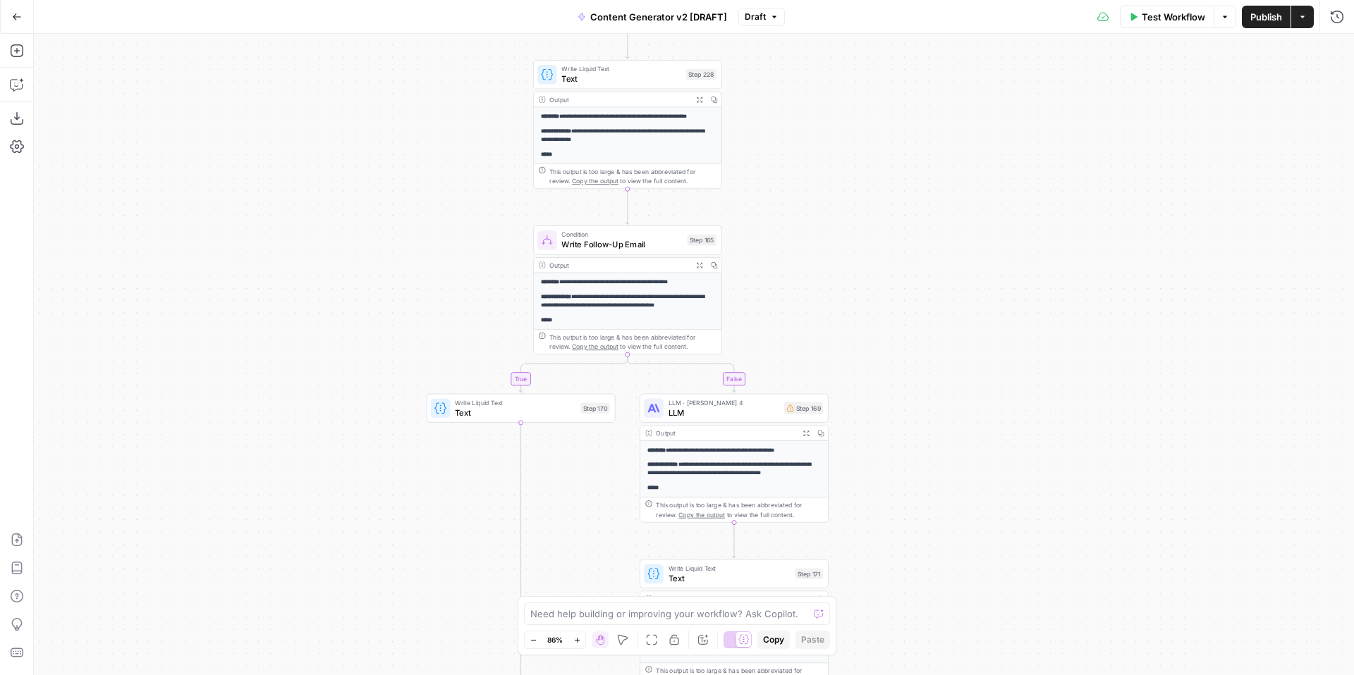
click at [922, 331] on div "true false true false true false true true false true false false Workflow Set …" at bounding box center [694, 355] width 1320 height 642
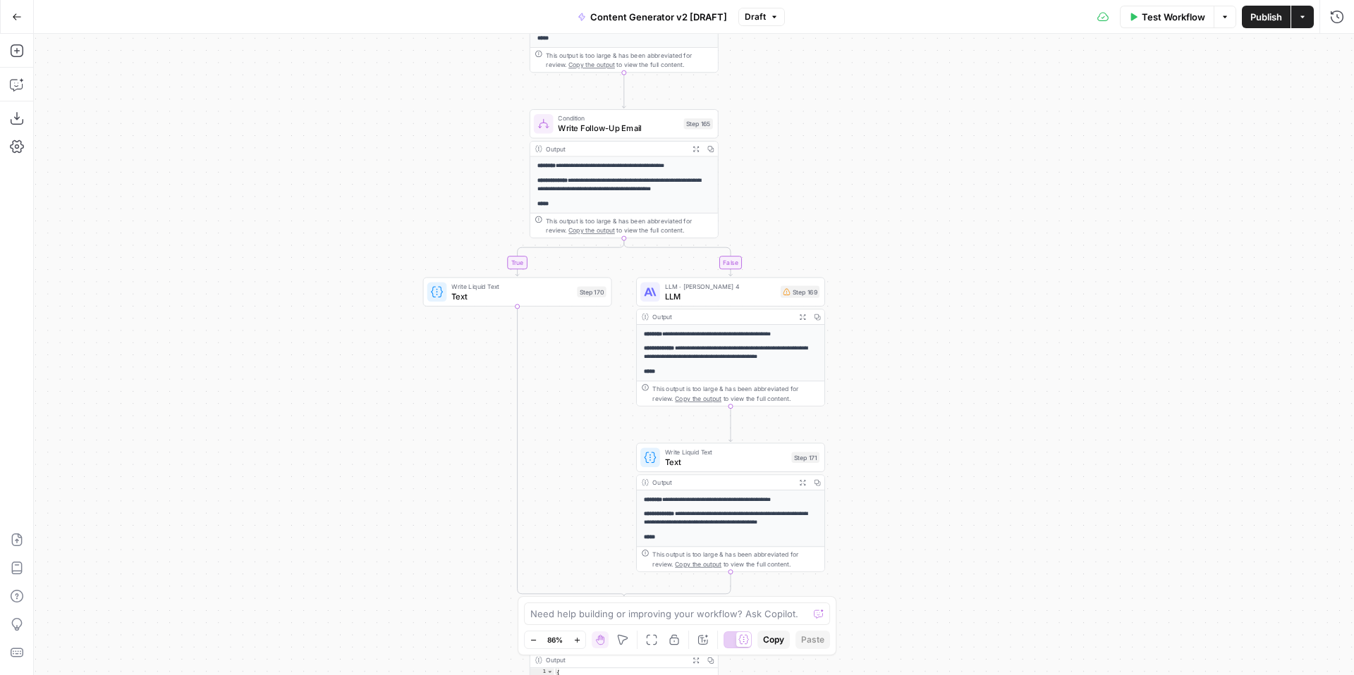
click at [921, 374] on div "true false true false true false true true false true false false Workflow Set …" at bounding box center [694, 355] width 1320 height 642
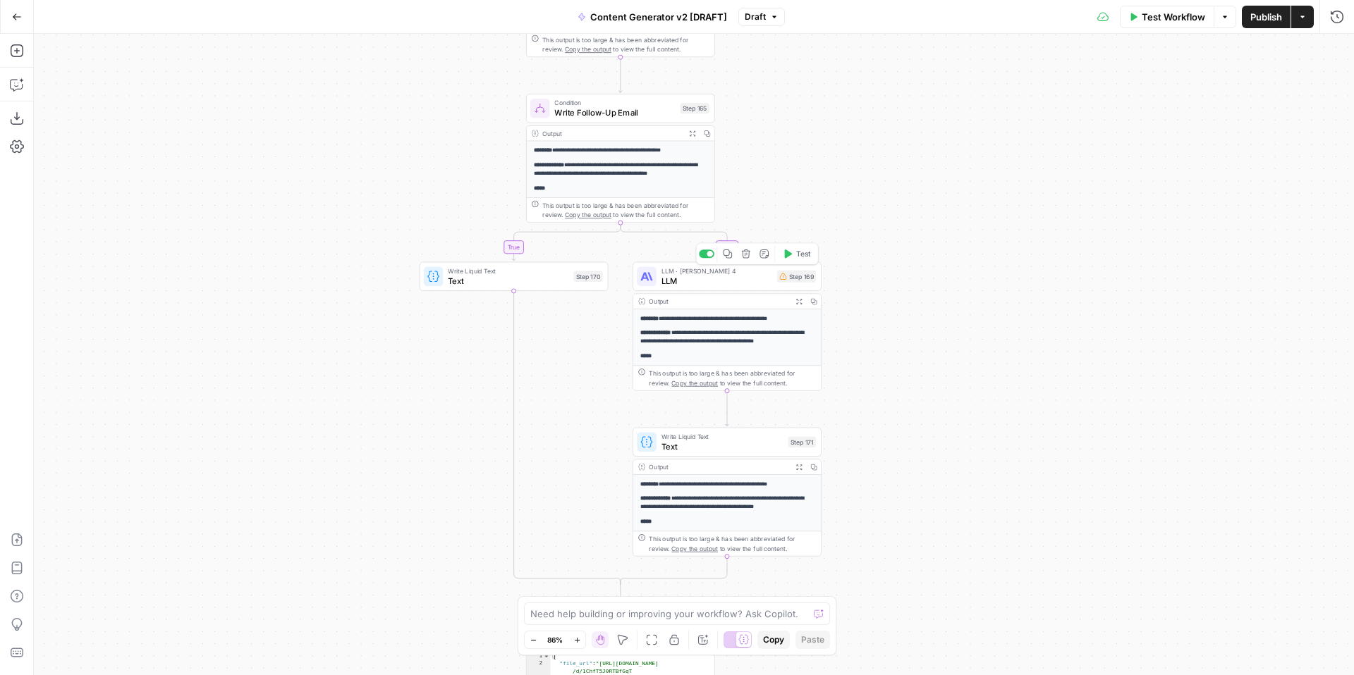
click at [679, 281] on span "LLM" at bounding box center [716, 281] width 111 height 12
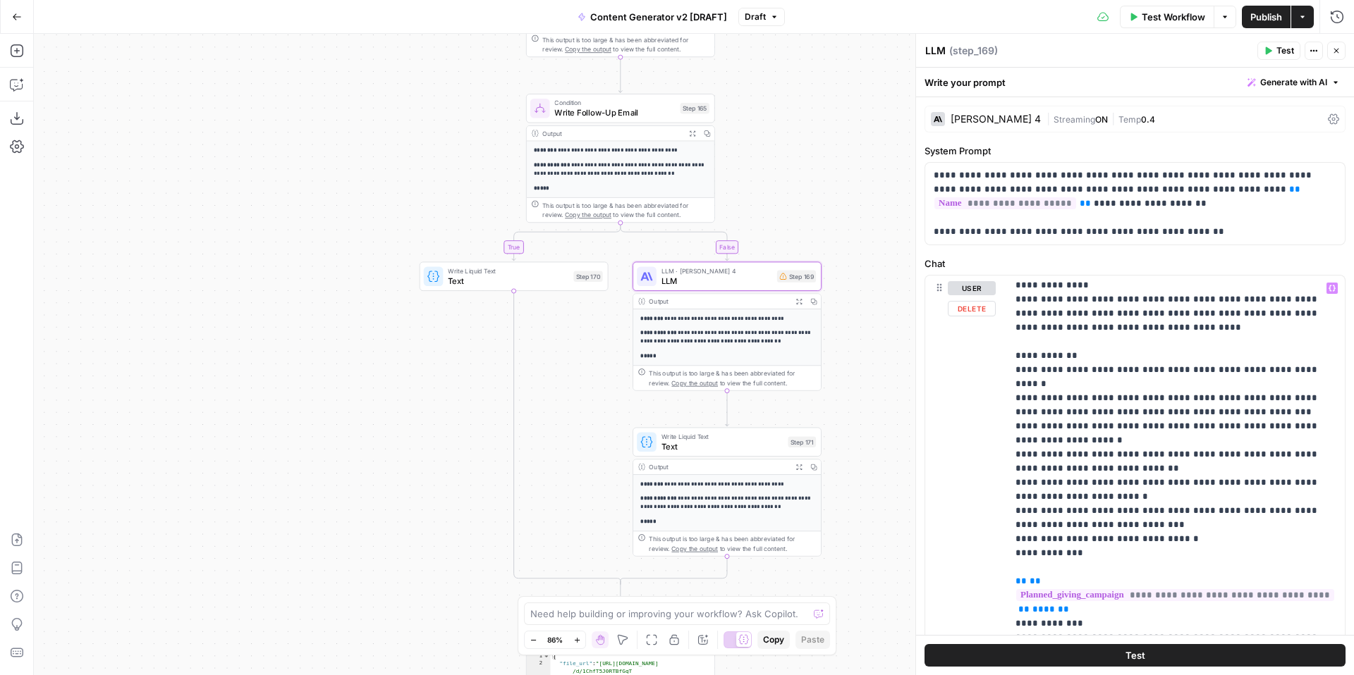
scroll to position [0, 0]
click at [934, 53] on textarea "LLM" at bounding box center [935, 51] width 20 height 14
click at [943, 53] on textarea "LLM" at bounding box center [935, 51] width 20 height 14
type textarea "L"
click at [812, 141] on div "true false true false true false true true false true false false Workflow Set …" at bounding box center [694, 355] width 1320 height 642
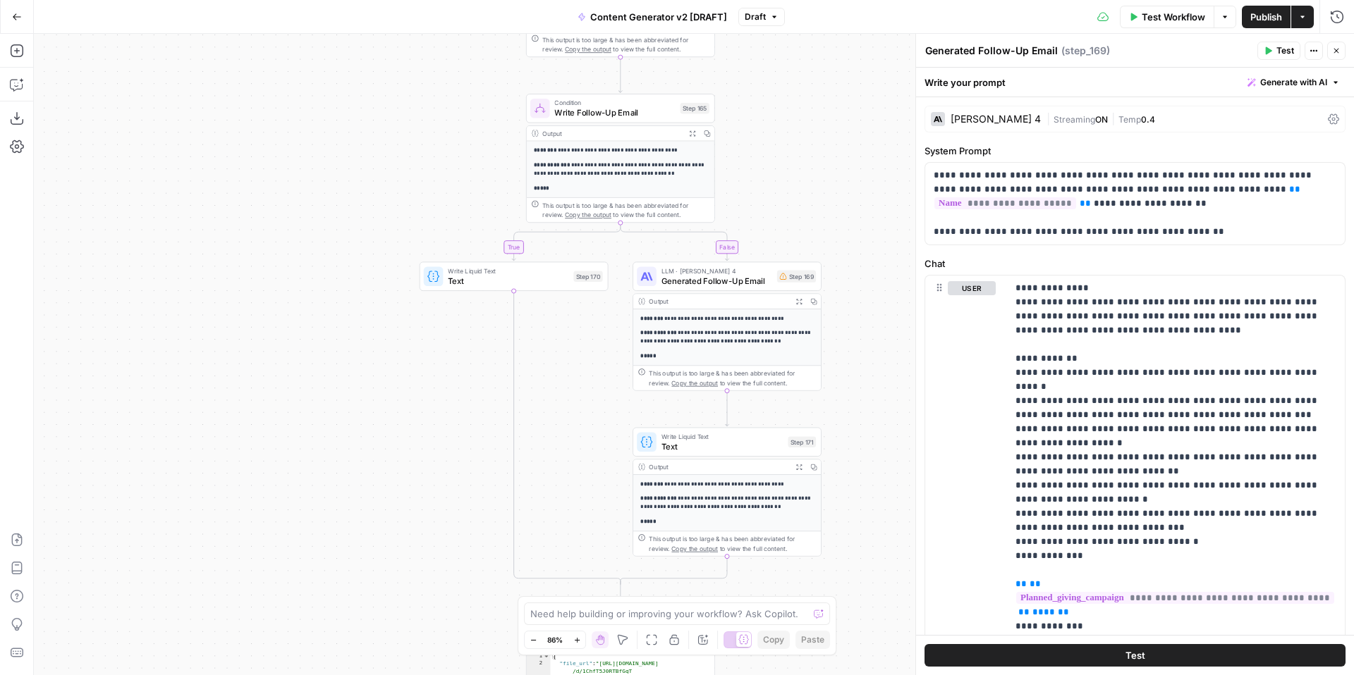
click at [966, 49] on textarea "Generated Follow-Up Email" at bounding box center [991, 51] width 133 height 14
click at [974, 48] on textarea "Generated Follow-Up Email" at bounding box center [991, 51] width 133 height 14
type textarea "Generate Follow-Up Email"
click at [833, 111] on div "true false true false true false true true false true false false Workflow Set …" at bounding box center [694, 355] width 1320 height 642
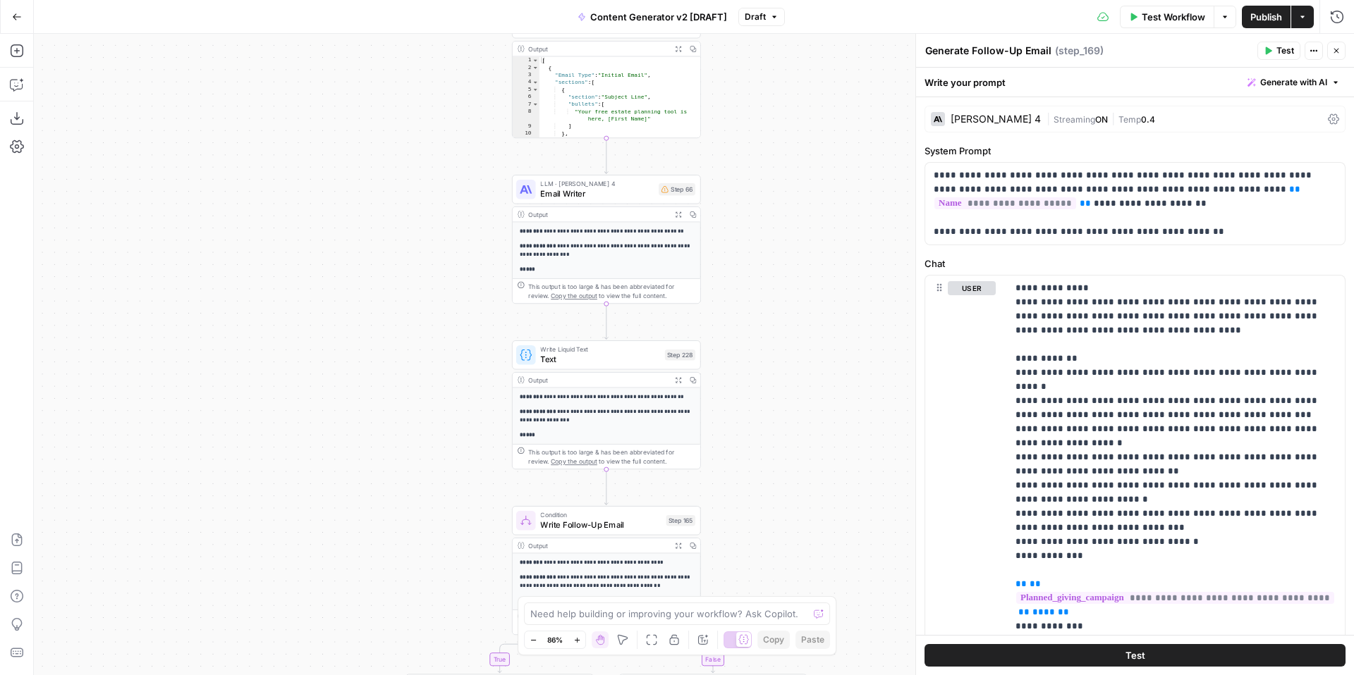
click at [565, 193] on span "Email Writer" at bounding box center [597, 194] width 114 height 12
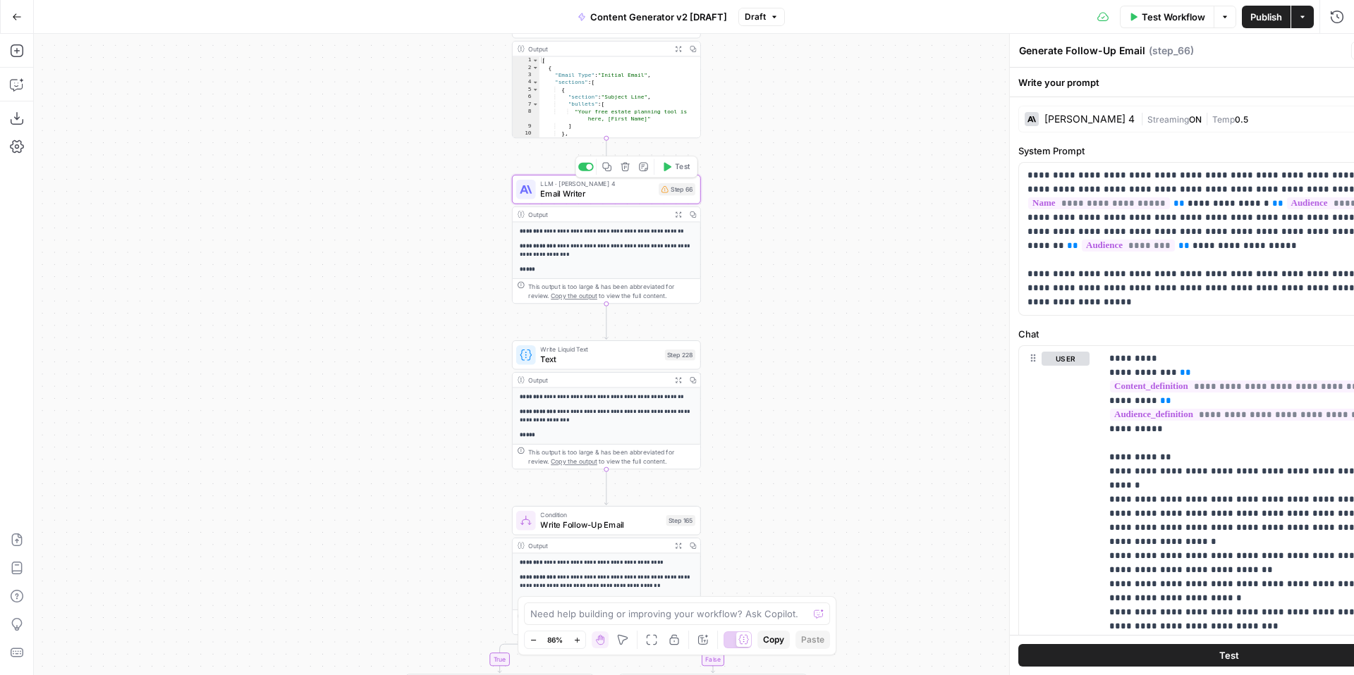
type textarea "Email Writer"
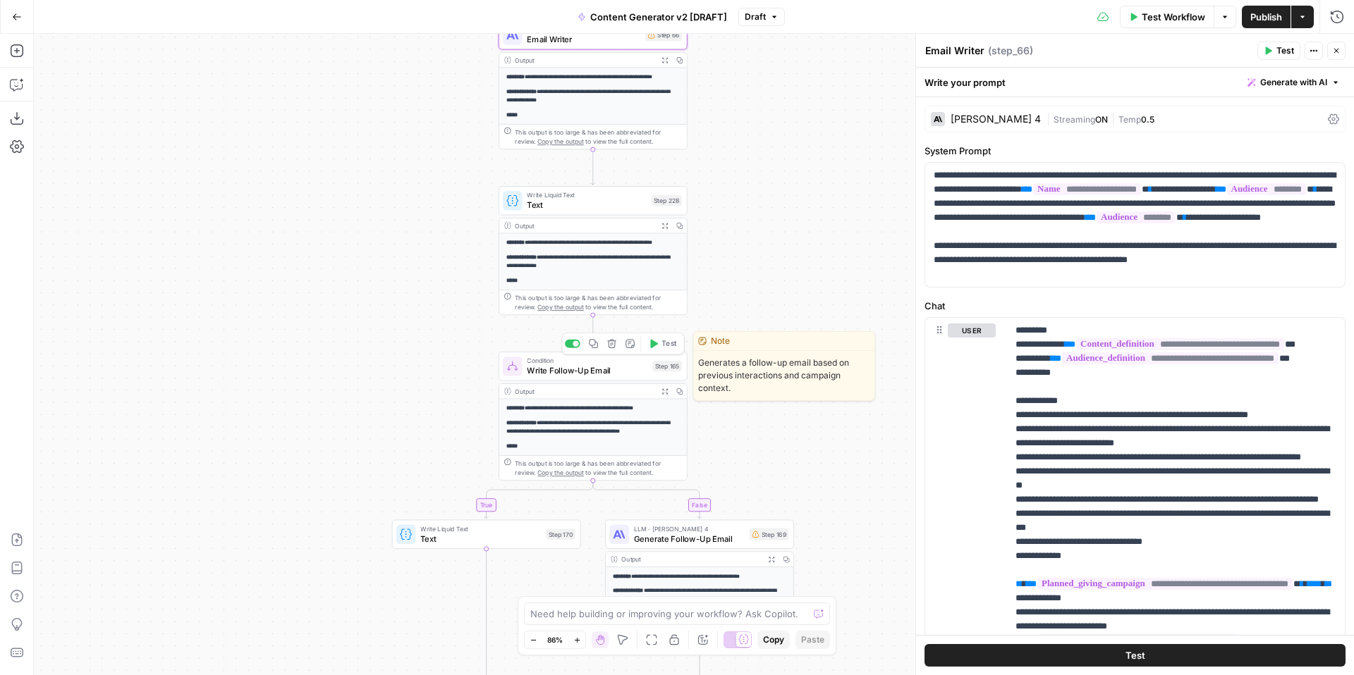
click at [595, 377] on span "Write Follow-Up Email" at bounding box center [587, 371] width 121 height 12
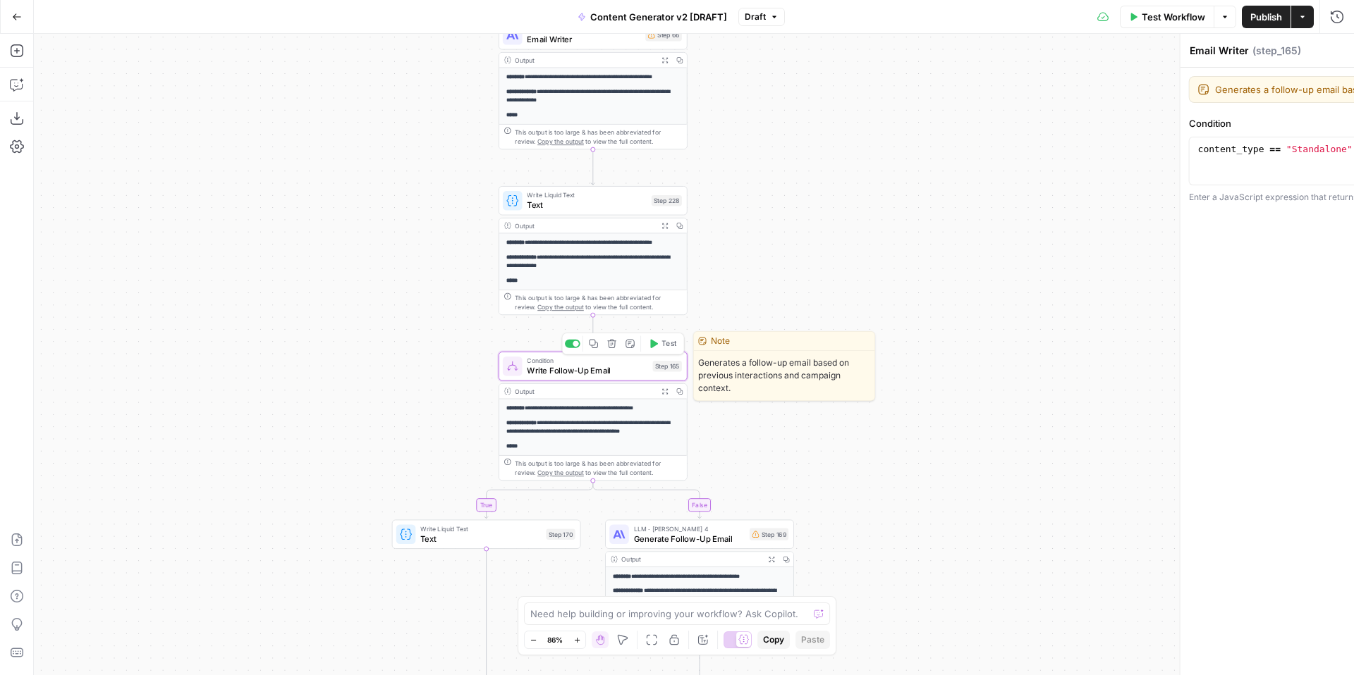
type textarea "Write Follow-Up Email"
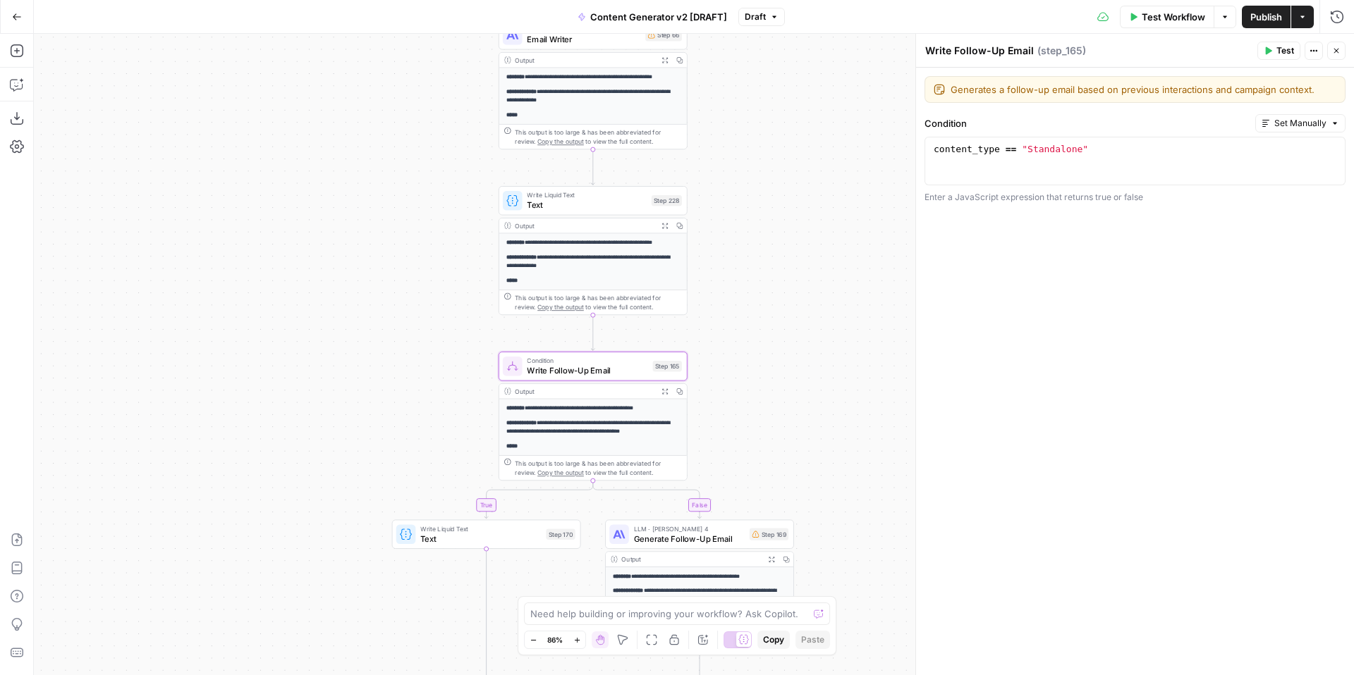
click at [601, 406] on p "**********" at bounding box center [592, 408] width 173 height 9
click at [665, 391] on icon "button" at bounding box center [665, 392] width 6 height 6
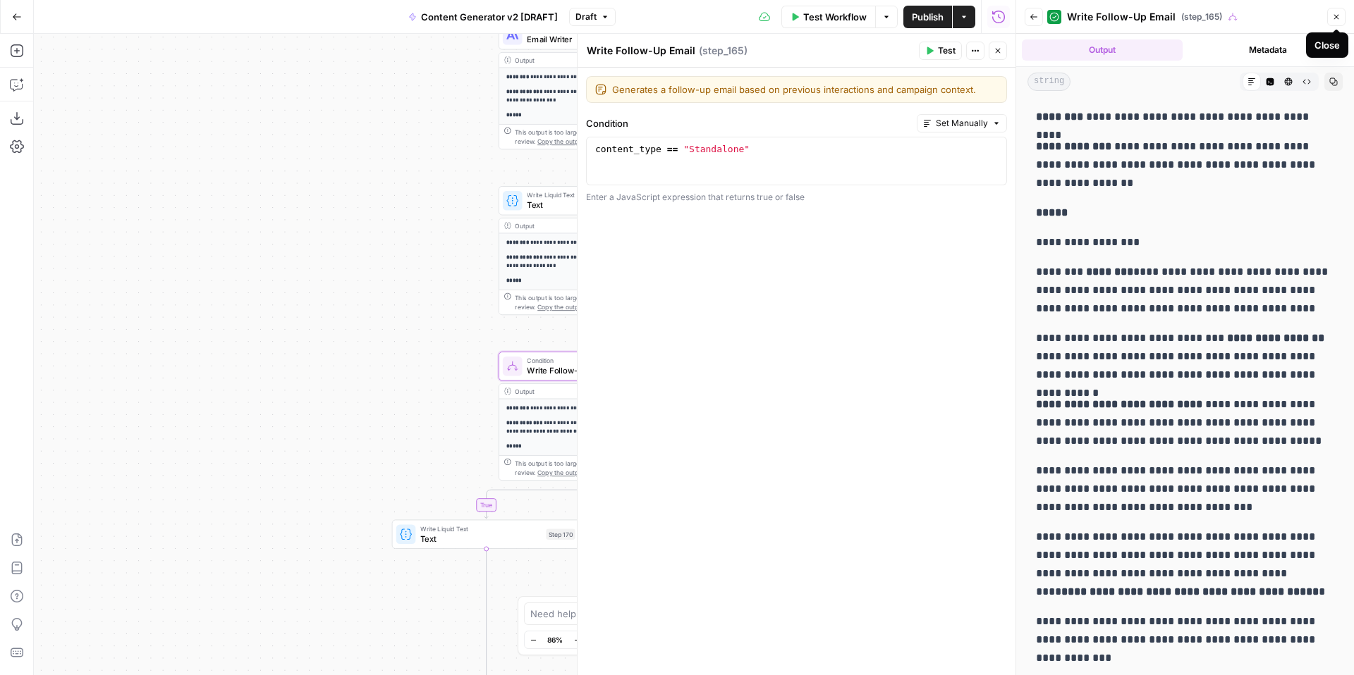
click at [1340, 20] on icon "button" at bounding box center [1336, 17] width 8 height 8
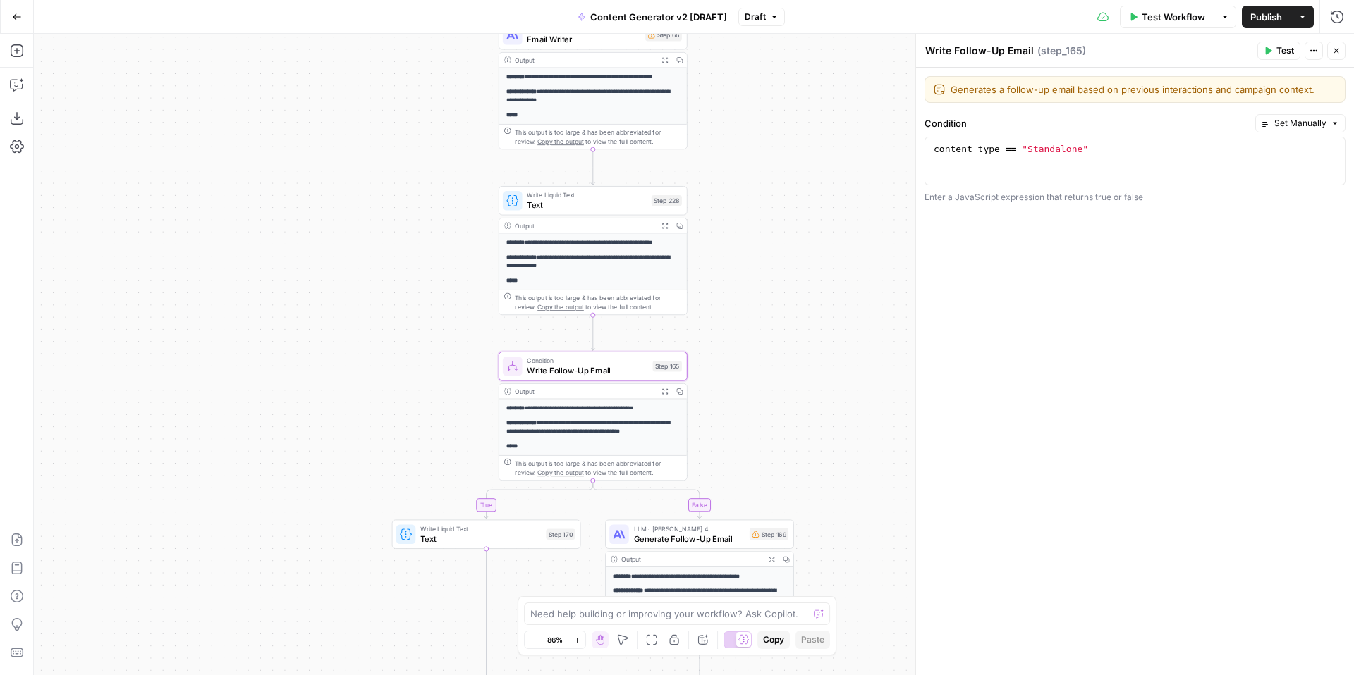
click at [1337, 54] on icon "button" at bounding box center [1336, 51] width 8 height 8
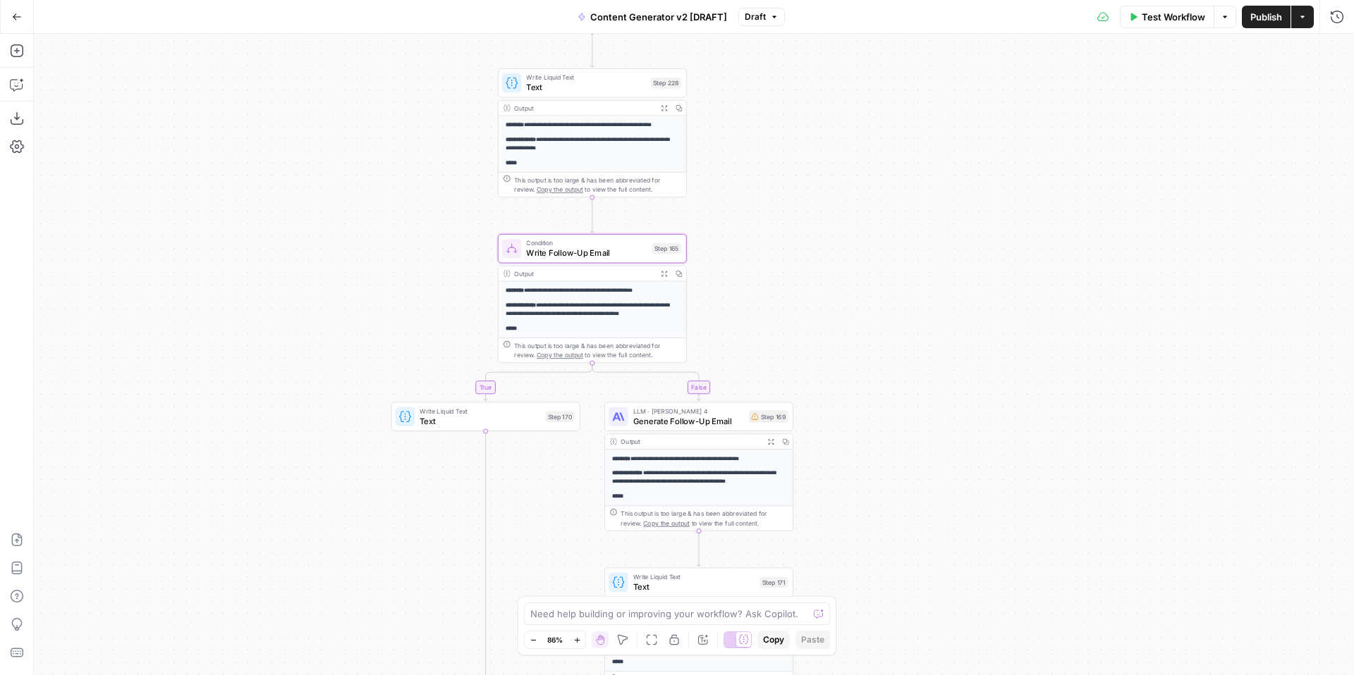
drag, startPoint x: 984, startPoint y: 367, endPoint x: 984, endPoint y: 220, distance: 147.4
click at [984, 221] on div "true false true false true false true true false true false false Workflow Set …" at bounding box center [694, 355] width 1320 height 642
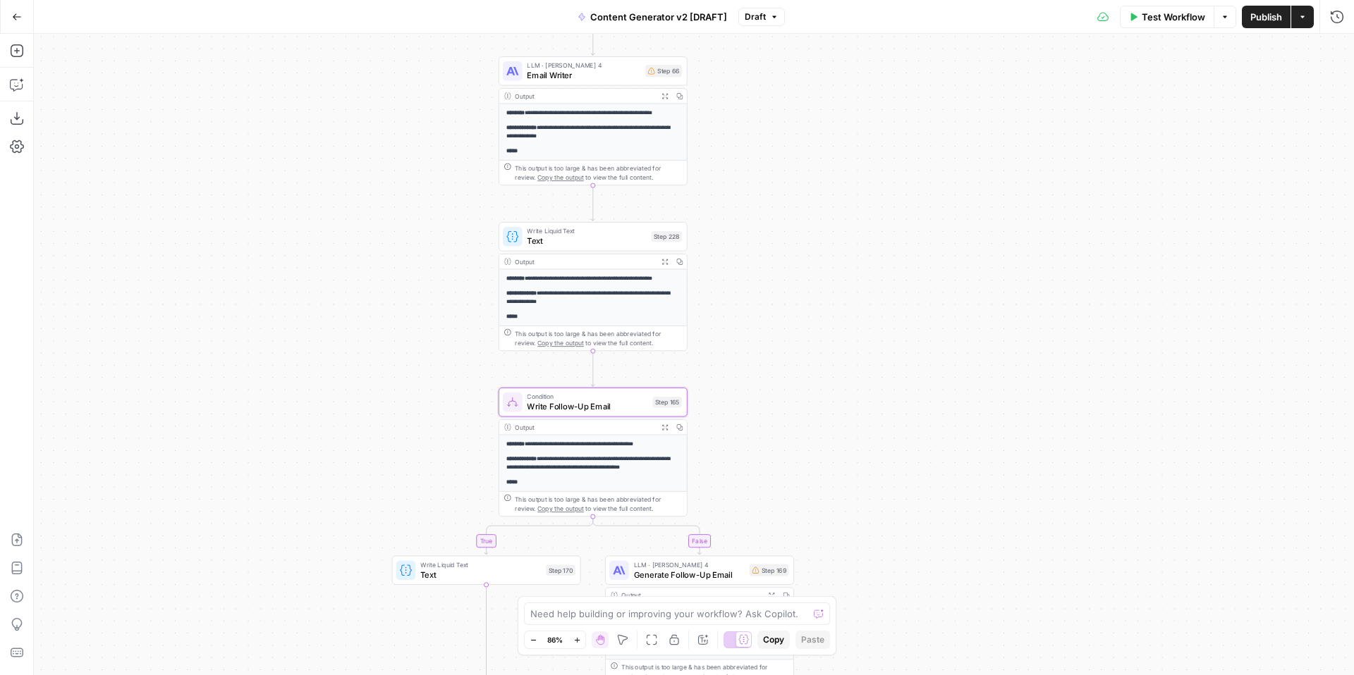
drag, startPoint x: 979, startPoint y: 232, endPoint x: 980, endPoint y: 403, distance: 170.6
click at [980, 403] on div "true false true false true false true true false true false false Workflow Set …" at bounding box center [694, 355] width 1320 height 642
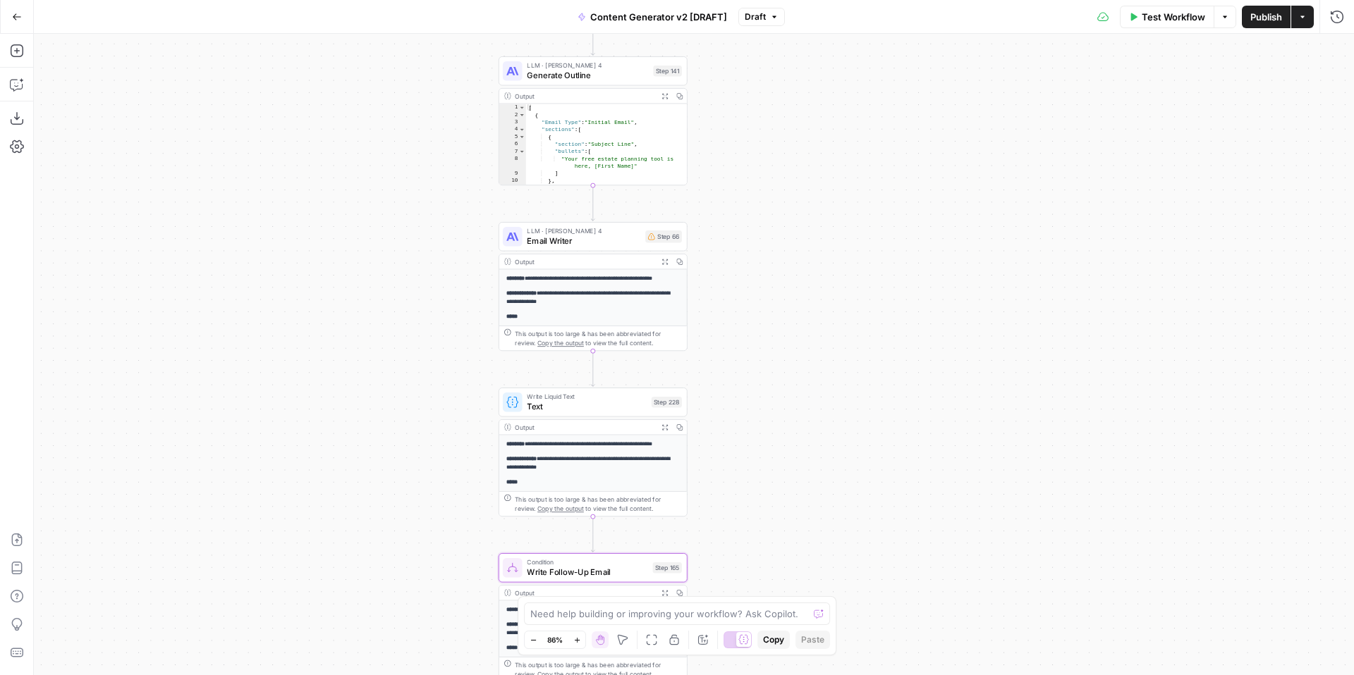
drag, startPoint x: 925, startPoint y: 257, endPoint x: 927, endPoint y: 366, distance: 109.3
click at [927, 366] on div "true false true false true false true true false true false false Workflow Set …" at bounding box center [694, 355] width 1320 height 642
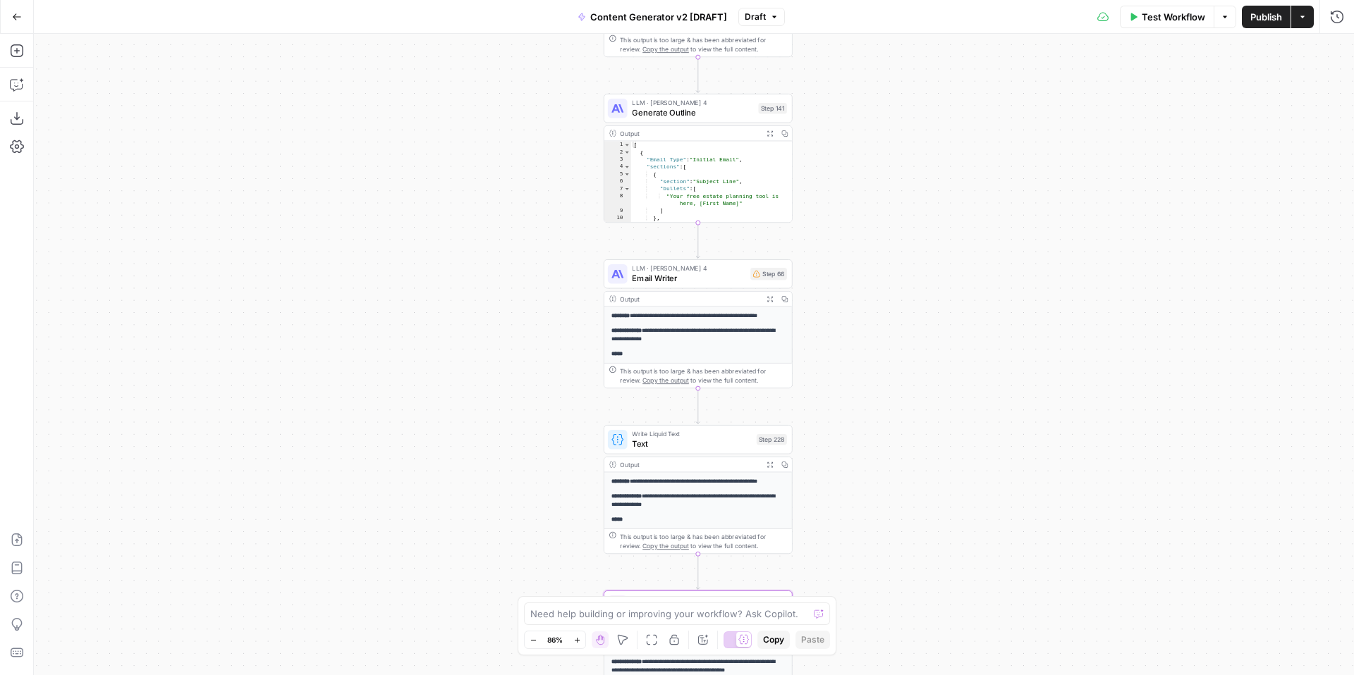
drag, startPoint x: 912, startPoint y: 354, endPoint x: 1017, endPoint y: 398, distance: 113.8
click at [1017, 398] on div "true false true false true false true true false true false false Workflow Set …" at bounding box center [694, 355] width 1320 height 642
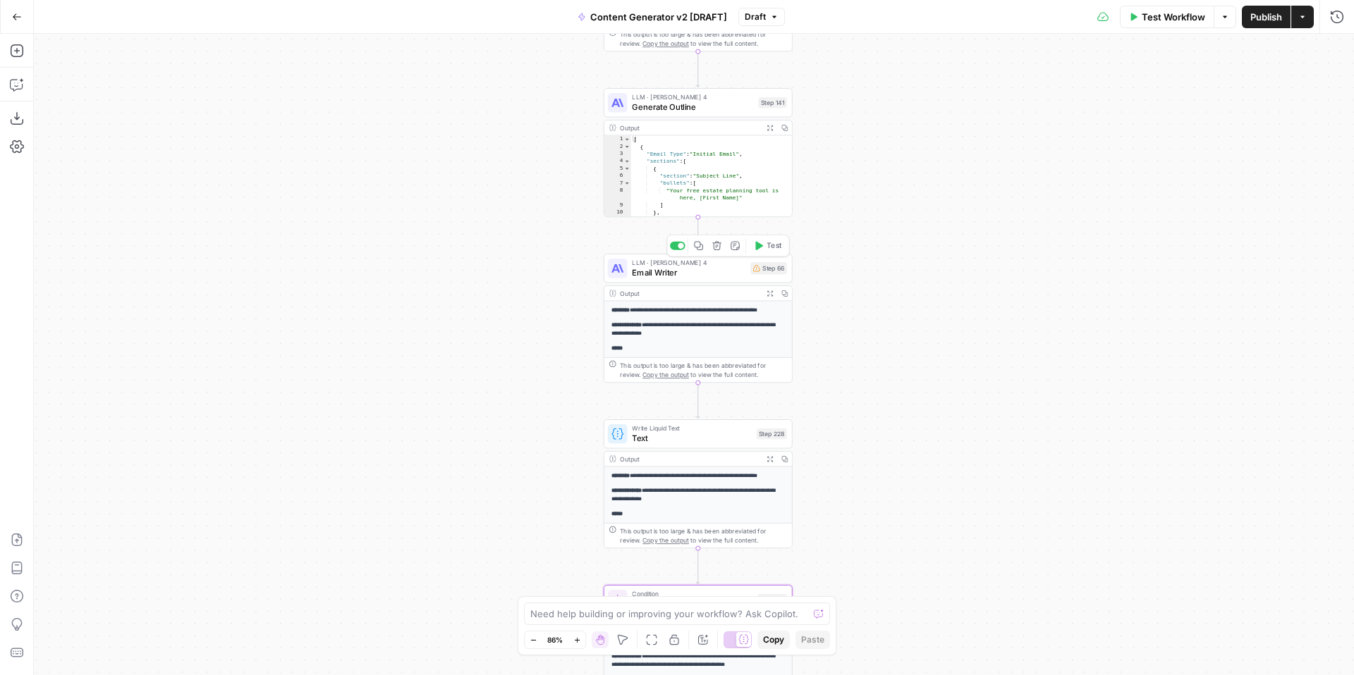
click at [668, 274] on span "Email Writer" at bounding box center [689, 273] width 114 height 12
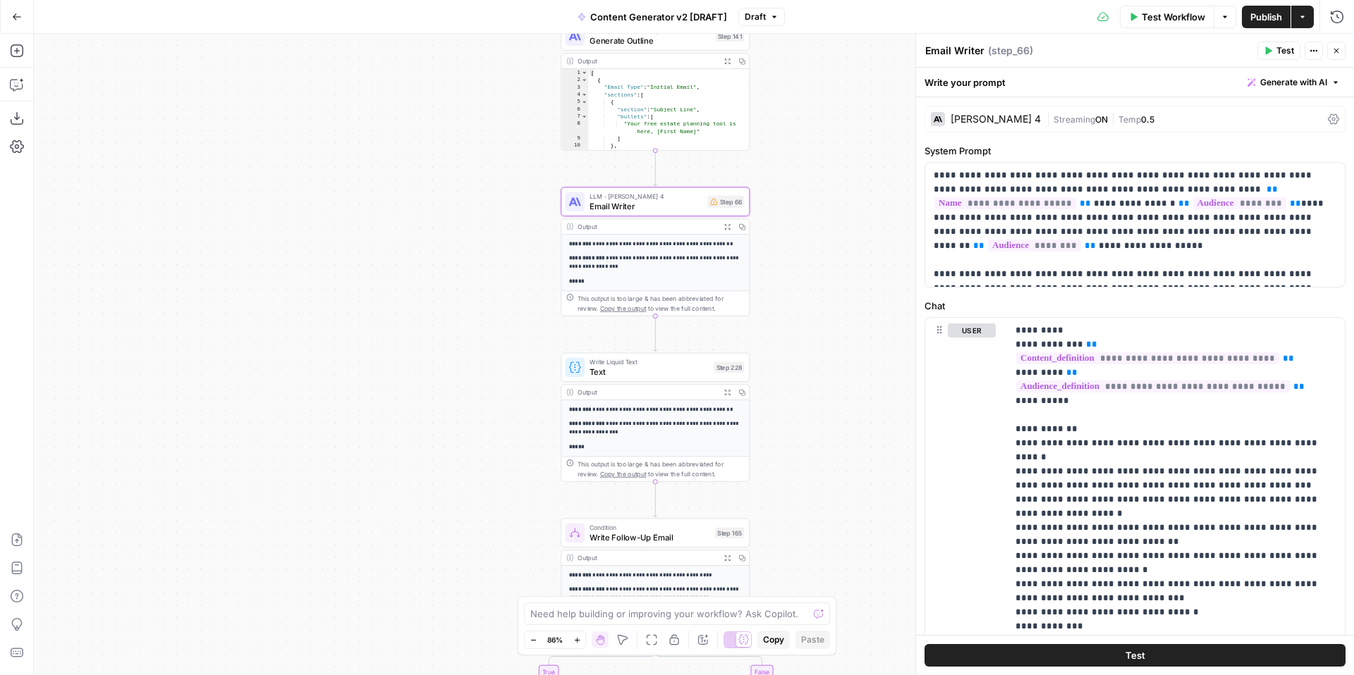
click at [960, 55] on textarea "Email Writer" at bounding box center [954, 51] width 59 height 14
click at [980, 51] on textarea "Email Writer" at bounding box center [954, 51] width 59 height 14
type textarea "E"
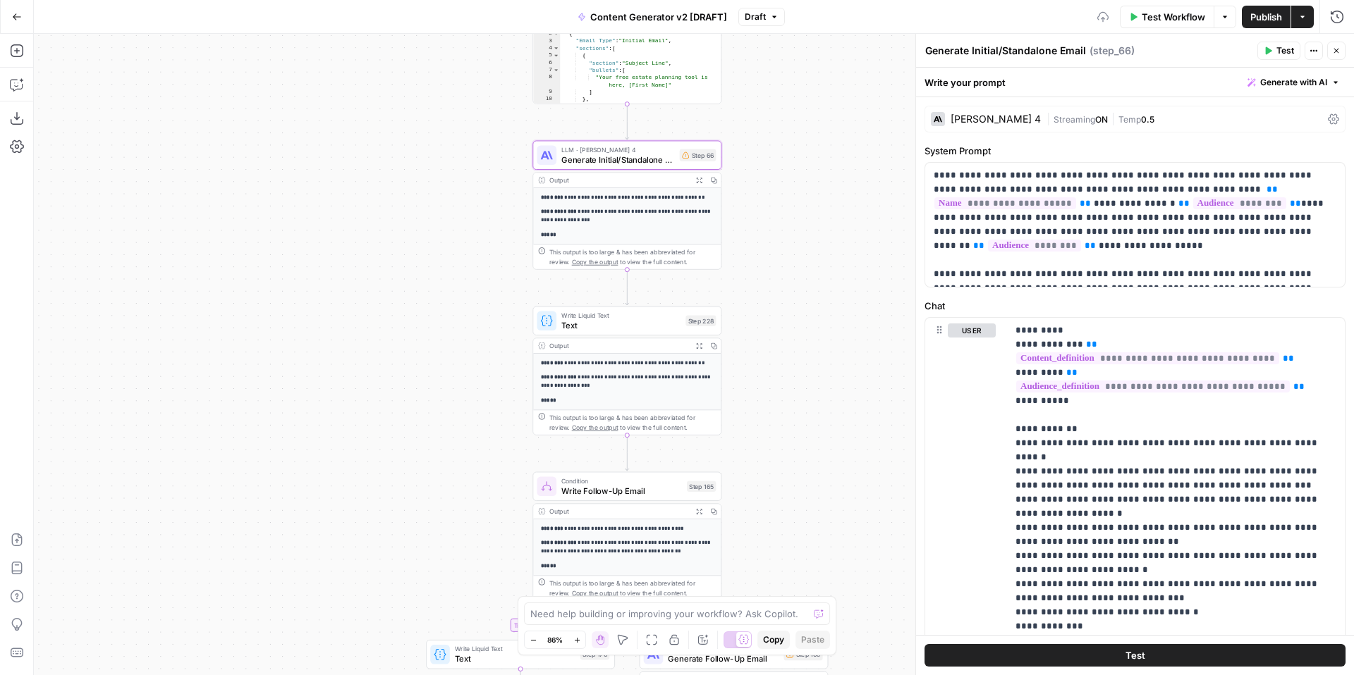
type textarea "Generate Initial/Standalone Email"
click at [827, 243] on div "true false true false true false true true false true false false Workflow Set …" at bounding box center [694, 355] width 1320 height 642
click at [1337, 52] on icon "button" at bounding box center [1336, 51] width 8 height 8
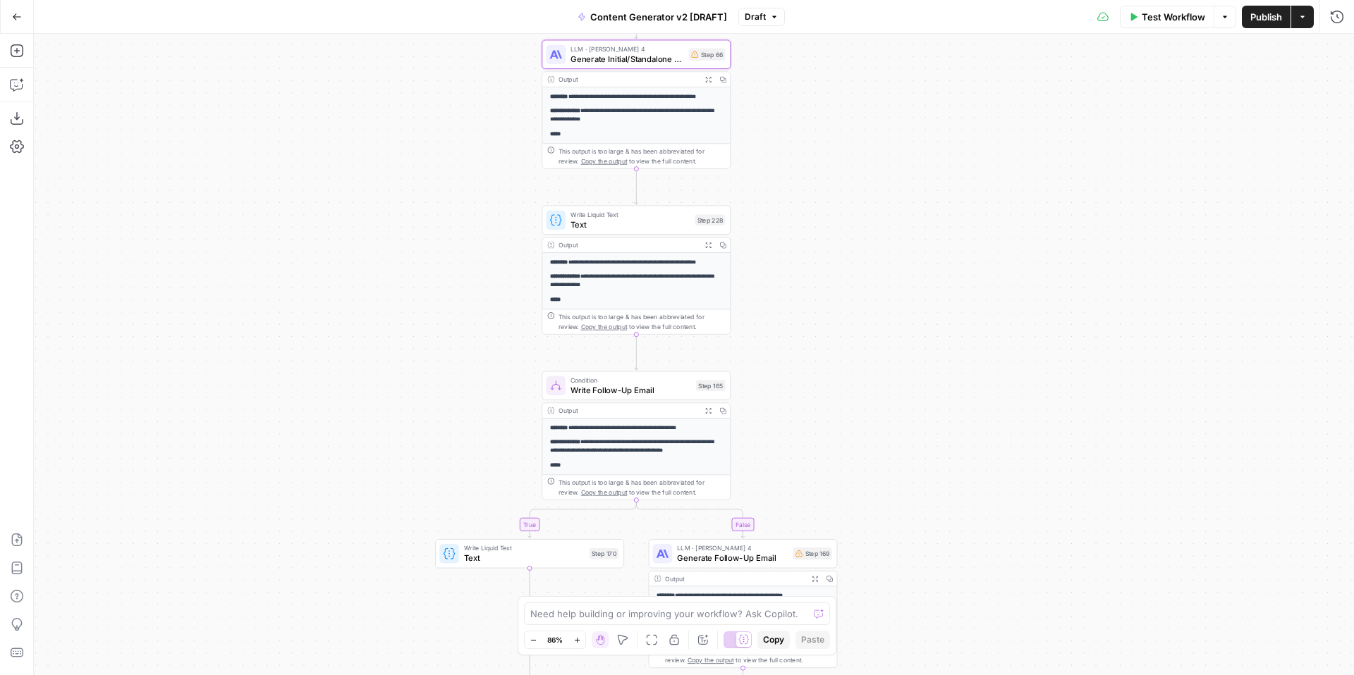
drag, startPoint x: 1060, startPoint y: 395, endPoint x: 1066, endPoint y: 251, distance: 144.0
click at [1068, 252] on div "true false true false true false true true false true false false Workflow Set …" at bounding box center [694, 355] width 1320 height 642
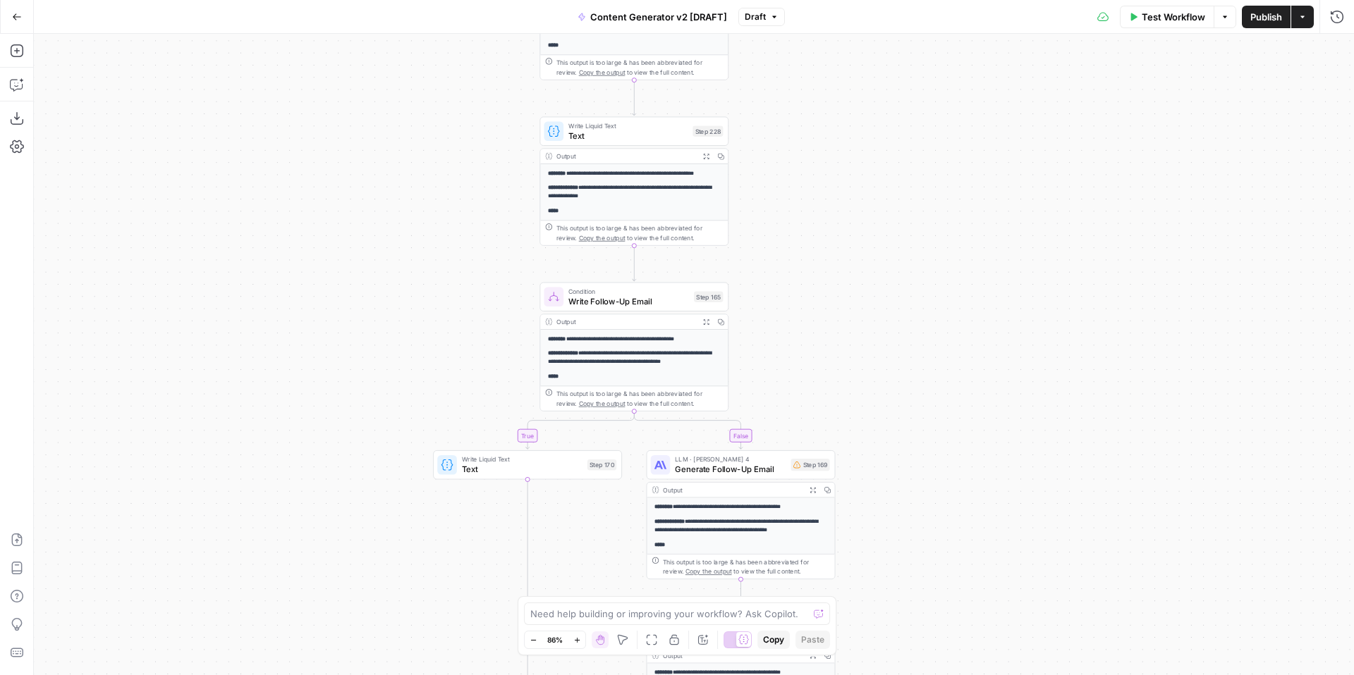
drag, startPoint x: 1054, startPoint y: 444, endPoint x: 1048, endPoint y: 310, distance: 134.1
click at [1049, 313] on div "true false true false true false true true false true false false Workflow Set …" at bounding box center [694, 355] width 1320 height 642
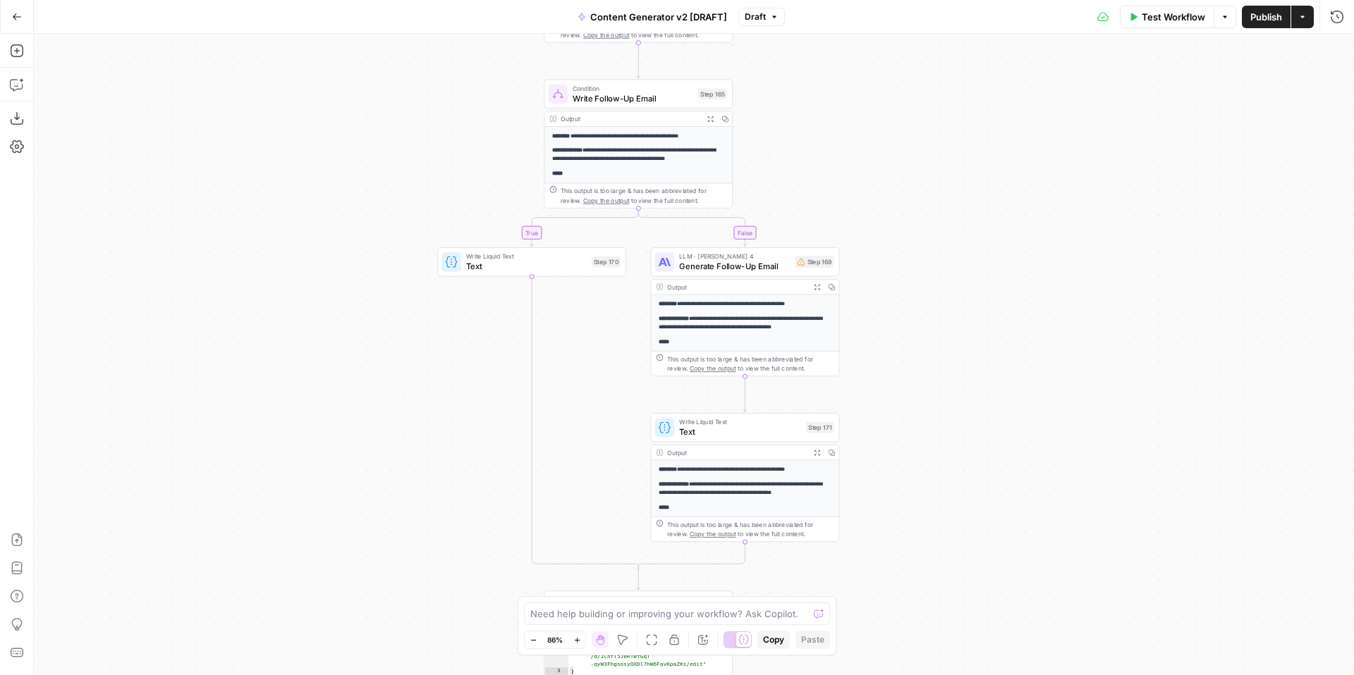
drag, startPoint x: 1036, startPoint y: 386, endPoint x: 1043, endPoint y: 276, distance: 110.2
click at [1045, 279] on div "true false true false true false true true false true false false Workflow Set …" at bounding box center [694, 355] width 1320 height 642
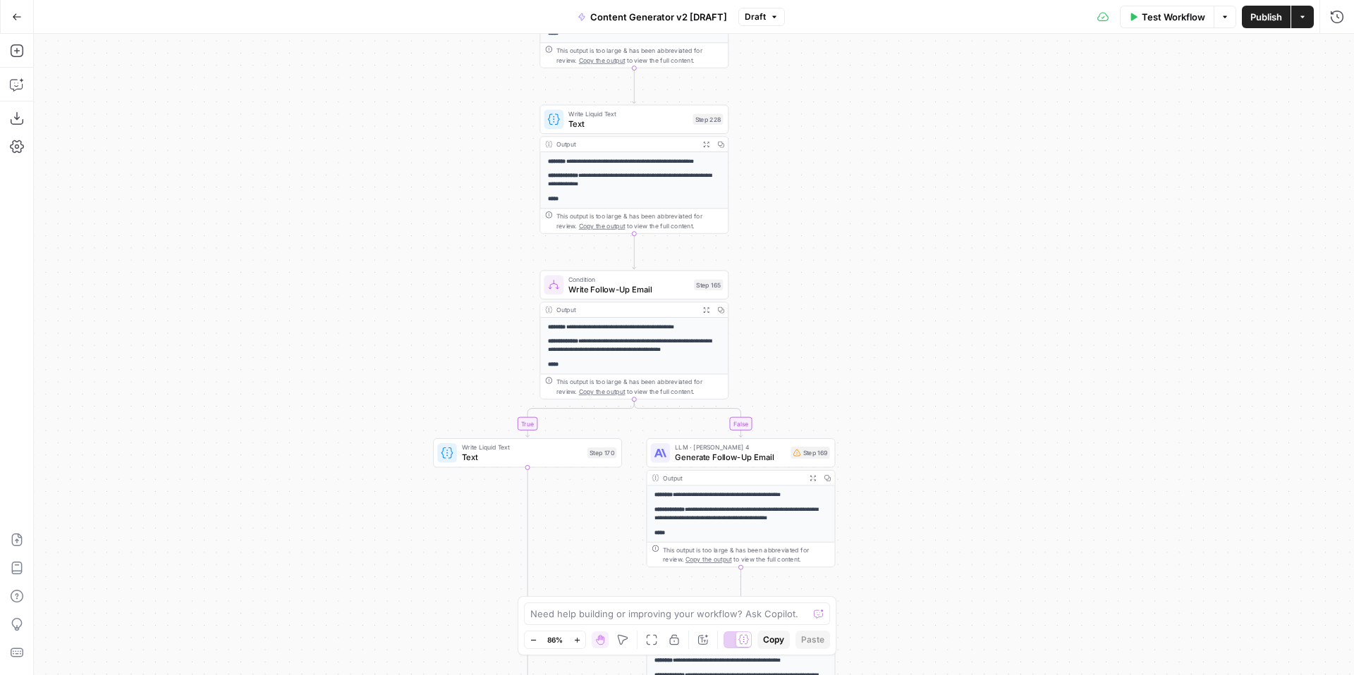
drag, startPoint x: 1036, startPoint y: 250, endPoint x: 1031, endPoint y: 441, distance: 191.1
click at [1031, 441] on div "true false true false true false true true false true false false Workflow Set …" at bounding box center [694, 355] width 1320 height 642
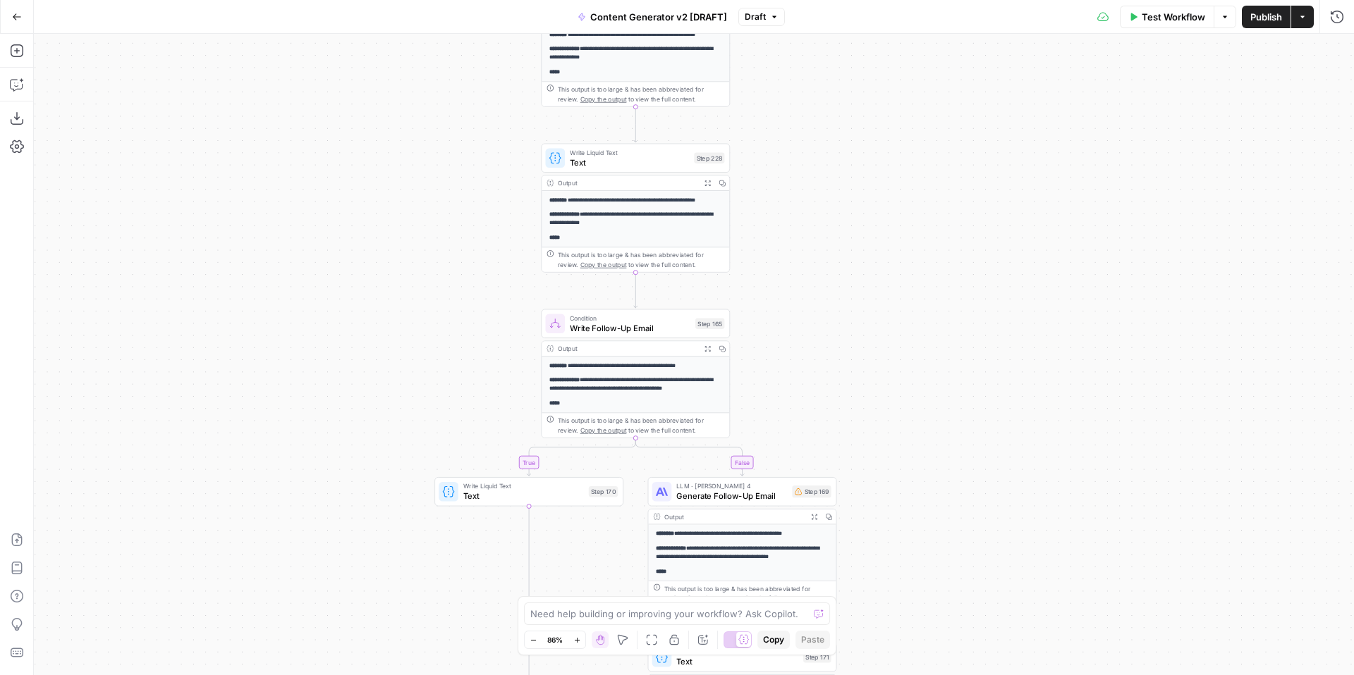
drag, startPoint x: 967, startPoint y: 284, endPoint x: 970, endPoint y: 483, distance: 198.9
click at [970, 483] on div "true false true false true false true true false true false false Workflow Set …" at bounding box center [694, 355] width 1320 height 642
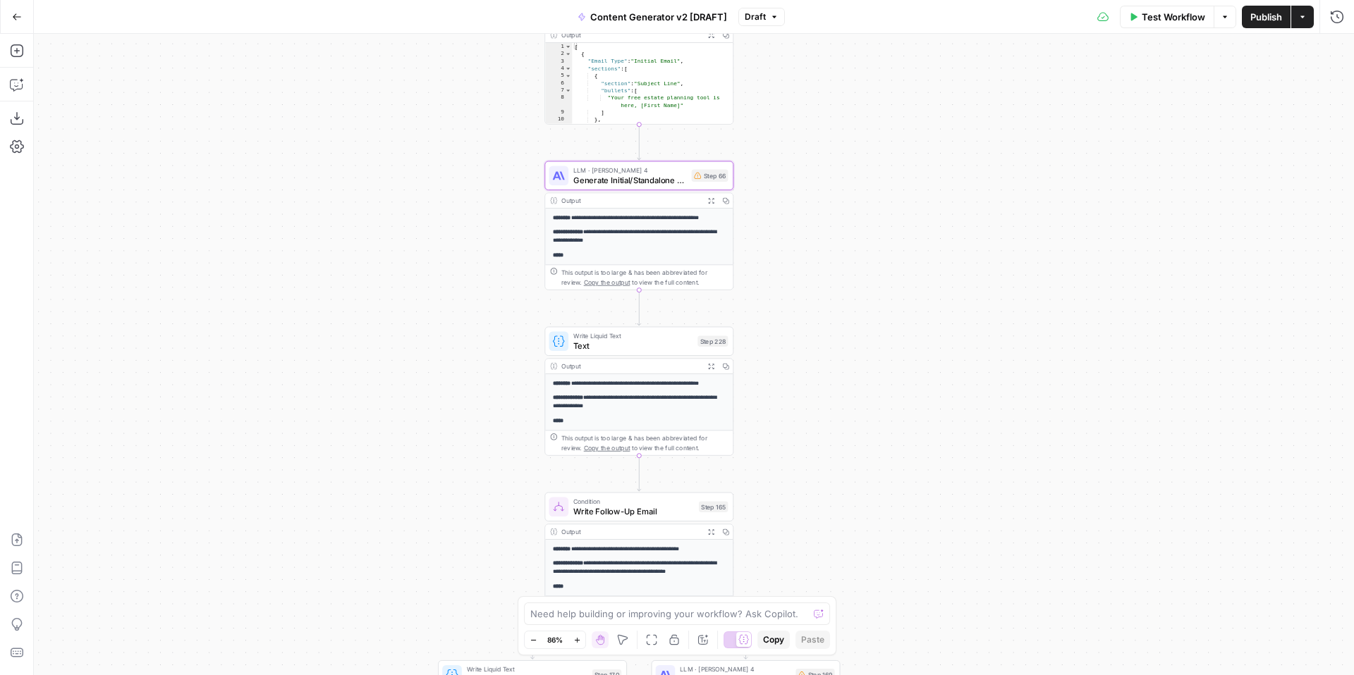
drag, startPoint x: 922, startPoint y: 344, endPoint x: 928, endPoint y: 454, distance: 110.1
click at [928, 454] on div "true false true false true false true true false true false false Workflow Set …" at bounding box center [694, 355] width 1320 height 642
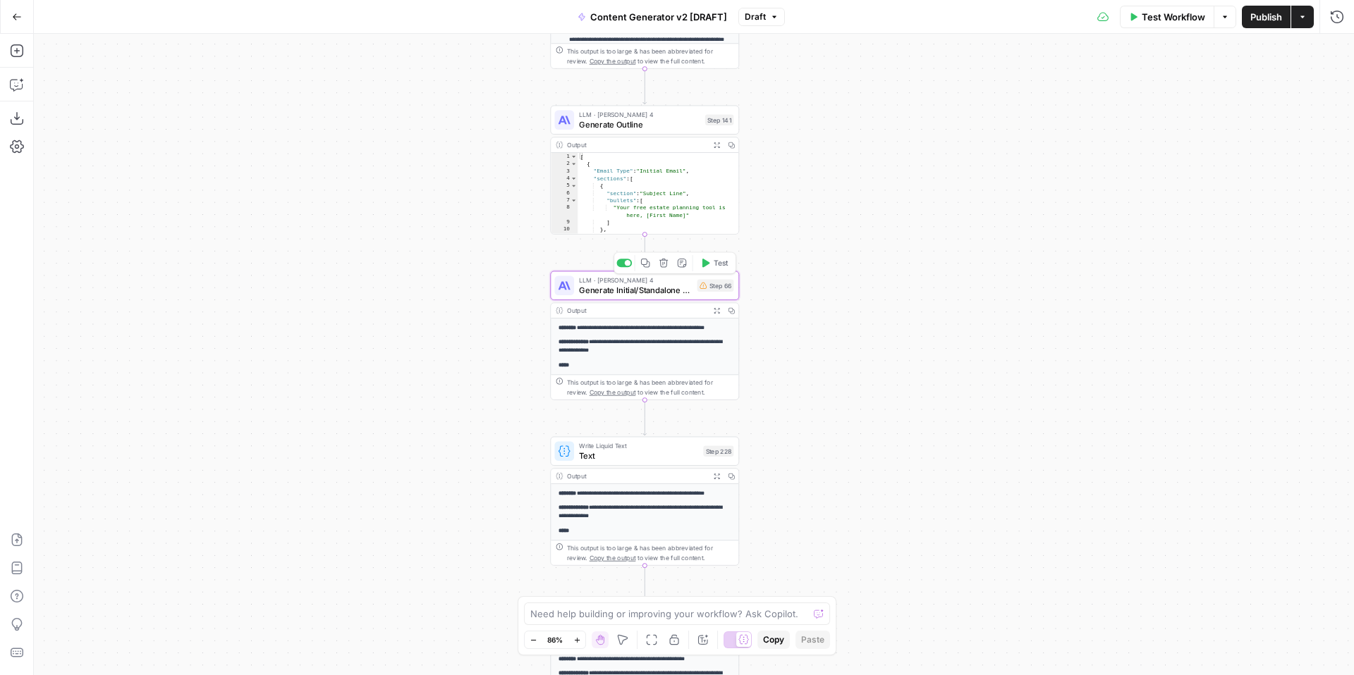
click at [860, 281] on div "true false true false true false true true false true false false Workflow Set …" at bounding box center [694, 355] width 1320 height 642
click at [867, 391] on div "true false true false true false true true false true false false Workflow Set …" at bounding box center [694, 355] width 1320 height 642
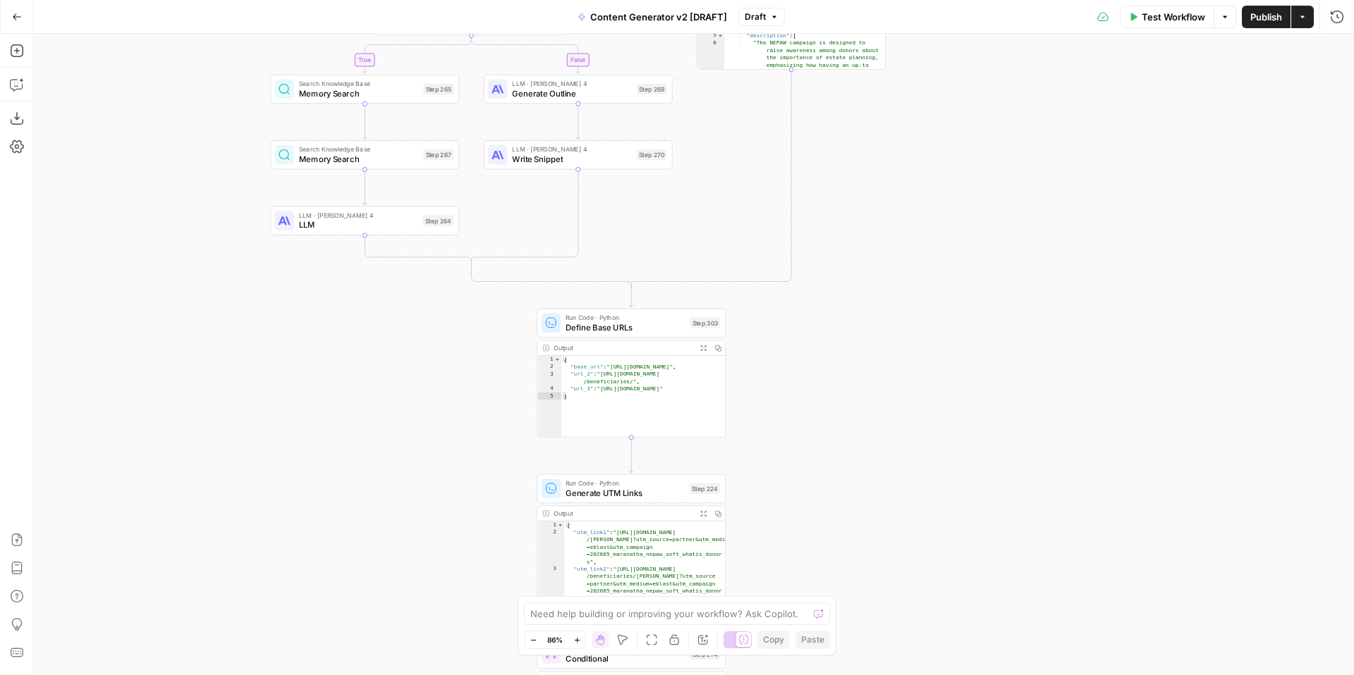
click at [1155, 19] on span "Test Workflow" at bounding box center [1173, 17] width 63 height 14
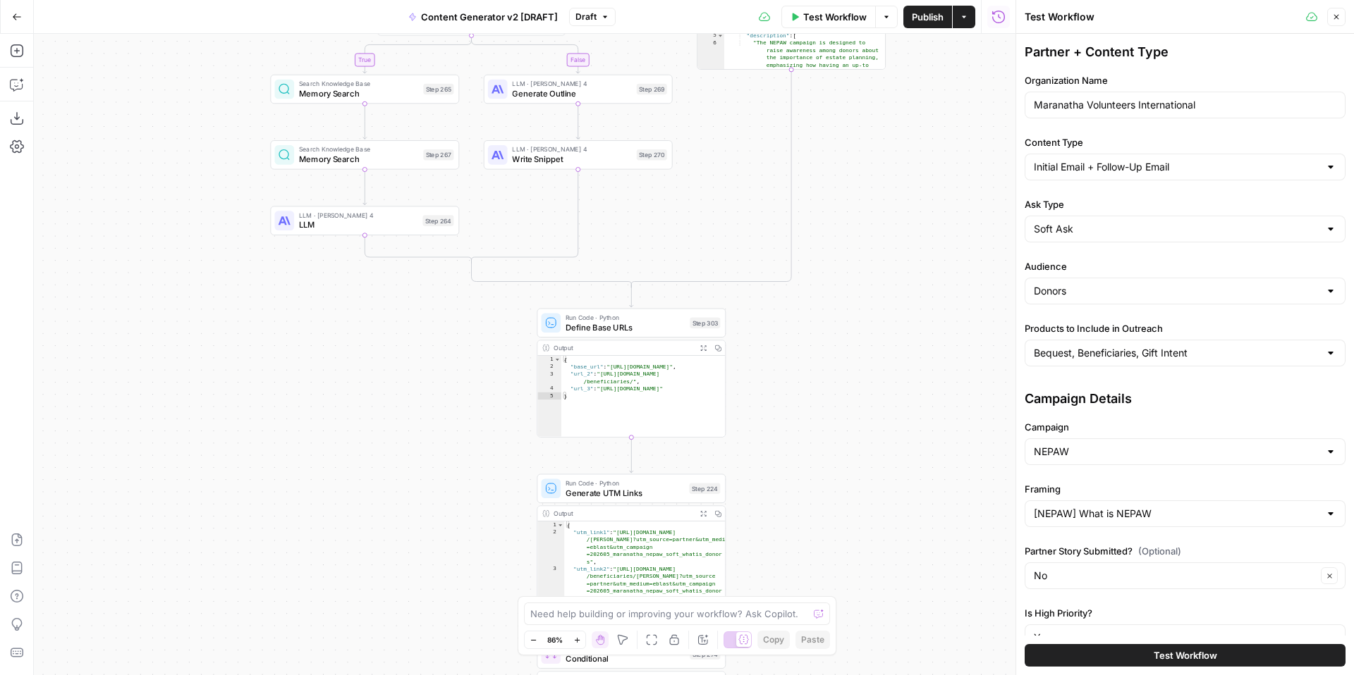
scroll to position [271, 0]
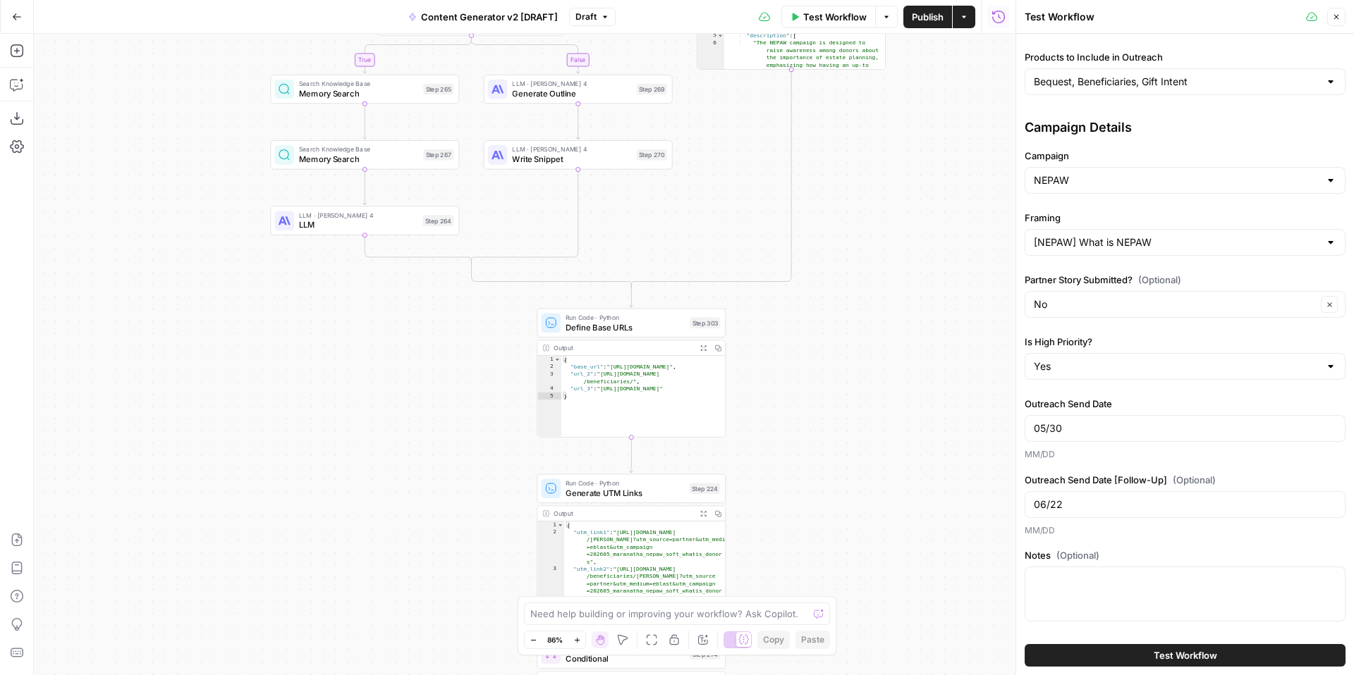
click at [1103, 654] on button "Test Workflow" at bounding box center [1185, 655] width 321 height 23
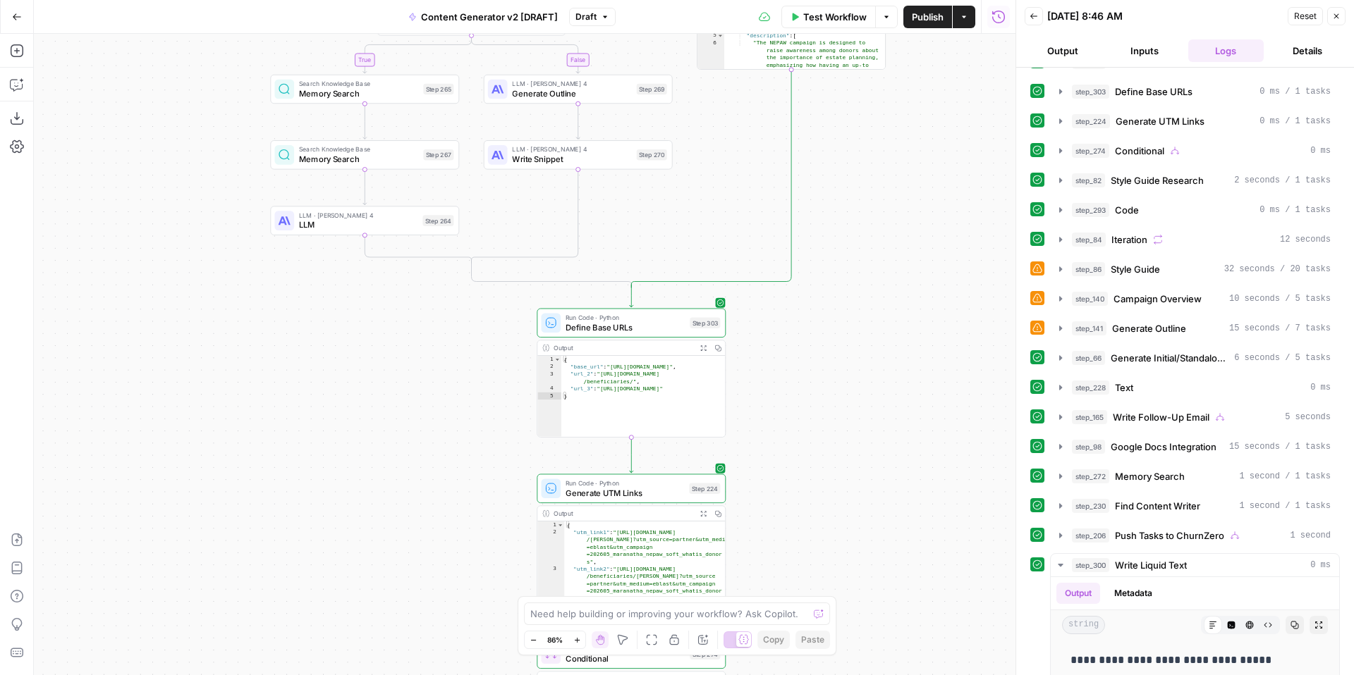
scroll to position [393, 0]
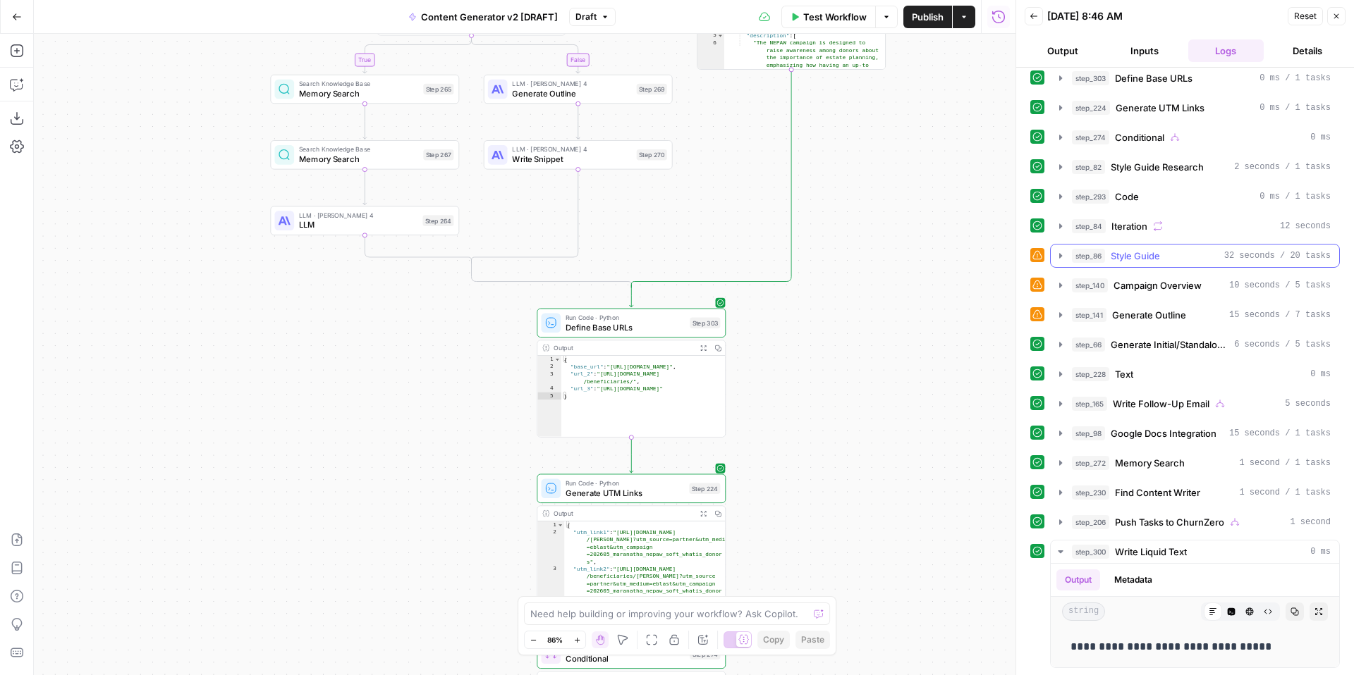
click at [1060, 260] on icon "button" at bounding box center [1060, 255] width 11 height 11
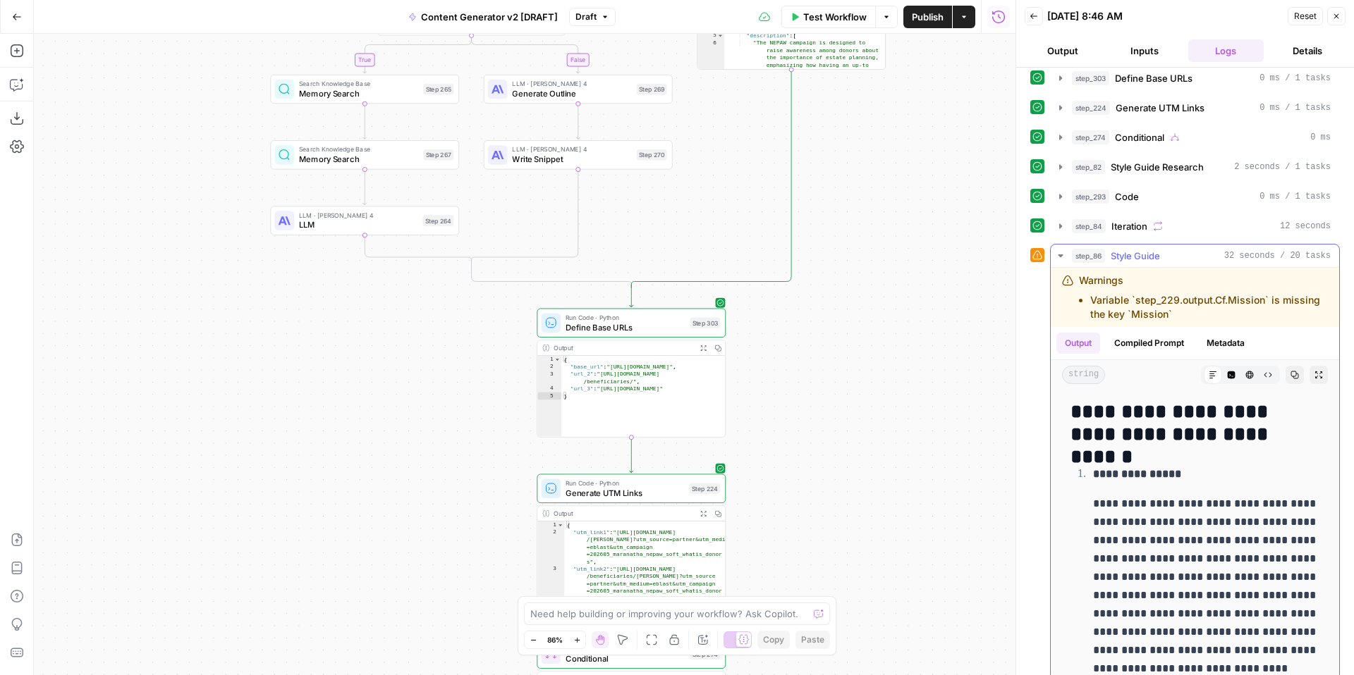
click at [1060, 258] on icon "button" at bounding box center [1060, 255] width 11 height 11
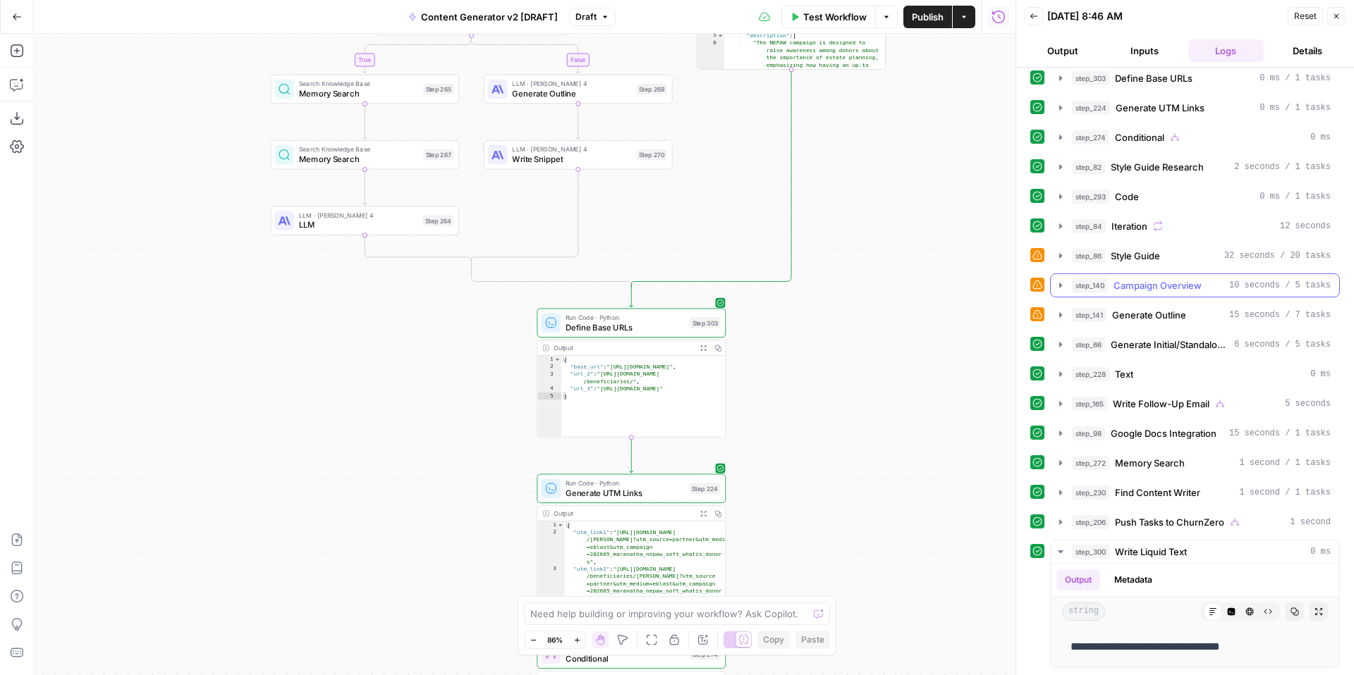
click at [1060, 290] on icon "button" at bounding box center [1060, 285] width 11 height 11
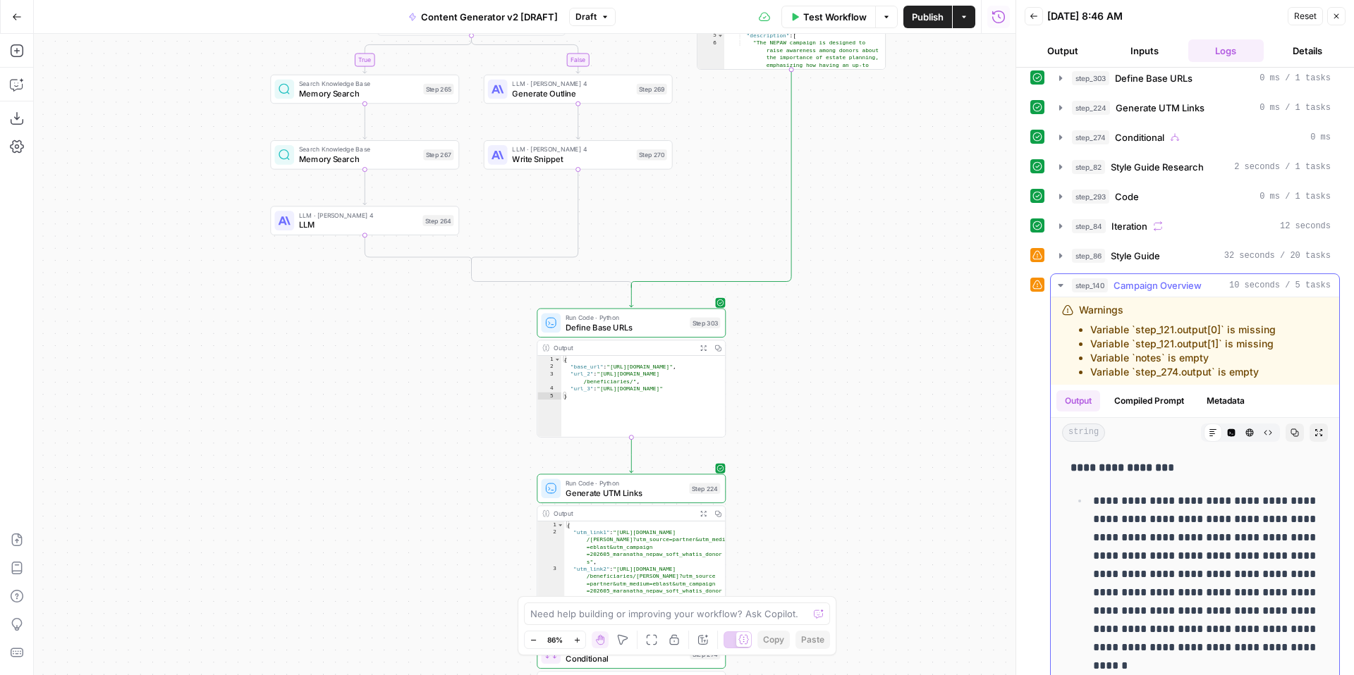
click at [1060, 290] on icon "button" at bounding box center [1060, 285] width 11 height 11
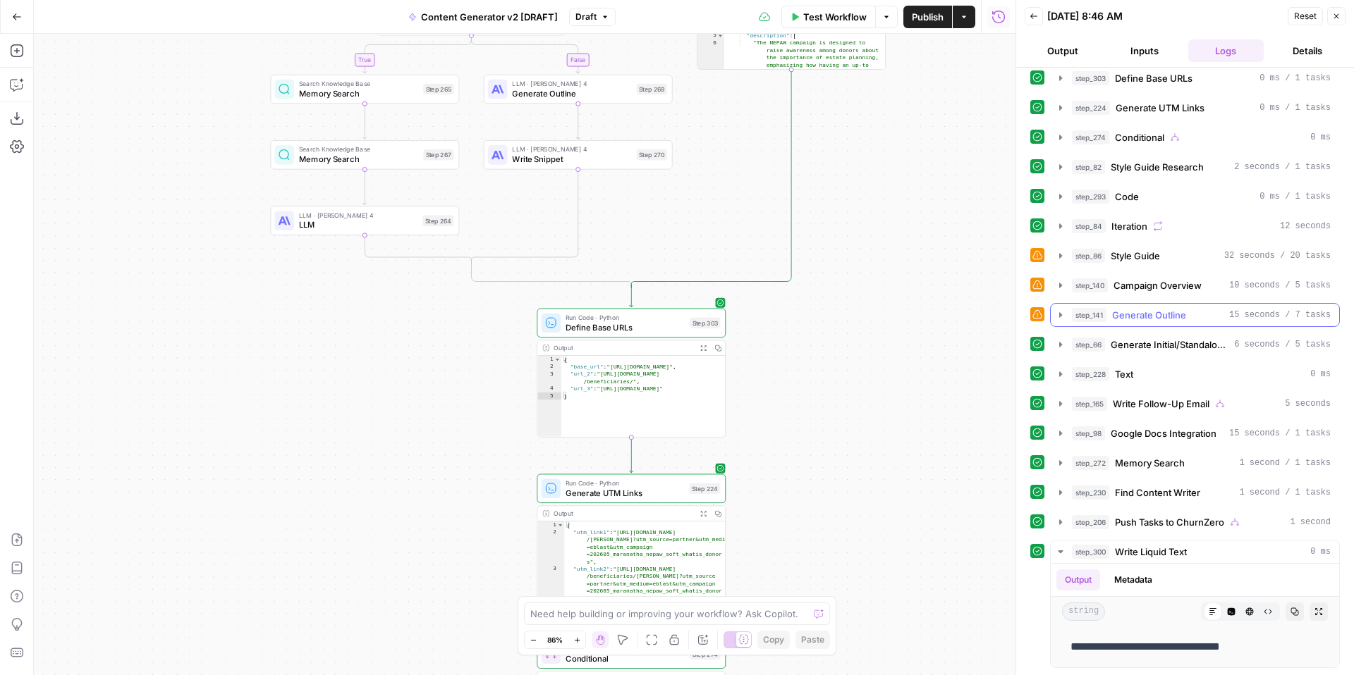
click at [1060, 322] on button "step_141 Generate Outline 15 seconds / 7 tasks" at bounding box center [1195, 315] width 288 height 23
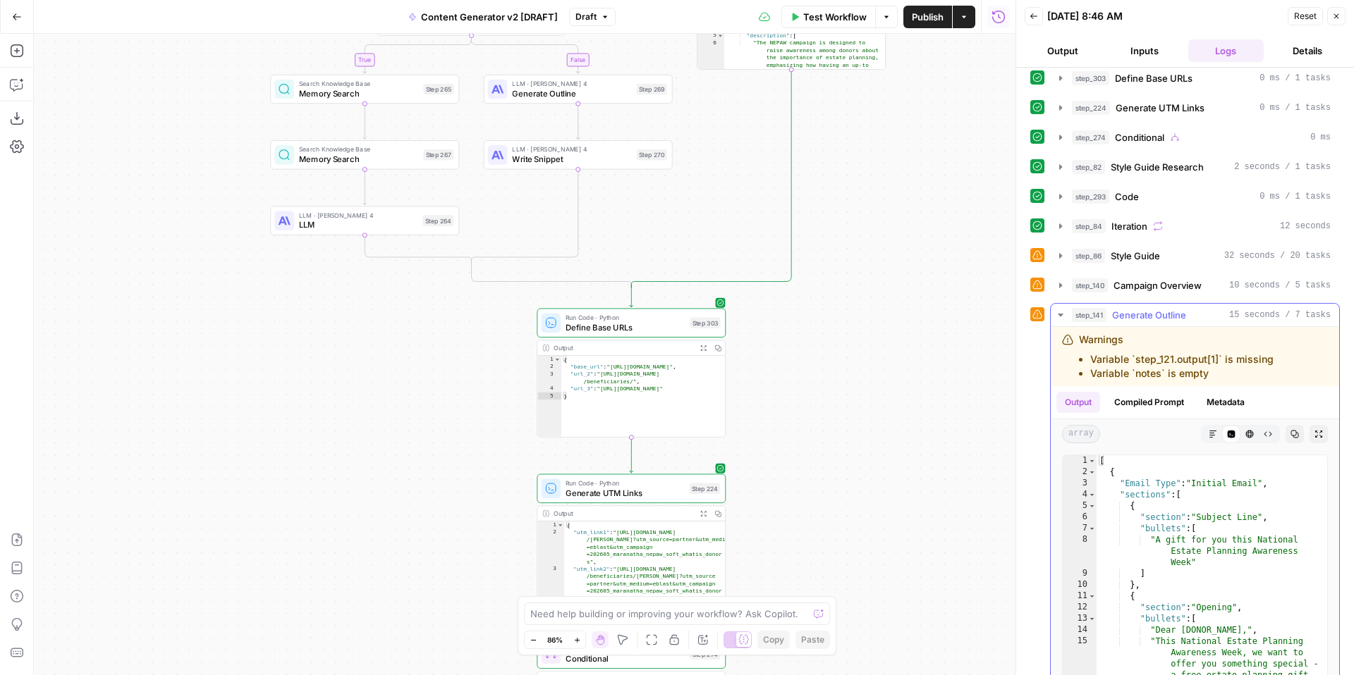
click at [1060, 322] on button "step_141 Generate Outline 15 seconds / 7 tasks" at bounding box center [1195, 315] width 288 height 23
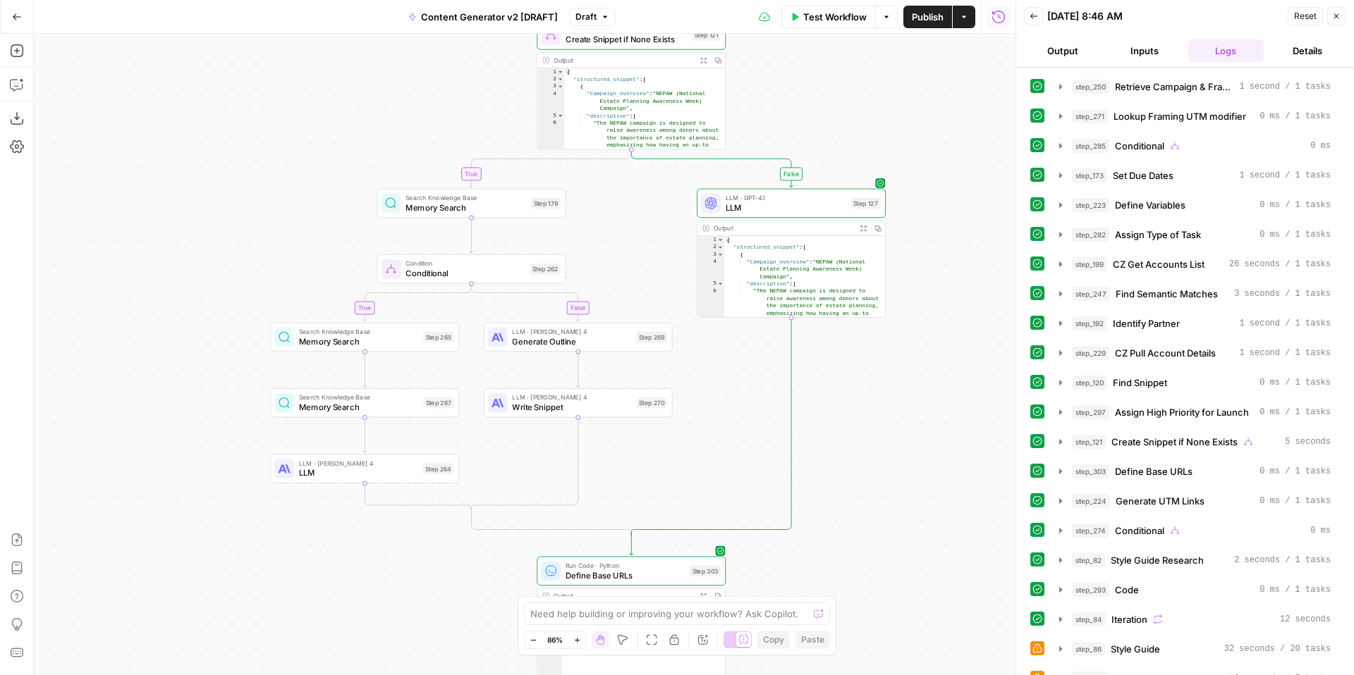
scroll to position [393, 0]
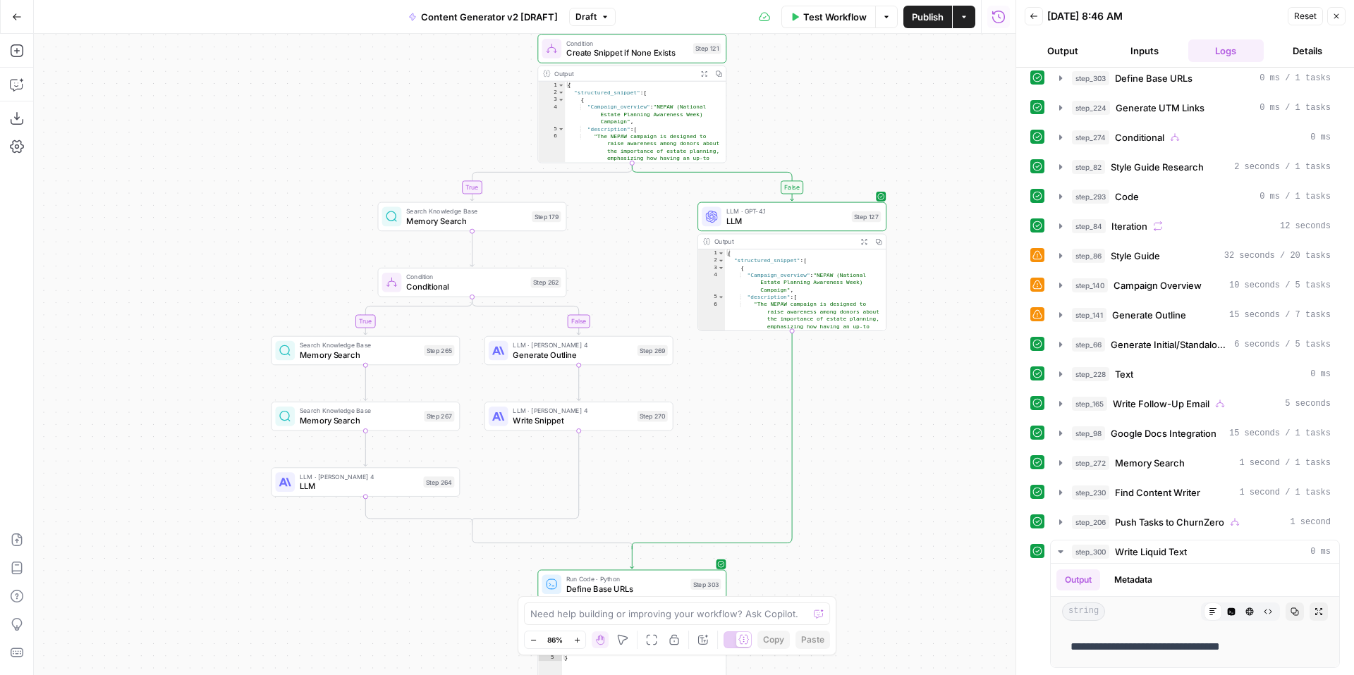
drag, startPoint x: 950, startPoint y: 377, endPoint x: 950, endPoint y: 314, distance: 62.8
click at [950, 314] on div "true false true false true false true true false true false false Workflow Set …" at bounding box center [525, 355] width 982 height 642
click at [1340, 16] on span "Close" at bounding box center [1340, 16] width 1 height 1
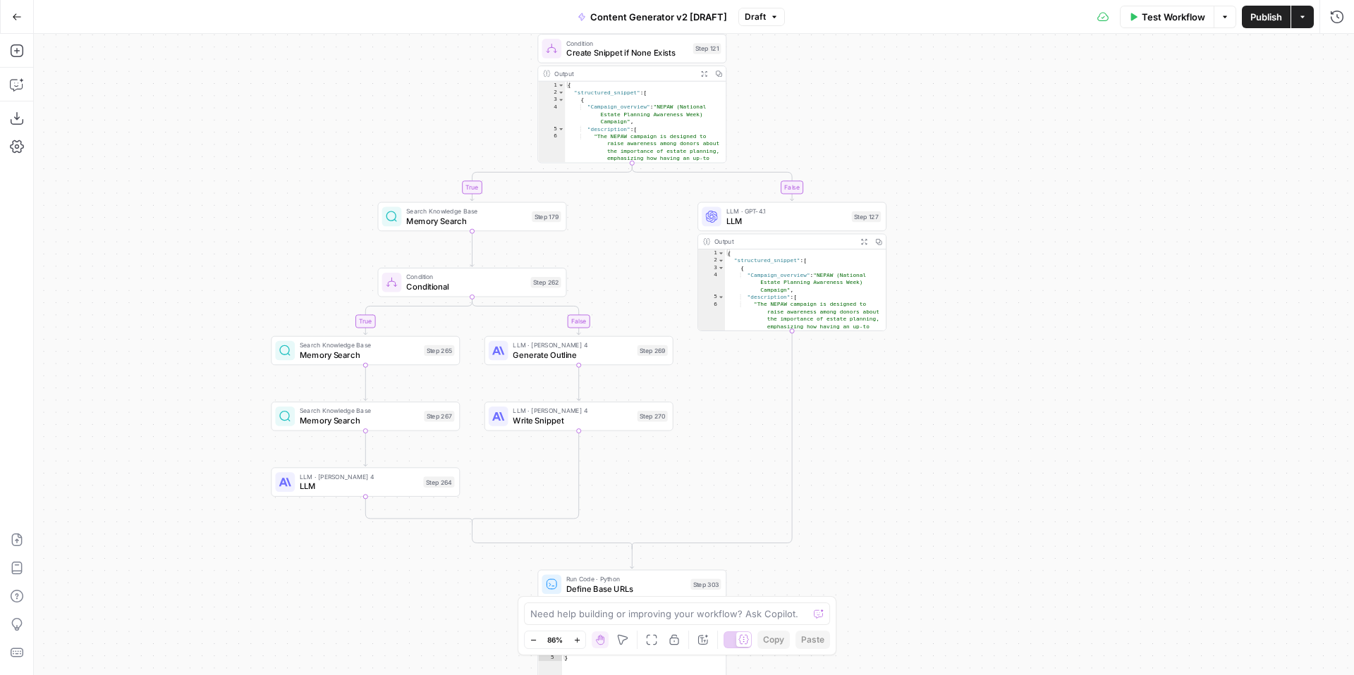
click at [1187, 18] on span "Test Workflow" at bounding box center [1173, 17] width 63 height 14
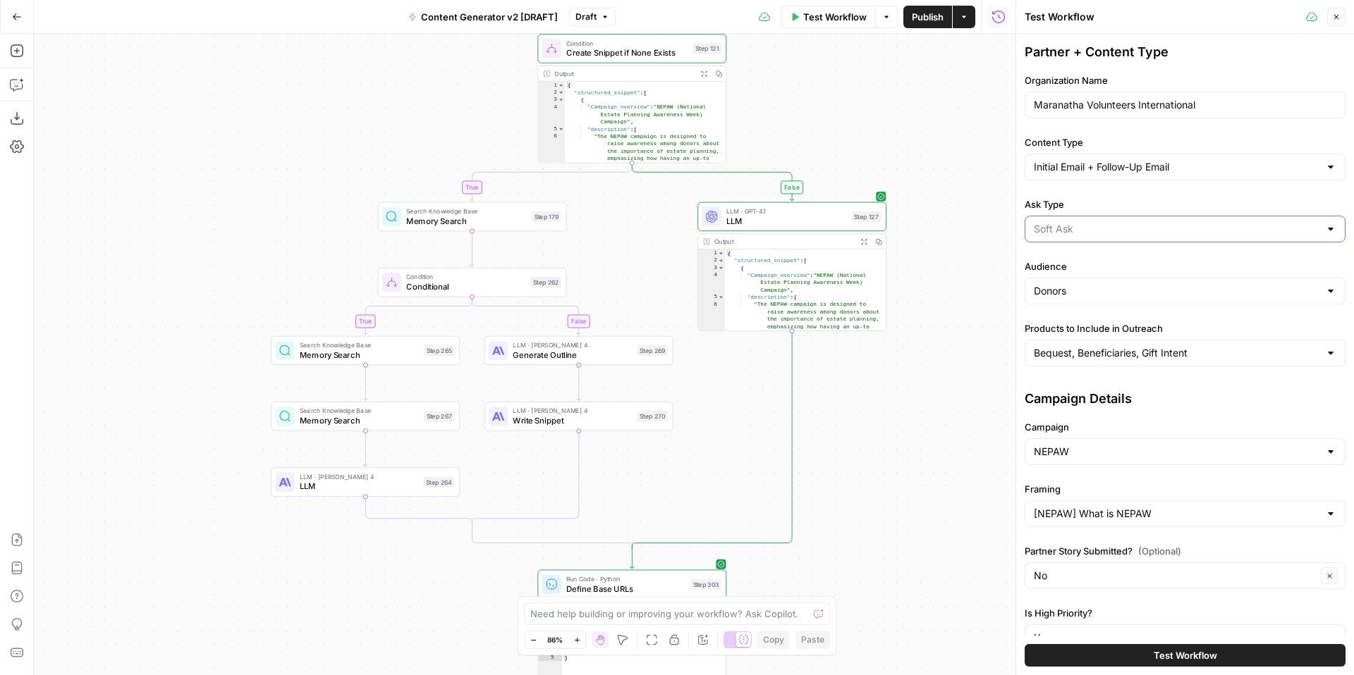
click at [1096, 225] on input "Ask Type" at bounding box center [1177, 229] width 286 height 14
click at [1089, 300] on span "Direct Ask" at bounding box center [1182, 304] width 291 height 14
type input "Direct Ask"
click at [1108, 350] on input "Products to Include in Outreach" at bounding box center [1177, 353] width 286 height 14
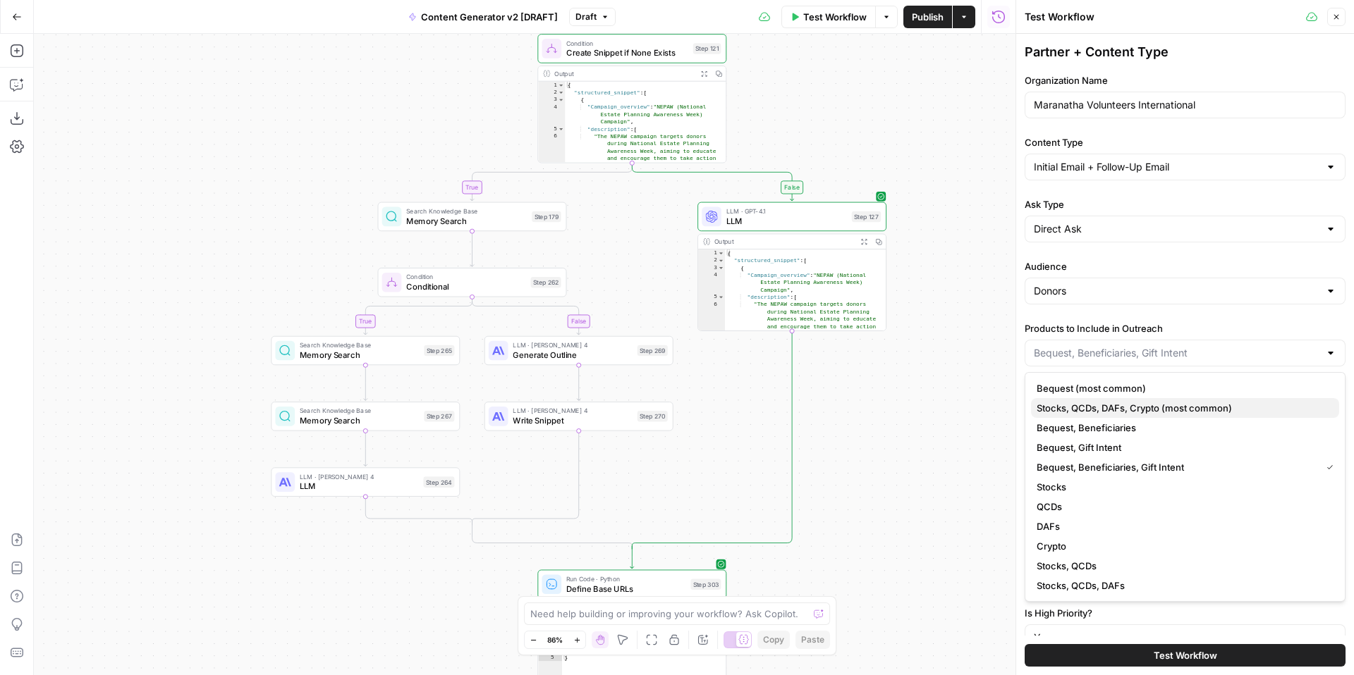
click at [1147, 406] on span "Stocks, QCDs, DAFs, Crypto (most common)" at bounding box center [1182, 408] width 291 height 14
type input "Stocks, QCDs, DAFs, Crypto (most common)"
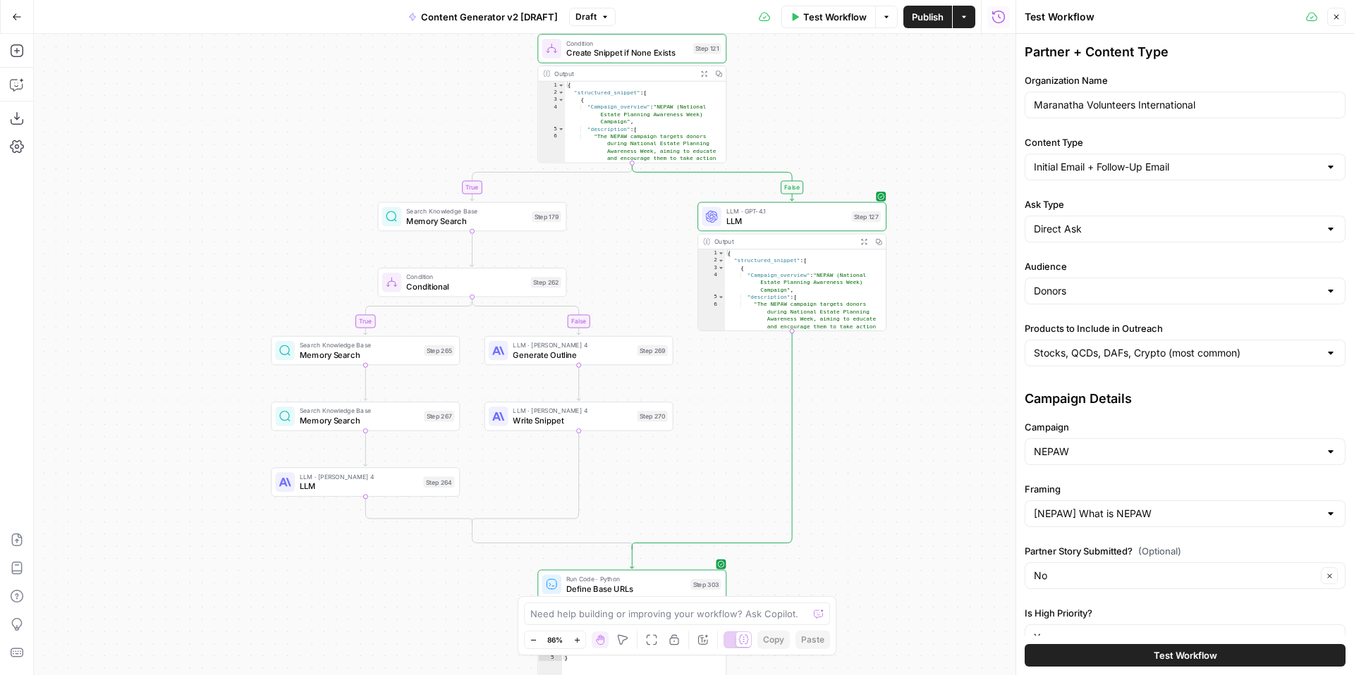
scroll to position [243, 0]
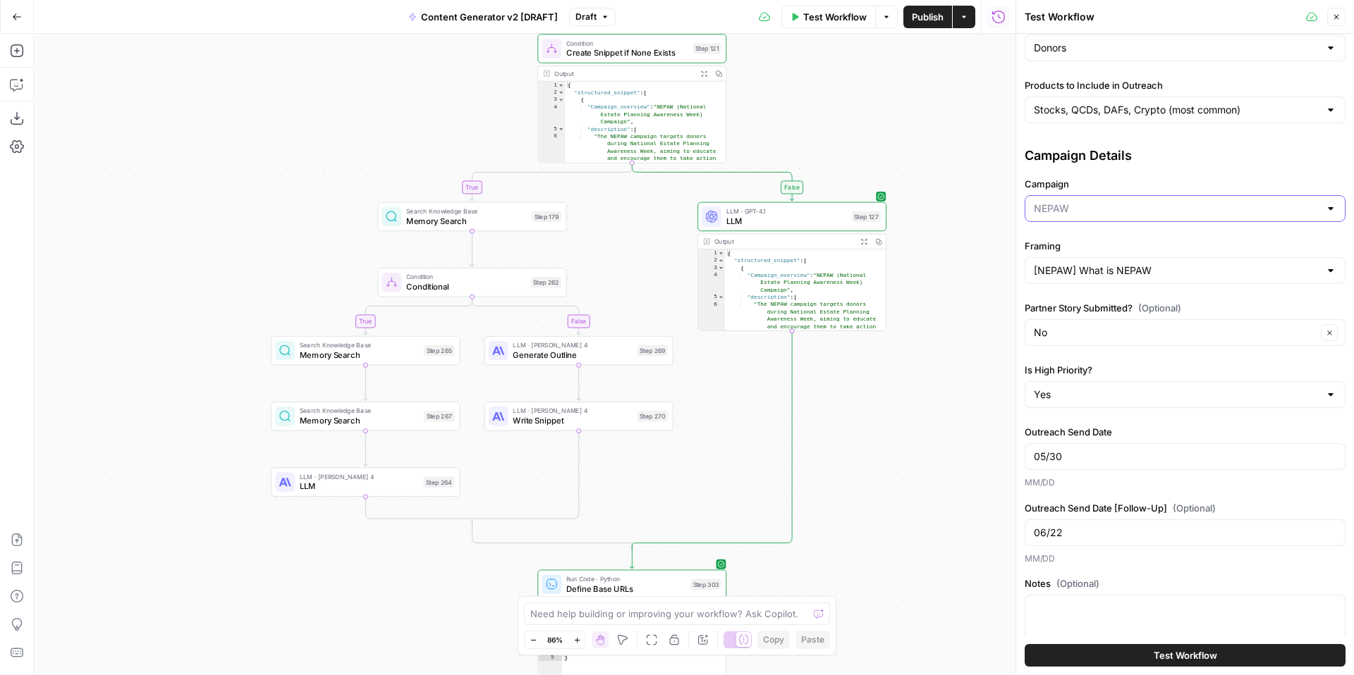
click at [1092, 212] on input "Campaign" at bounding box center [1177, 209] width 286 height 14
click at [1116, 327] on span "EOY - SGS" at bounding box center [1182, 323] width 291 height 14
type input "EOY - SGS"
click at [1113, 270] on input "[NEPAW] What is NEPAW" at bounding box center [1177, 271] width 286 height 14
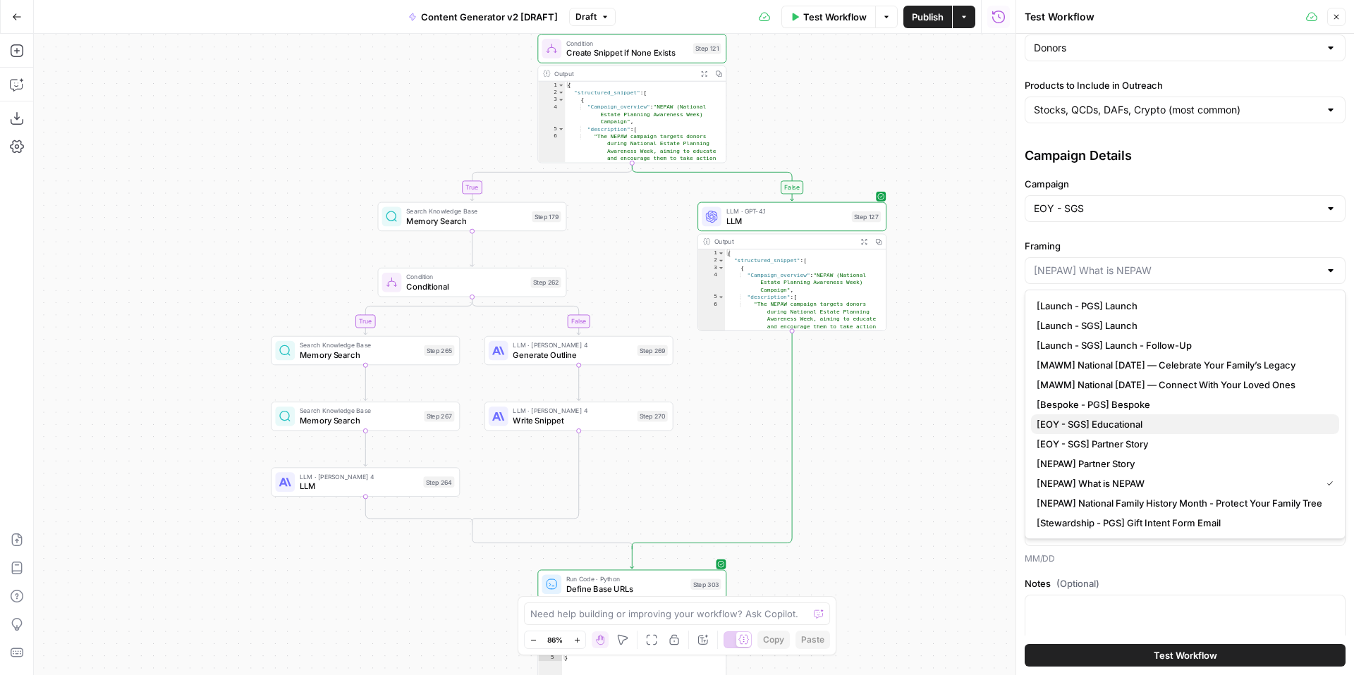
click at [1182, 428] on span "[EOY - SGS] Educational" at bounding box center [1182, 424] width 291 height 14
type input "[EOY - SGS] Educational"
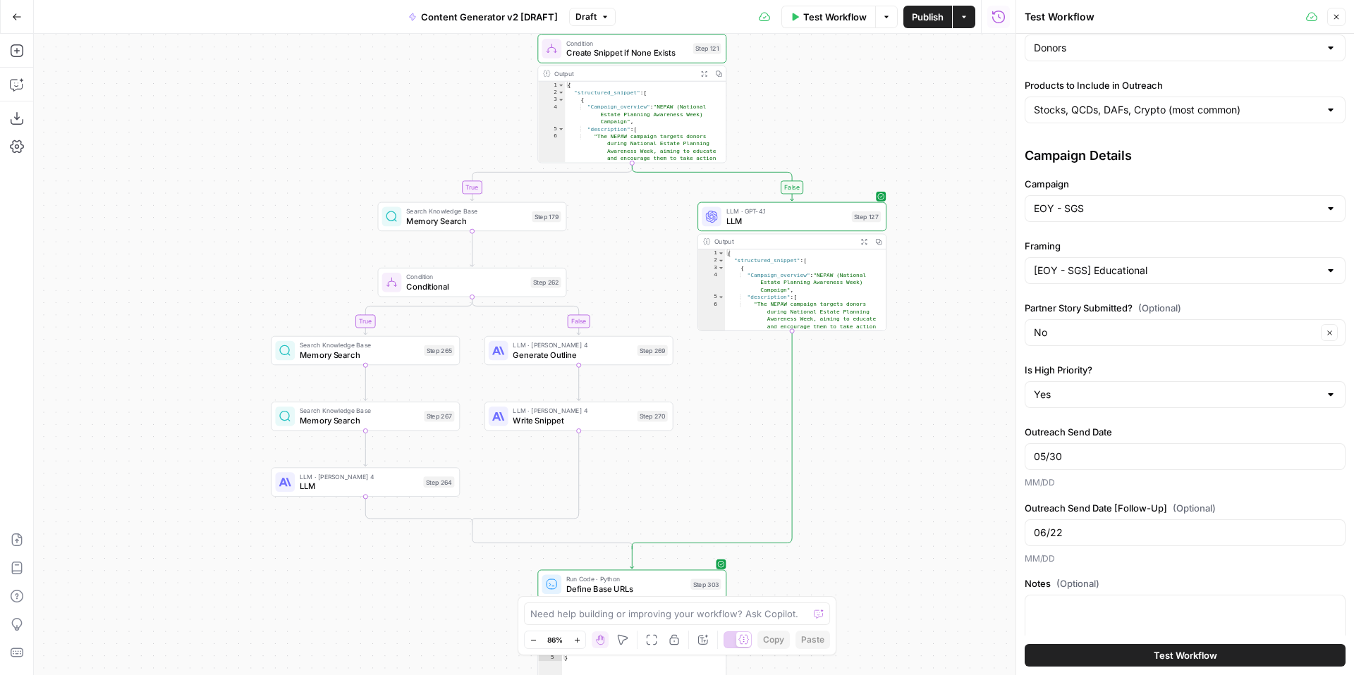
scroll to position [271, 0]
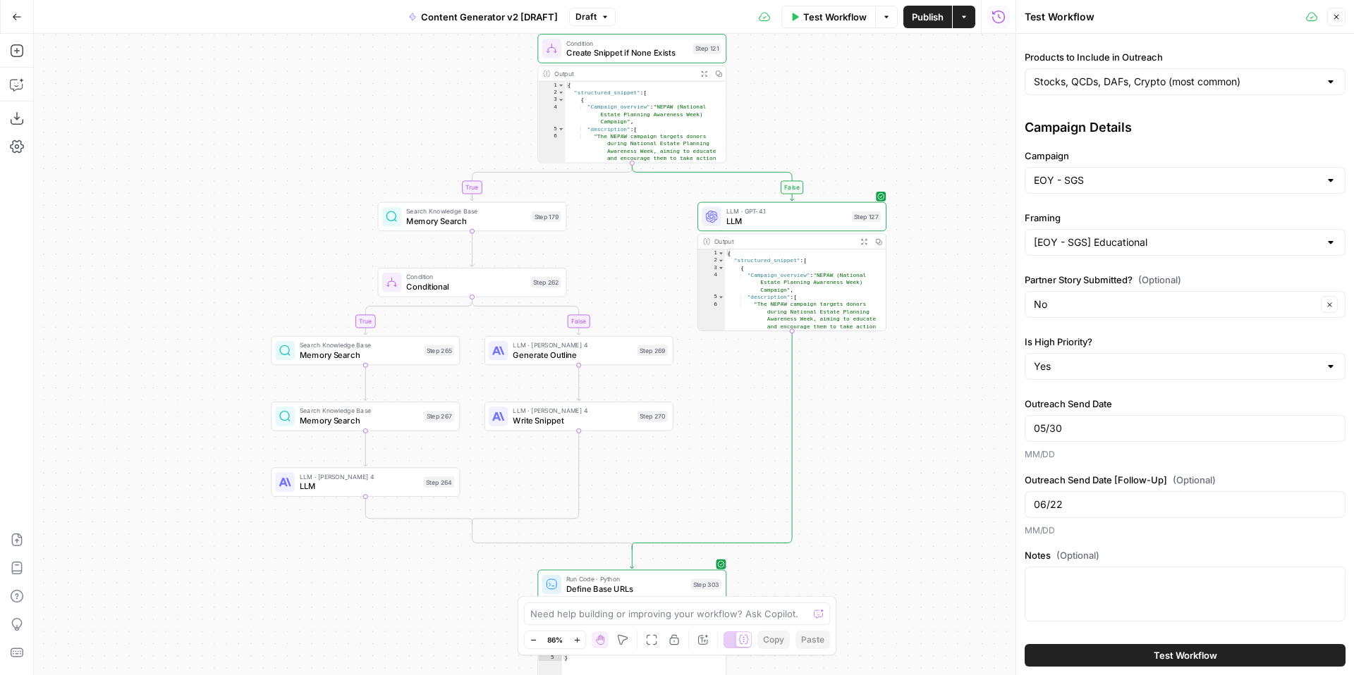
click at [1093, 661] on button "Test Workflow" at bounding box center [1185, 655] width 321 height 23
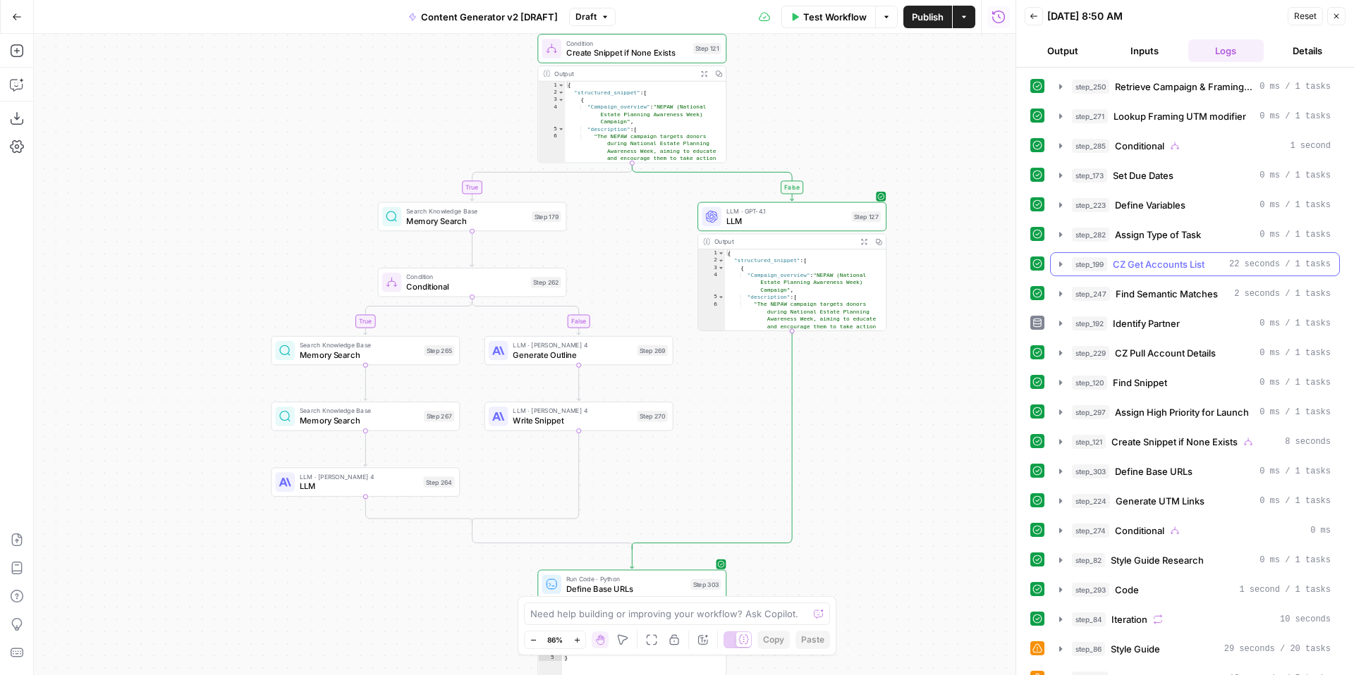
click at [1059, 264] on icon "button" at bounding box center [1060, 264] width 3 height 5
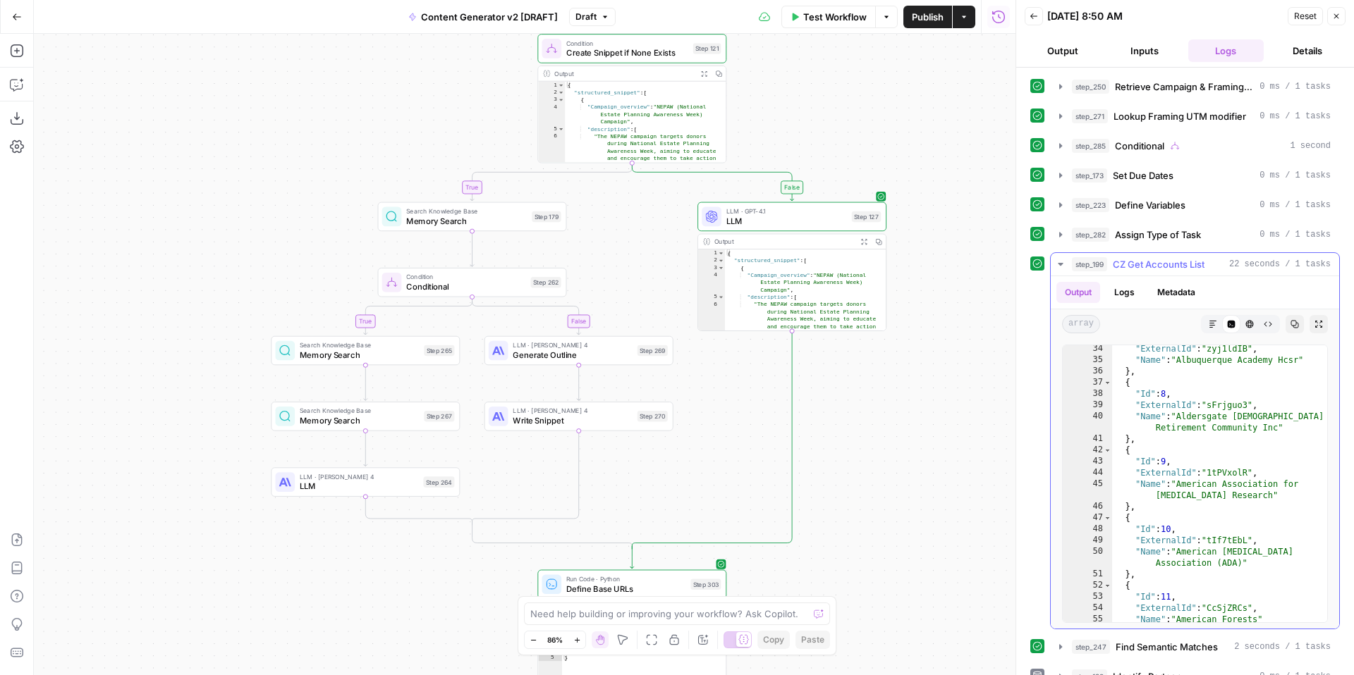
scroll to position [44, 0]
click at [1338, 16] on icon "button" at bounding box center [1336, 16] width 8 height 8
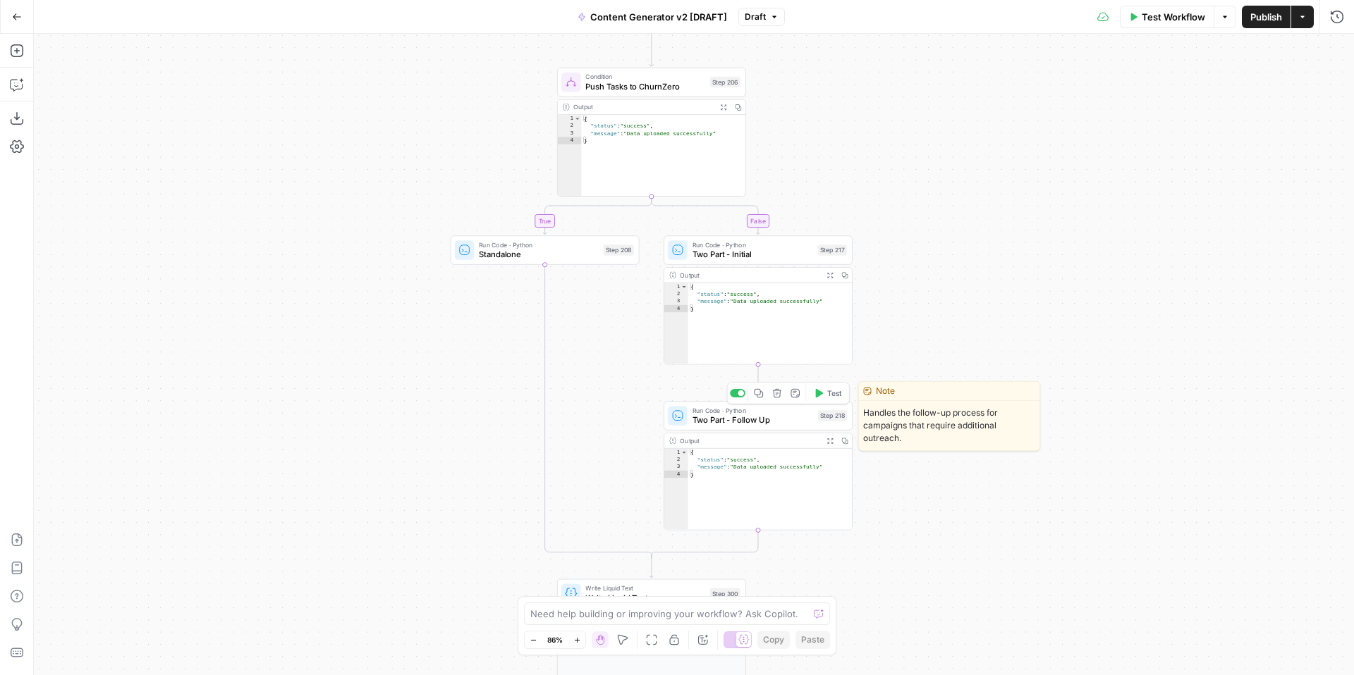
click at [735, 422] on span "Two Part - Follow Up" at bounding box center [752, 420] width 121 height 12
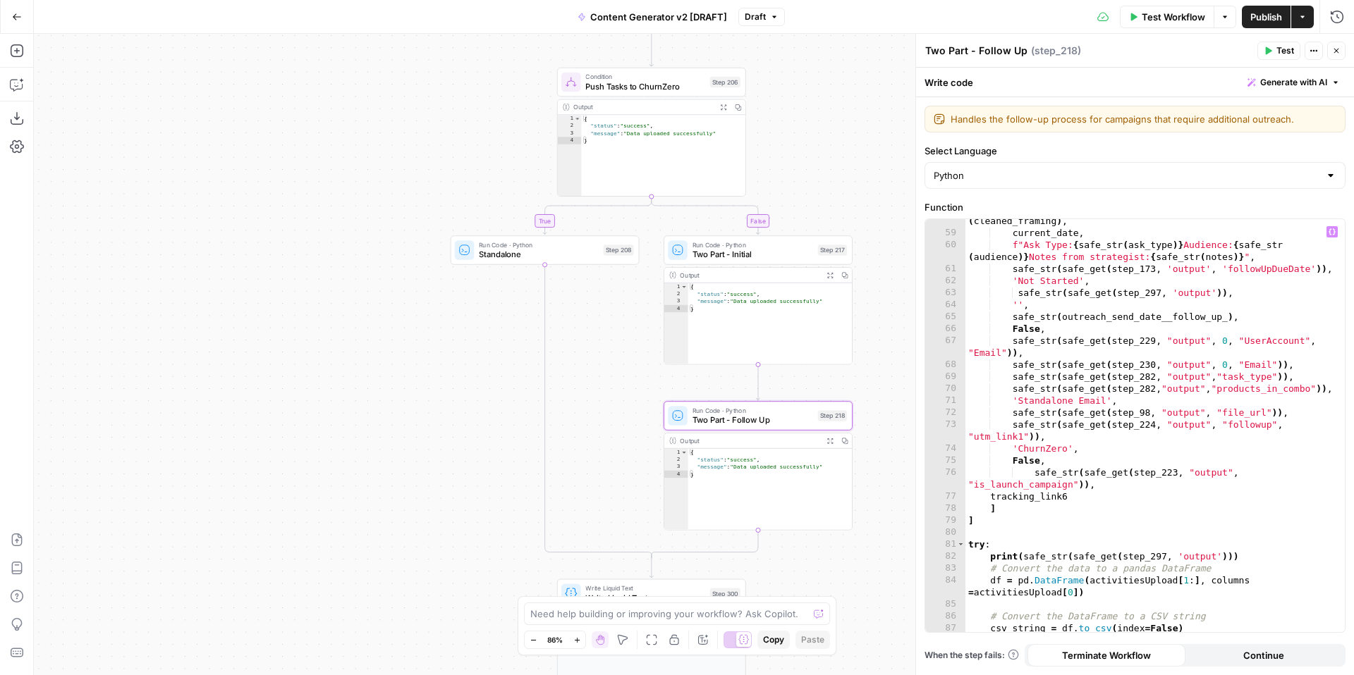
scroll to position [831, 0]
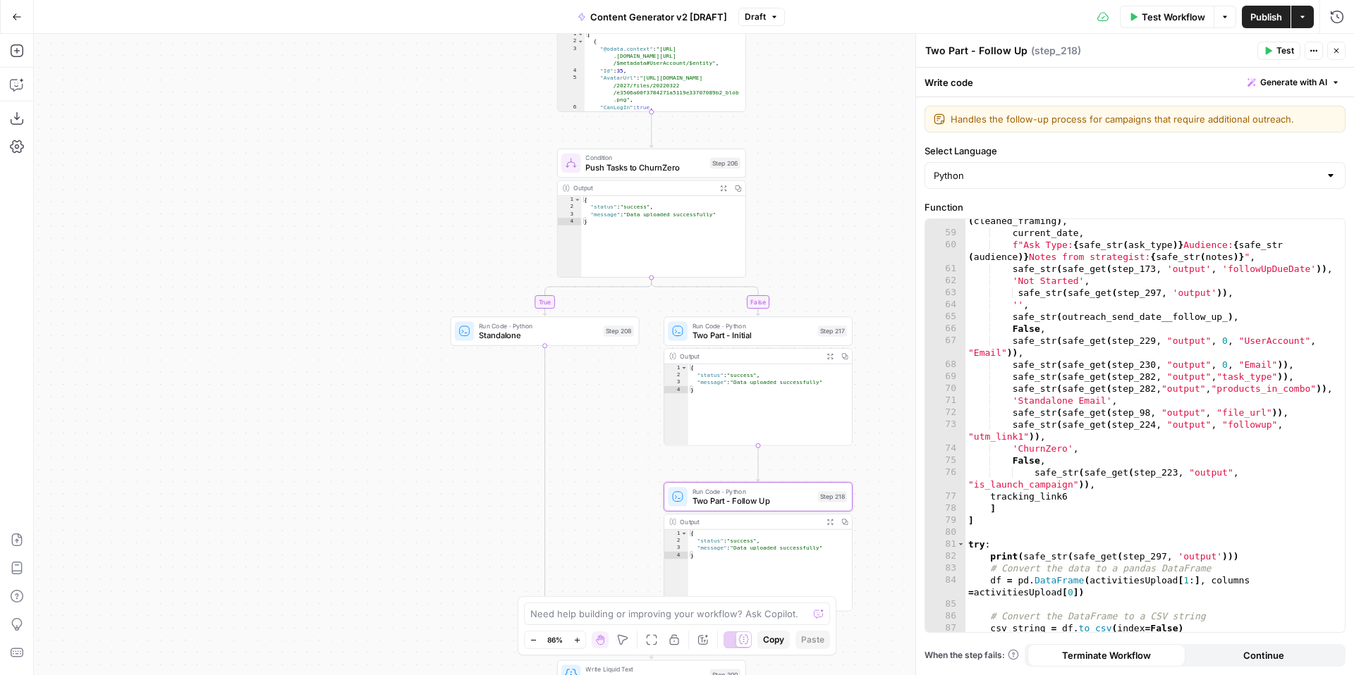
drag, startPoint x: 831, startPoint y: 142, endPoint x: 825, endPoint y: 331, distance: 188.3
click at [825, 331] on div "true false true false true false true true false true false false Workflow Set …" at bounding box center [694, 355] width 1320 height 642
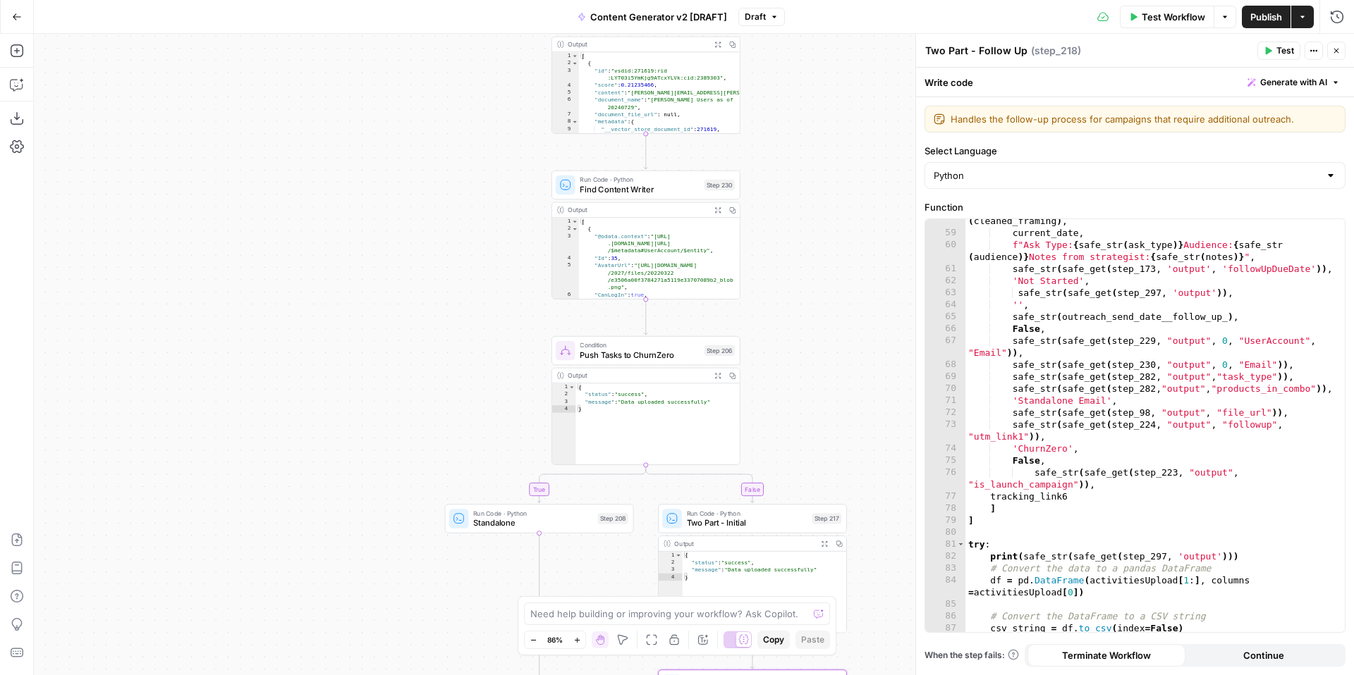
drag, startPoint x: 826, startPoint y: 285, endPoint x: 824, endPoint y: 424, distance: 138.9
click at [825, 427] on div "true false true false true false true true false true false false Workflow Set …" at bounding box center [694, 355] width 1320 height 642
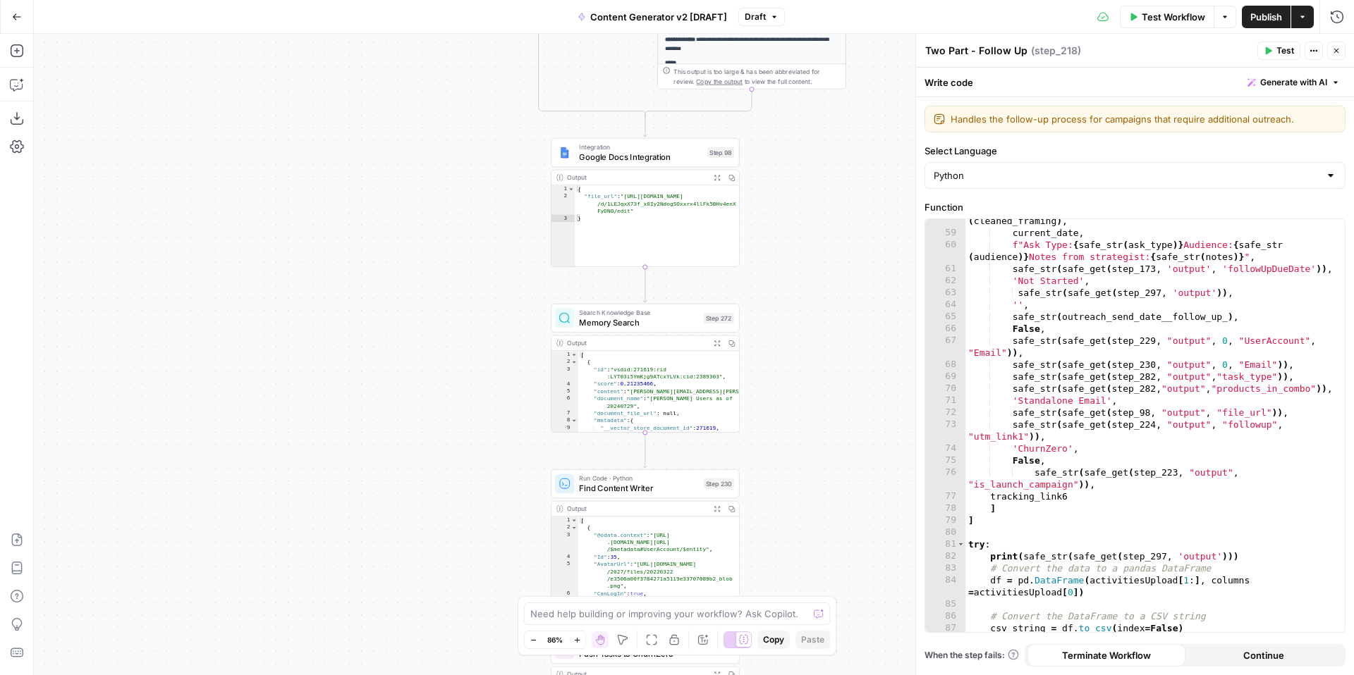
drag, startPoint x: 805, startPoint y: 389, endPoint x: 805, endPoint y: 465, distance: 76.2
click at [805, 465] on div "true false true false true false true true false true false false Workflow Set …" at bounding box center [694, 355] width 1320 height 642
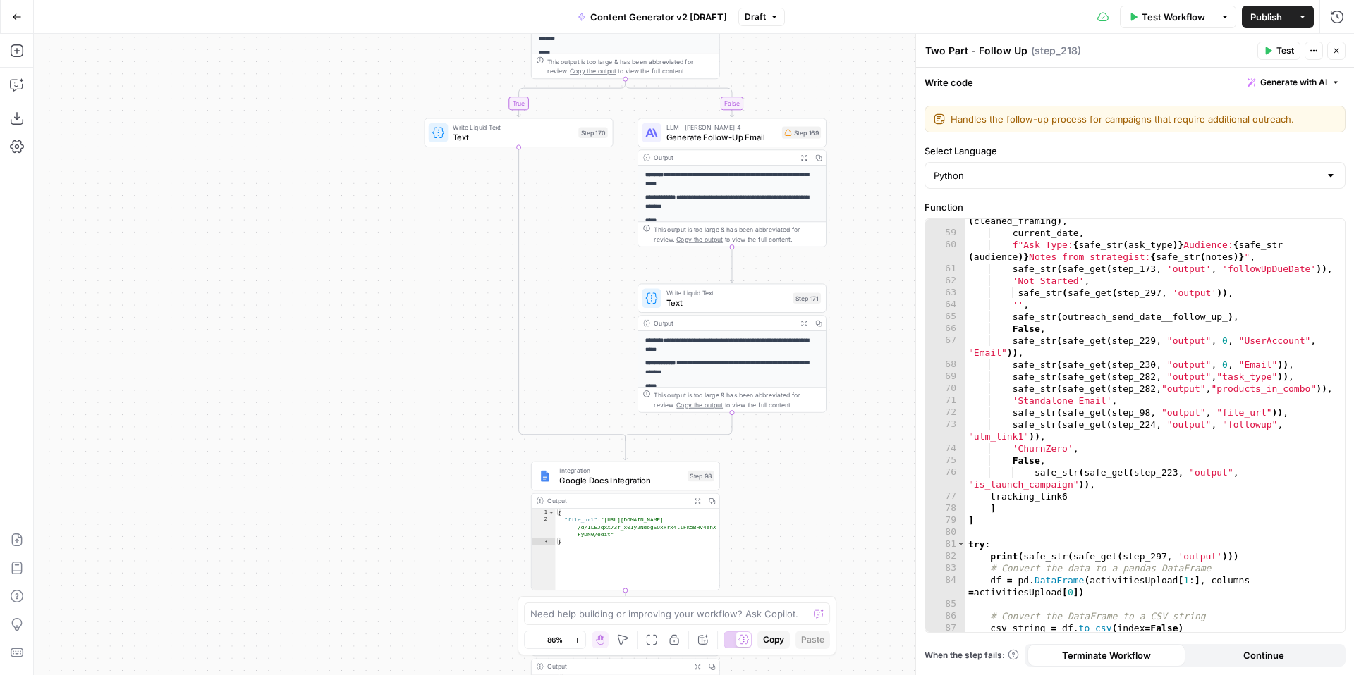
drag, startPoint x: 803, startPoint y: 319, endPoint x: 778, endPoint y: 472, distance: 154.3
click at [782, 479] on div "true false true false true false true true false true false false Workflow Set …" at bounding box center [694, 355] width 1320 height 642
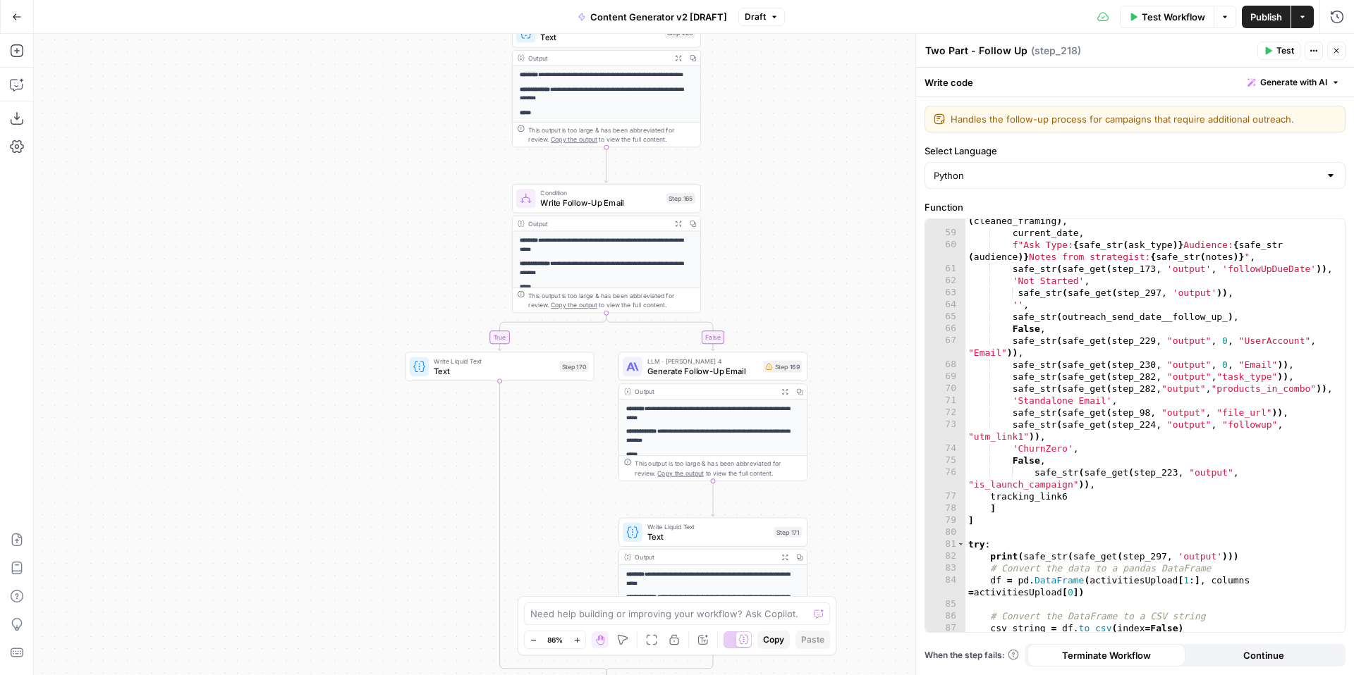
drag, startPoint x: 860, startPoint y: 247, endPoint x: 839, endPoint y: 490, distance: 244.1
click at [839, 490] on div "true false true false true false true true false true false false Workflow Set …" at bounding box center [694, 355] width 1320 height 642
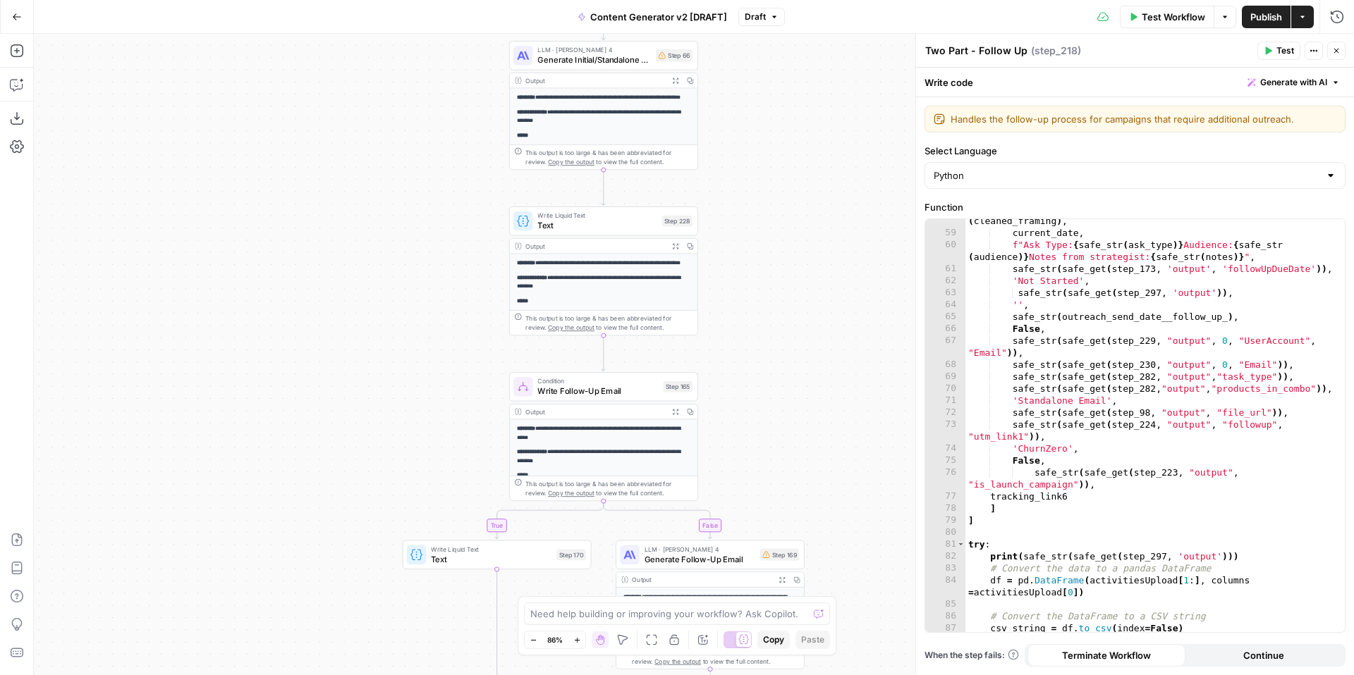
drag, startPoint x: 826, startPoint y: 288, endPoint x: 829, endPoint y: 517, distance: 228.5
click at [829, 525] on div "true false true false true false true true false true false false Workflow Set …" at bounding box center [694, 355] width 1320 height 642
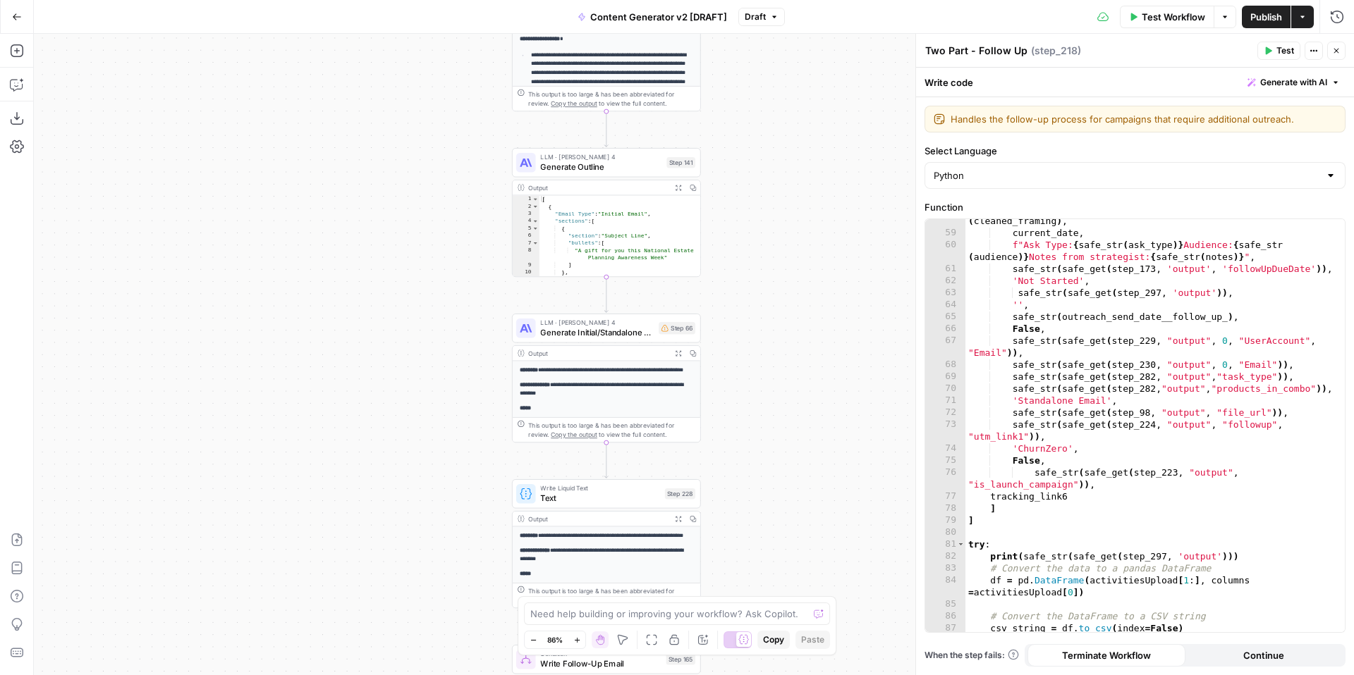
drag, startPoint x: 808, startPoint y: 314, endPoint x: 808, endPoint y: 503, distance: 189.7
click at [808, 508] on div "true false true false true false true true false true false false Workflow Set …" at bounding box center [694, 355] width 1320 height 642
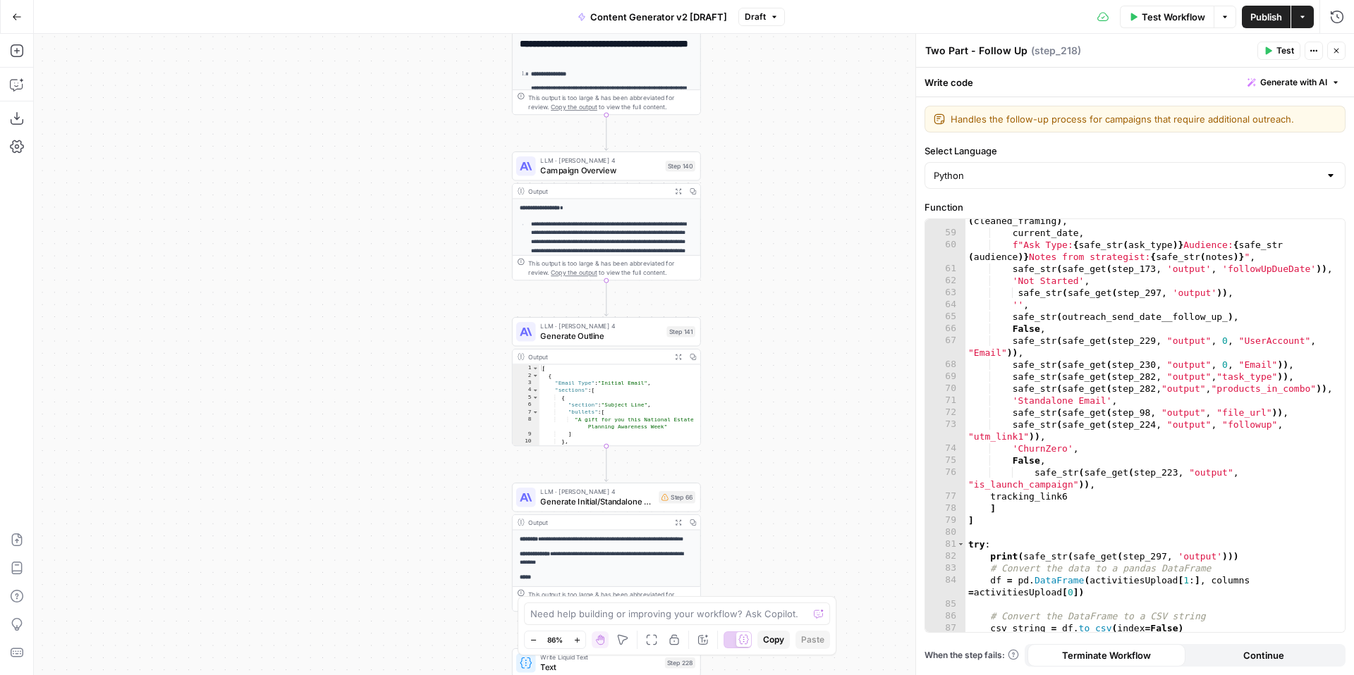
drag, startPoint x: 790, startPoint y: 368, endPoint x: 790, endPoint y: 485, distance: 117.0
click at [790, 487] on div "true false true false true false true true false true false false Workflow Set …" at bounding box center [694, 355] width 1320 height 642
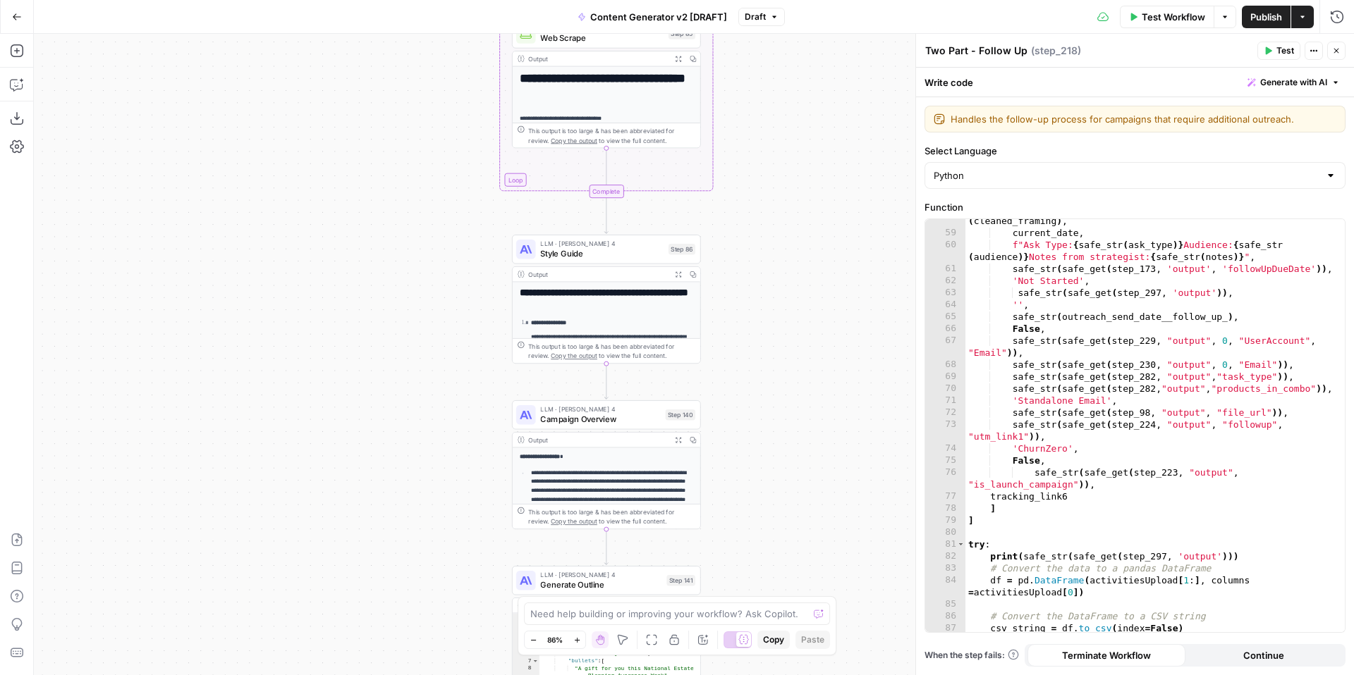
drag, startPoint x: 789, startPoint y: 392, endPoint x: 789, endPoint y: 513, distance: 120.6
click at [789, 522] on div "true false true false true false true true false true false false Workflow Set …" at bounding box center [694, 355] width 1320 height 642
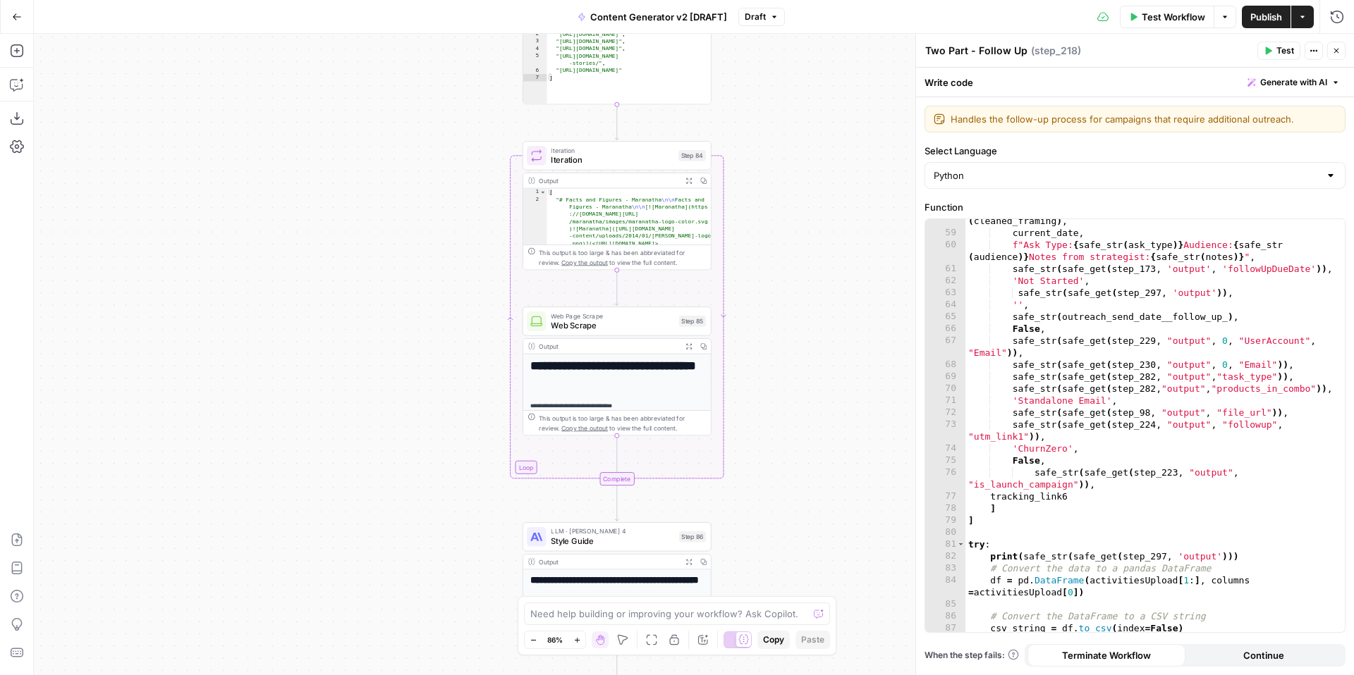
drag, startPoint x: 800, startPoint y: 355, endPoint x: 810, endPoint y: 618, distance: 263.9
click at [810, 618] on body "FreeWill New Home Browse Insights Opportunities Your Data Recent Grids Check fo…" at bounding box center [677, 337] width 1354 height 675
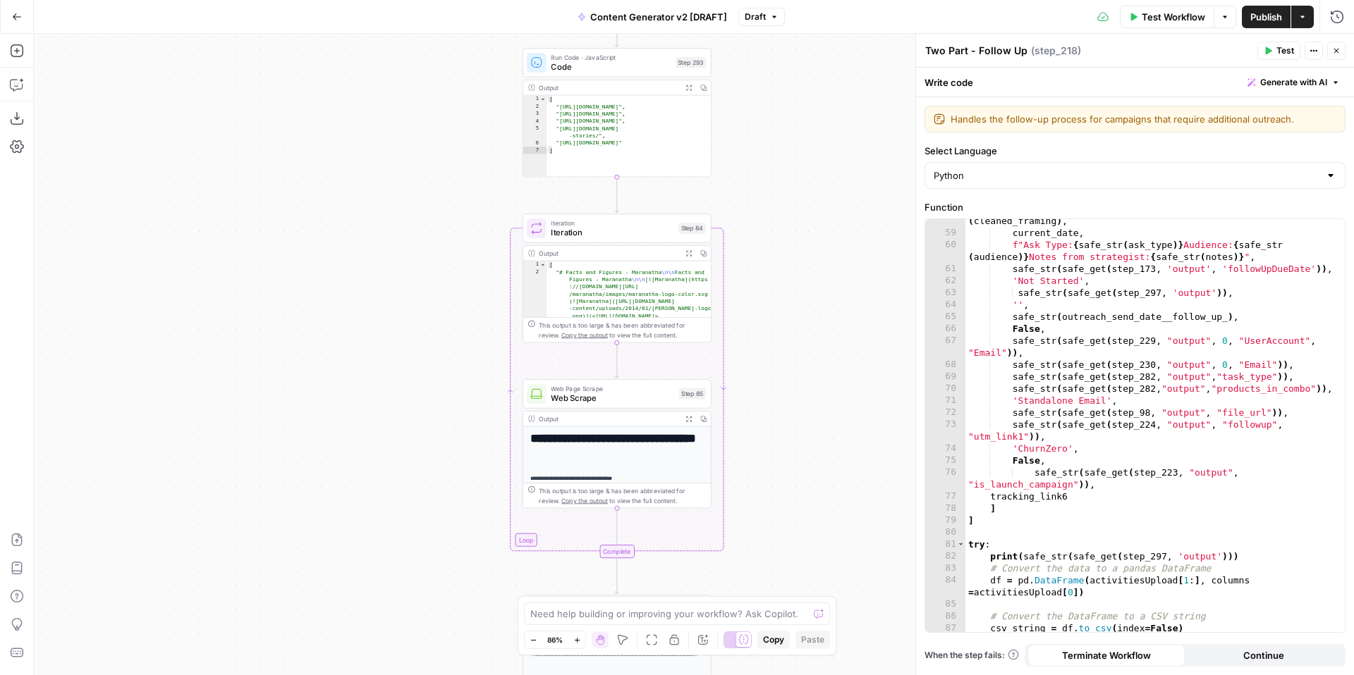
drag, startPoint x: 815, startPoint y: 488, endPoint x: 814, endPoint y: 656, distance: 168.5
click at [814, 659] on div "true false true false true false true true false true false false Workflow Set …" at bounding box center [694, 355] width 1320 height 642
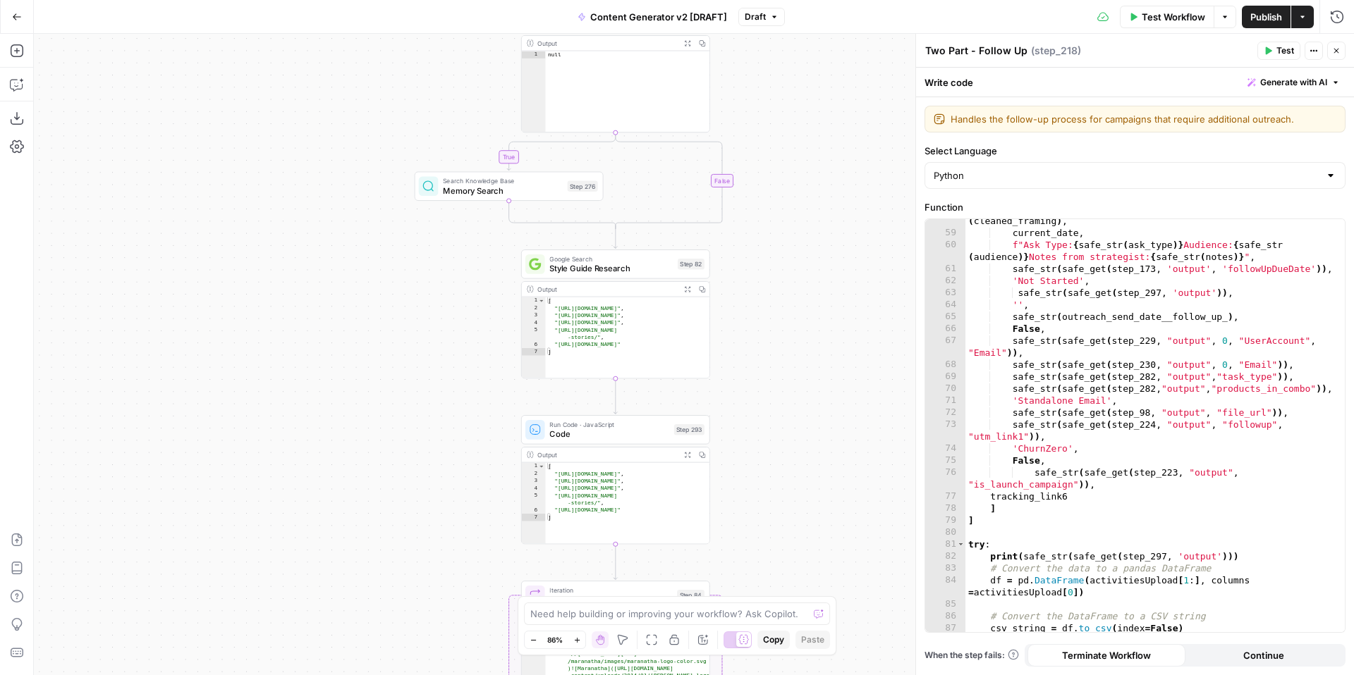
drag, startPoint x: 830, startPoint y: 468, endPoint x: 830, endPoint y: 630, distance: 162.2
click at [830, 632] on body "FreeWill New Home Browse Insights Opportunities Your Data Recent Grids Check fo…" at bounding box center [677, 337] width 1354 height 675
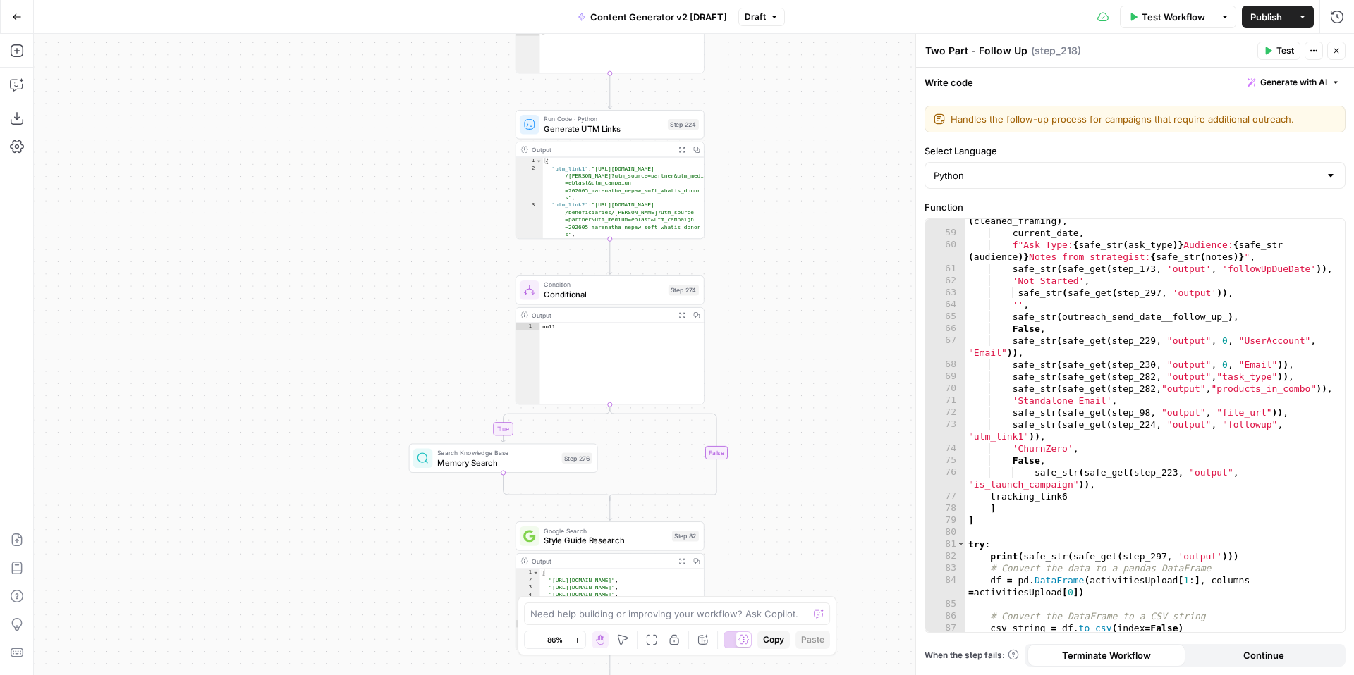
drag, startPoint x: 850, startPoint y: 623, endPoint x: 848, endPoint y: 674, distance: 50.8
click at [848, 675] on div "true false true false true false true true false true false false Workflow Set …" at bounding box center [694, 355] width 1320 height 642
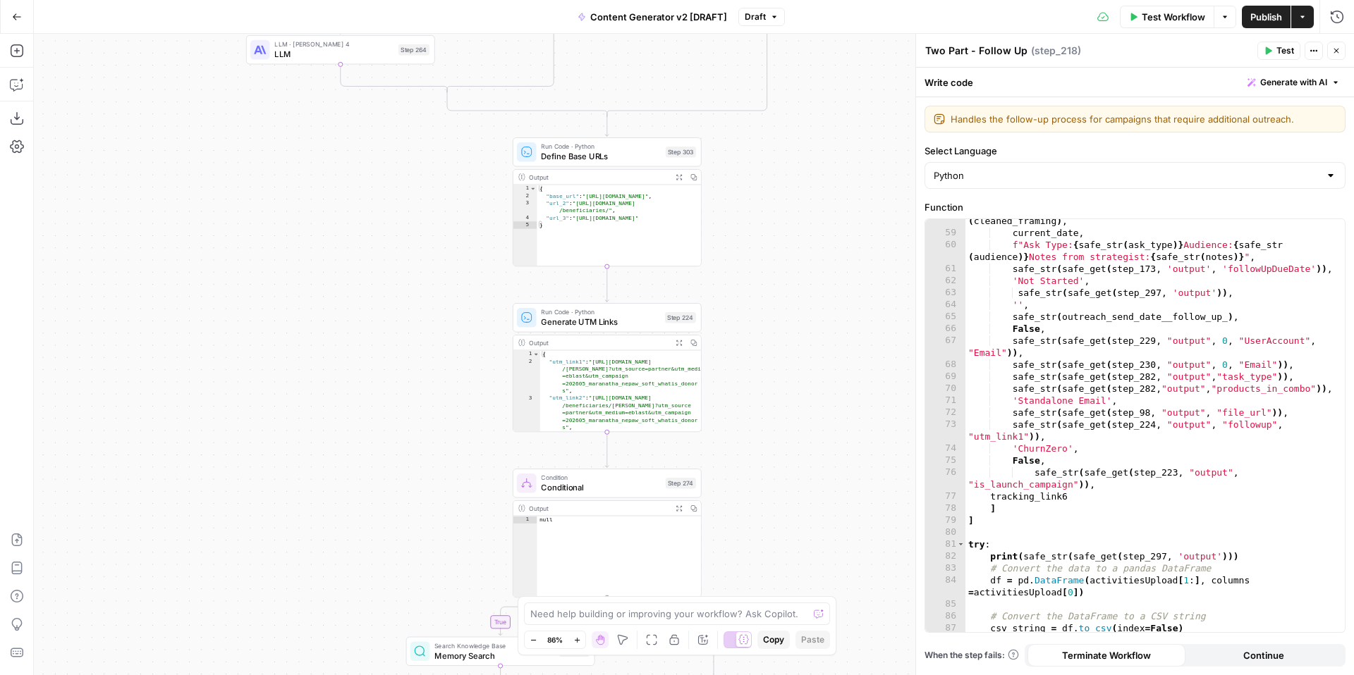
drag, startPoint x: 829, startPoint y: 537, endPoint x: 829, endPoint y: 669, distance: 132.6
click at [829, 674] on div "true false true false true false true true false true false false Workflow Set …" at bounding box center [694, 355] width 1320 height 642
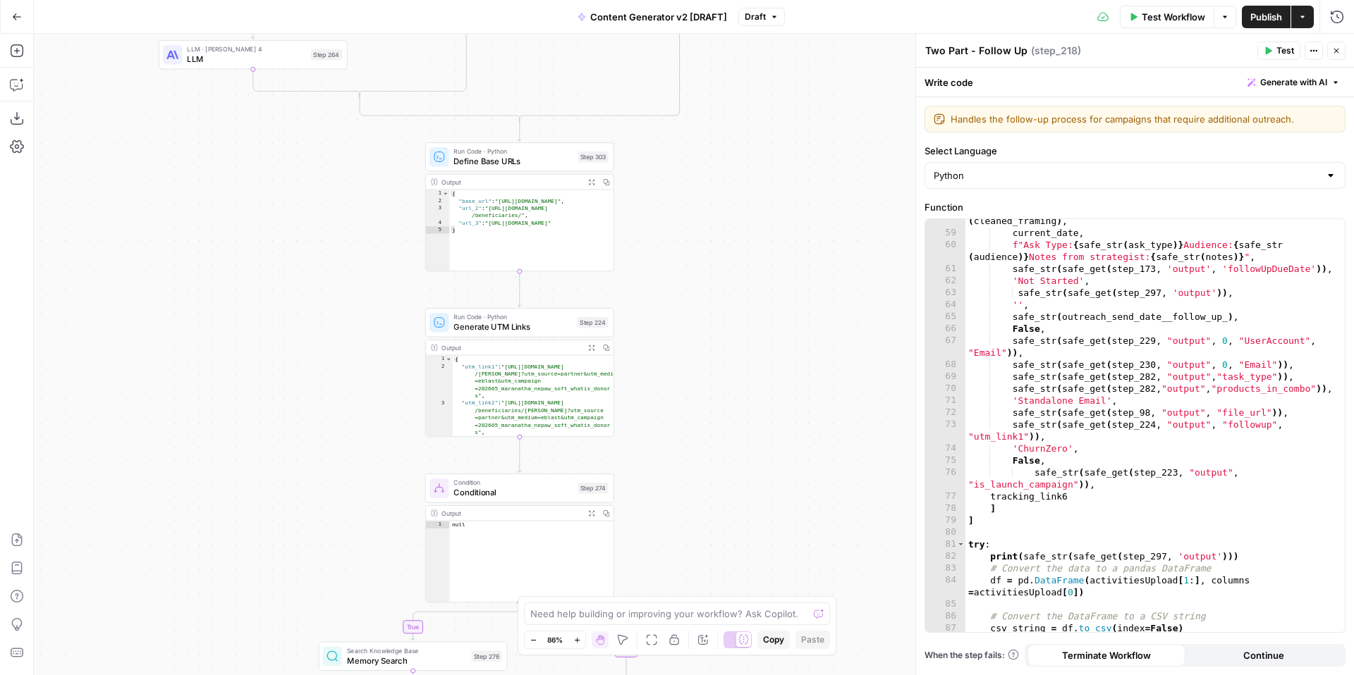
drag, startPoint x: 799, startPoint y: 414, endPoint x: 711, endPoint y: 280, distance: 160.0
click at [711, 280] on div "true false true false true false true true false true false false Workflow Set …" at bounding box center [694, 355] width 1320 height 642
click at [509, 323] on span "Generate UTM Links" at bounding box center [512, 325] width 118 height 12
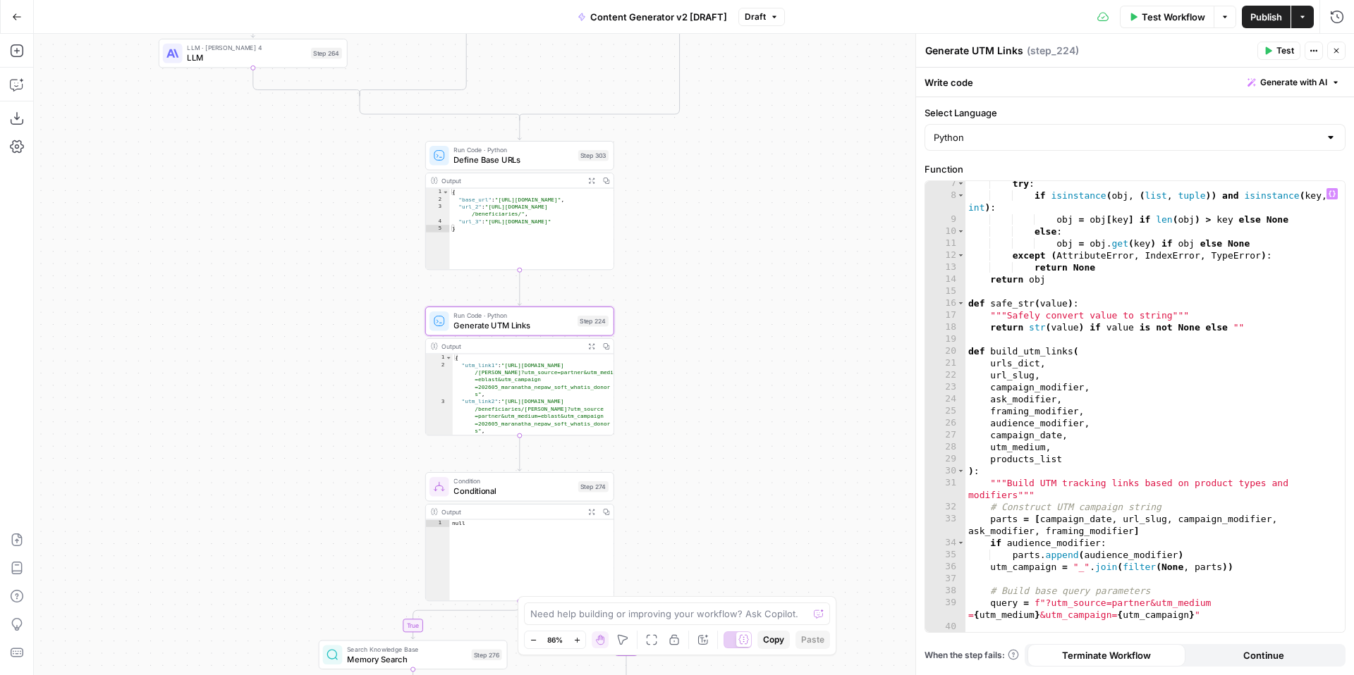
scroll to position [0, 0]
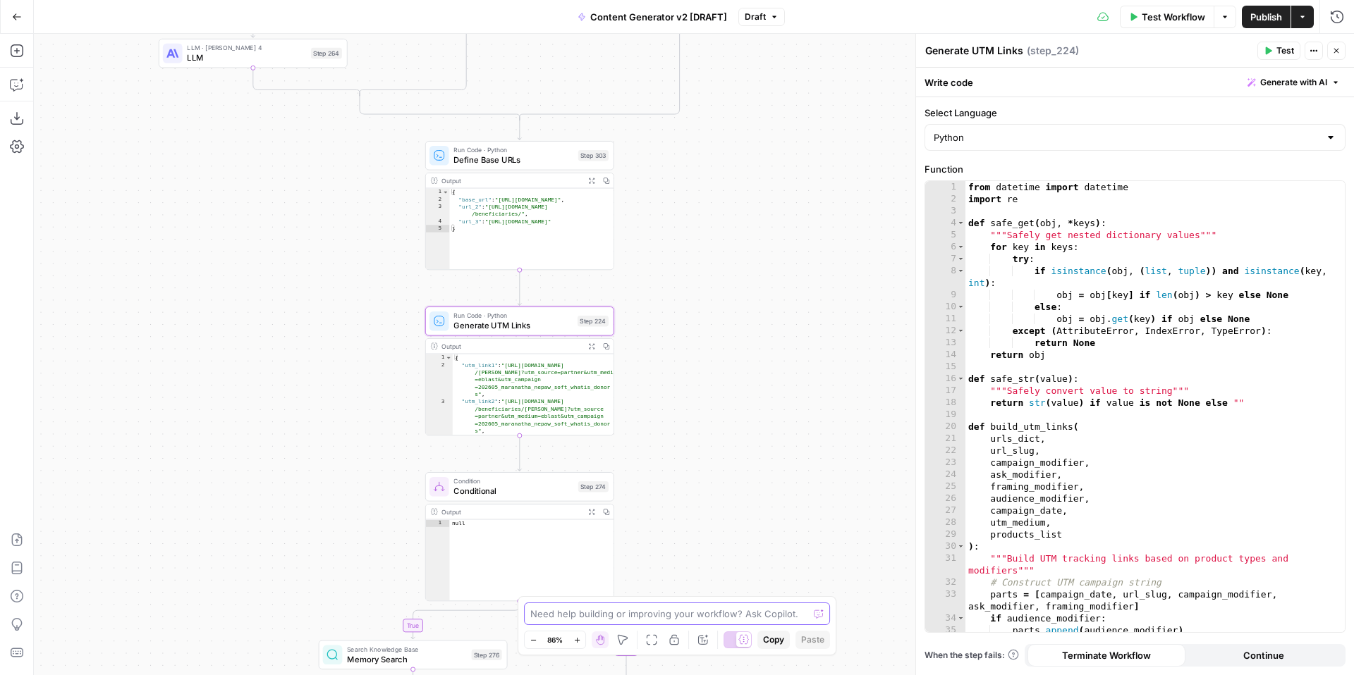
click at [723, 611] on textarea at bounding box center [669, 614] width 278 height 14
paste textarea "# Import necessary libraries import pandas as pd import requests from io import…"
type textarea "Please update the code in step 218 to the below # Import necessary libraries im…"
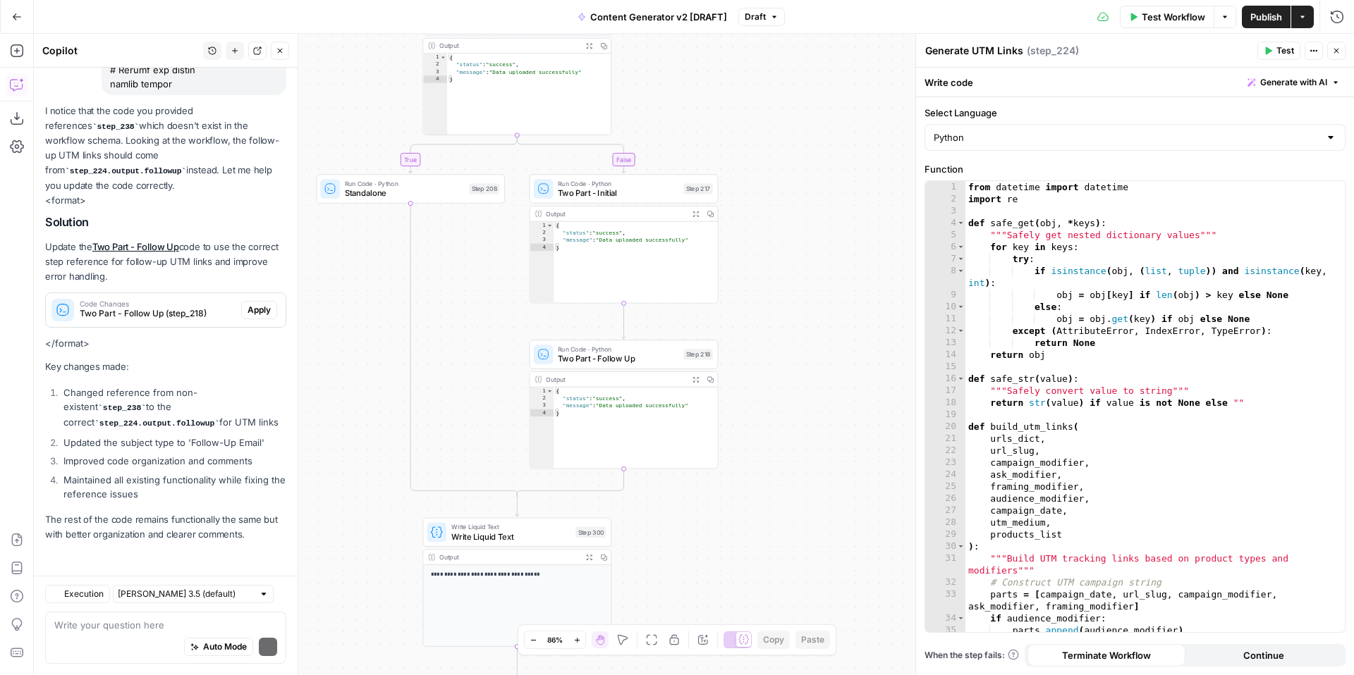
scroll to position [2588, 0]
click at [190, 620] on textarea at bounding box center [165, 625] width 223 height 14
paste textarea "# Import necessary libraries import pandas as pd import requests from io import…"
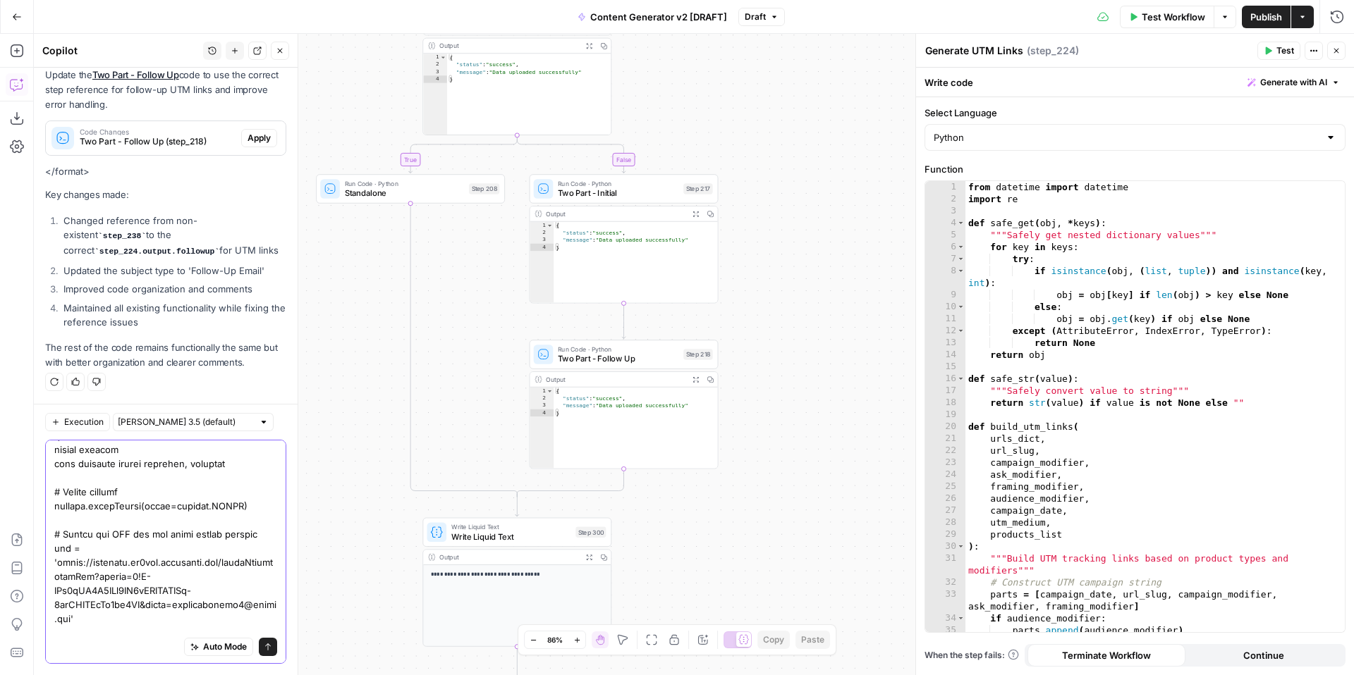
scroll to position [0, 0]
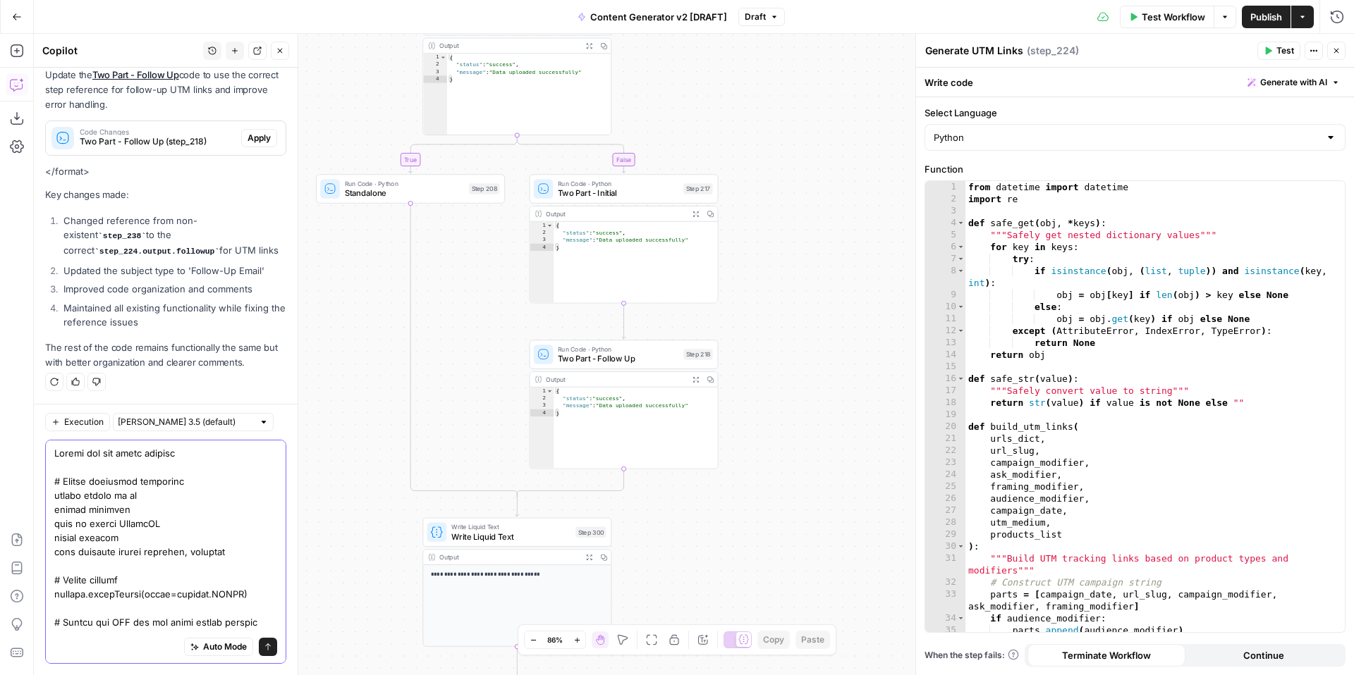
type textarea "Please use the below for step 218 instead # Import necessary libraries import p…"
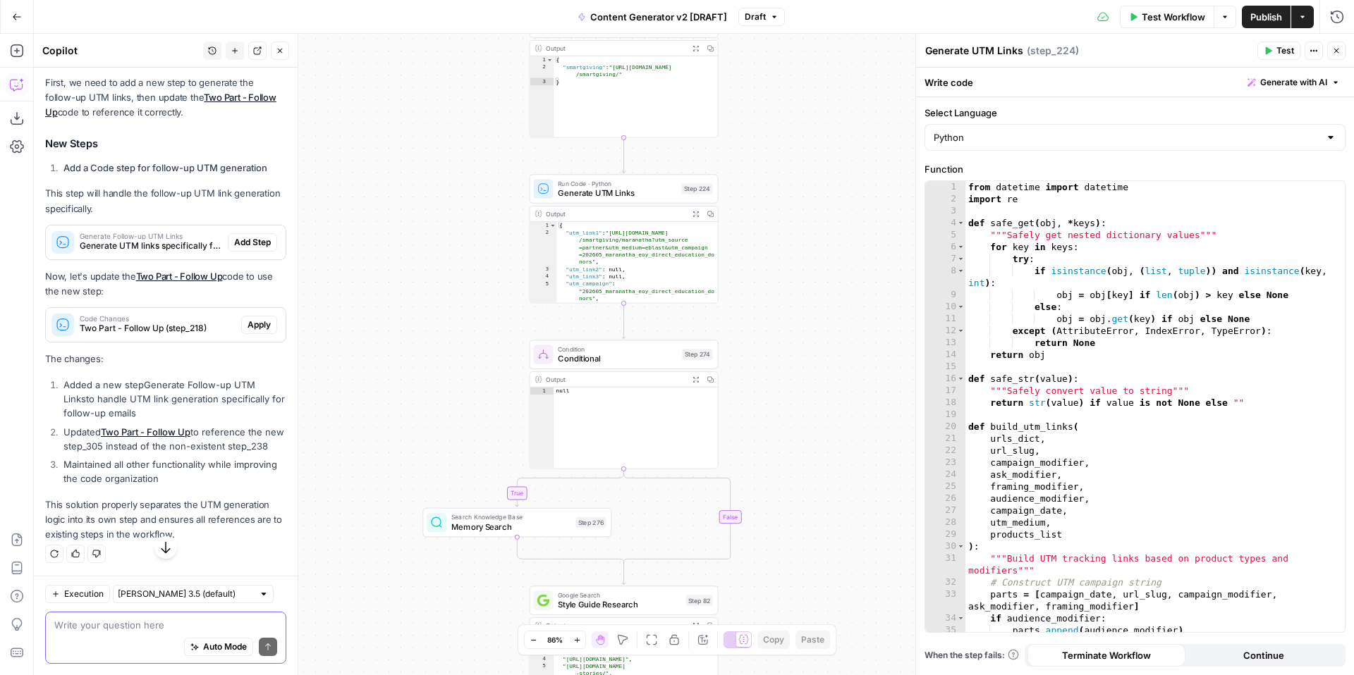
scroll to position [5637, 0]
